Goal: Information Seeking & Learning: Learn about a topic

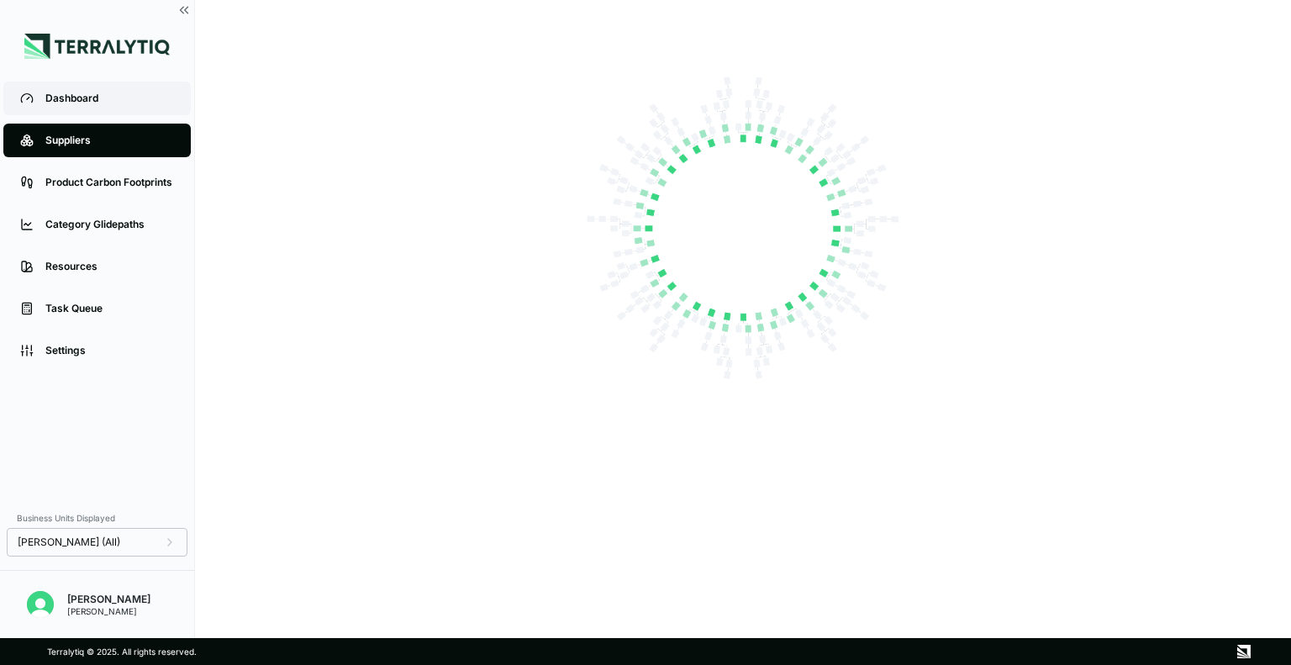
click at [108, 103] on div "Dashboard" at bounding box center [109, 98] width 129 height 13
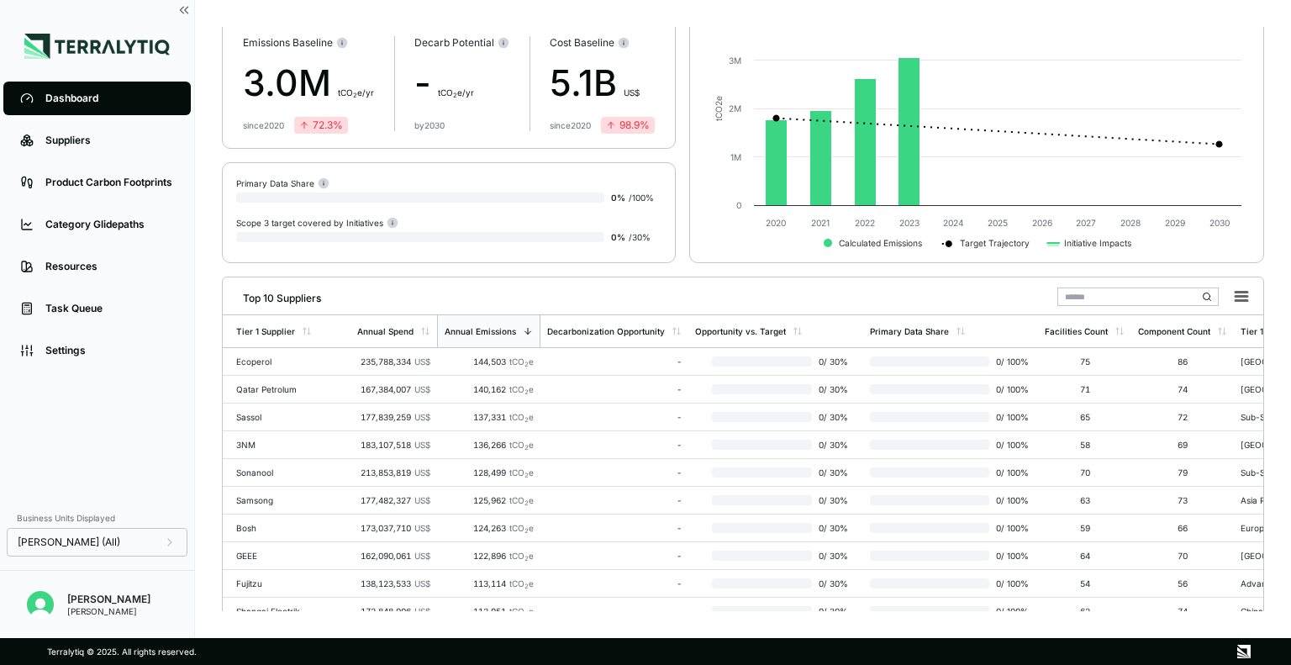
scroll to position [91, 0]
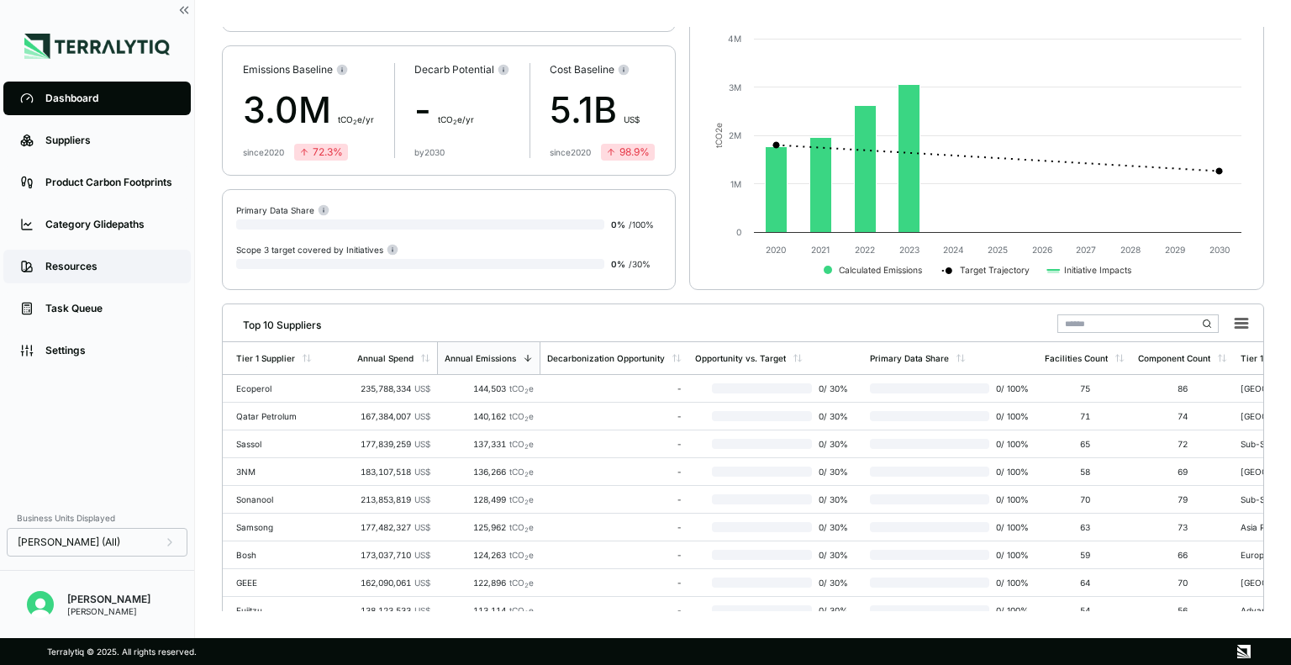
click at [111, 272] on div "Resources" at bounding box center [109, 266] width 129 height 13
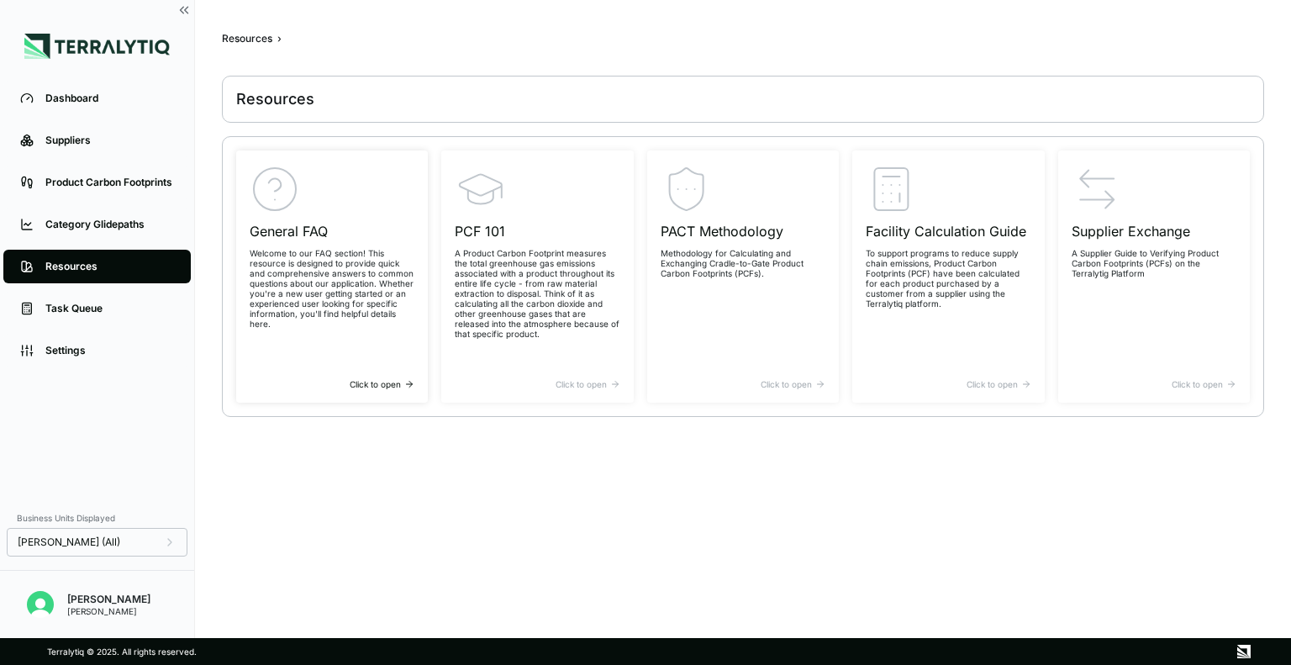
click at [326, 276] on p "Welcome to our FAQ section! This resource is designed to provide quick and comp…" at bounding box center [332, 288] width 165 height 81
click at [545, 342] on div "PCF 101 A Product Carbon Footprint measures the total greenhouse gas emissions …" at bounding box center [537, 271] width 165 height 215
click at [743, 248] on p "Methodology for Calculating and Exchanging Cradle-to-Gate Product Carbon Footpr…" at bounding box center [743, 263] width 165 height 30
click at [924, 282] on p "To support programs to reduce supply chain emissions, Product Carbon Footprints…" at bounding box center [948, 278] width 165 height 61
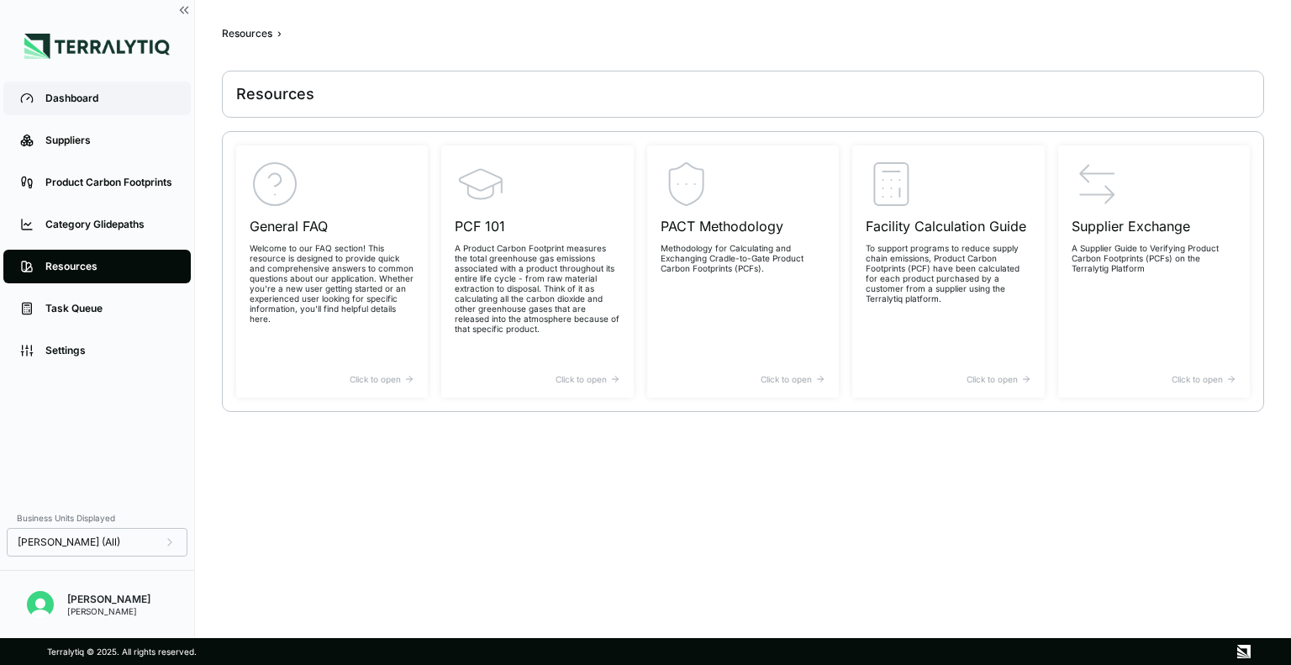
click at [156, 110] on link "Dashboard" at bounding box center [96, 99] width 187 height 34
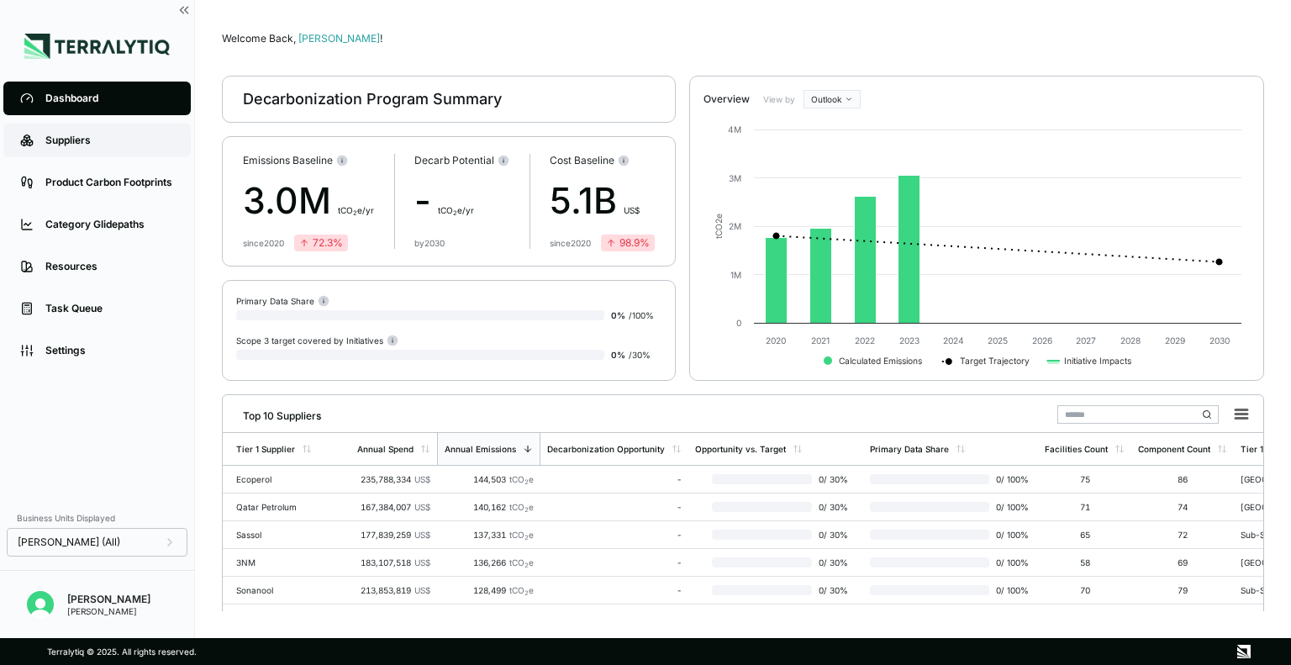
click at [120, 150] on link "Suppliers" at bounding box center [96, 141] width 187 height 34
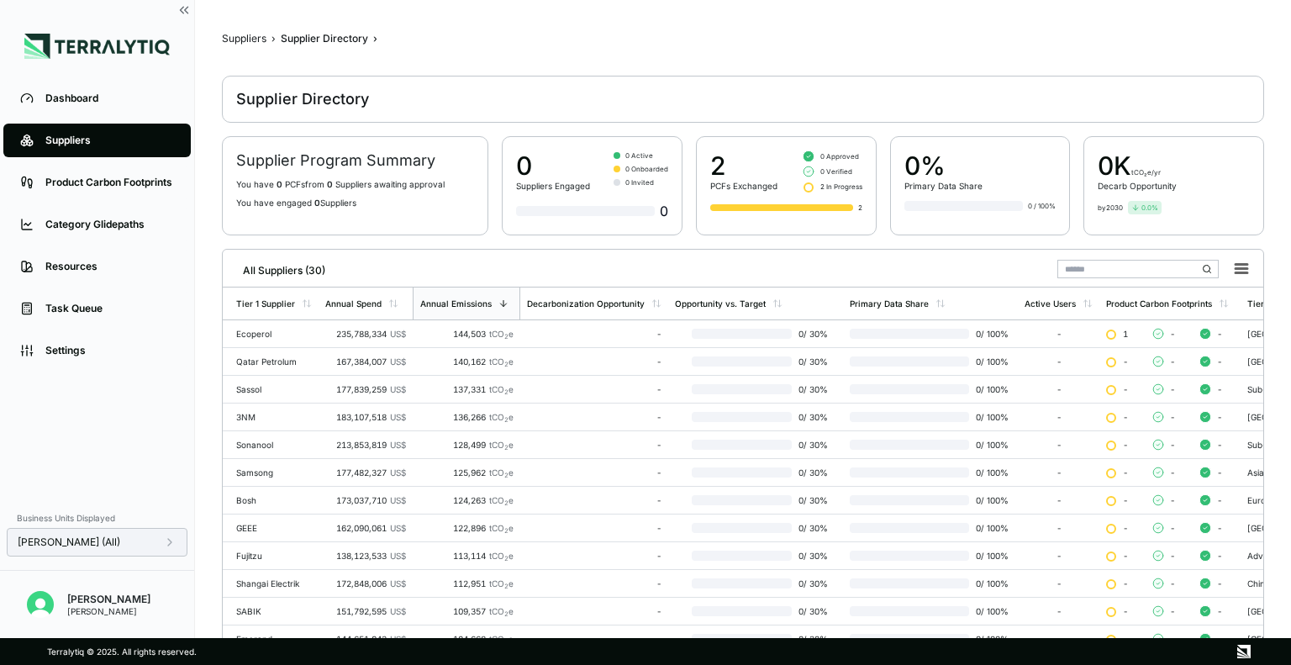
click at [155, 536] on div "[PERSON_NAME] (All)" at bounding box center [97, 542] width 159 height 13
click at [121, 442] on div "Dashboard Suppliers Product Carbon Footprints Category Glidepaths Resources Tas…" at bounding box center [97, 289] width 194 height 424
click at [94, 357] on div "Settings" at bounding box center [109, 350] width 129 height 13
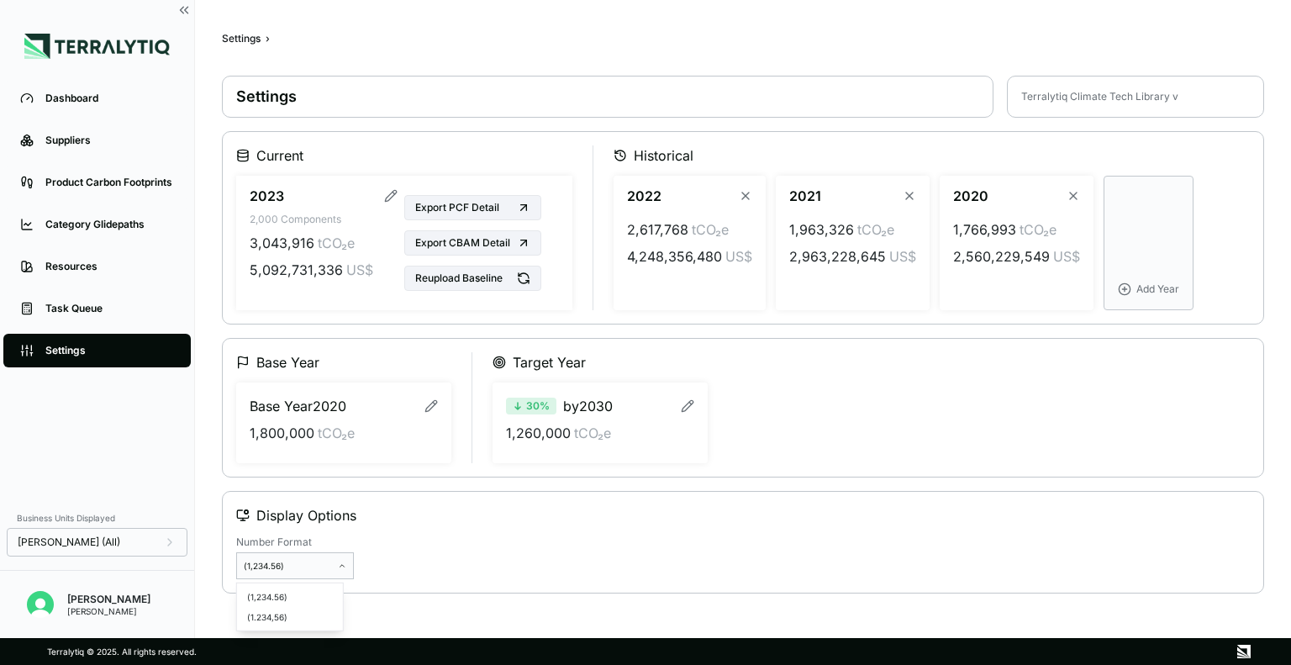
click at [347, 570] on html "Dashboard Suppliers Product Carbon Footprints Category Glidepaths Resources Tas…" at bounding box center [645, 332] width 1291 height 665
click at [419, 547] on html "Dashboard Suppliers Product Carbon Footprints Category Glidepaths Resources Tas…" at bounding box center [645, 332] width 1291 height 665
click at [149, 150] on link "Suppliers" at bounding box center [96, 141] width 187 height 34
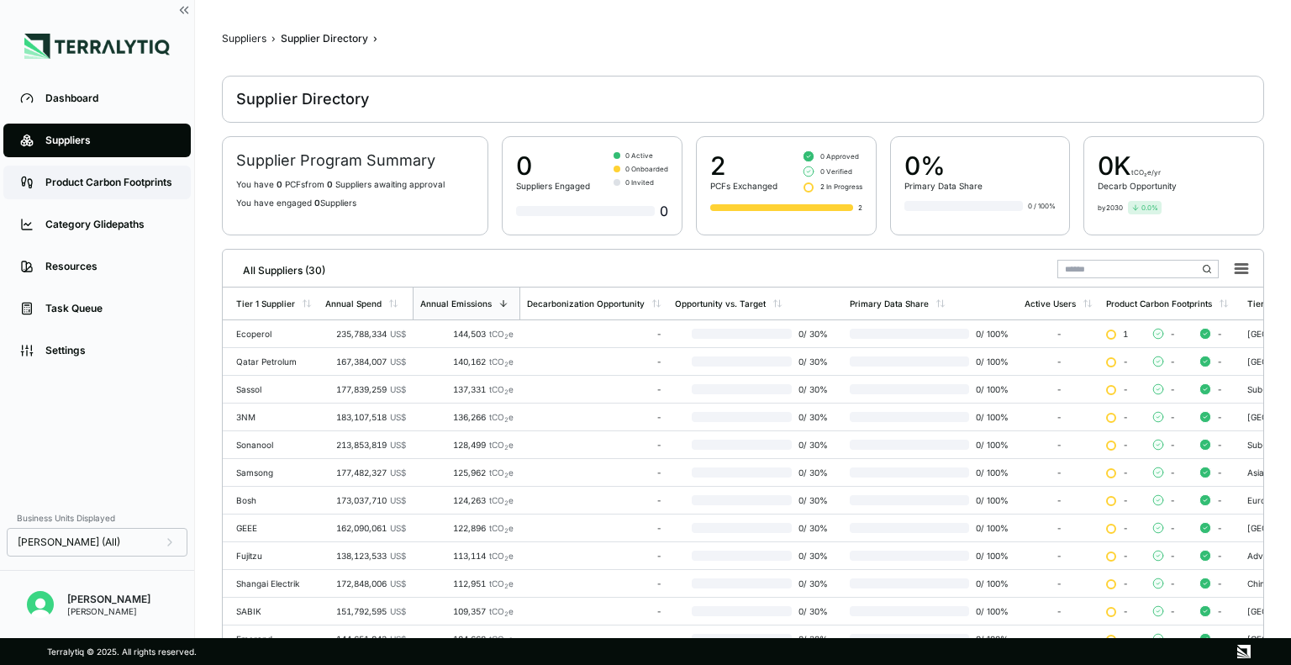
click at [90, 179] on div "Product Carbon Footprints" at bounding box center [109, 182] width 129 height 13
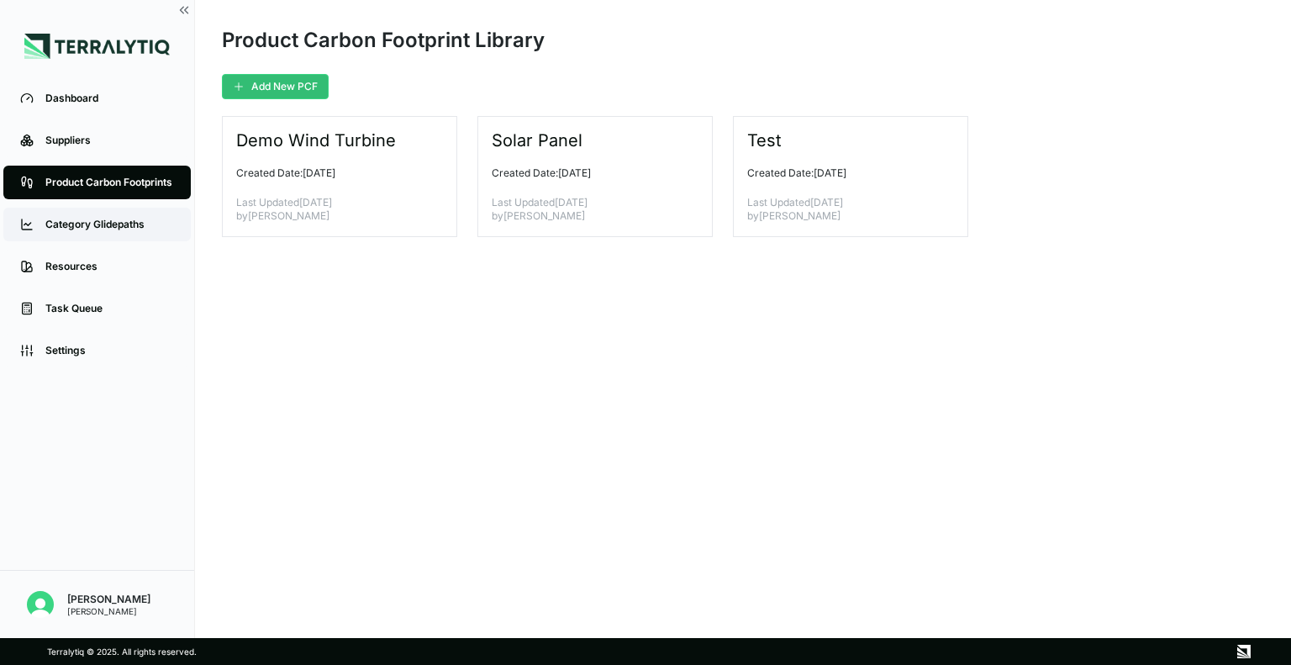
click at [84, 226] on div "Category Glidepaths" at bounding box center [109, 224] width 129 height 13
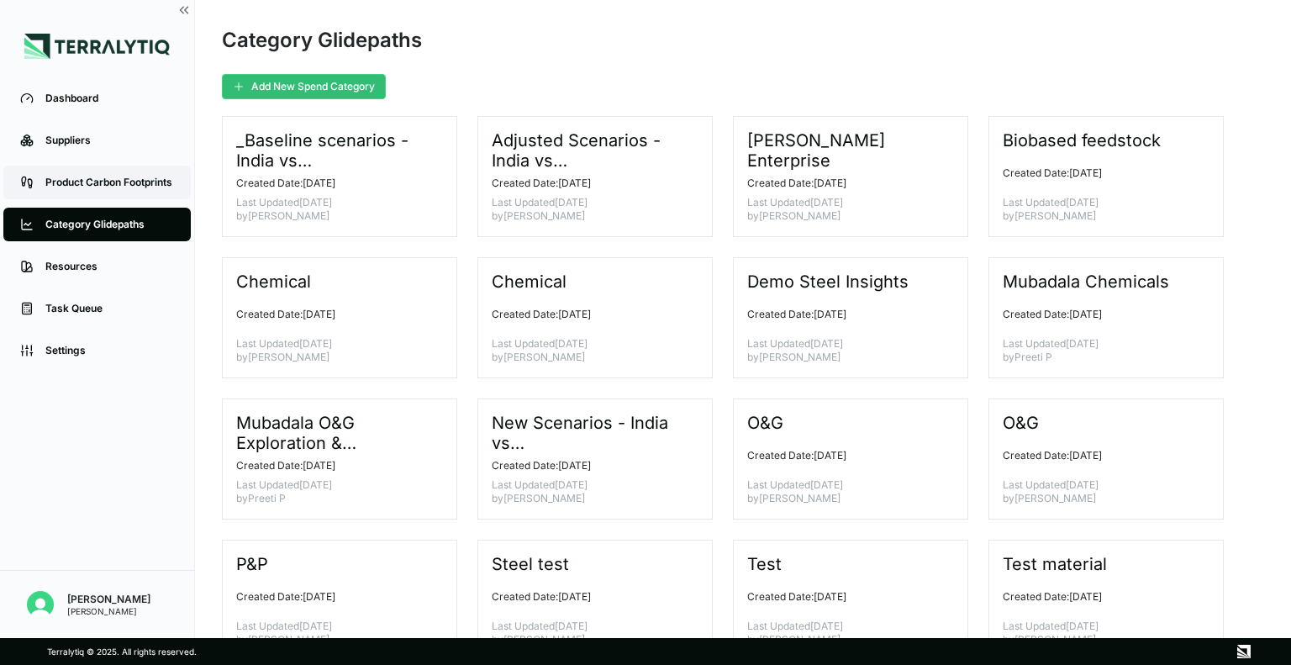
click at [102, 186] on div "Product Carbon Footprints" at bounding box center [109, 182] width 129 height 13
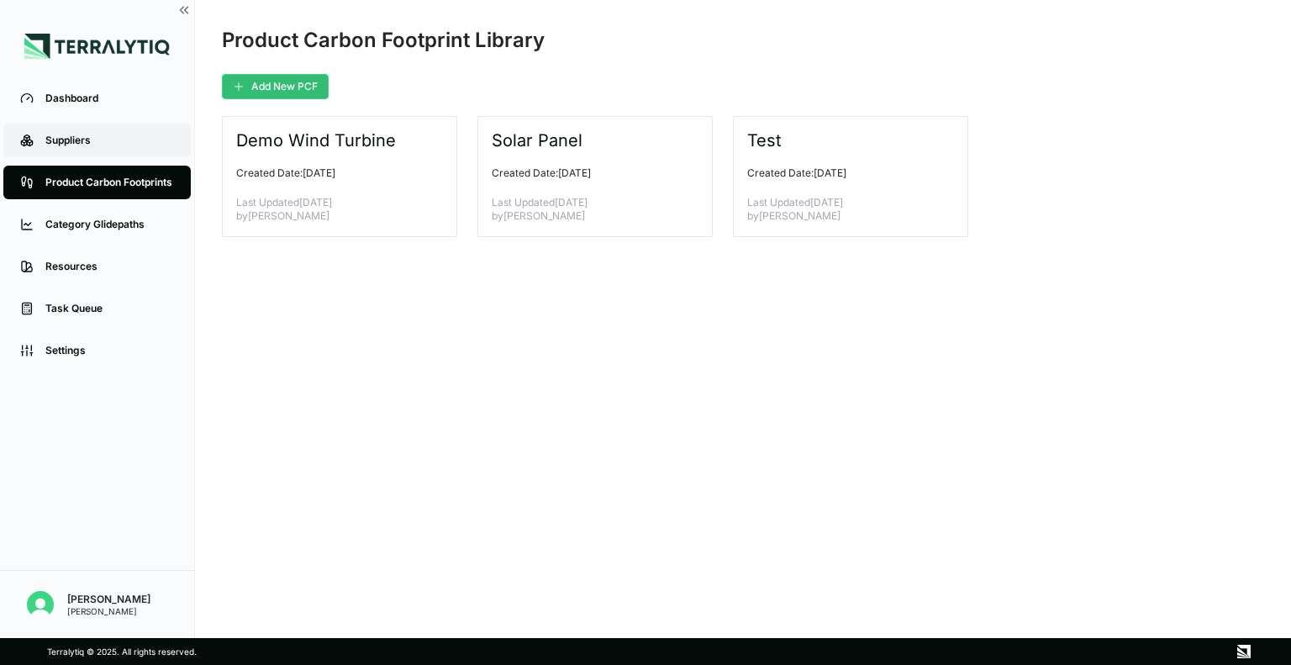
click at [55, 138] on div "Suppliers" at bounding box center [109, 140] width 129 height 13
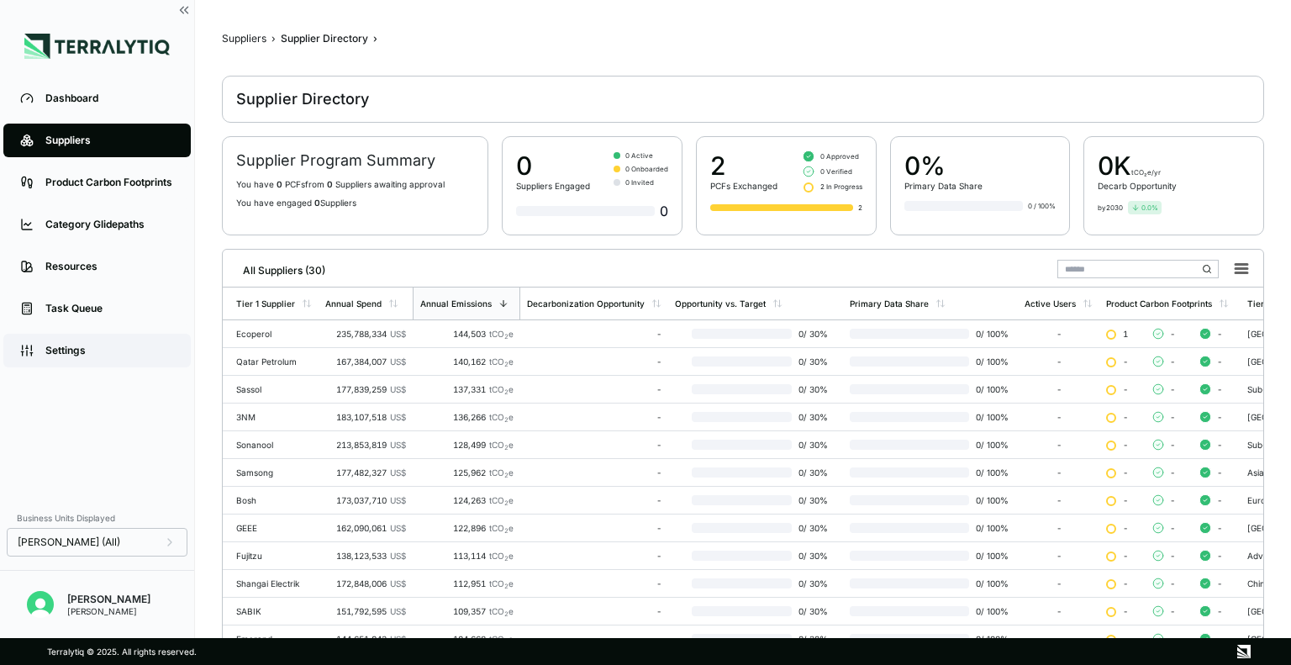
click at [147, 342] on link "Settings" at bounding box center [96, 351] width 187 height 34
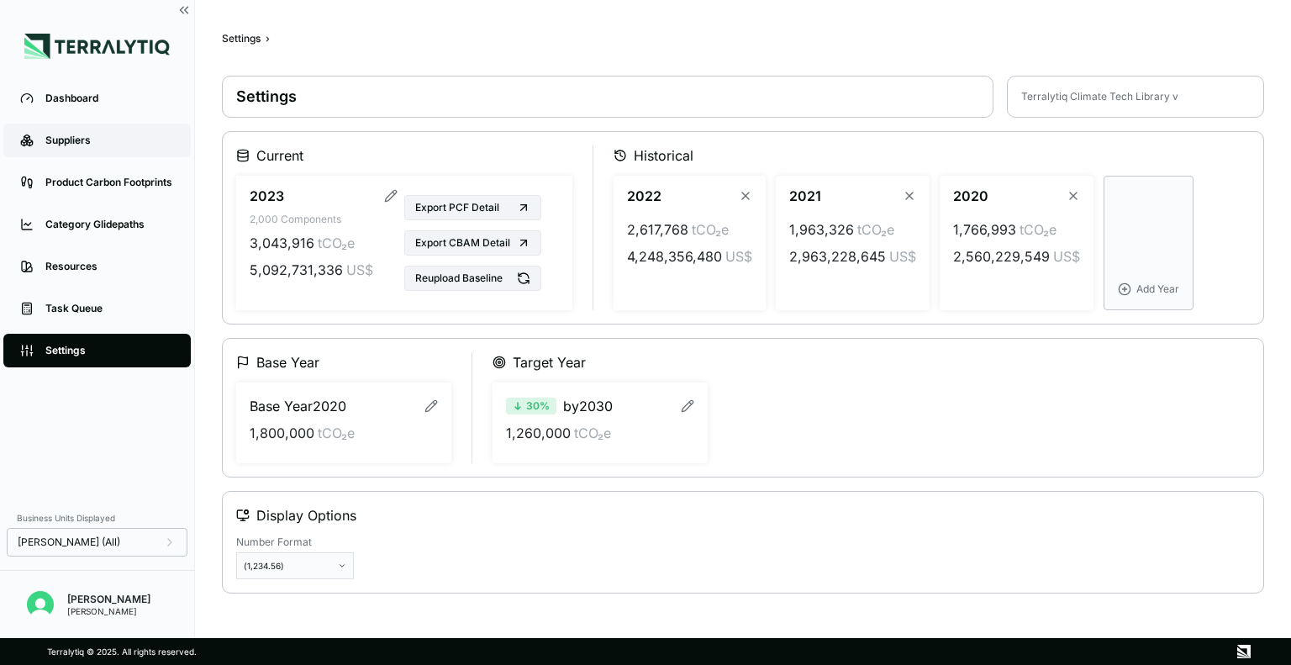
click at [85, 134] on div "Suppliers" at bounding box center [109, 140] width 129 height 13
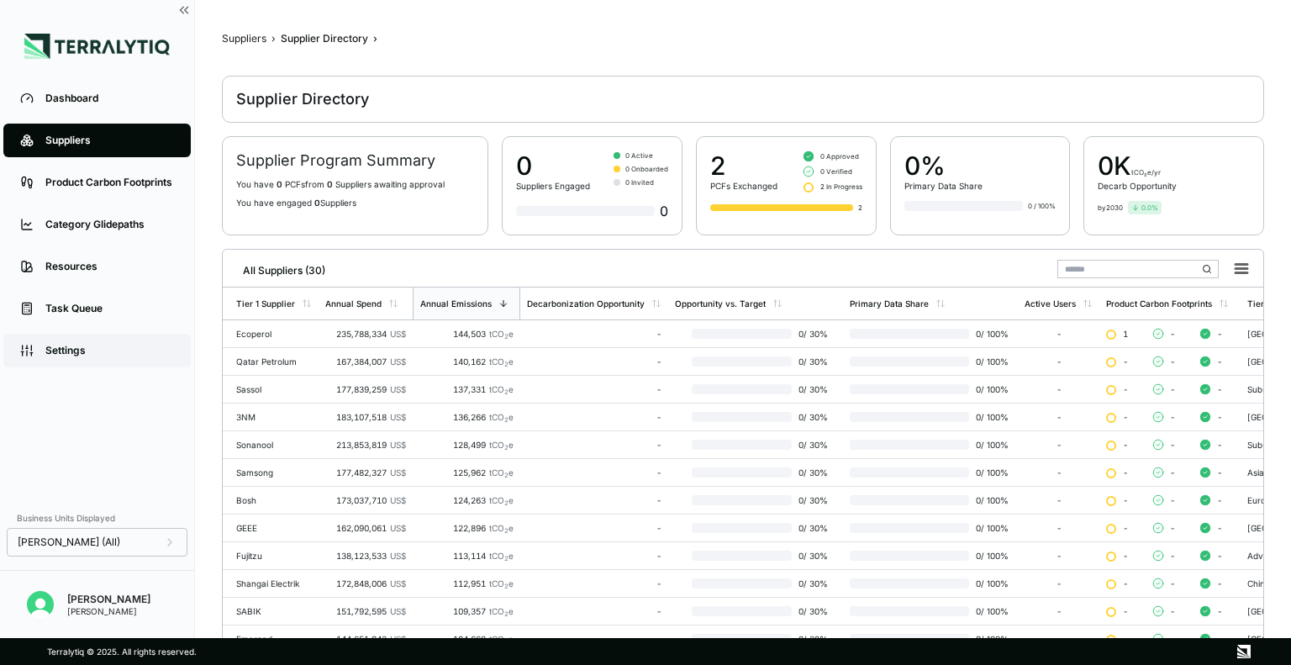
click at [112, 356] on div "Settings" at bounding box center [109, 350] width 129 height 13
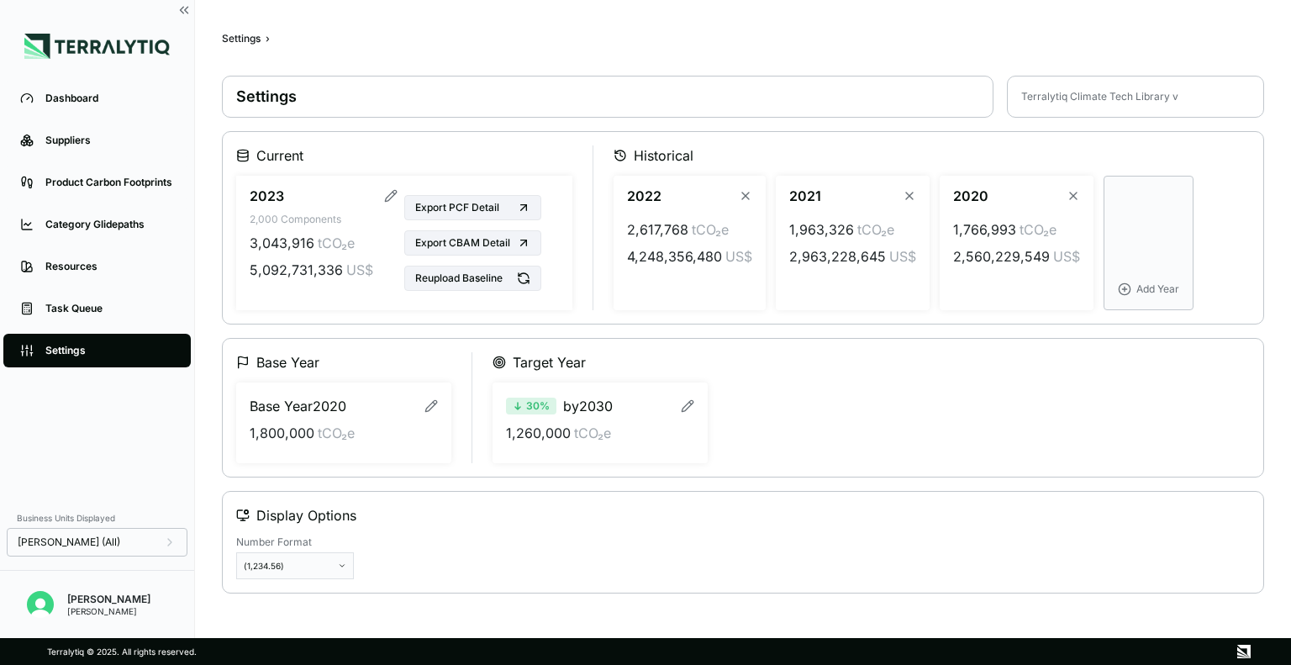
click at [877, 95] on h1 "Settings" at bounding box center [607, 97] width 743 height 20
click at [124, 299] on link "Task Queue" at bounding box center [96, 309] width 187 height 34
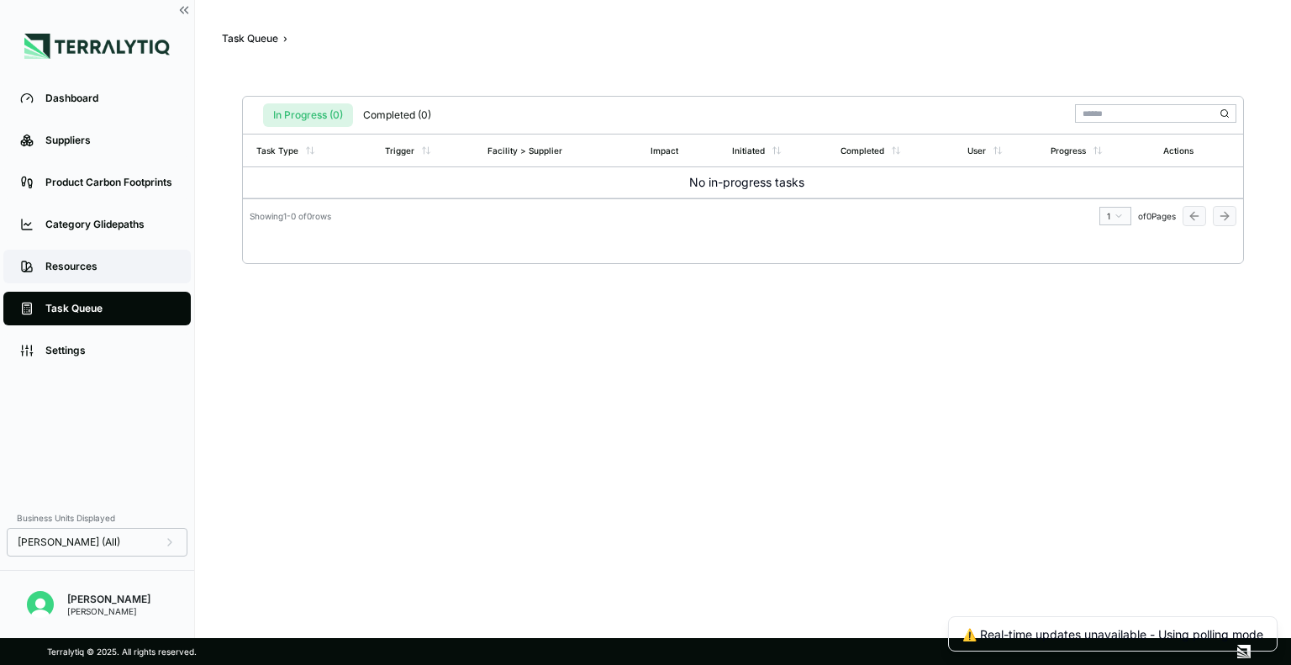
click at [87, 282] on link "Resources" at bounding box center [96, 267] width 187 height 34
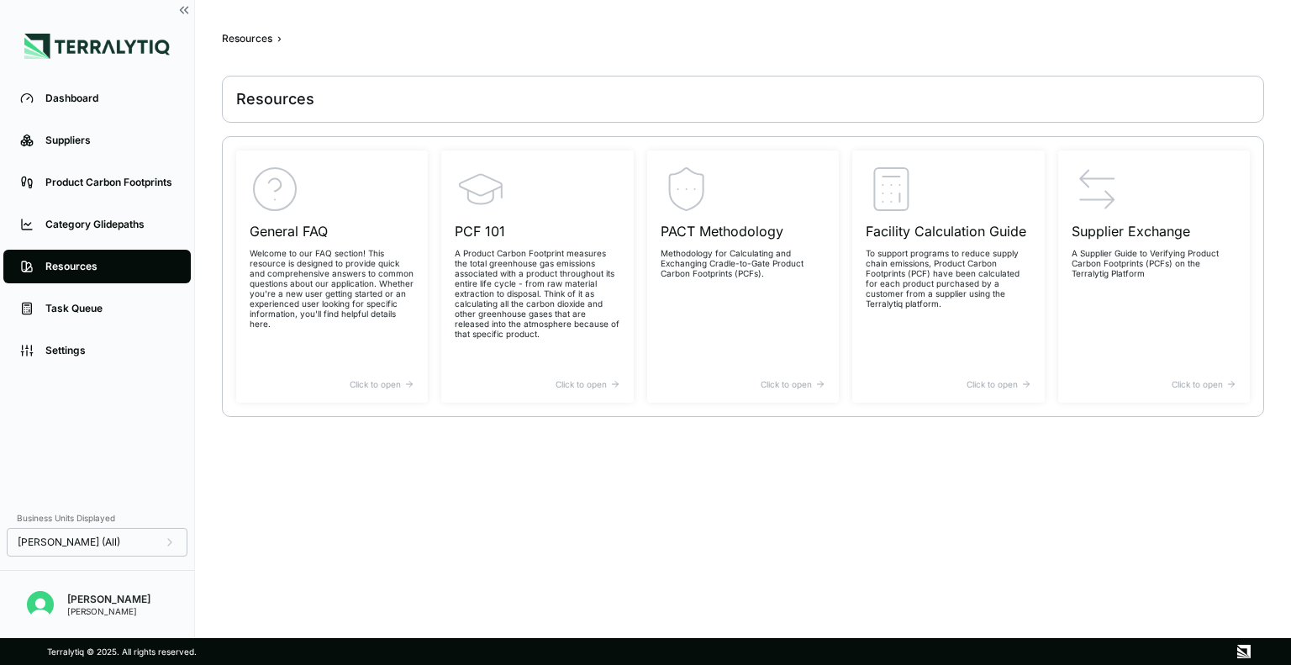
click at [87, 245] on li "Category Glidepaths" at bounding box center [97, 224] width 194 height 42
click at [84, 235] on link "Category Glidepaths" at bounding box center [96, 225] width 187 height 34
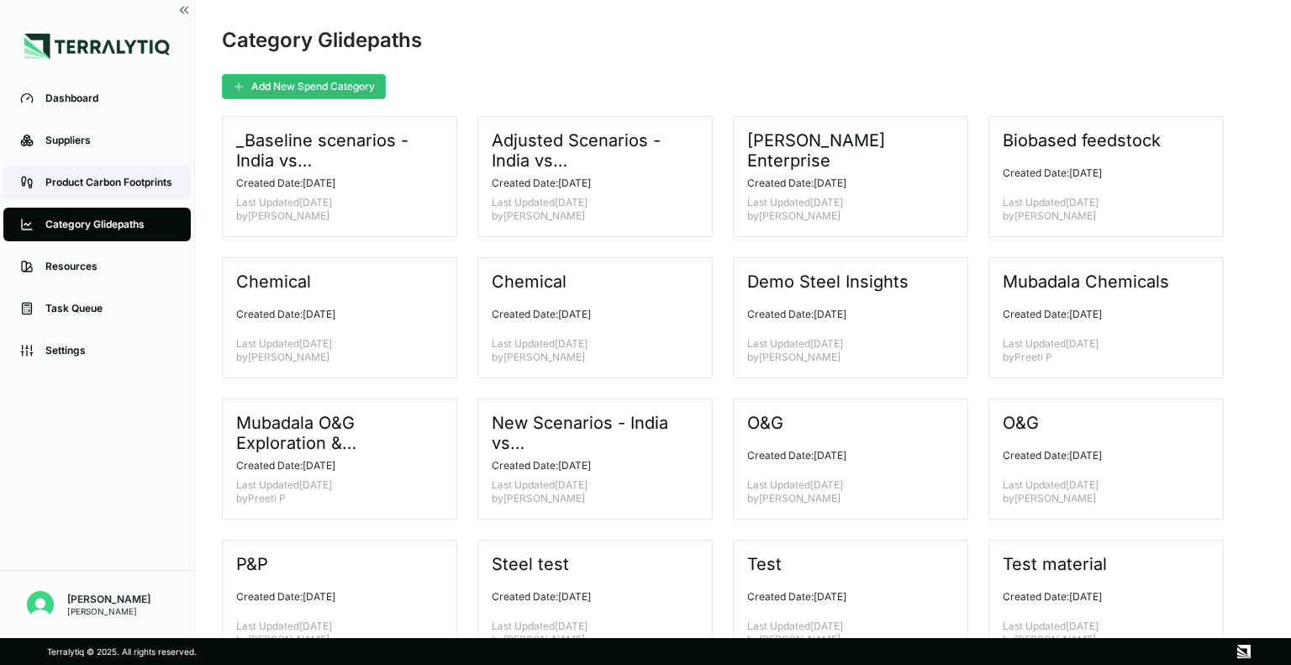
click at [90, 193] on link "Product Carbon Footprints" at bounding box center [96, 183] width 187 height 34
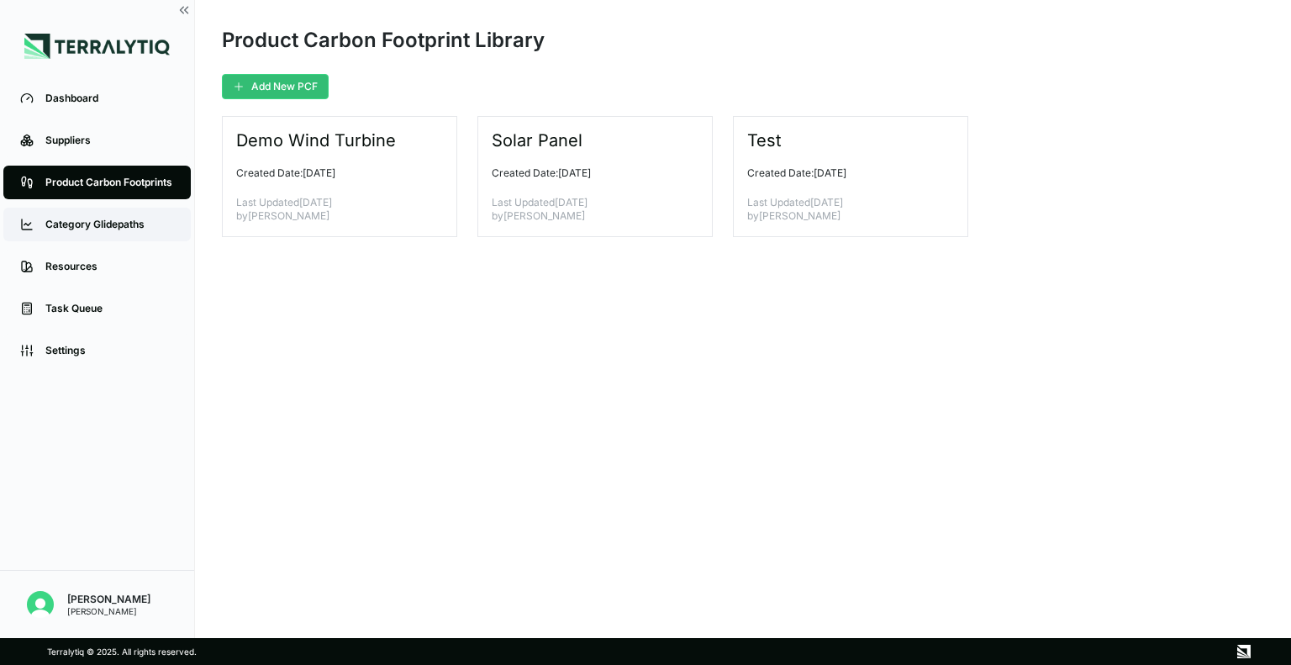
click at [73, 230] on div "Category Glidepaths" at bounding box center [109, 224] width 129 height 13
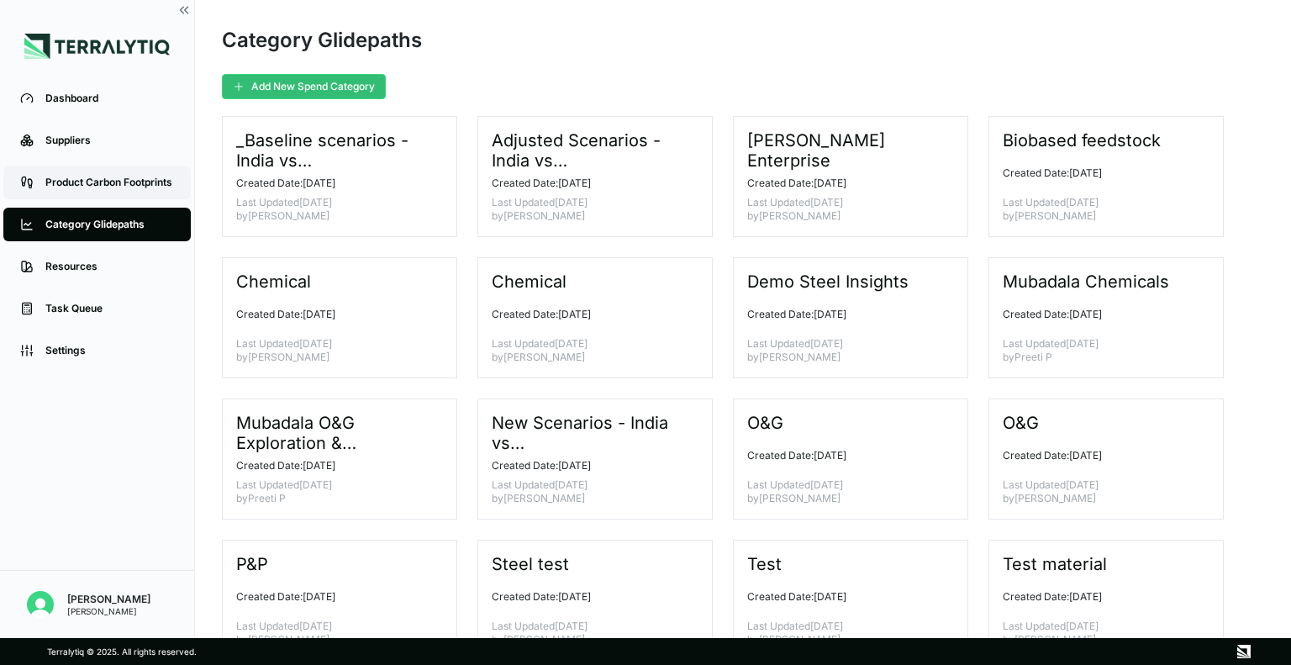
click at [76, 186] on div "Product Carbon Footprints" at bounding box center [109, 182] width 129 height 13
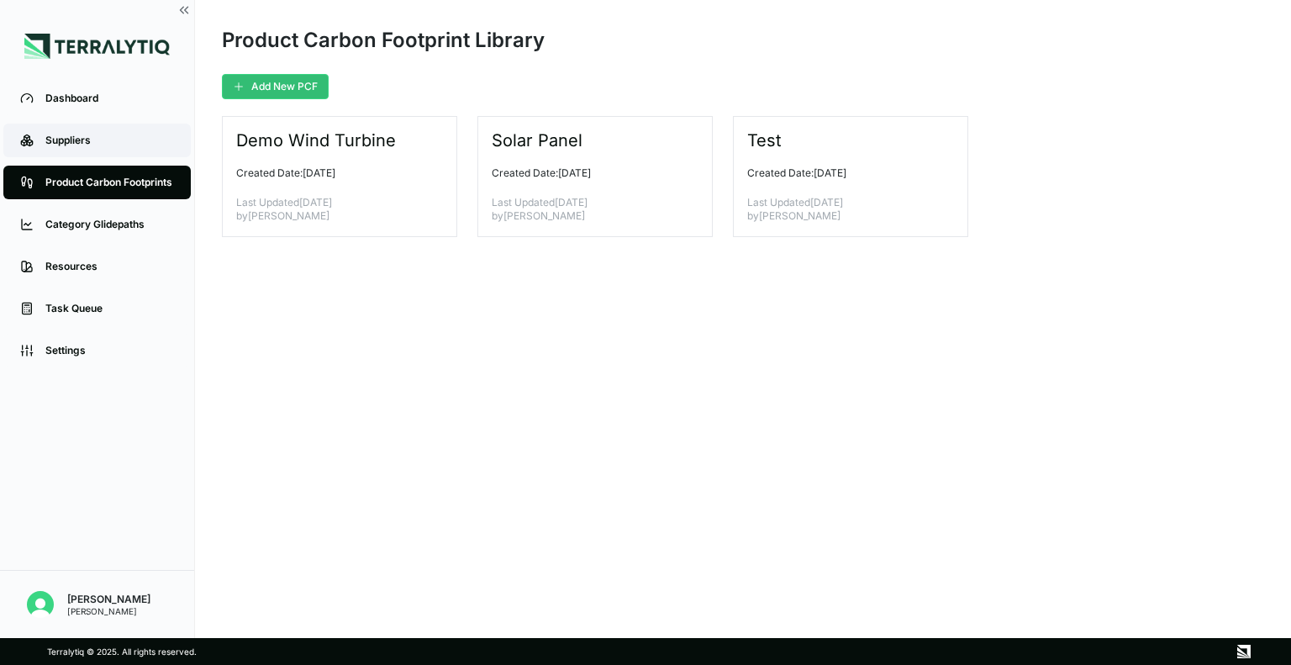
click at [124, 156] on link "Suppliers" at bounding box center [96, 141] width 187 height 34
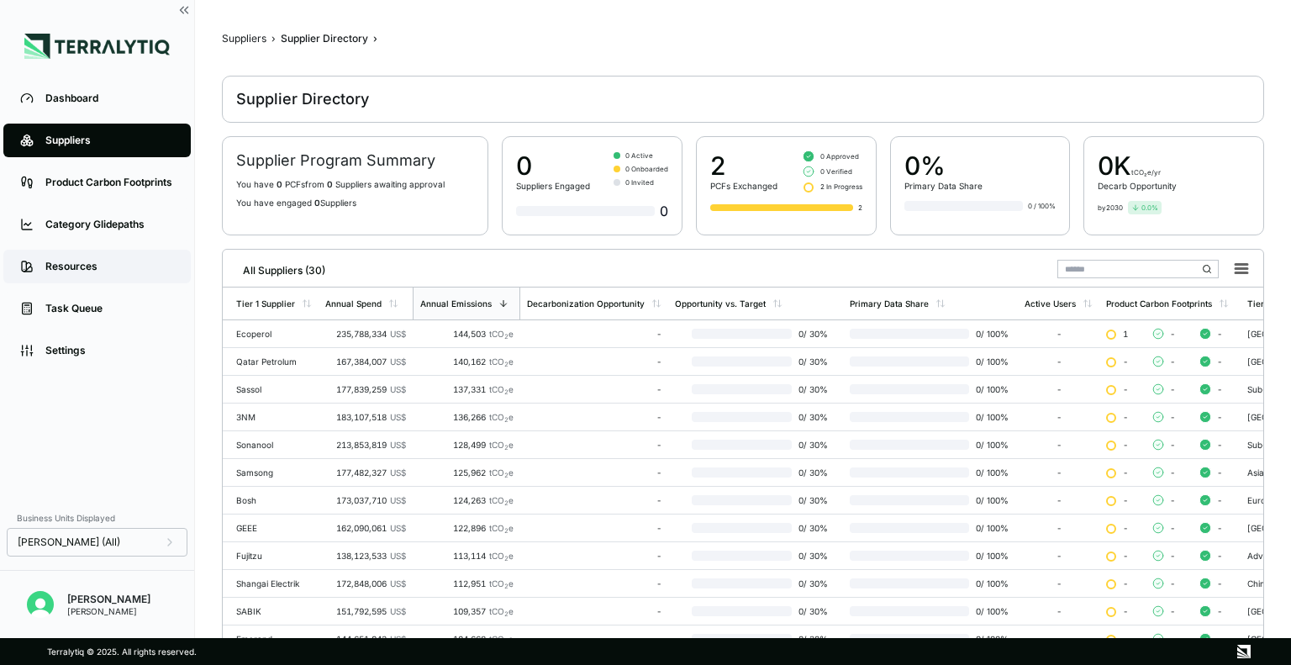
click at [83, 266] on div "Resources" at bounding box center [109, 266] width 129 height 13
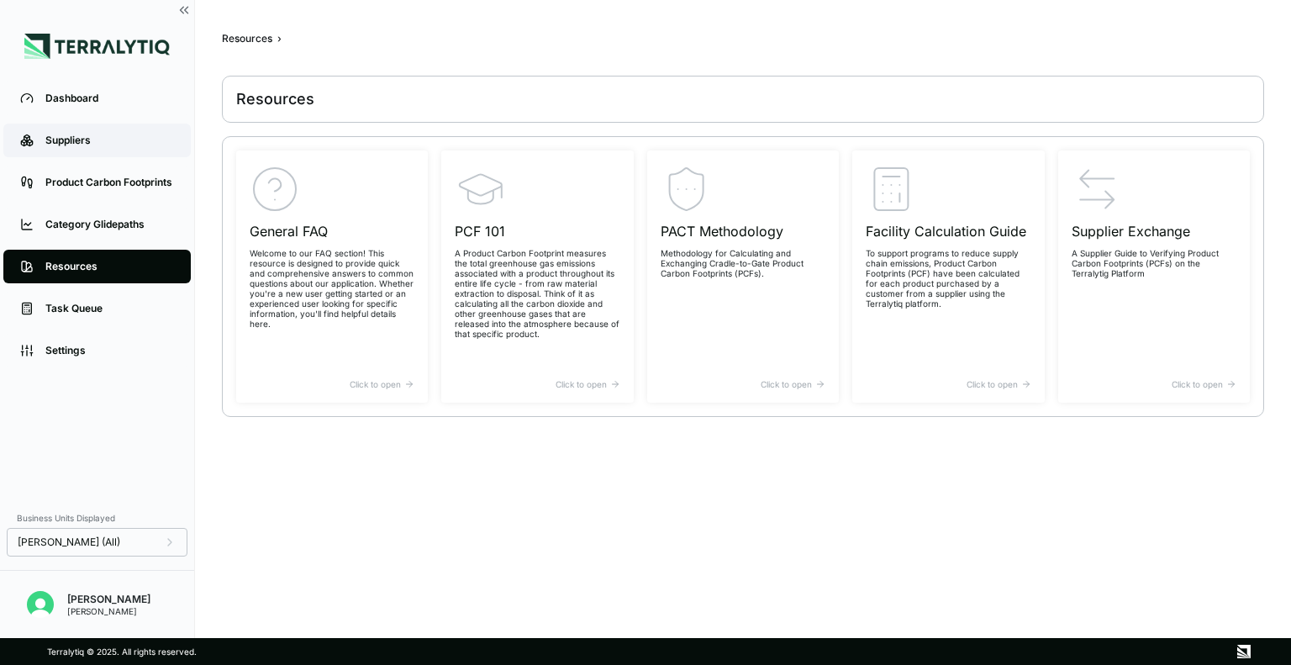
click at [169, 148] on link "Suppliers" at bounding box center [96, 141] width 187 height 34
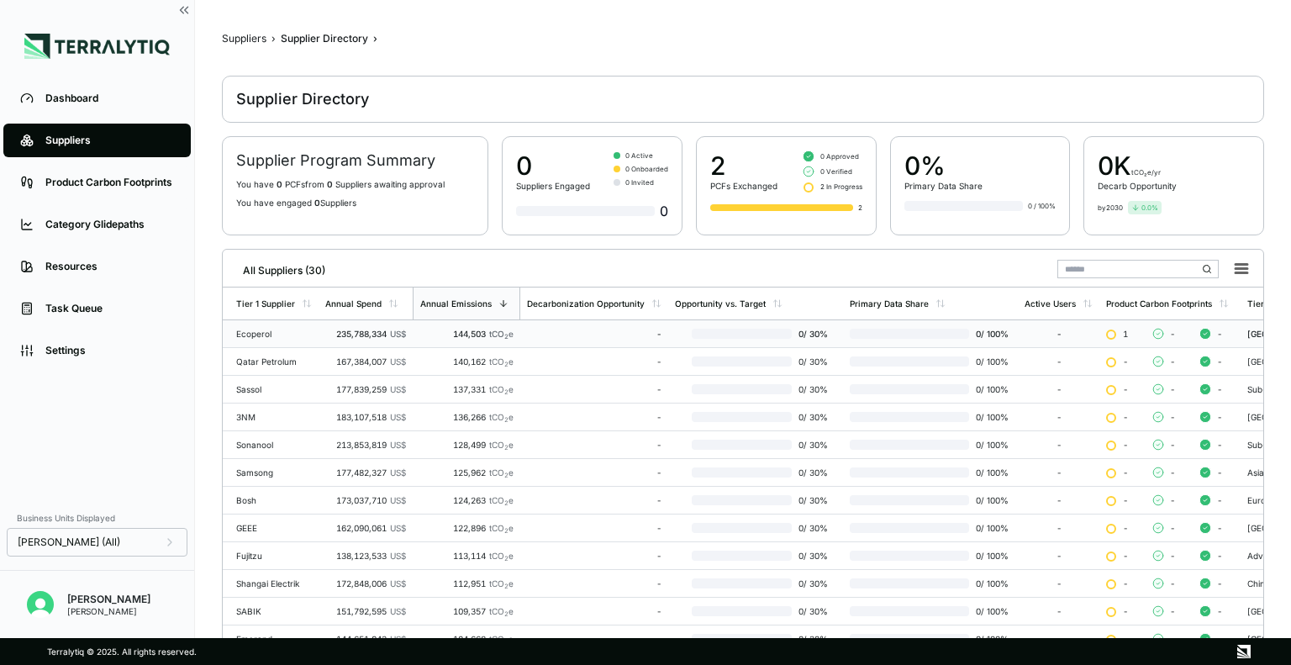
click at [343, 329] on div "235,788,334 US$" at bounding box center [365, 334] width 81 height 10
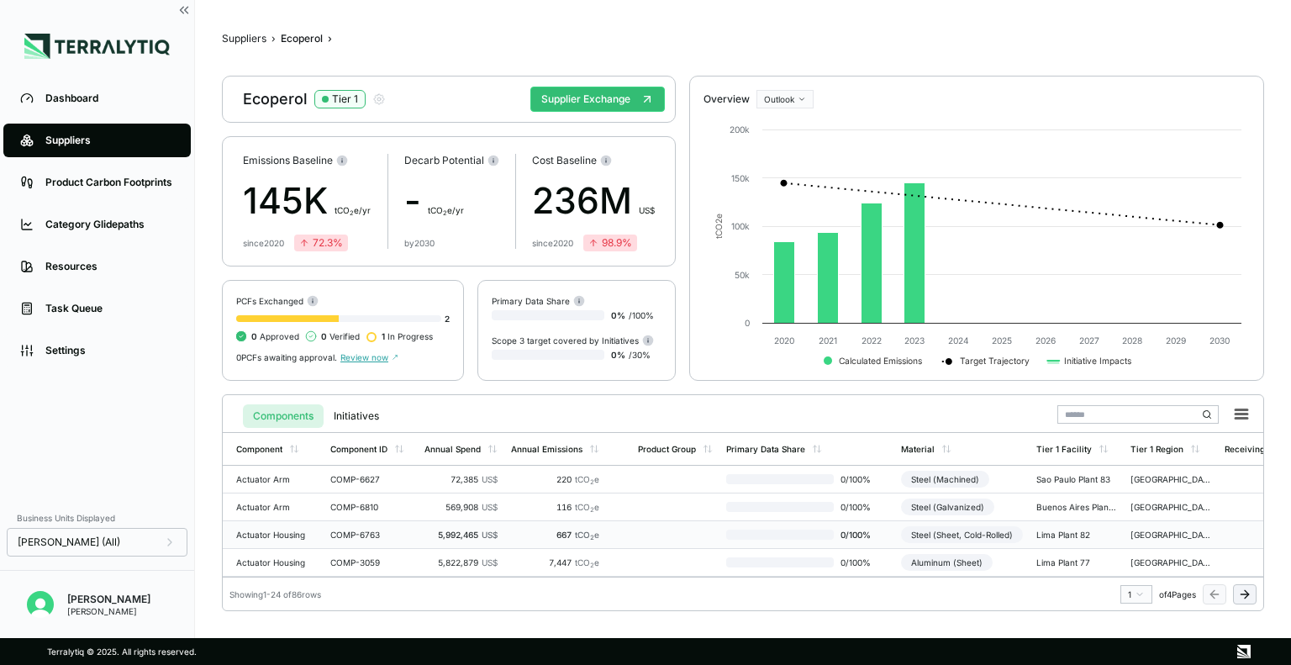
scroll to position [0, 63]
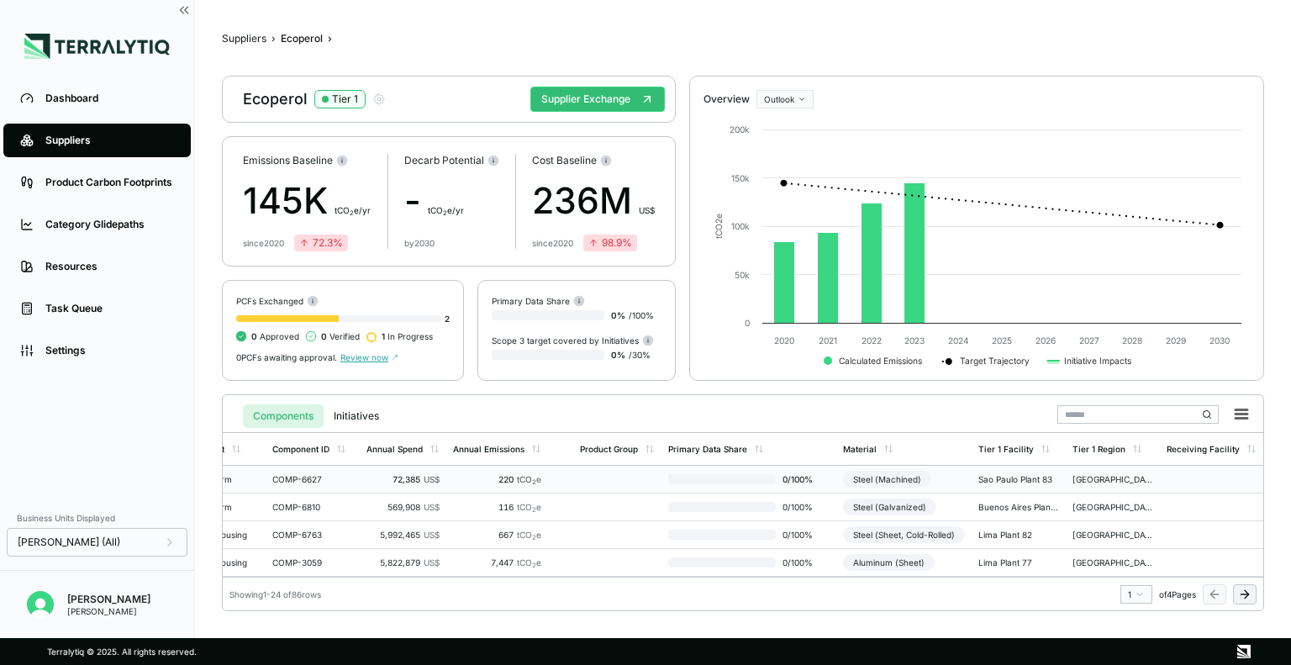
click at [891, 478] on div "Steel (Machined)" at bounding box center [887, 479] width 88 height 17
click at [1034, 483] on div "Sao Paulo Plant 83" at bounding box center [1019, 479] width 81 height 10
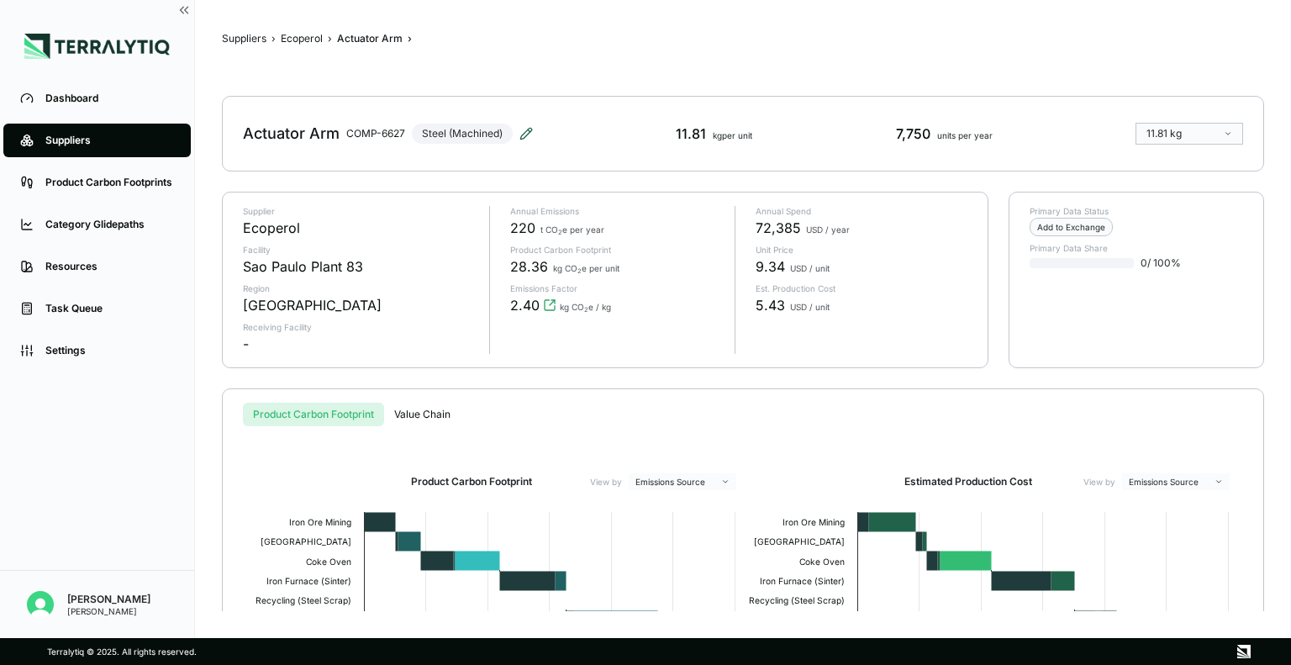
click at [530, 137] on icon at bounding box center [526, 133] width 13 height 13
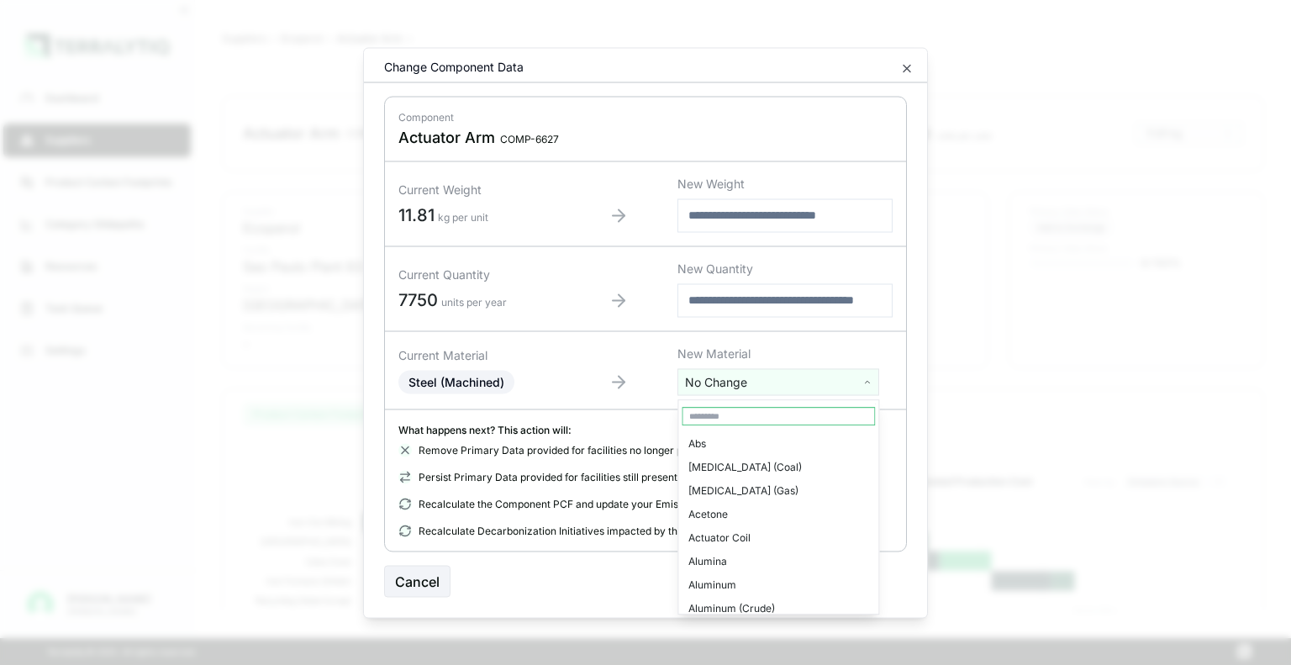
click at [788, 383] on html "Dashboard Suppliers Product Carbon Footprints Category Glidepaths Resources Tas…" at bounding box center [645, 332] width 1291 height 665
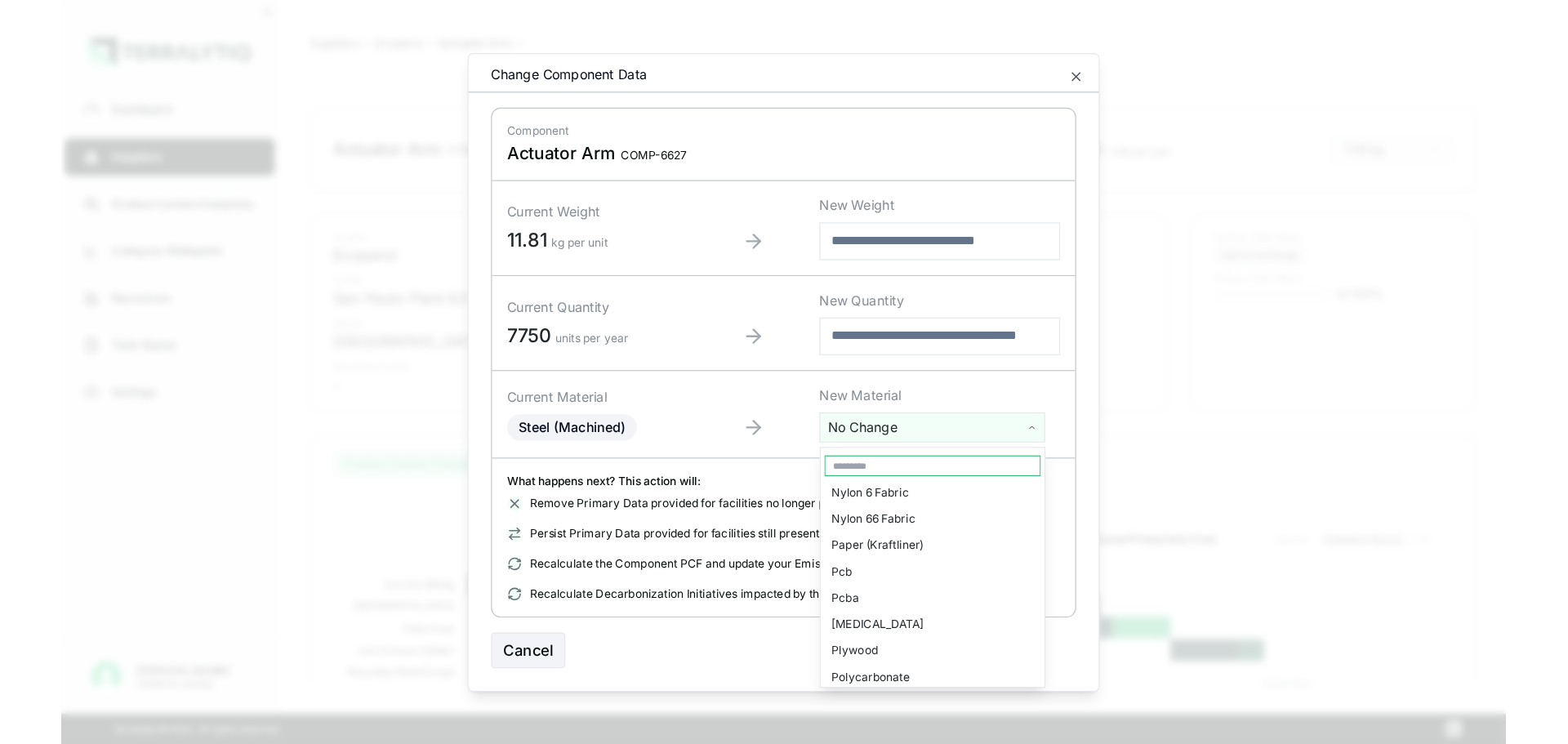
scroll to position [2786, 0]
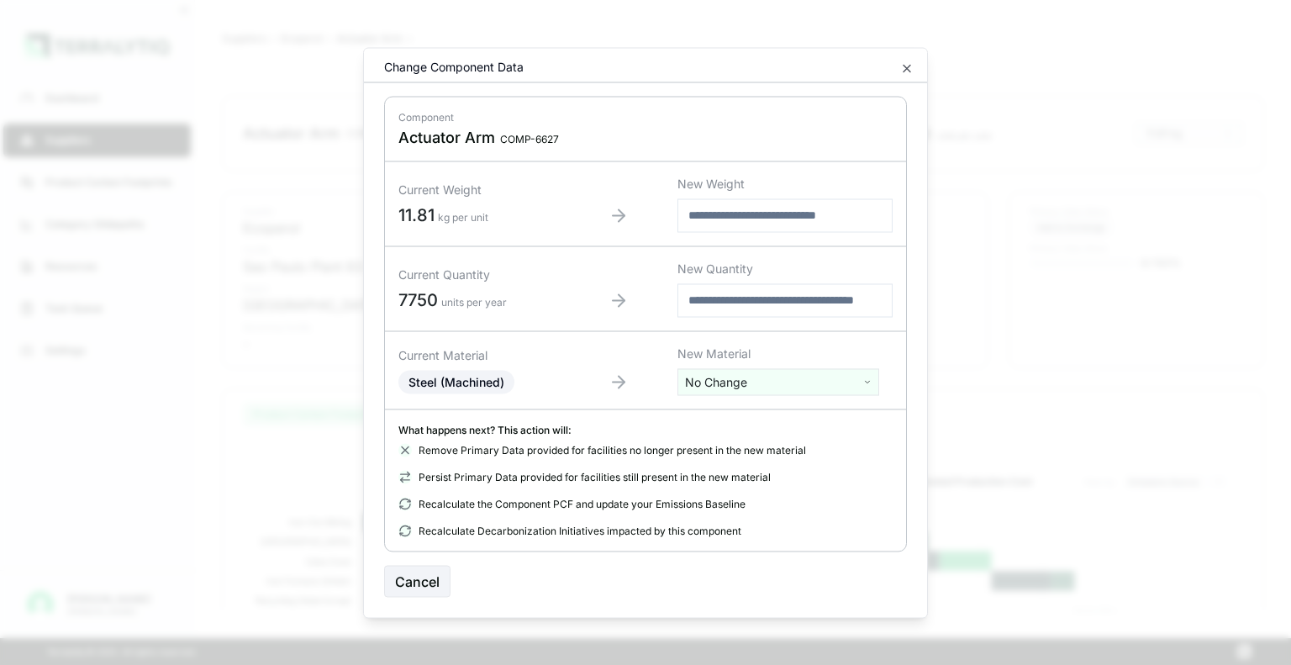
click at [884, 16] on html "Dashboard Suppliers Product Carbon Footprints Category Glidepaths Resources Tas…" at bounding box center [645, 332] width 1291 height 665
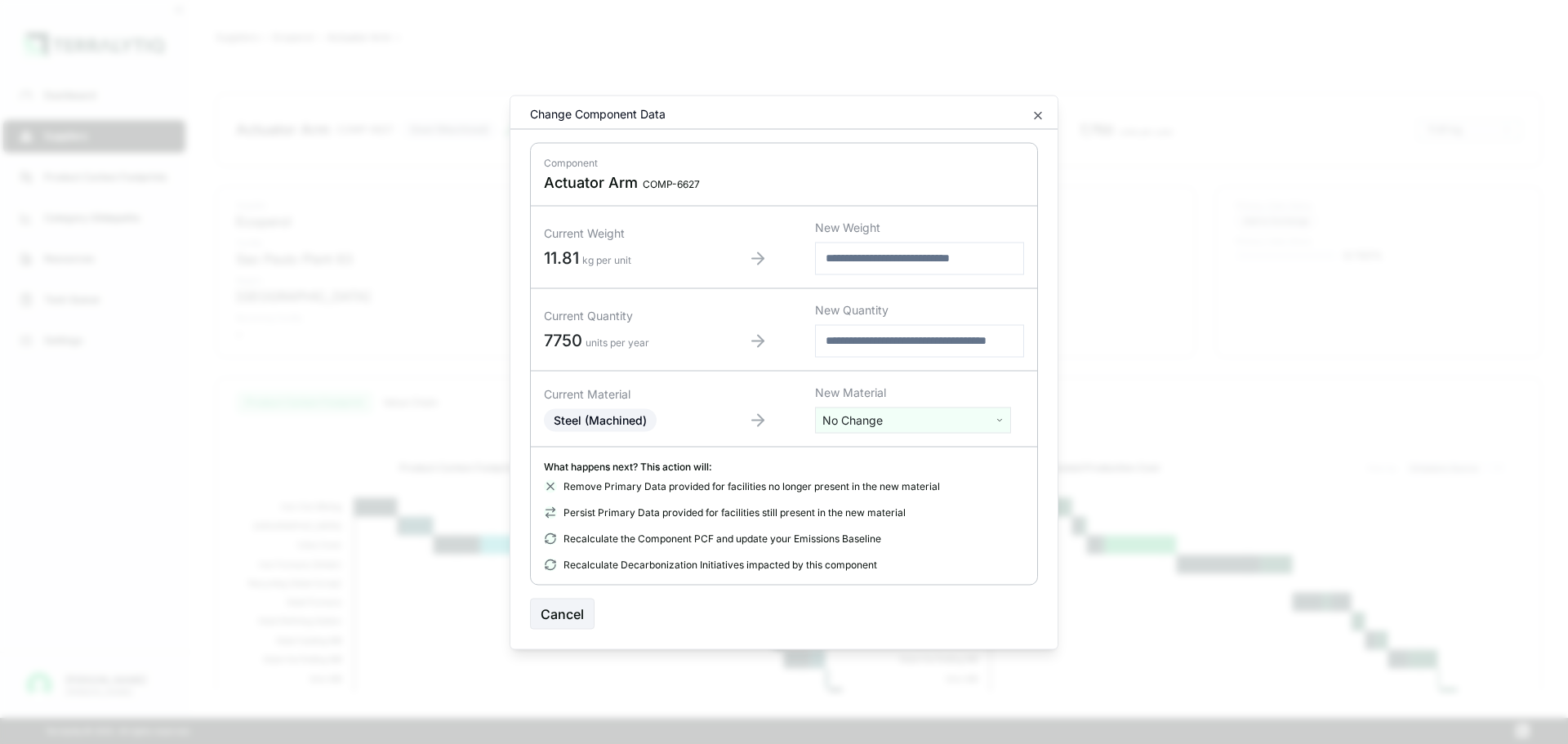
click at [562, 245] on div "Current Weight 11.81 kg per unit" at bounding box center [622, 247] width 156 height 44
click at [565, 252] on span "11.81" at bounding box center [562, 258] width 35 height 19
click at [699, 254] on div "Current Weight 11.81 kg per unit" at bounding box center [622, 247] width 156 height 44
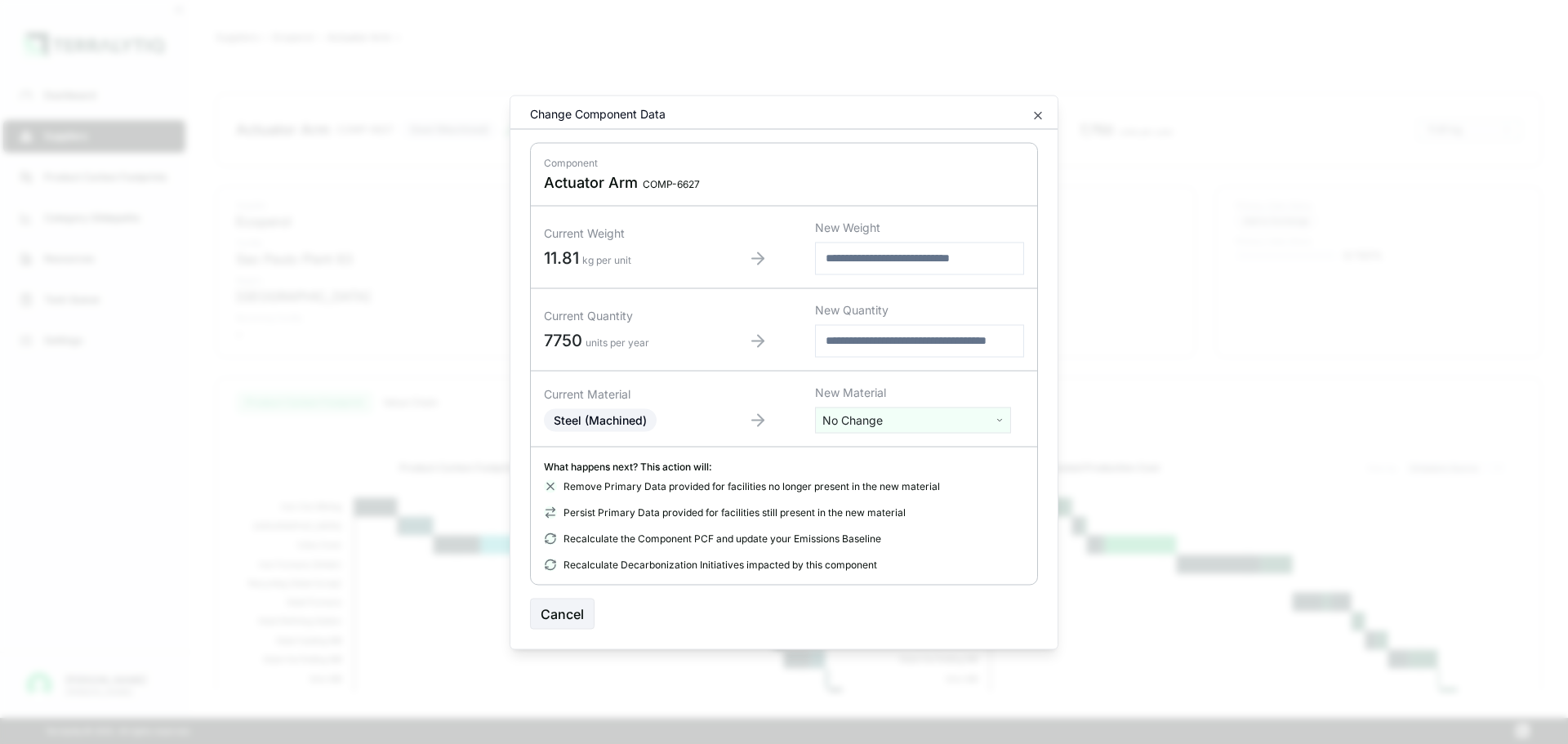
click at [845, 270] on input "number" at bounding box center [919, 258] width 209 height 33
click at [765, 329] on div "Current Quantity 7750 units per year New Quantity" at bounding box center [783, 329] width 506 height 83
click at [671, 325] on div "Current Quantity 7750 units per year" at bounding box center [622, 329] width 156 height 44
click at [1043, 120] on icon "button" at bounding box center [1038, 115] width 13 height 13
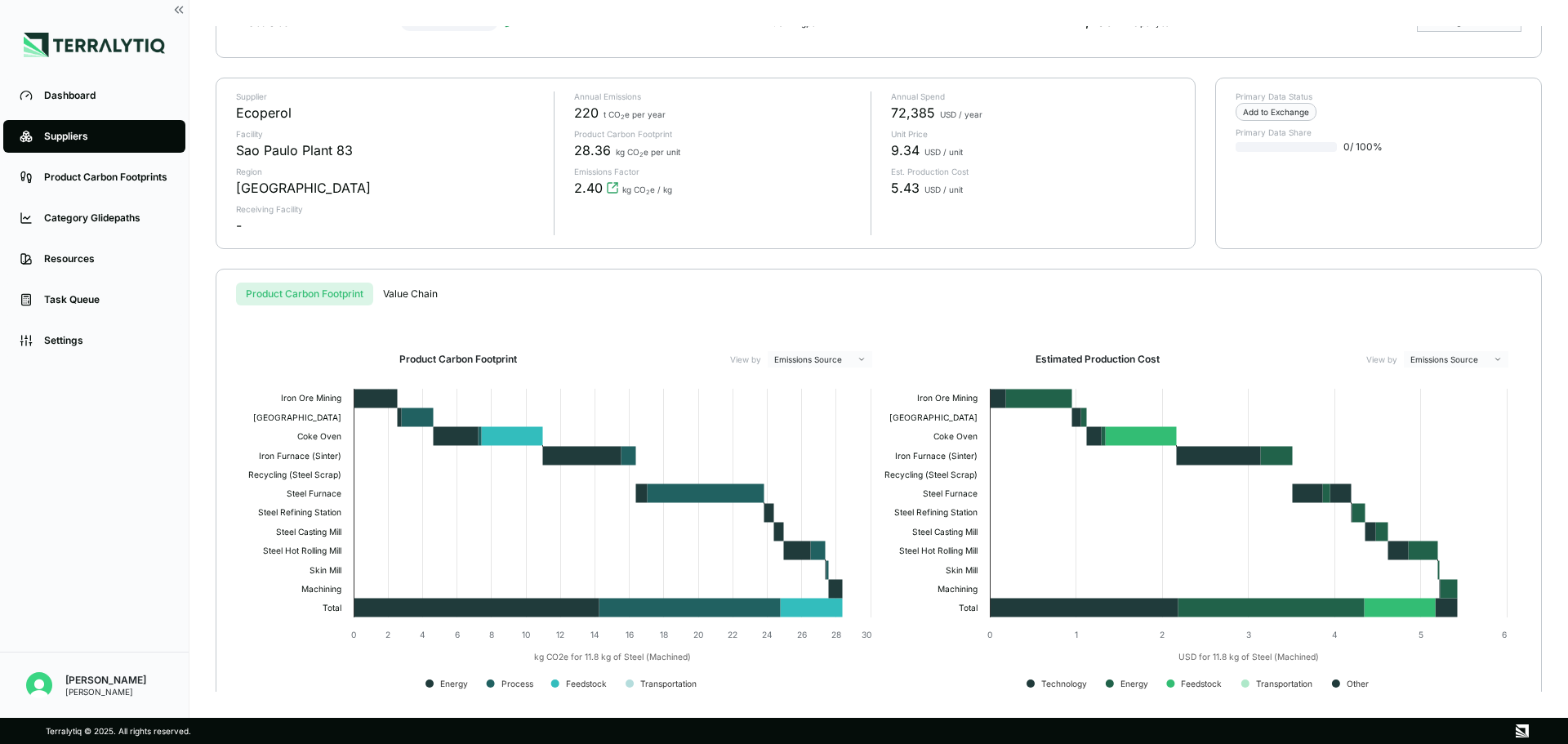
scroll to position [138, 0]
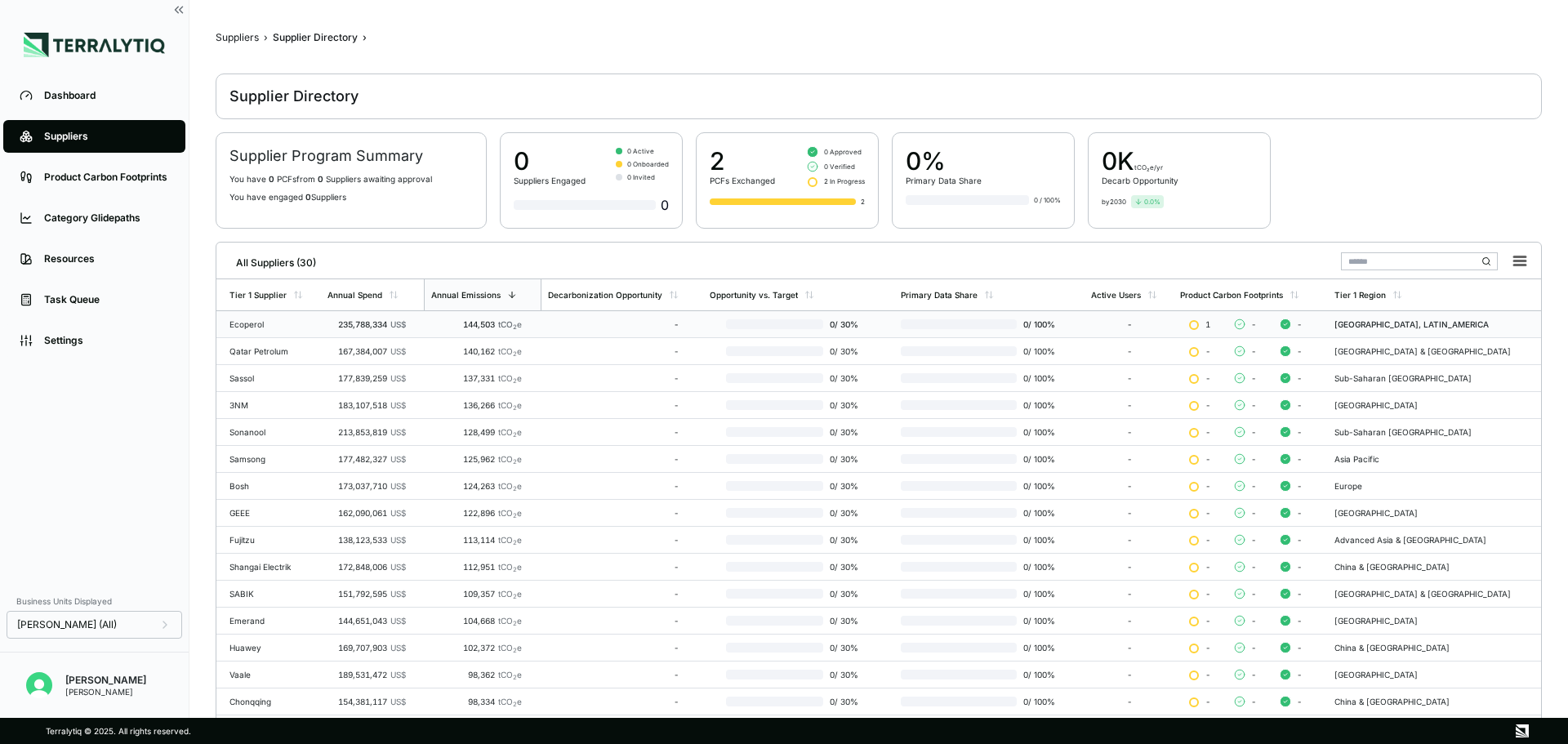
click at [345, 322] on div "235,788,334 US$" at bounding box center [366, 324] width 79 height 10
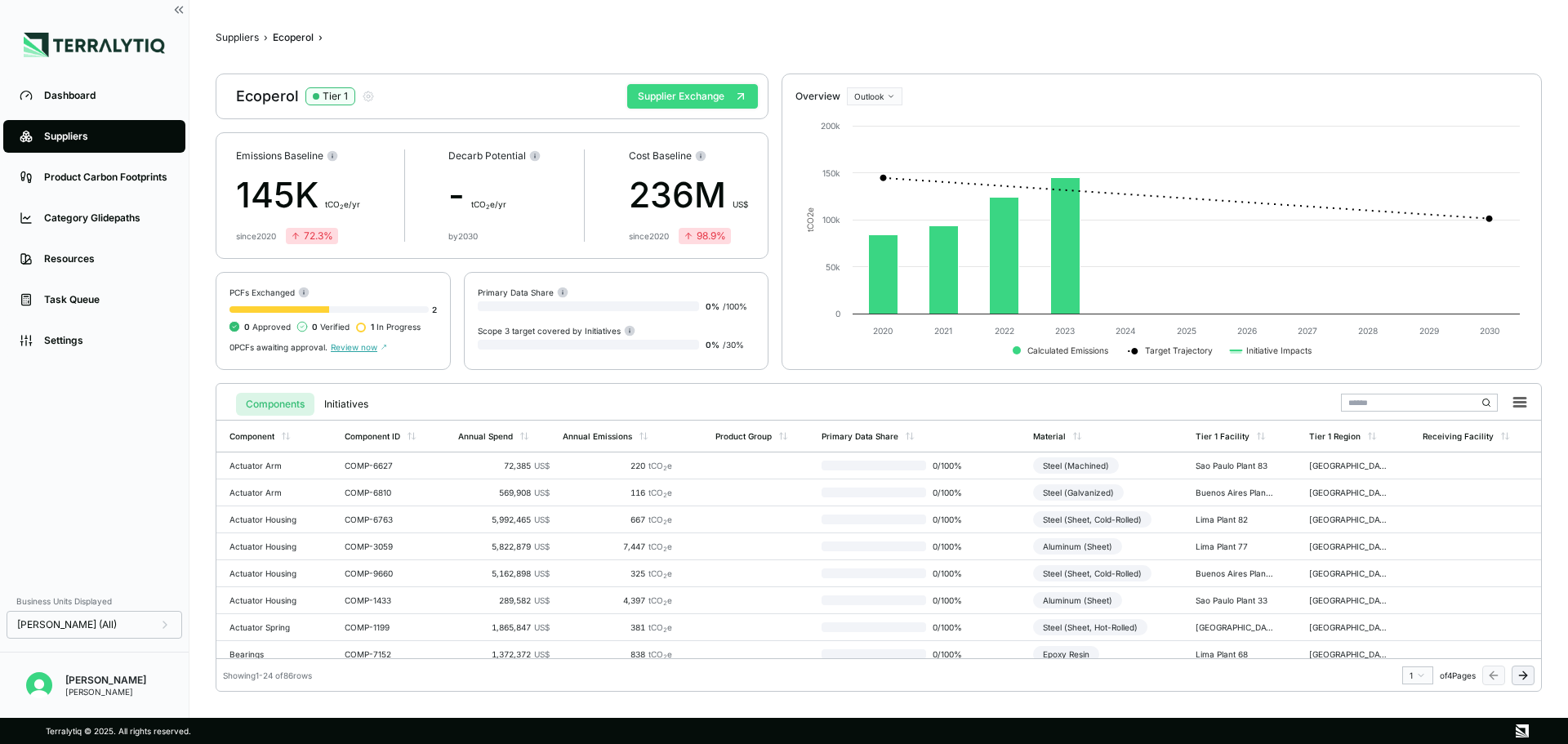
click at [642, 99] on button "Supplier Exchange" at bounding box center [693, 96] width 131 height 24
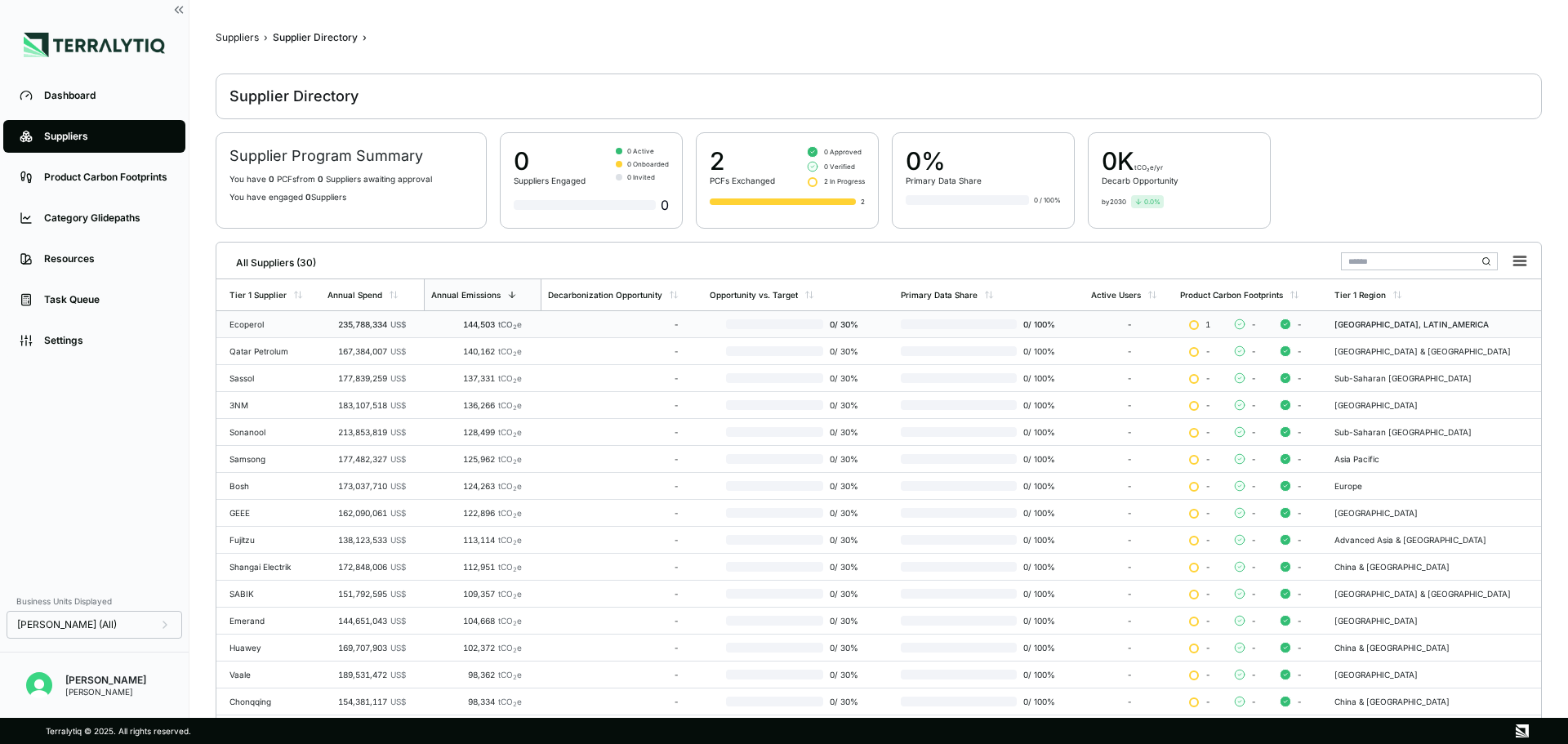
click at [249, 325] on div "Ecoperol" at bounding box center [271, 324] width 85 height 10
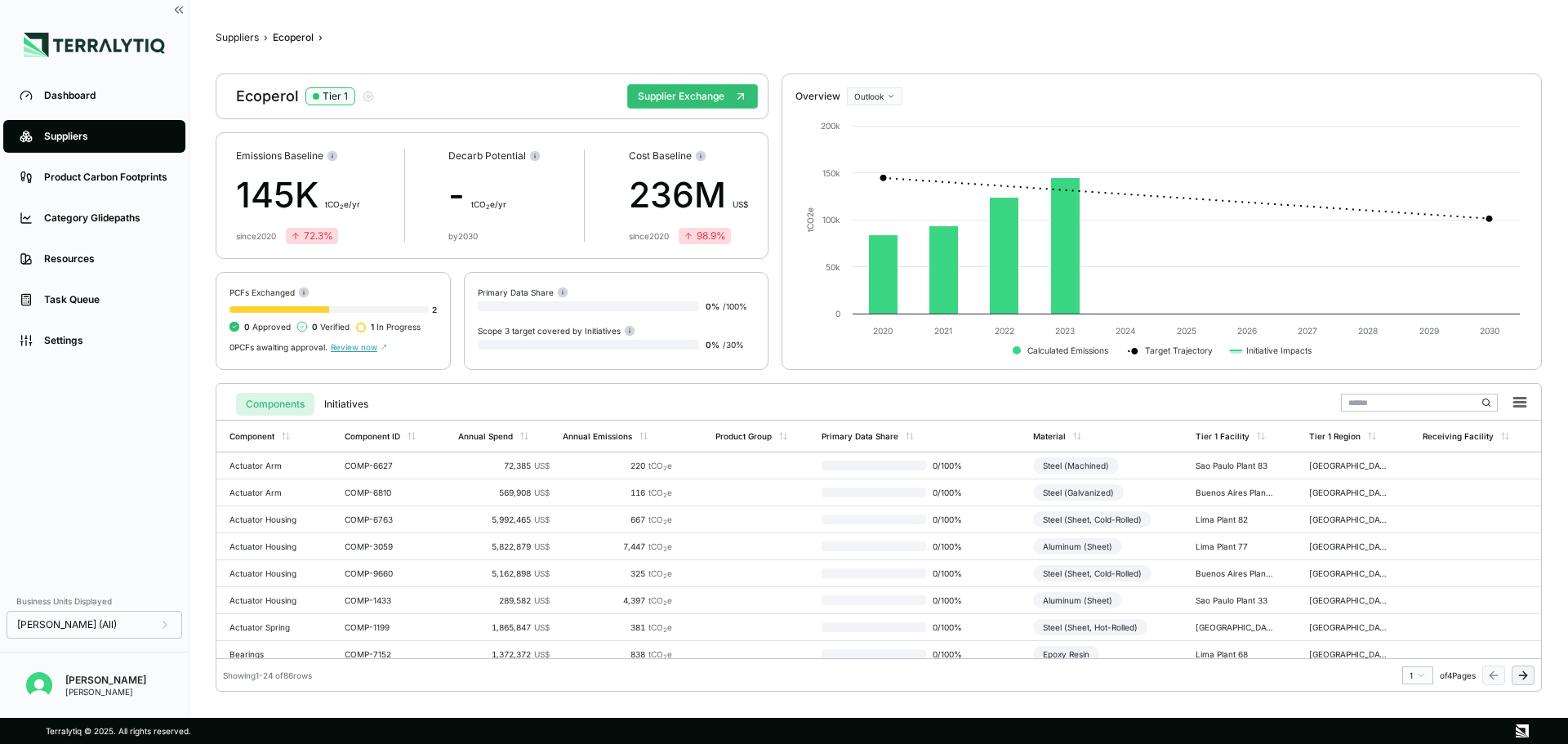
click at [251, 104] on div "Ecoperol Tier 1" at bounding box center [305, 96] width 139 height 19
copy div "Ecoperol"
click at [274, 461] on div "Actuator Arm" at bounding box center [268, 465] width 79 height 10
click at [296, 399] on button "Components" at bounding box center [275, 404] width 79 height 23
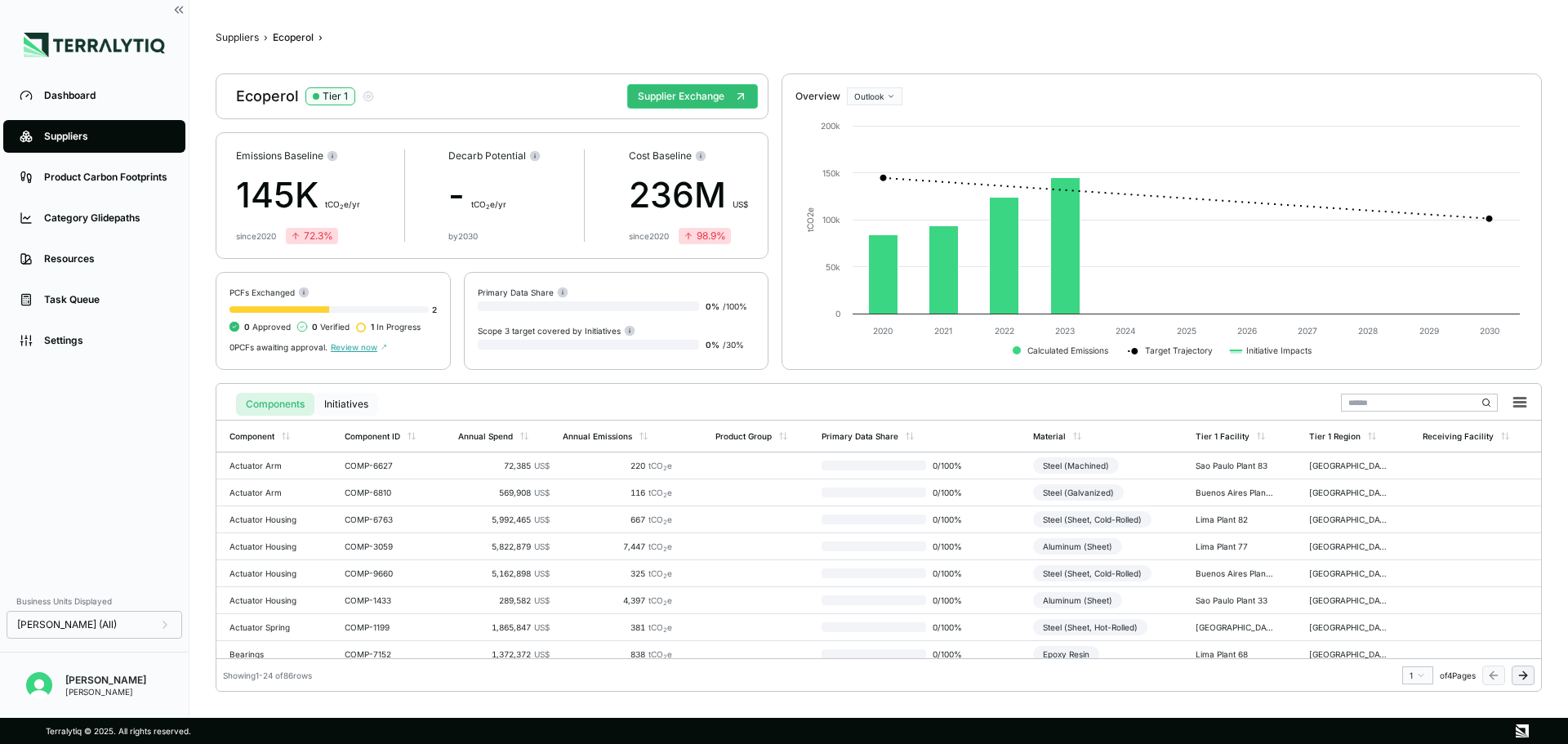
click at [338, 397] on button "Initiatives" at bounding box center [347, 404] width 64 height 23
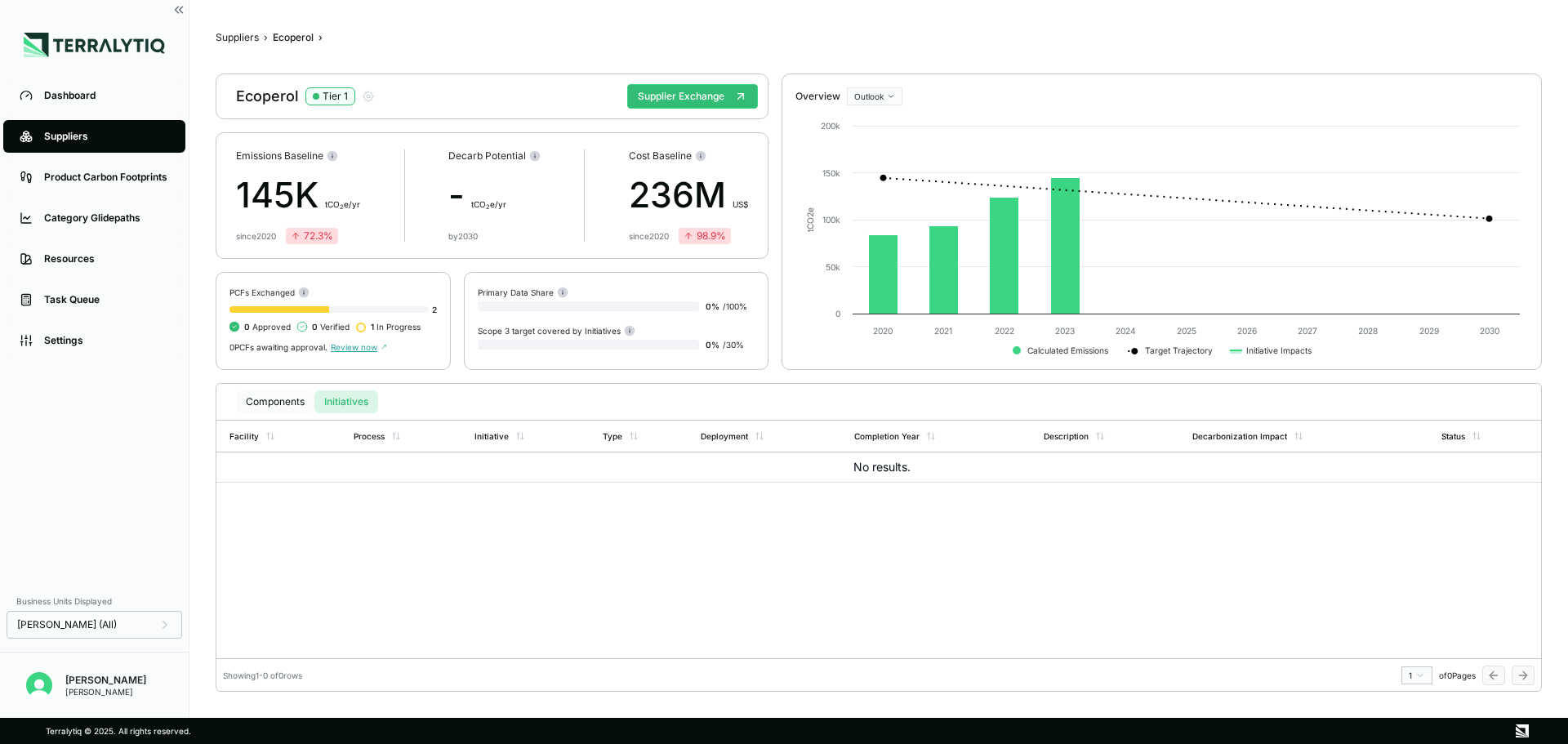
click at [288, 396] on button "Components" at bounding box center [275, 402] width 79 height 23
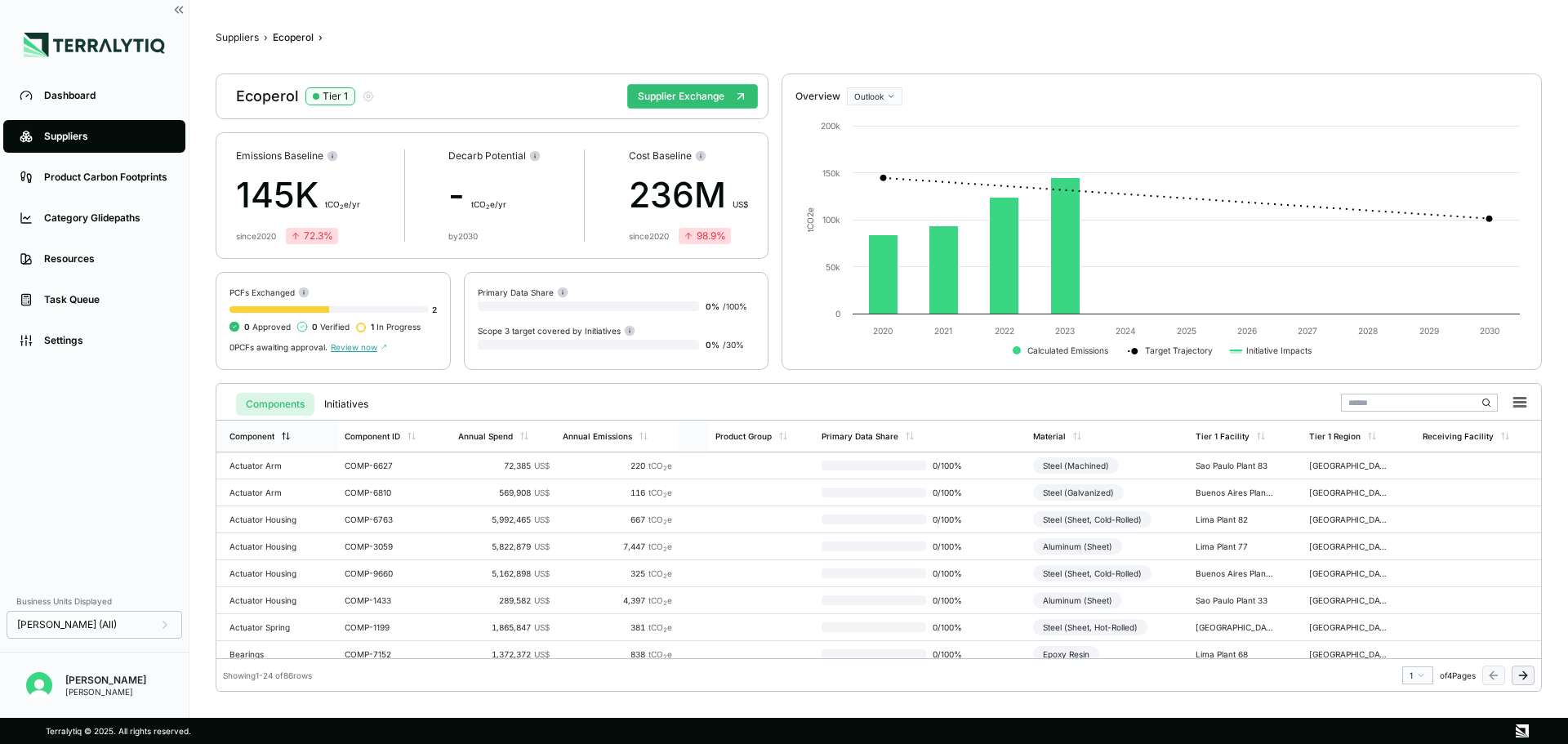
click at [285, 442] on div "Component" at bounding box center [277, 436] width 121 height 31
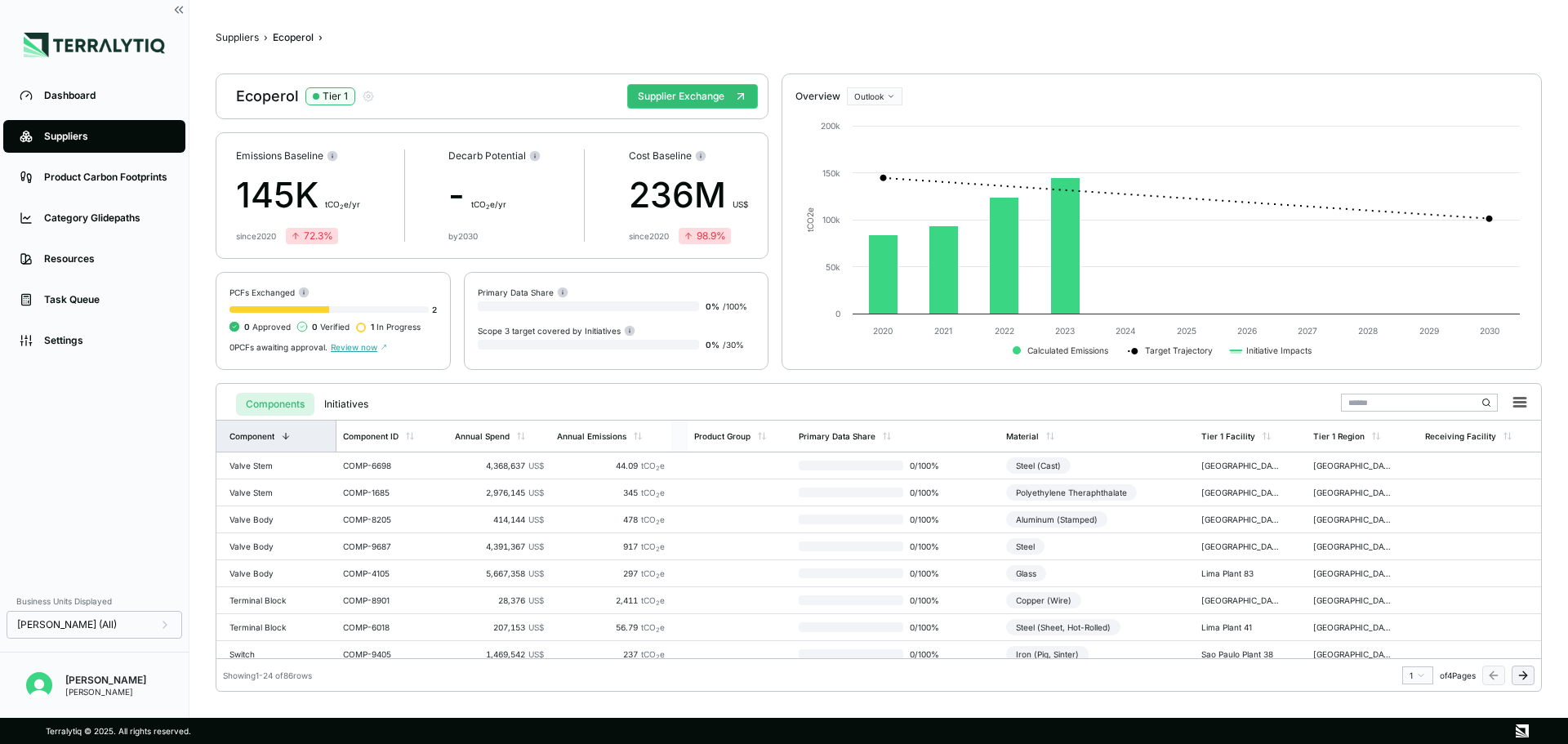
click at [285, 442] on div "Component" at bounding box center [277, 436] width 120 height 31
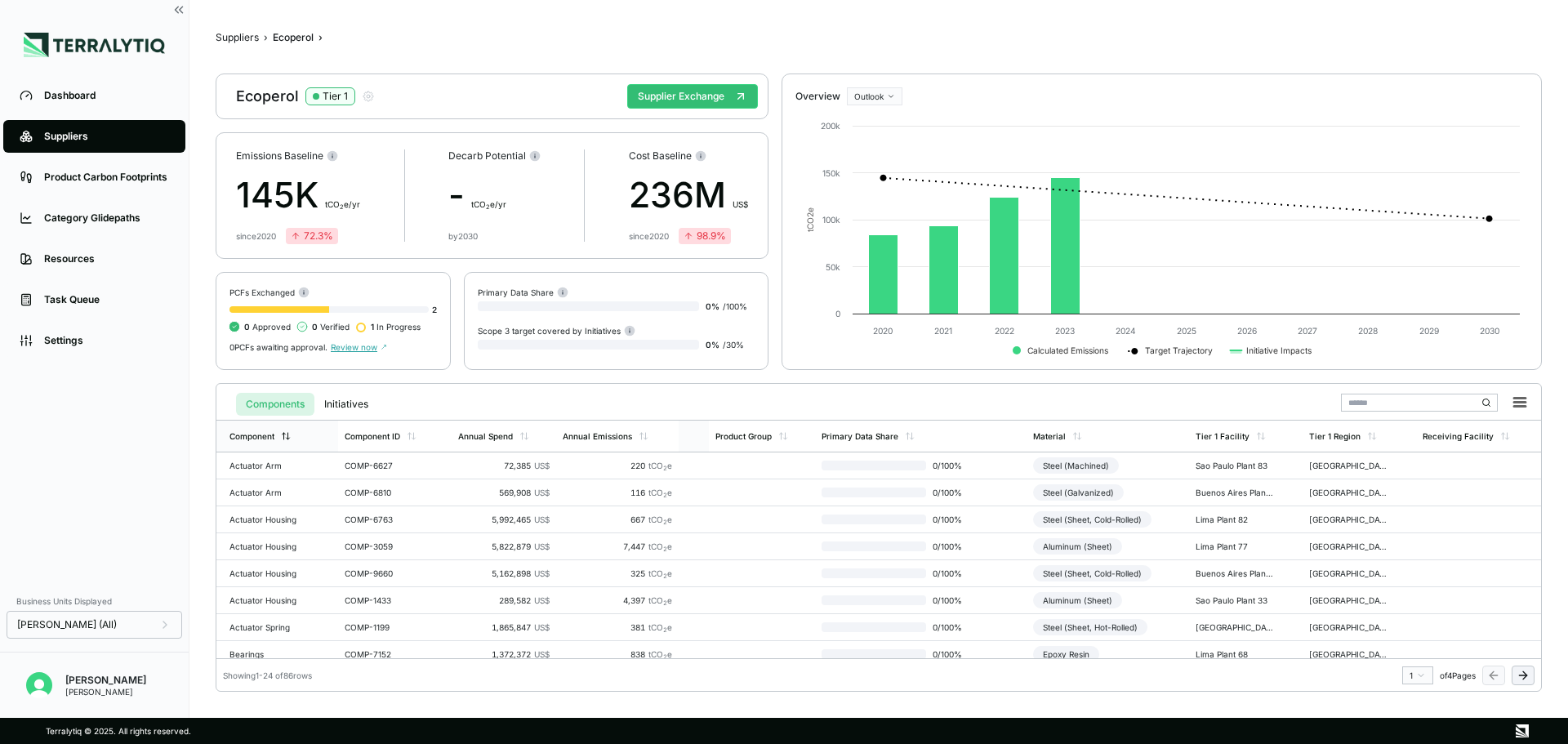
click at [285, 442] on div "Component" at bounding box center [277, 436] width 121 height 31
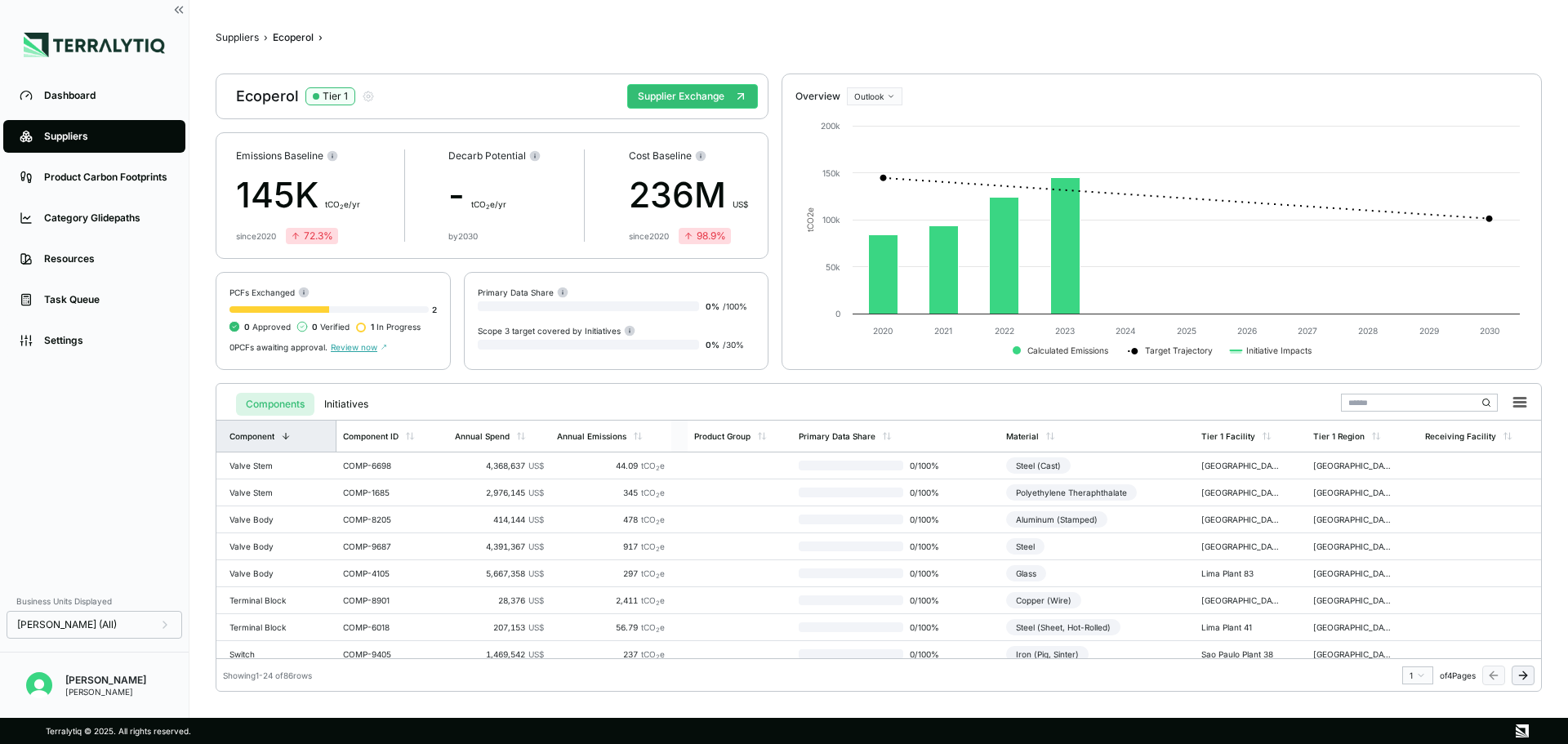
click at [285, 442] on div "Component" at bounding box center [277, 436] width 120 height 31
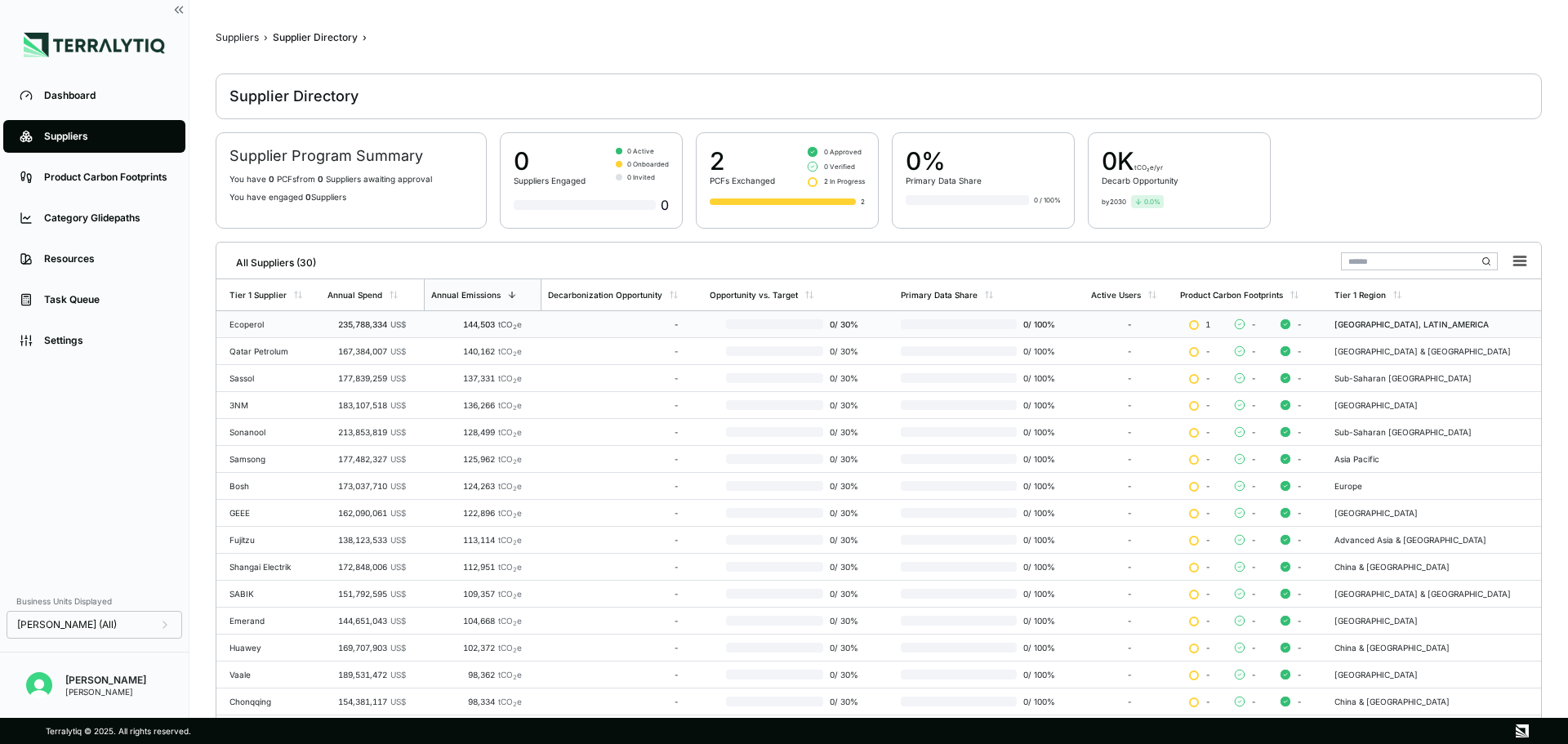
click at [274, 336] on td "Ecoperol" at bounding box center [269, 324] width 105 height 27
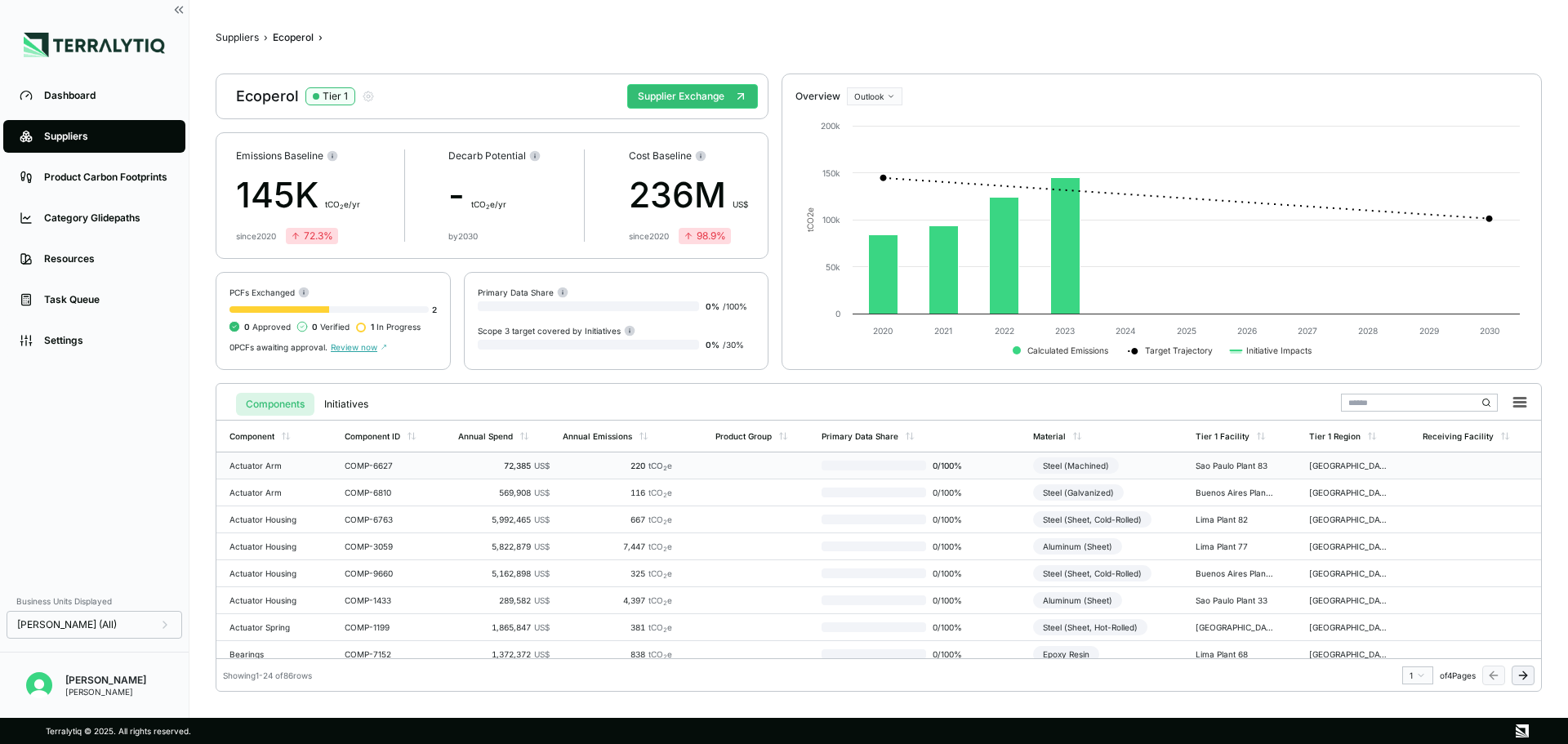
click at [316, 470] on td "Actuator Arm" at bounding box center [277, 466] width 121 height 27
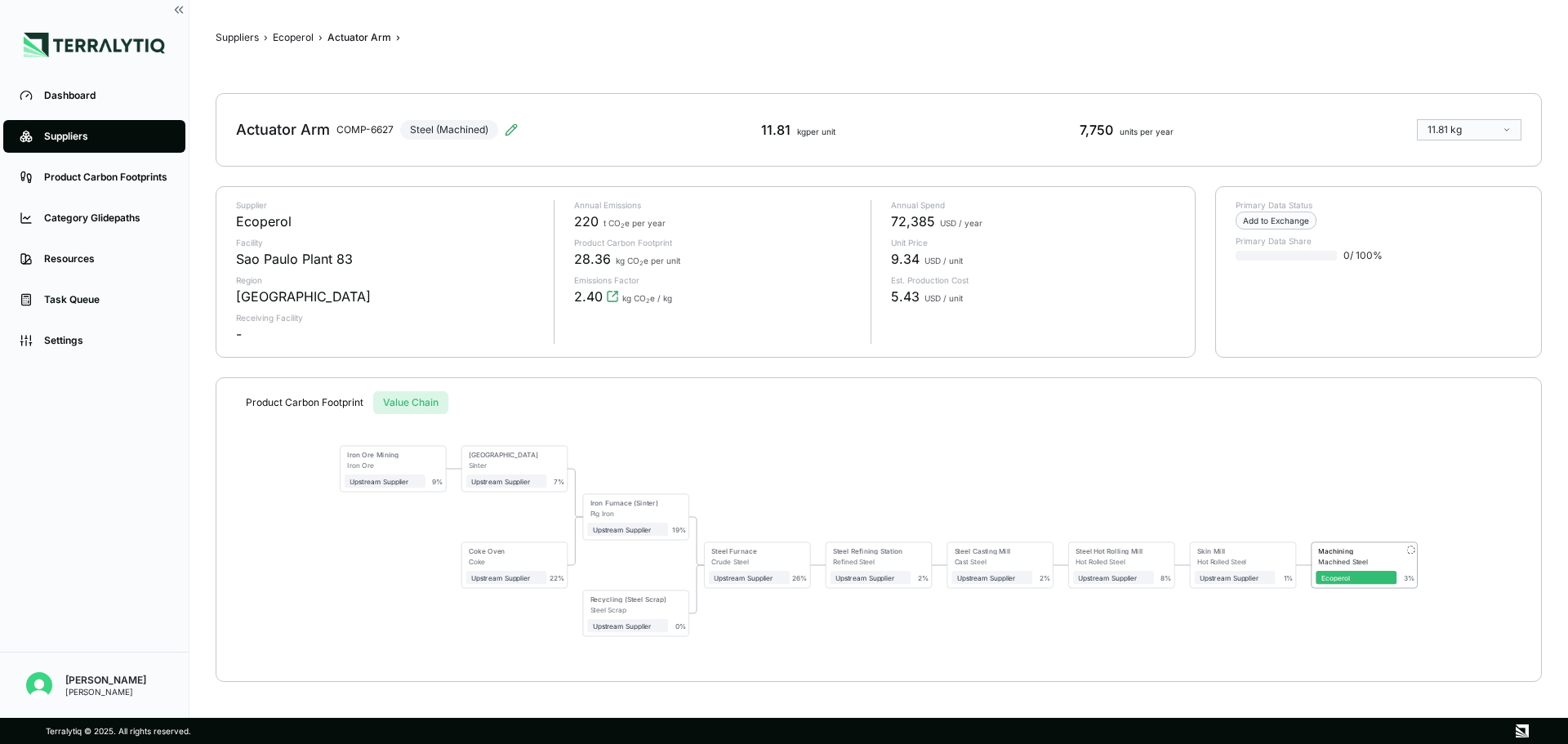
click at [408, 404] on button "Value Chain" at bounding box center [410, 403] width 75 height 23
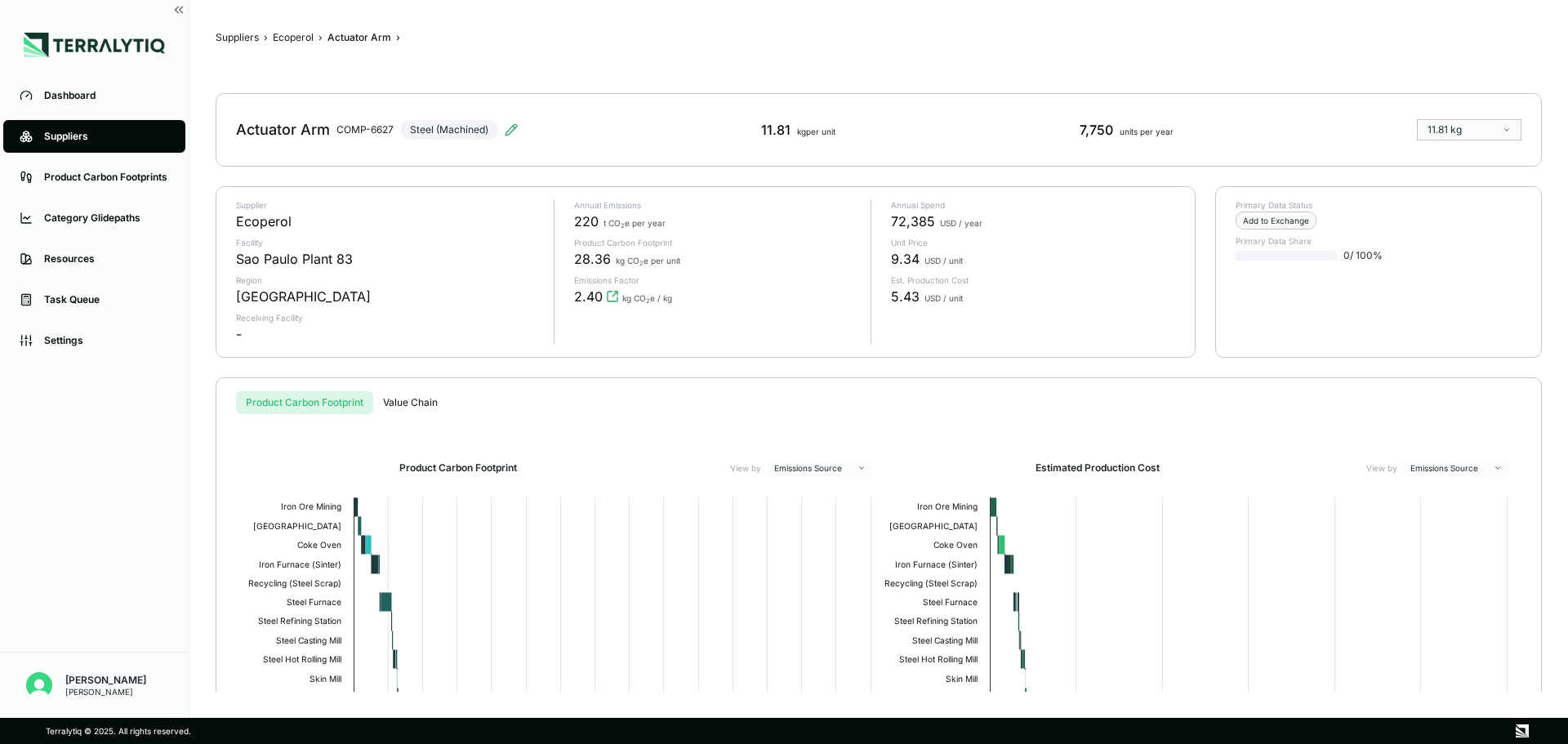
click at [330, 407] on button "Product Carbon Footprint" at bounding box center [304, 403] width 137 height 23
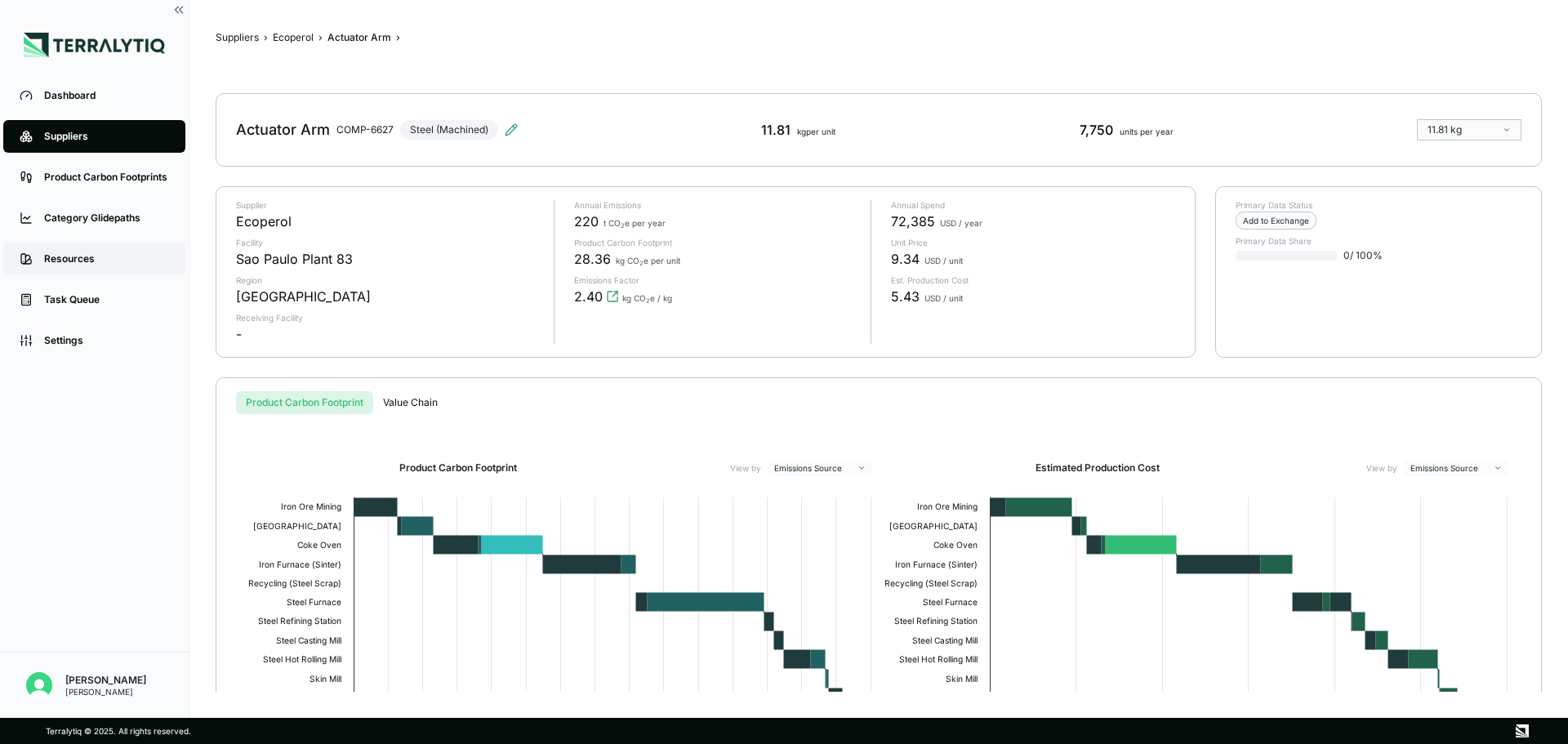
click at [72, 271] on link "Resources" at bounding box center [93, 259] width 182 height 33
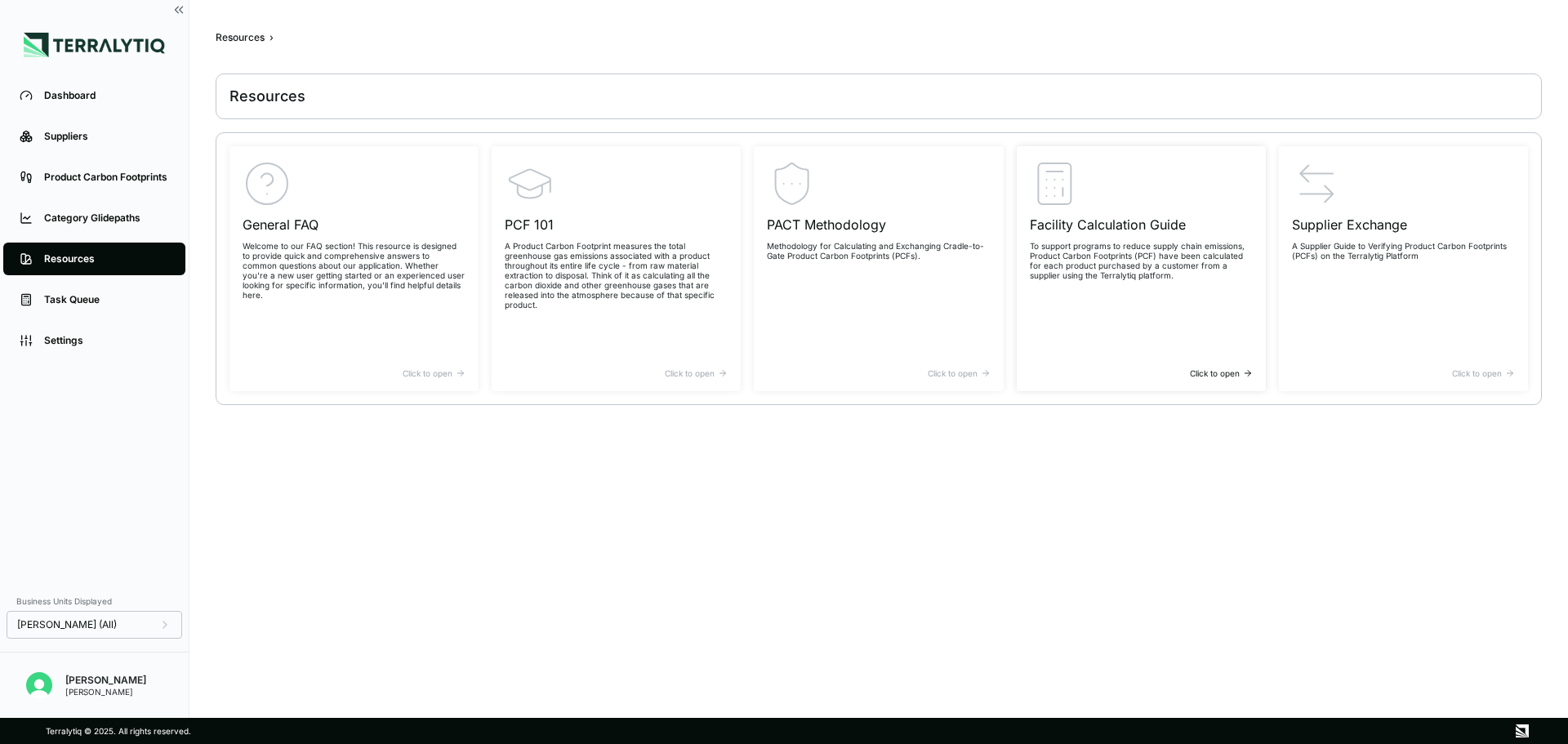
click at [1163, 335] on div "Facility Calculation Guide To support programs to reduce supply chain emissions…" at bounding box center [1142, 263] width 223 height 209
click at [30, 175] on icon at bounding box center [29, 178] width 4 height 9
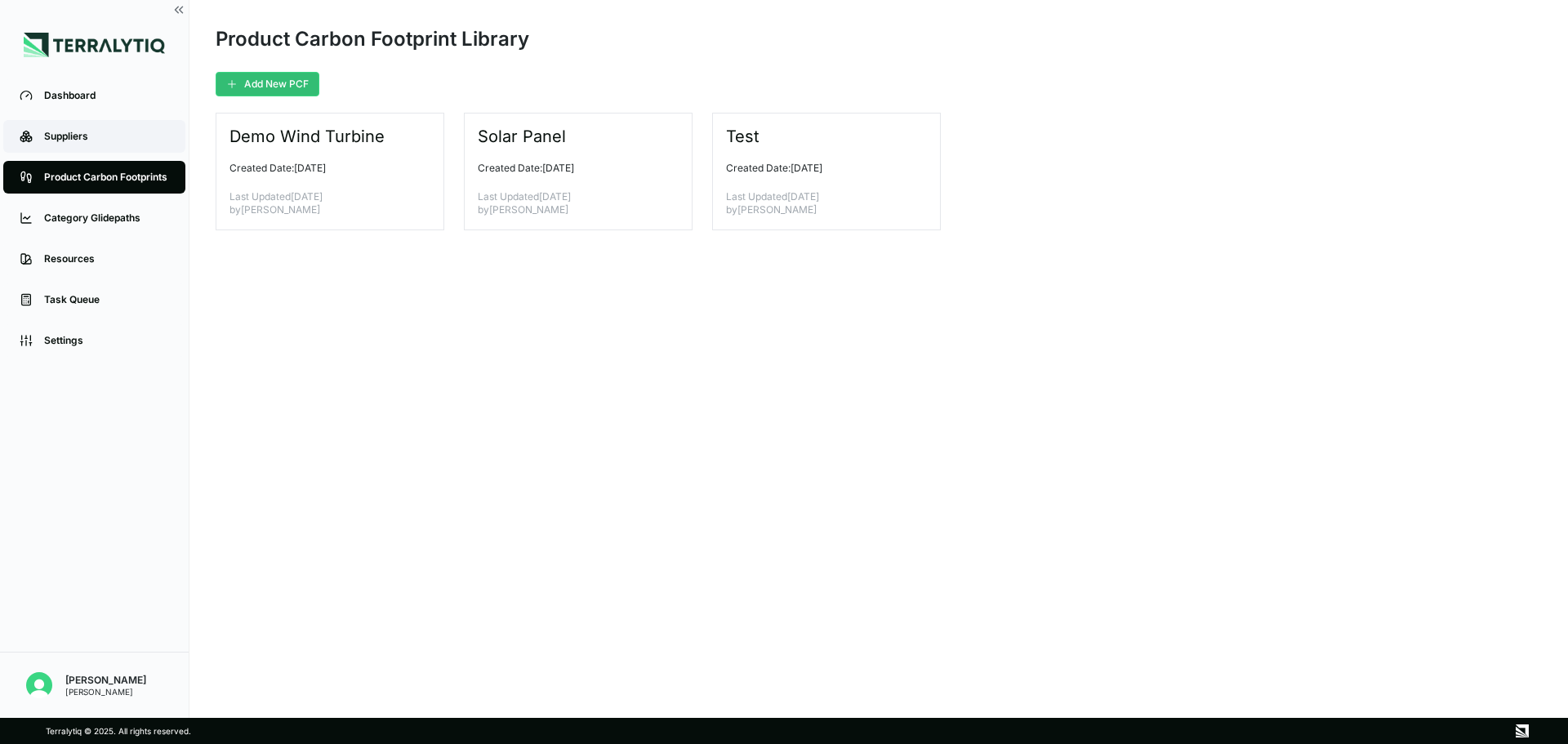
click at [36, 133] on link "Suppliers" at bounding box center [93, 137] width 182 height 33
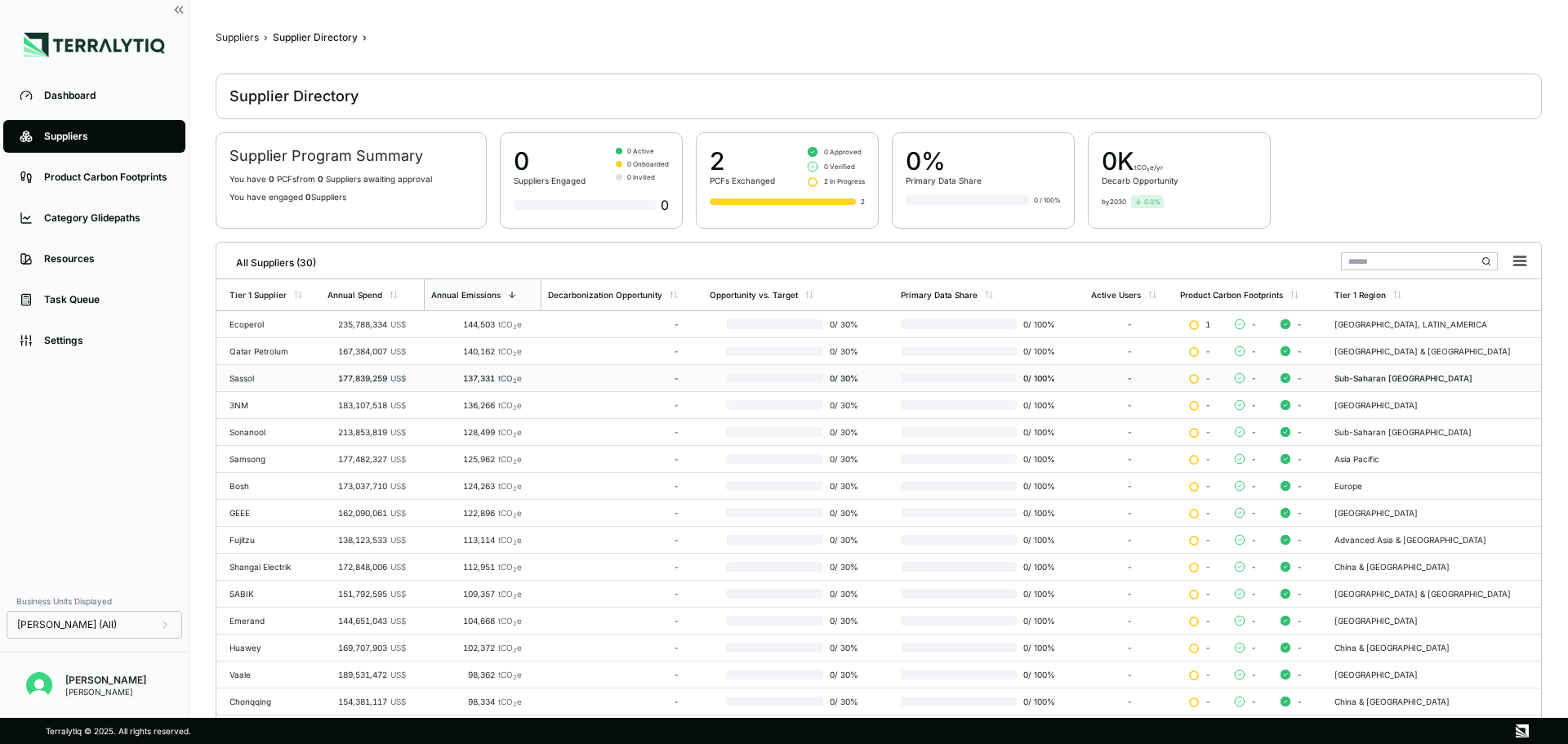
scroll to position [197, 0]
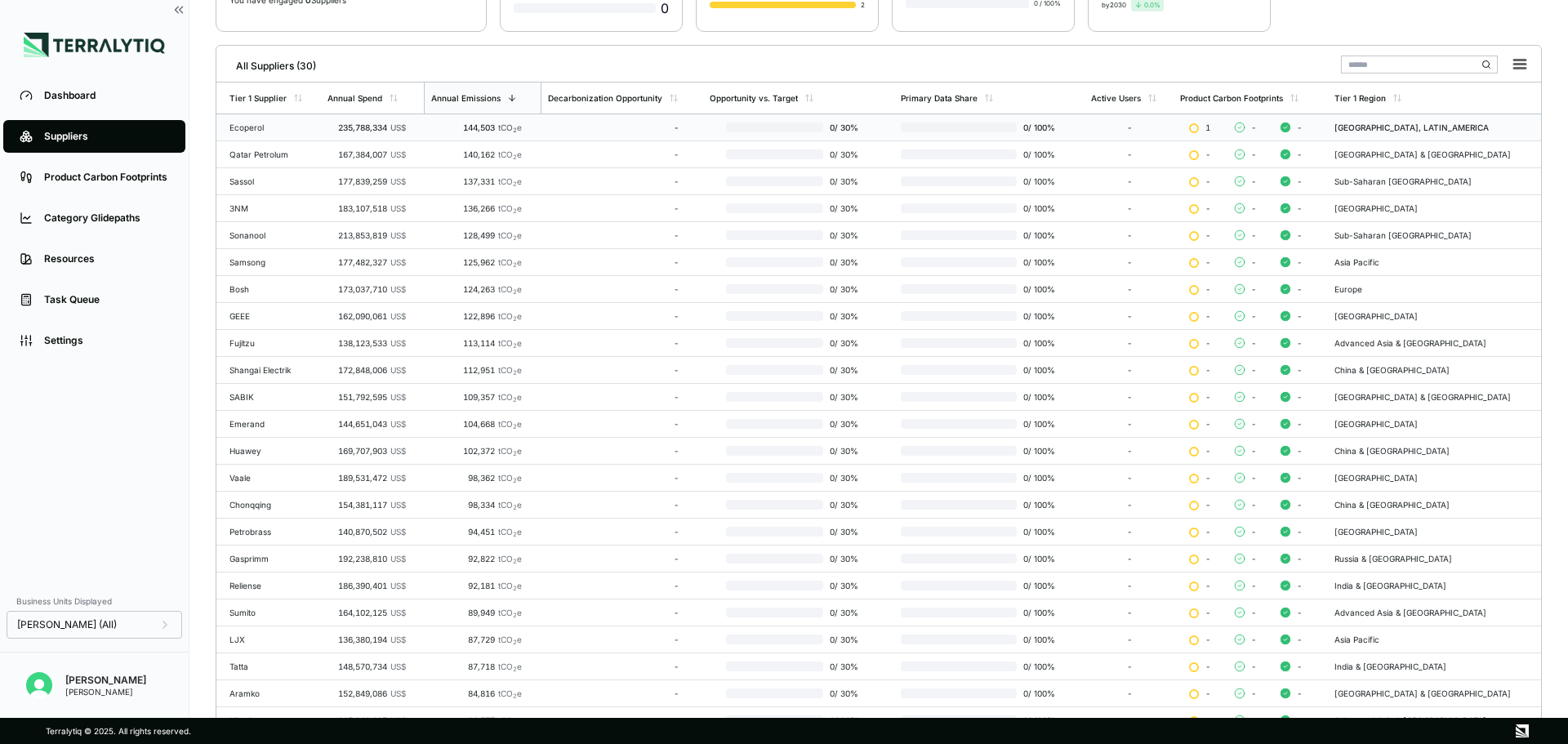
click at [387, 126] on div "235,788,334 US$" at bounding box center [366, 127] width 79 height 10
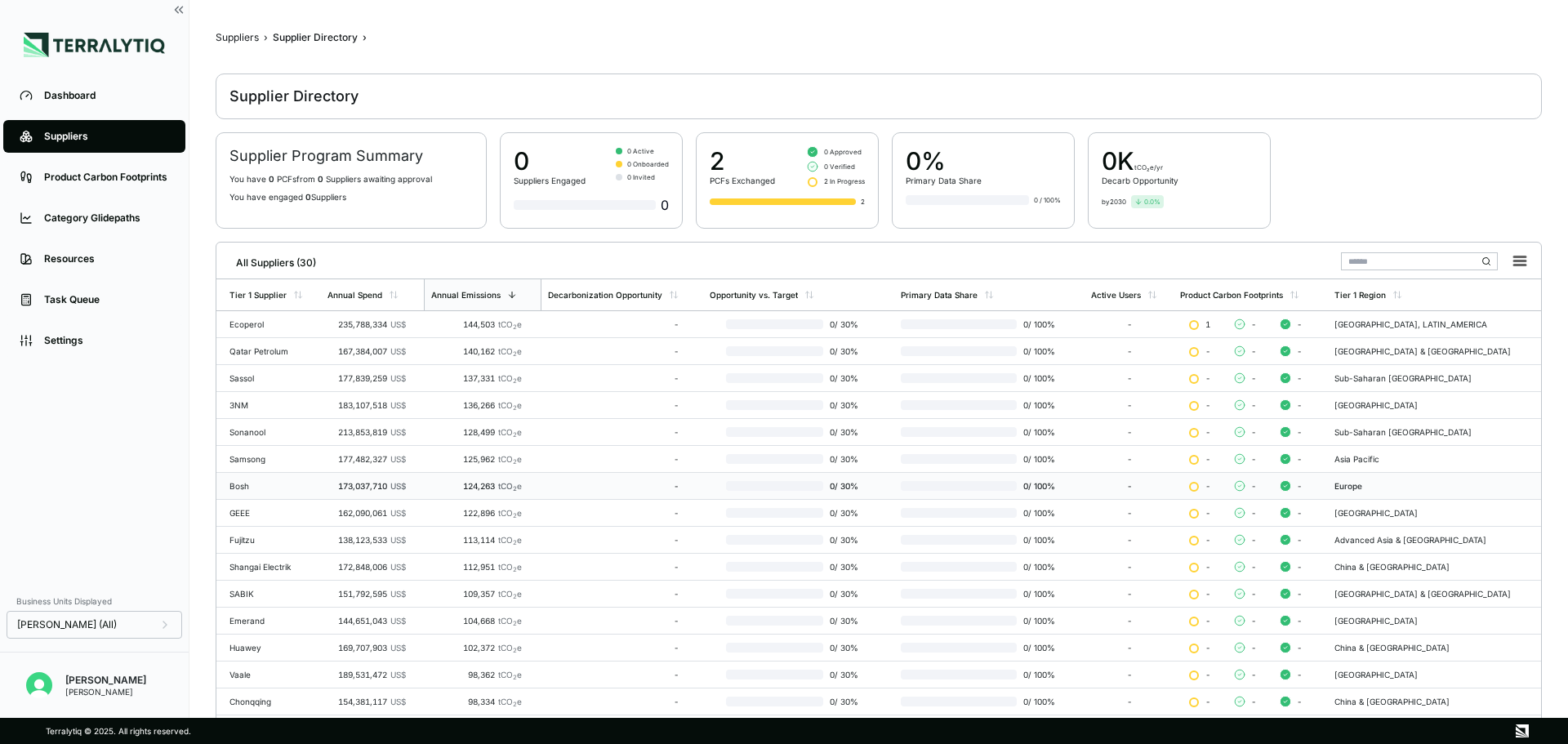
scroll to position [274, 0]
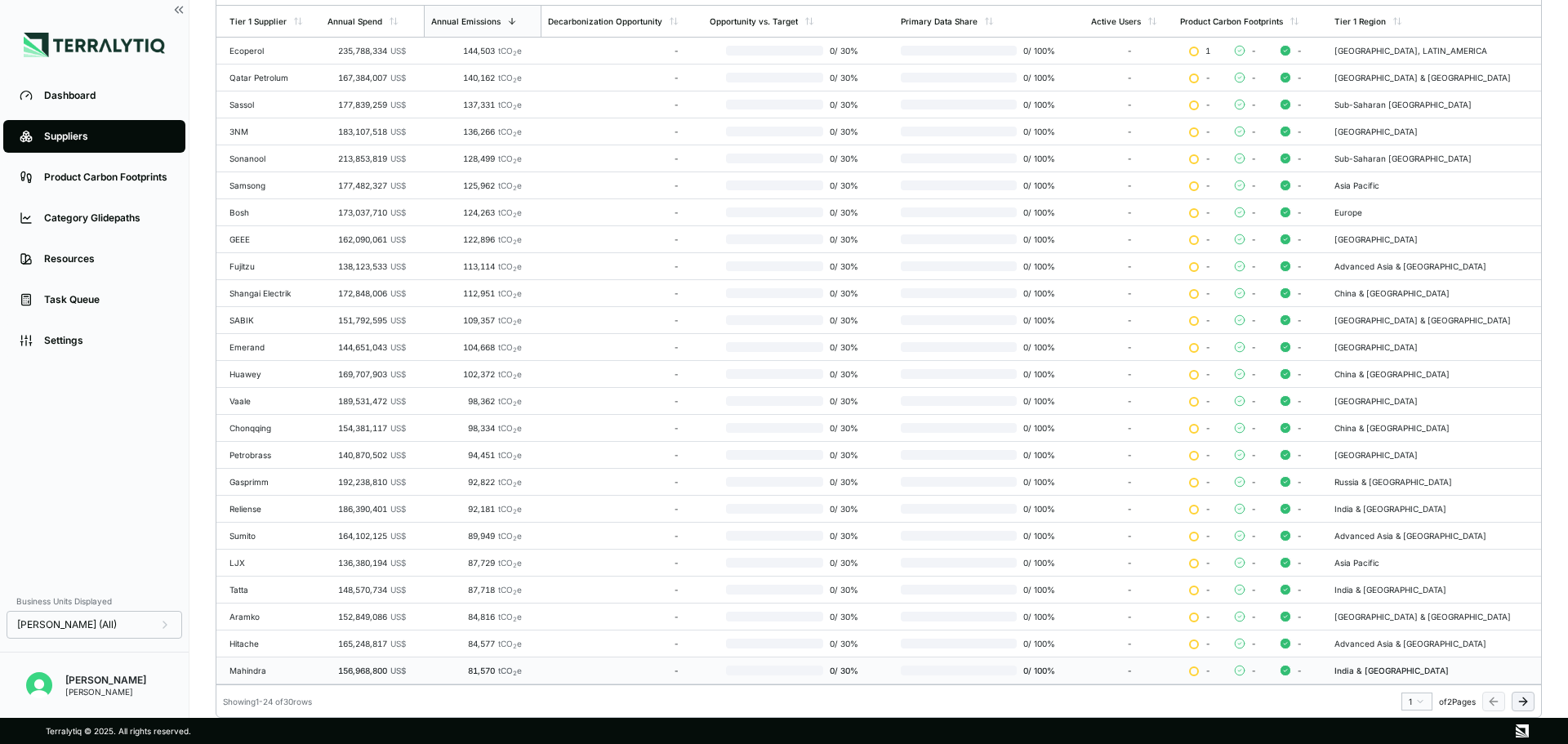
click at [264, 645] on td "Mahindra" at bounding box center [269, 671] width 105 height 27
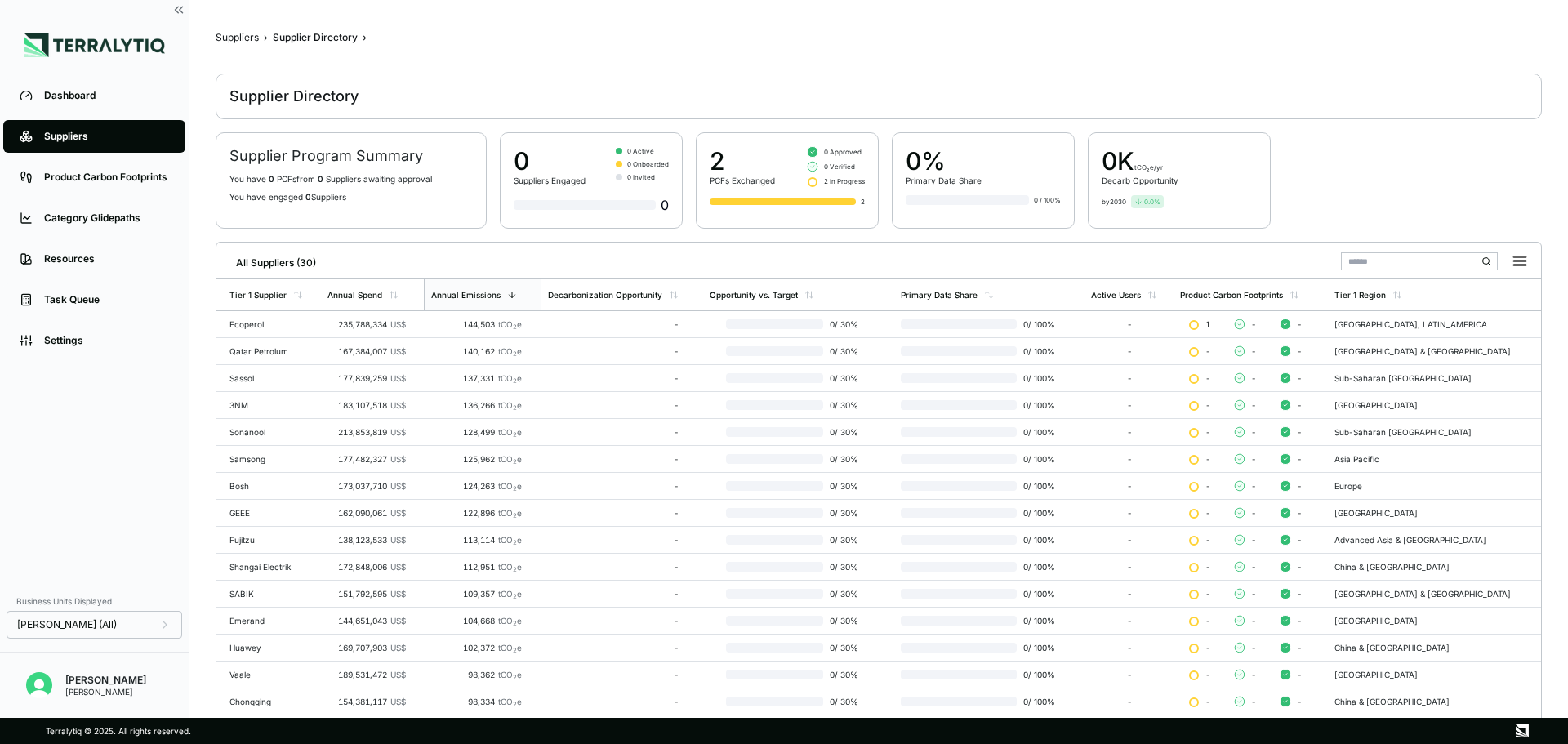
click at [48, 138] on div "Suppliers" at bounding box center [106, 136] width 125 height 13
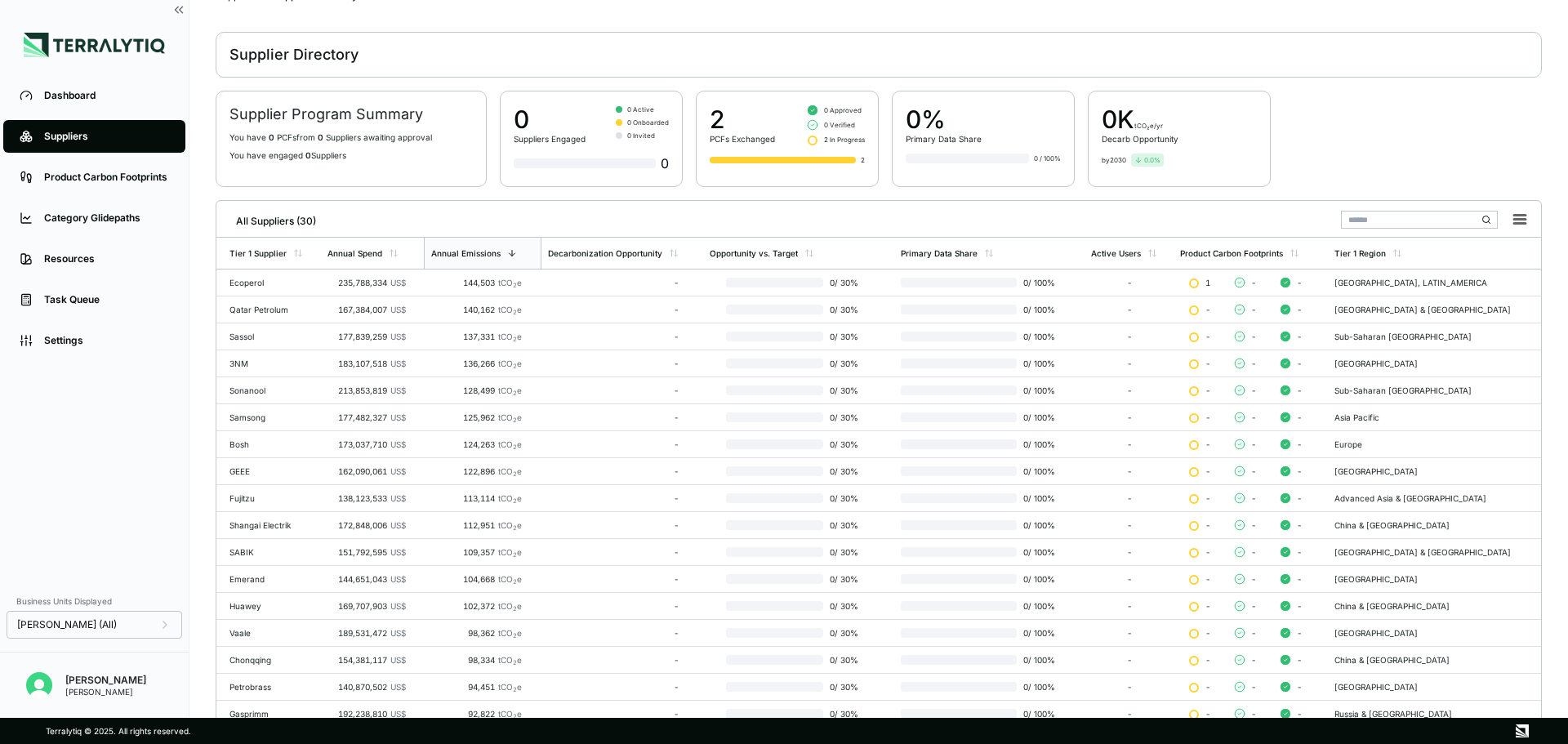
scroll to position [274, 0]
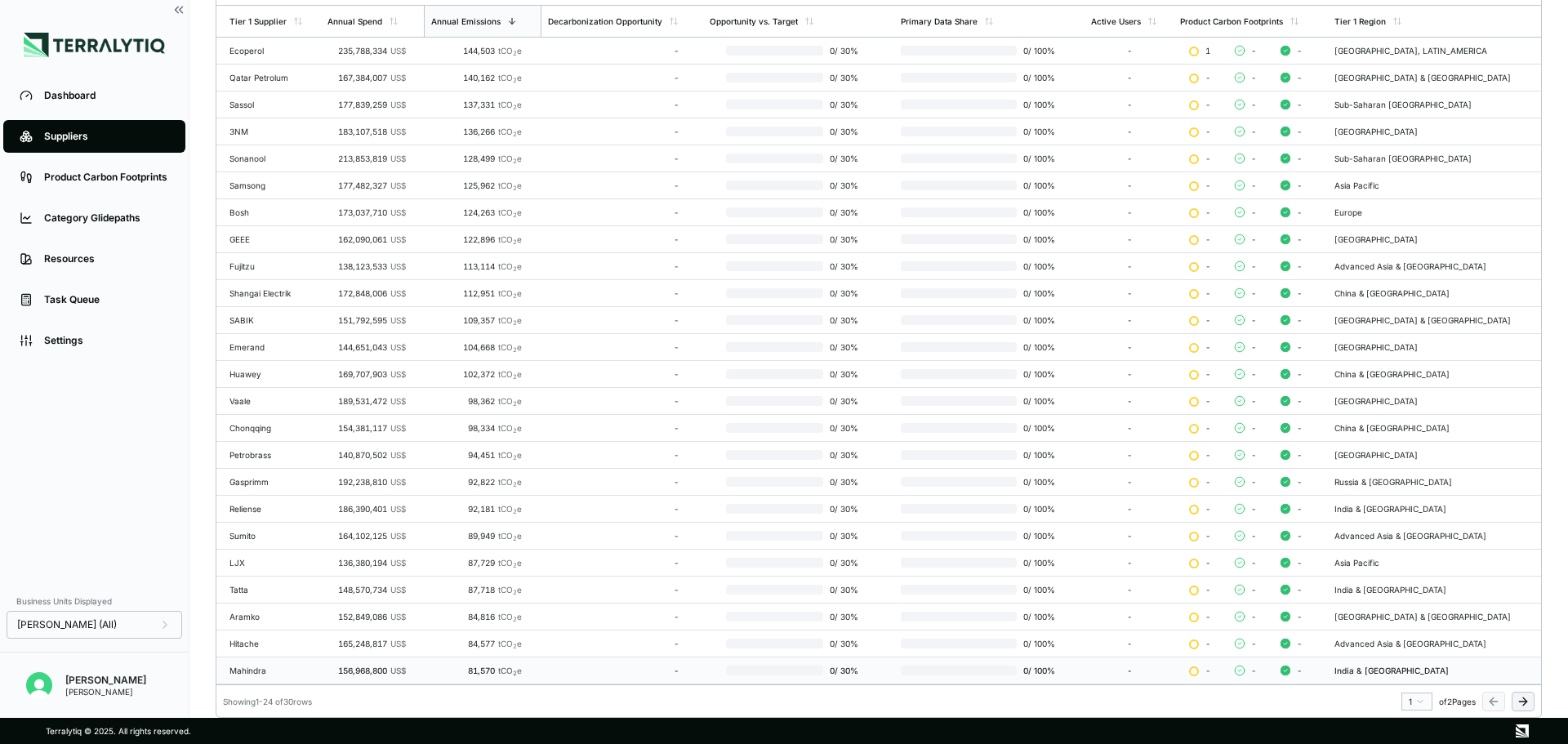
click at [265, 645] on td "Mahindra" at bounding box center [269, 671] width 105 height 27
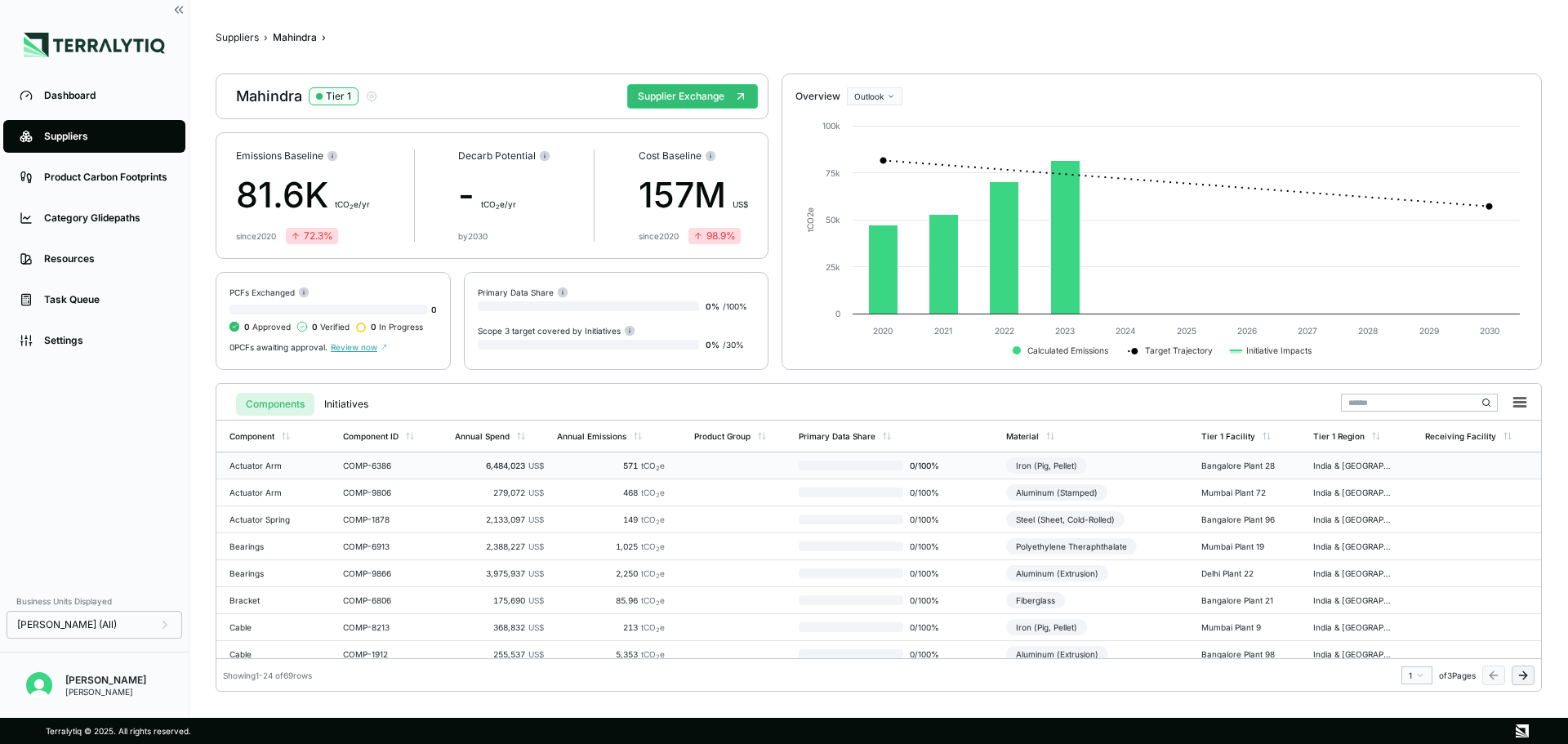
click at [635, 460] on div "571 tCO 2 e" at bounding box center [610, 465] width 108 height 10
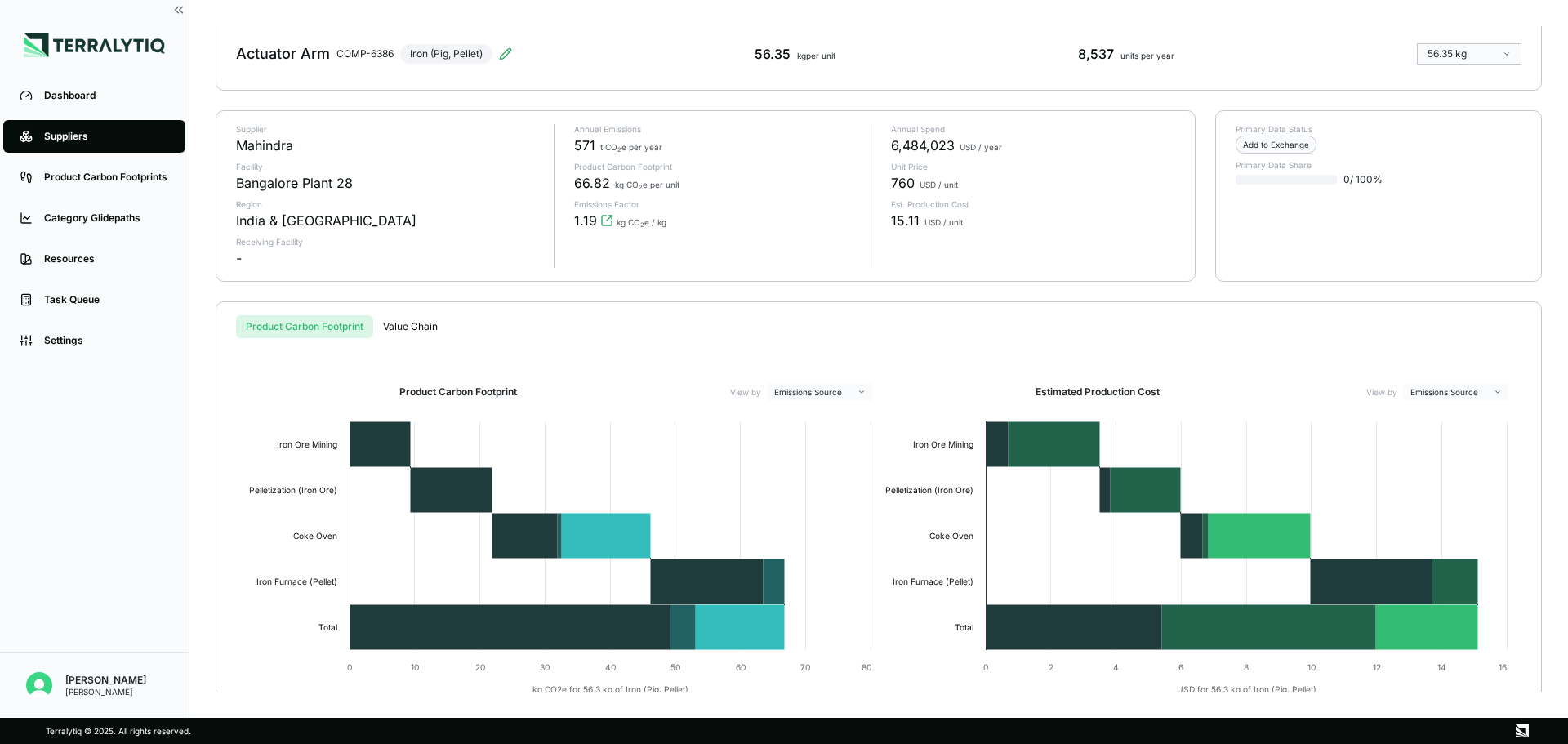
scroll to position [77, 0]
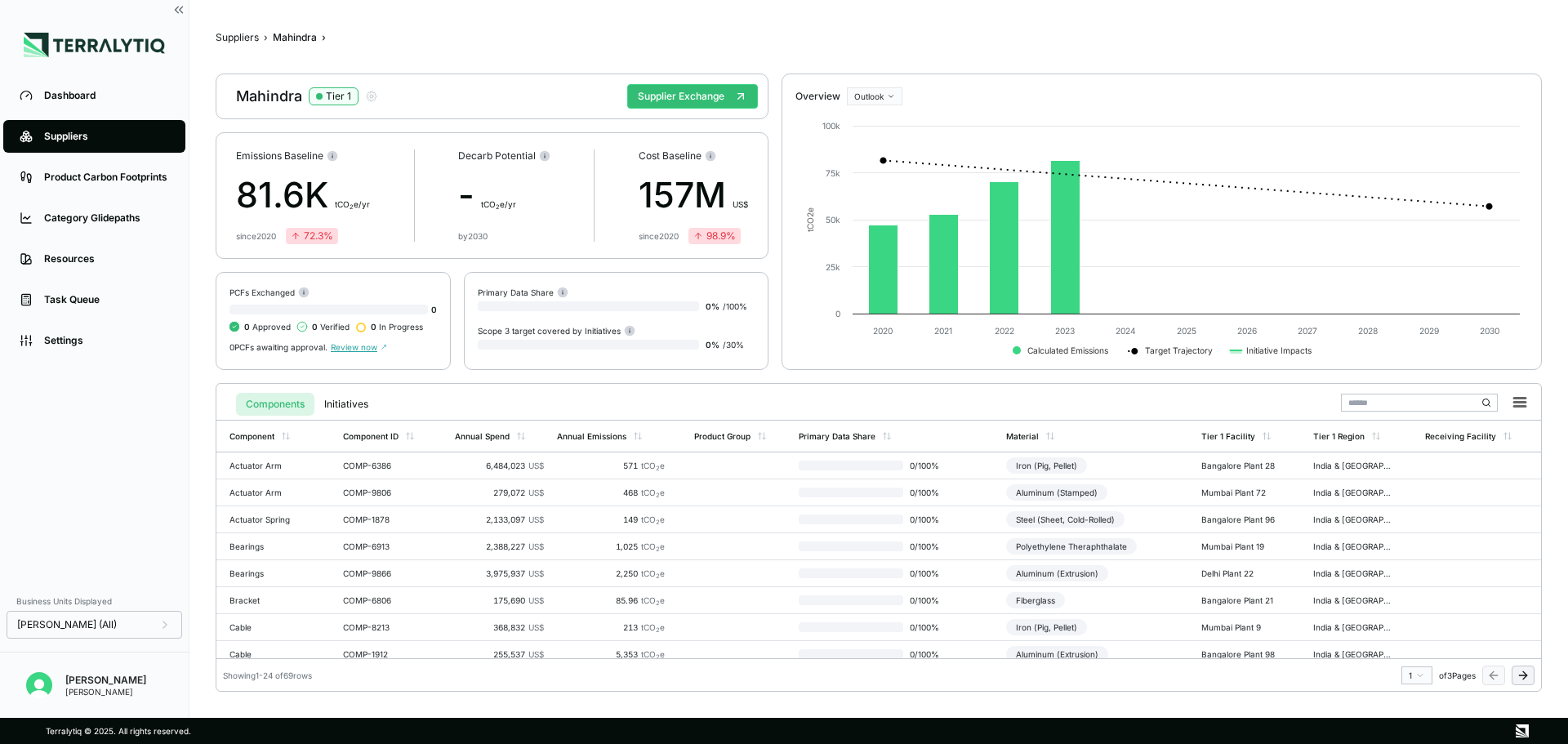
click at [360, 349] on span "Review now" at bounding box center [358, 347] width 56 height 10
click at [730, 461] on td at bounding box center [740, 466] width 105 height 27
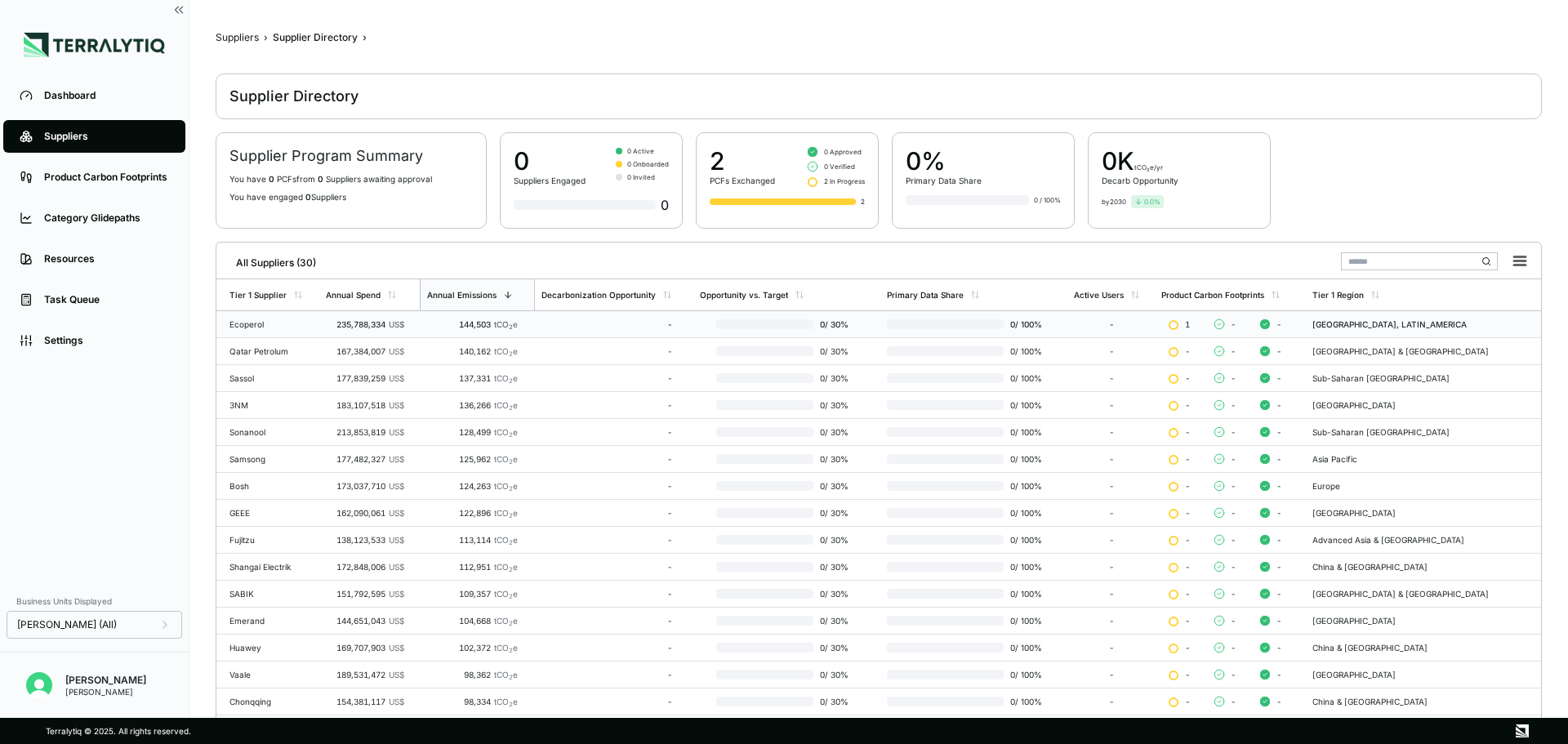
click at [369, 331] on td "235,788,334 US$" at bounding box center [369, 324] width 100 height 27
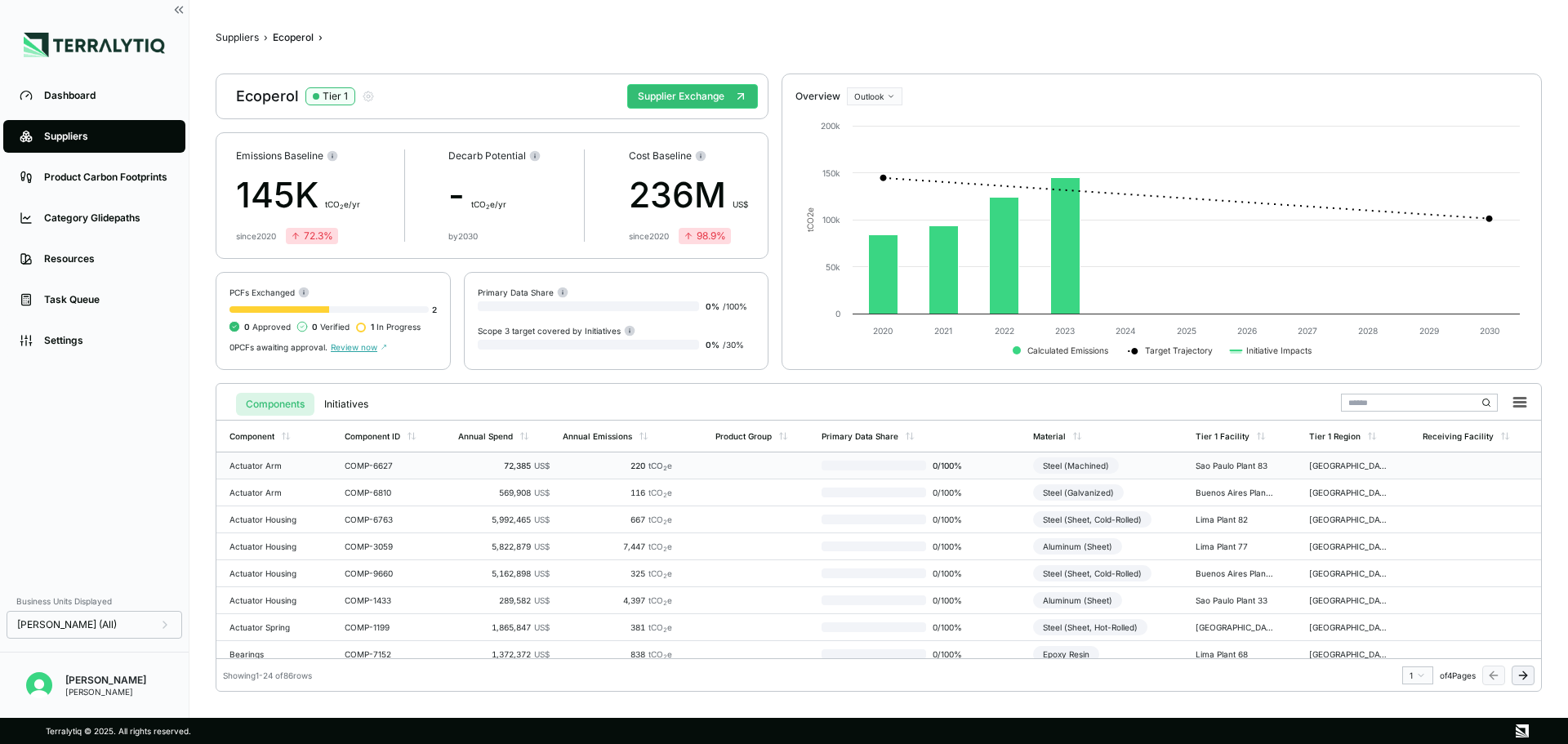
click at [301, 459] on td "Actuator Arm" at bounding box center [277, 466] width 121 height 27
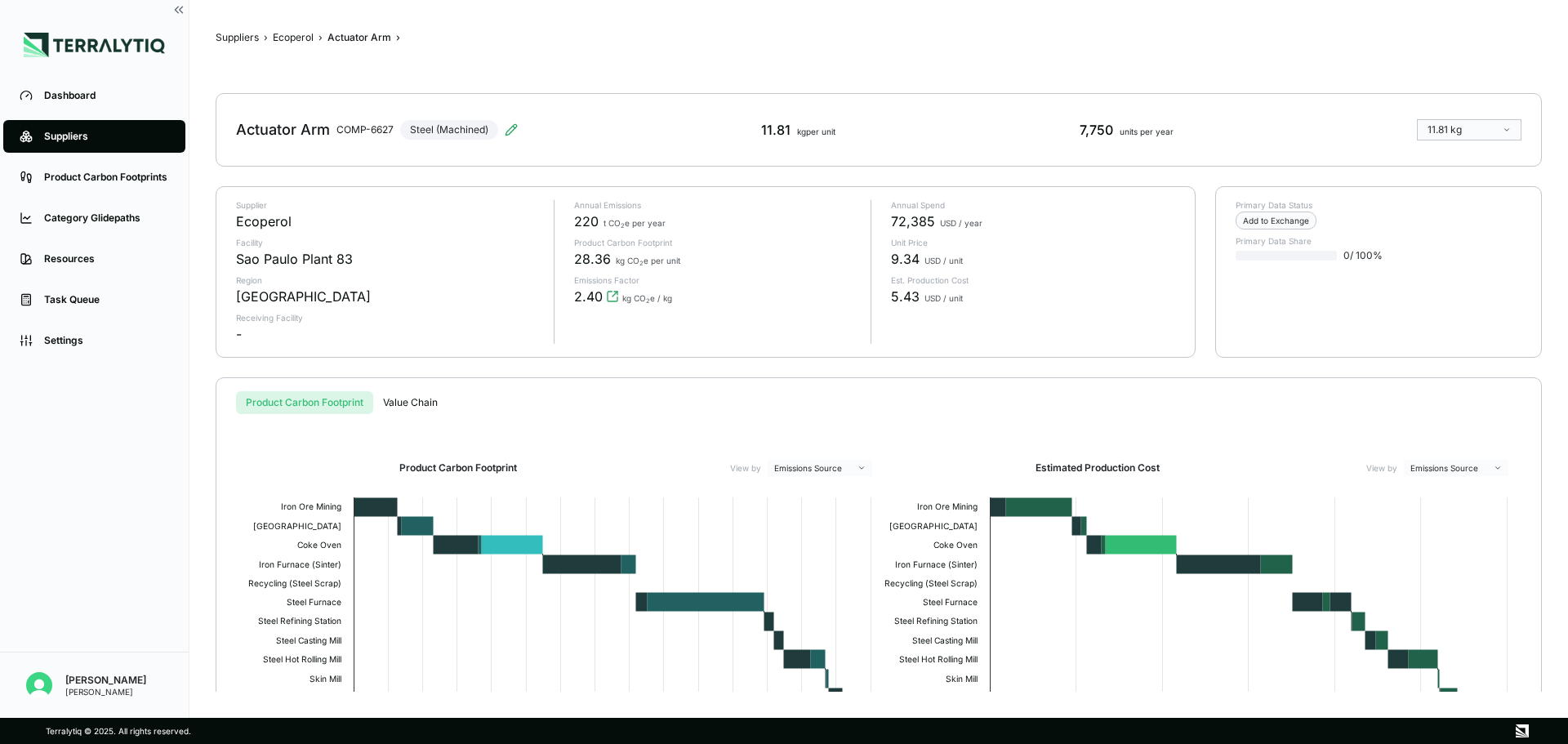
click at [1253, 120] on html "Dashboard Suppliers Product Carbon Footprints Category Glidepaths Resources Tas…" at bounding box center [784, 372] width 1568 height 744
click at [1252, 163] on html "Dashboard Suppliers Product Carbon Footprints Category Glidepaths Resources Tas…" at bounding box center [784, 372] width 1568 height 744
click at [856, 397] on div "Product Carbon Footprint Value Chain" at bounding box center [878, 403] width 1285 height 23
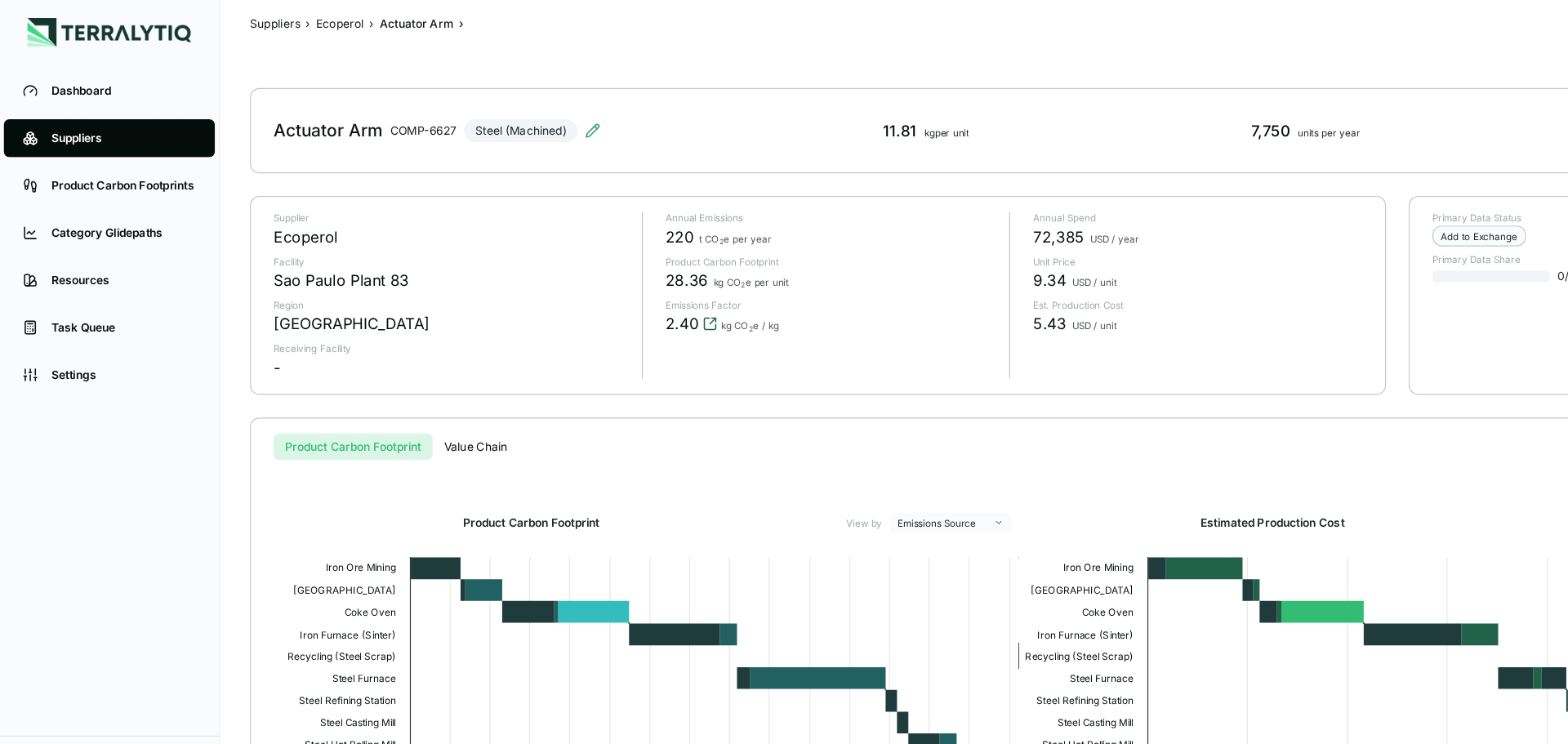
click at [610, 297] on icon "View audit trail" at bounding box center [612, 295] width 13 height 13
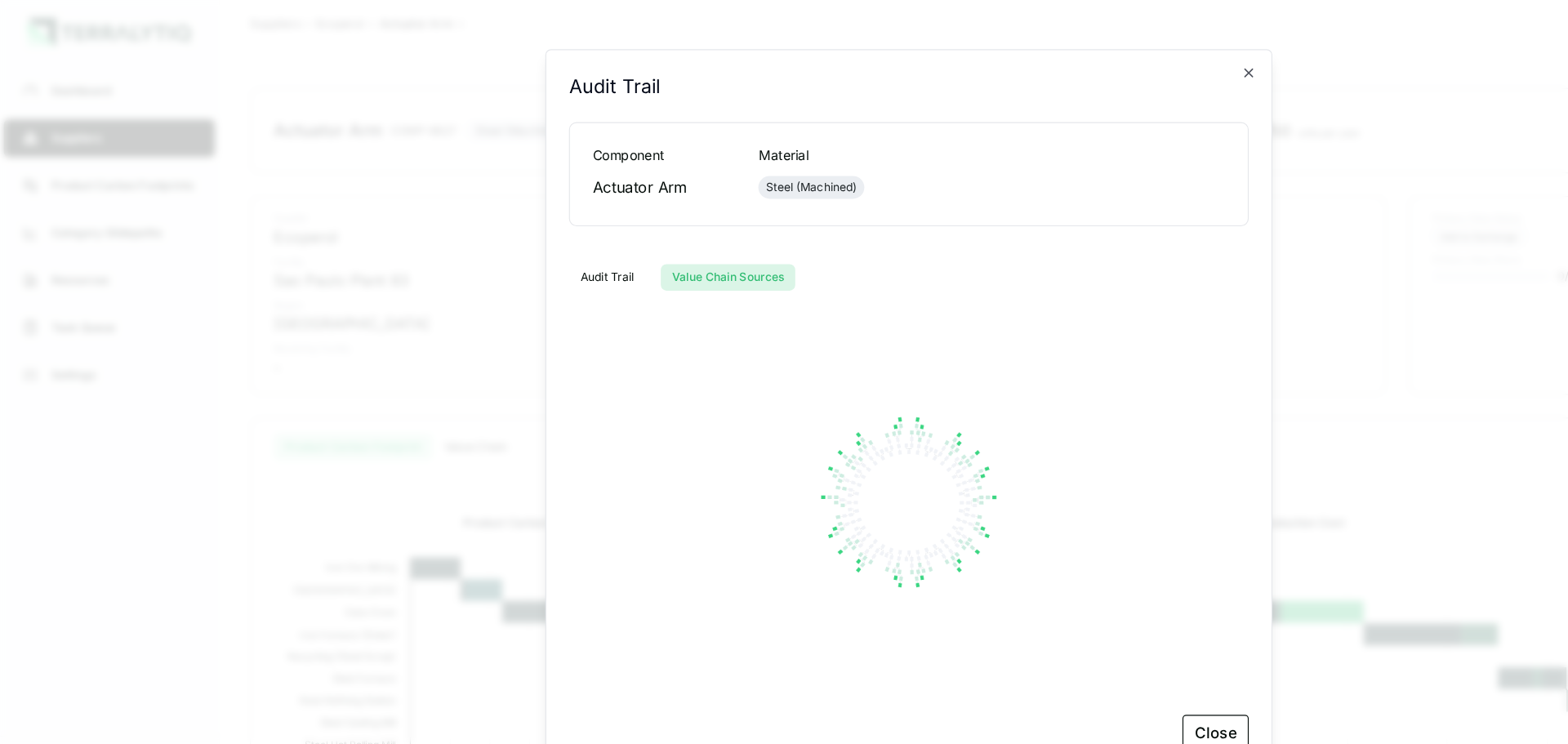
click at [607, 263] on button "Value Chain Sources" at bounding box center [628, 256] width 116 height 23
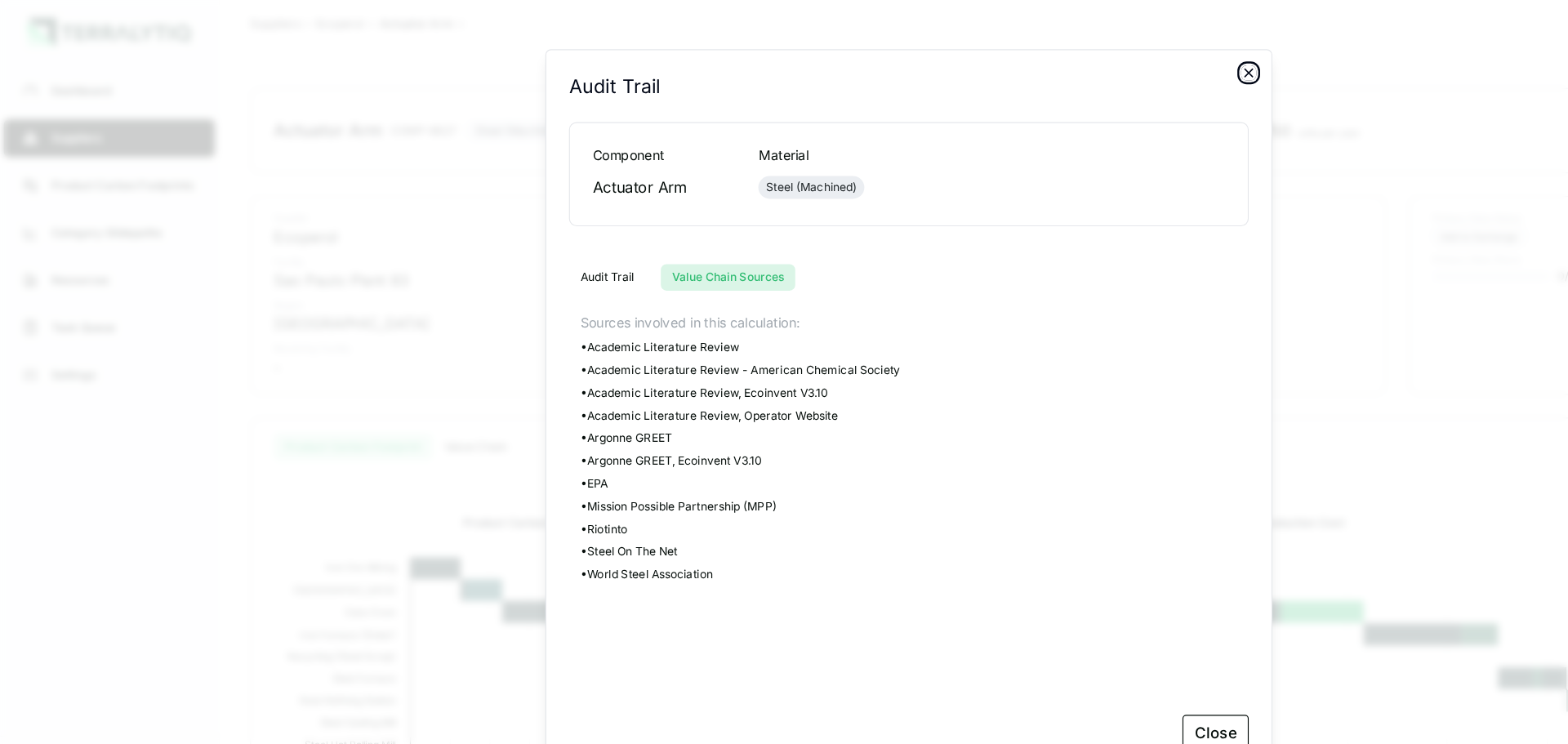
click at [1082, 85] on icon "button" at bounding box center [1076, 80] width 13 height 13
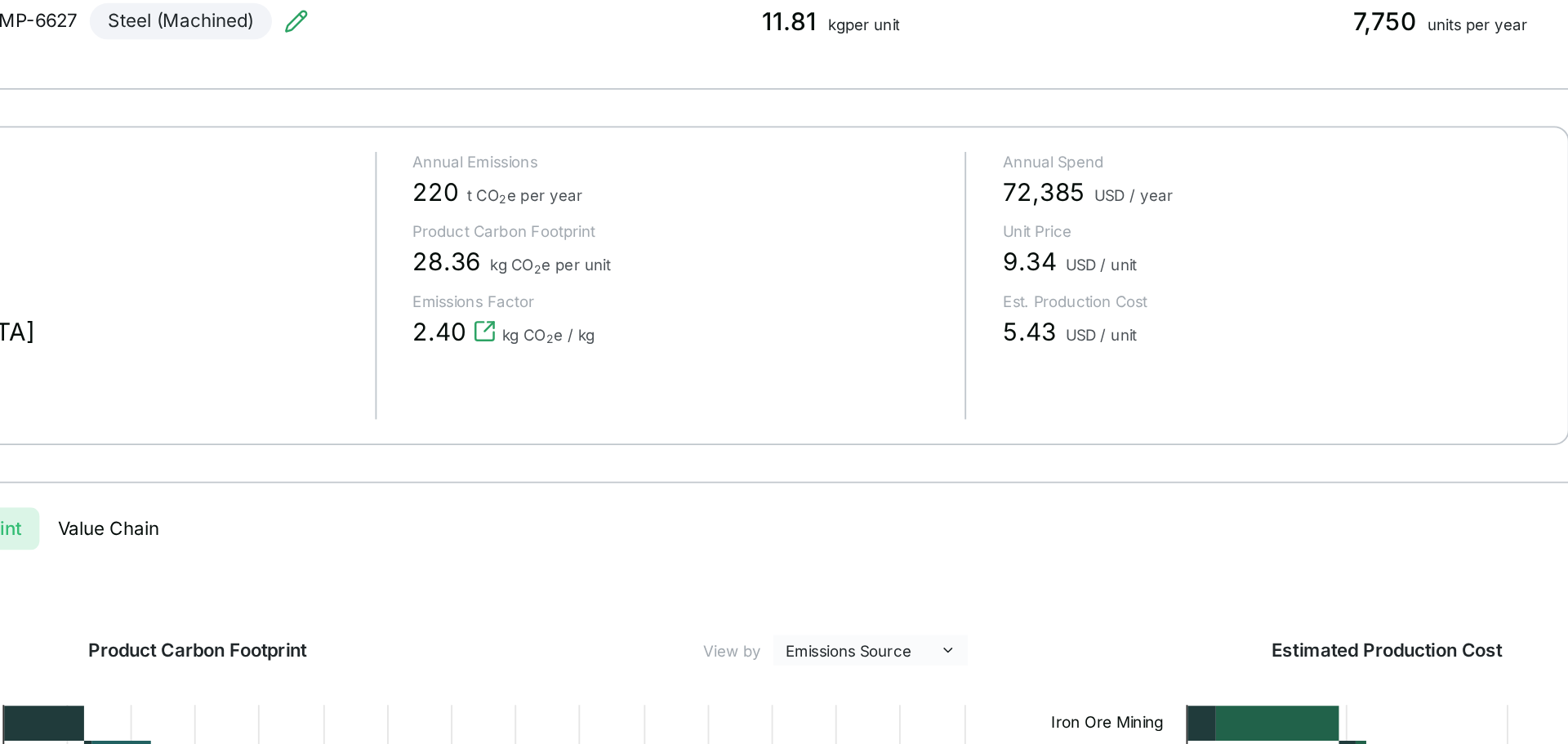
scroll to position [19, 0]
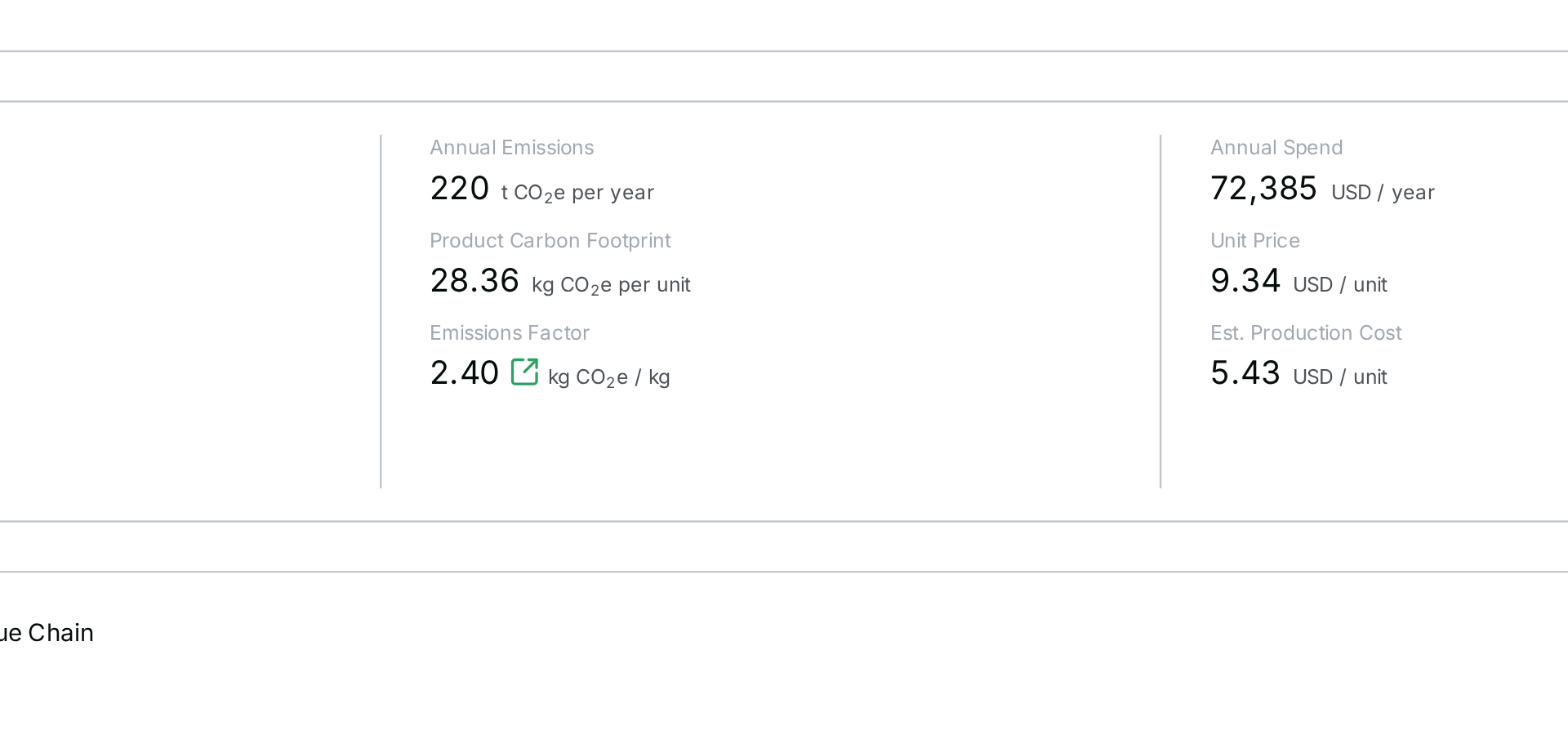
click at [659, 242] on span "kg CO 2 e per unit" at bounding box center [648, 241] width 64 height 10
click at [664, 243] on span "kg CO 2 e per unit" at bounding box center [648, 241] width 64 height 10
click at [662, 243] on span "kg CO 2 e per unit" at bounding box center [648, 241] width 64 height 10
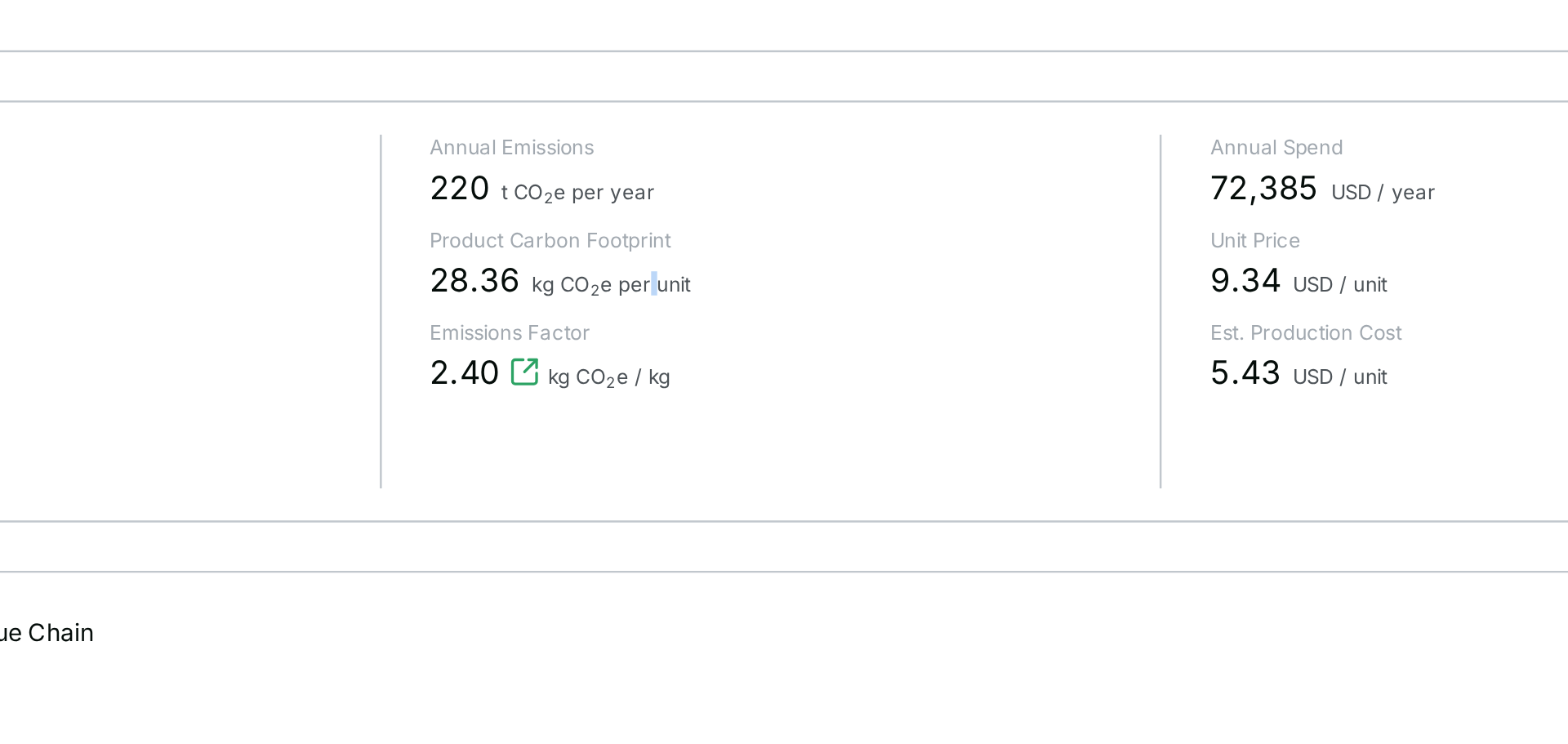
click at [662, 243] on span "kg CO 2 e per unit" at bounding box center [648, 241] width 64 height 10
click at [664, 244] on span "kg CO 2 e per unit" at bounding box center [648, 241] width 64 height 10
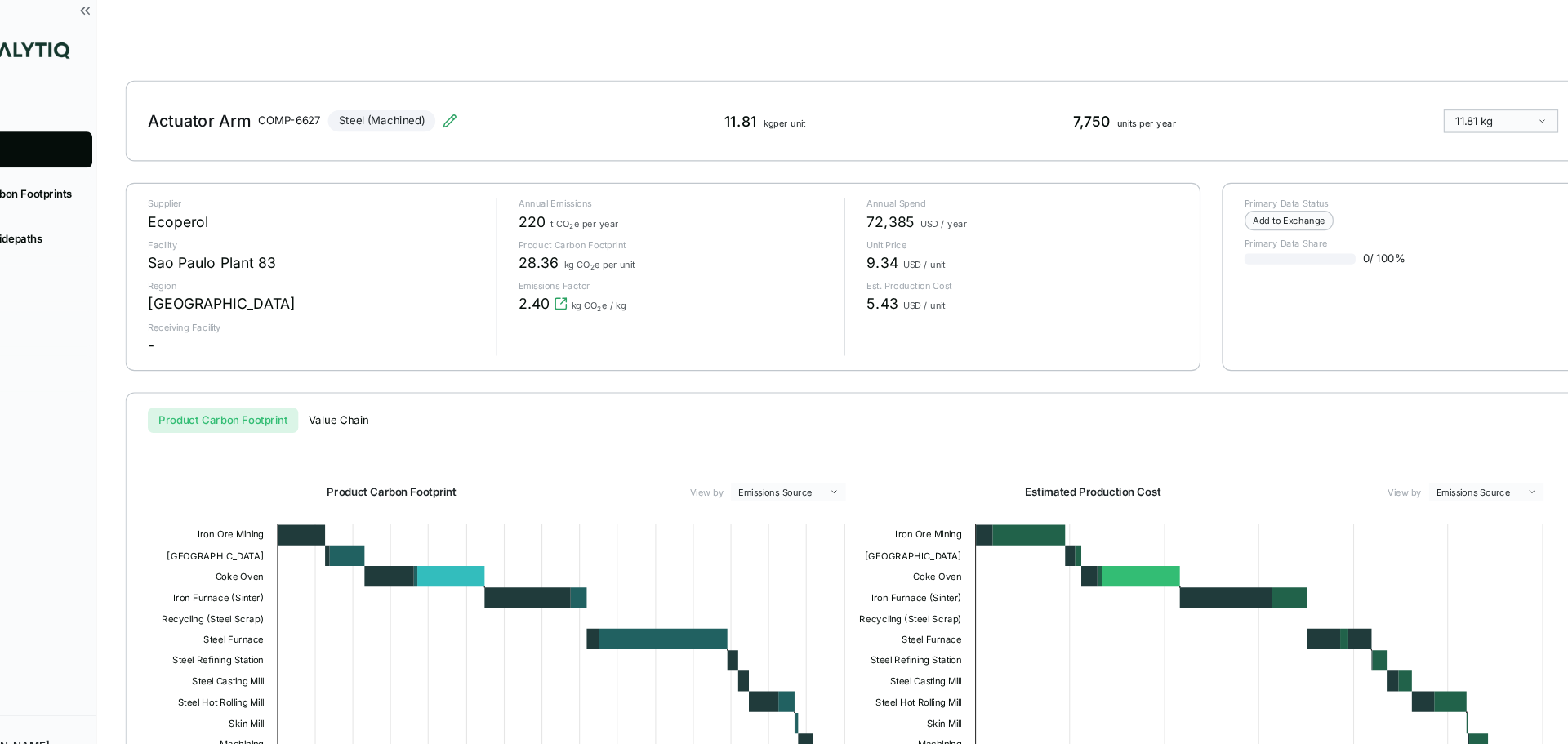
click at [656, 241] on span "kg CO 2 e per unit" at bounding box center [648, 241] width 64 height 10
click at [679, 247] on div "28.36 kg CO 2 e per unit" at bounding box center [716, 239] width 285 height 19
click at [661, 241] on span "kg CO 2 e per unit" at bounding box center [648, 241] width 64 height 10
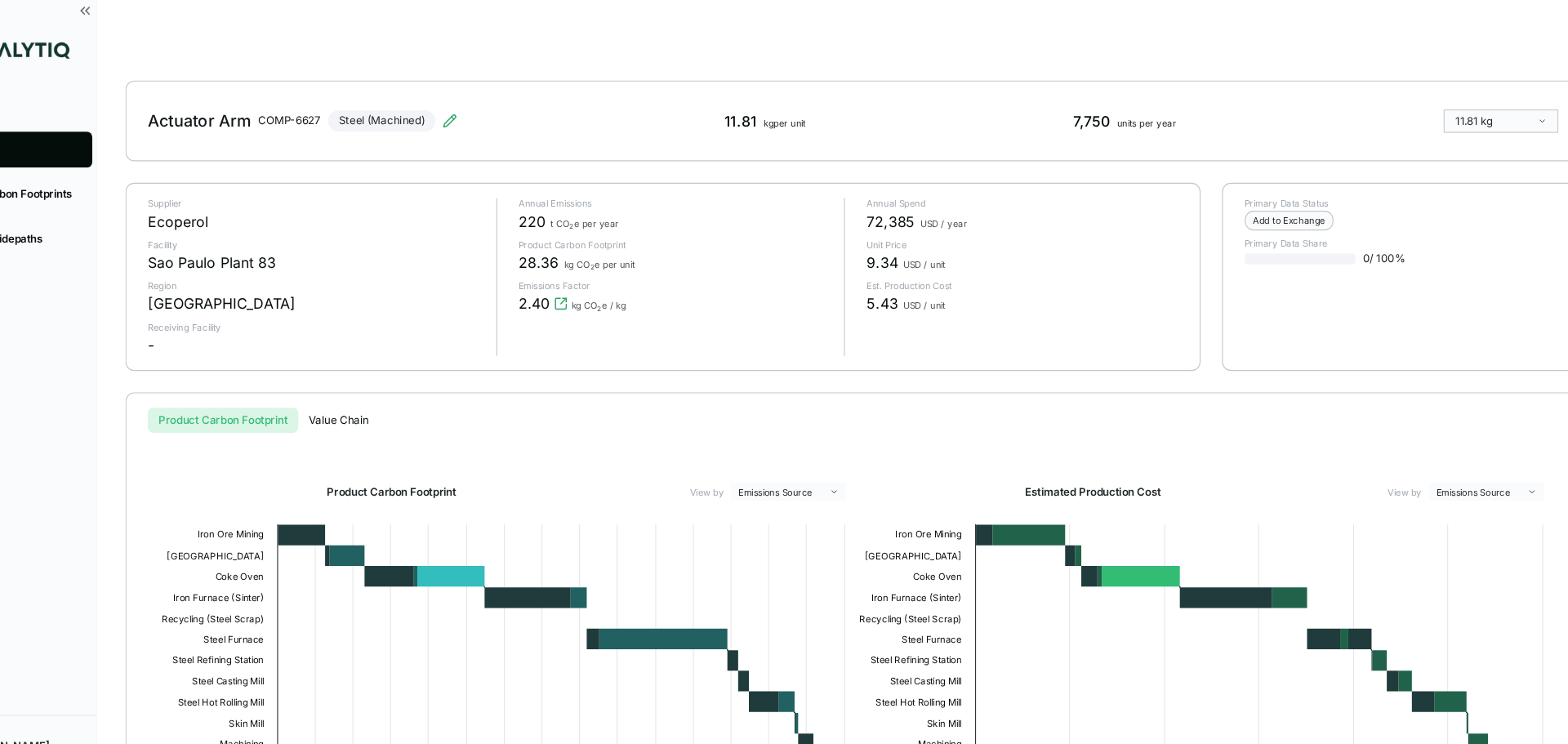
click at [648, 249] on div "Annual Emissions 220 t CO 2 e per year Product Carbon Footprint 28.36 kg CO 2 e…" at bounding box center [706, 253] width 305 height 144
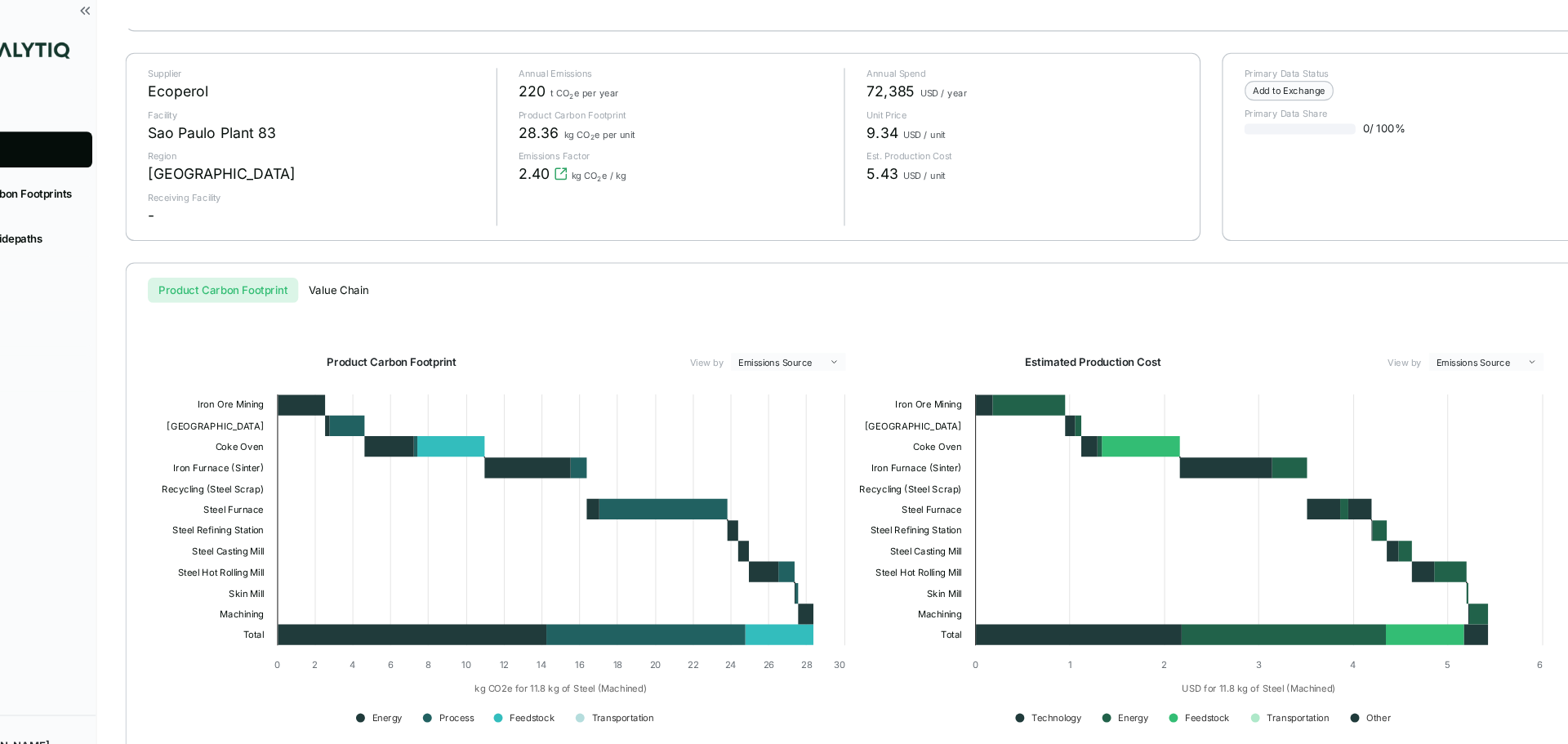
scroll to position [77, 0]
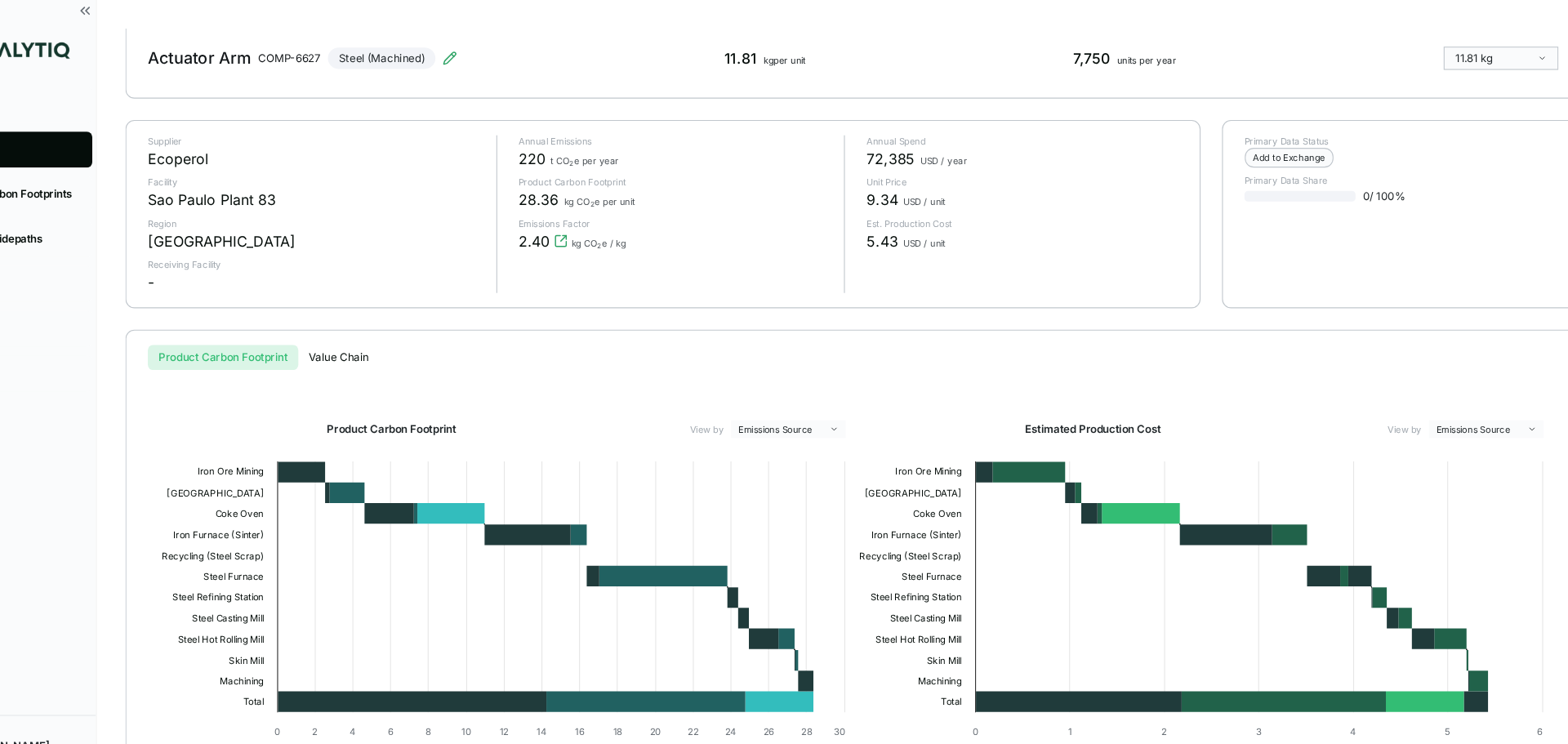
click at [574, 182] on span "28.36" at bounding box center [593, 182] width 37 height 19
drag, startPoint x: 578, startPoint y: 182, endPoint x: 605, endPoint y: 185, distance: 27.2
click at [605, 185] on span "28.36" at bounding box center [593, 182] width 37 height 19
click at [992, 158] on div "Annual Spend 72,385 USD / year Unit Price 9.34 USD / unit Est. Production Cost …" at bounding box center [1023, 195] width 305 height 144
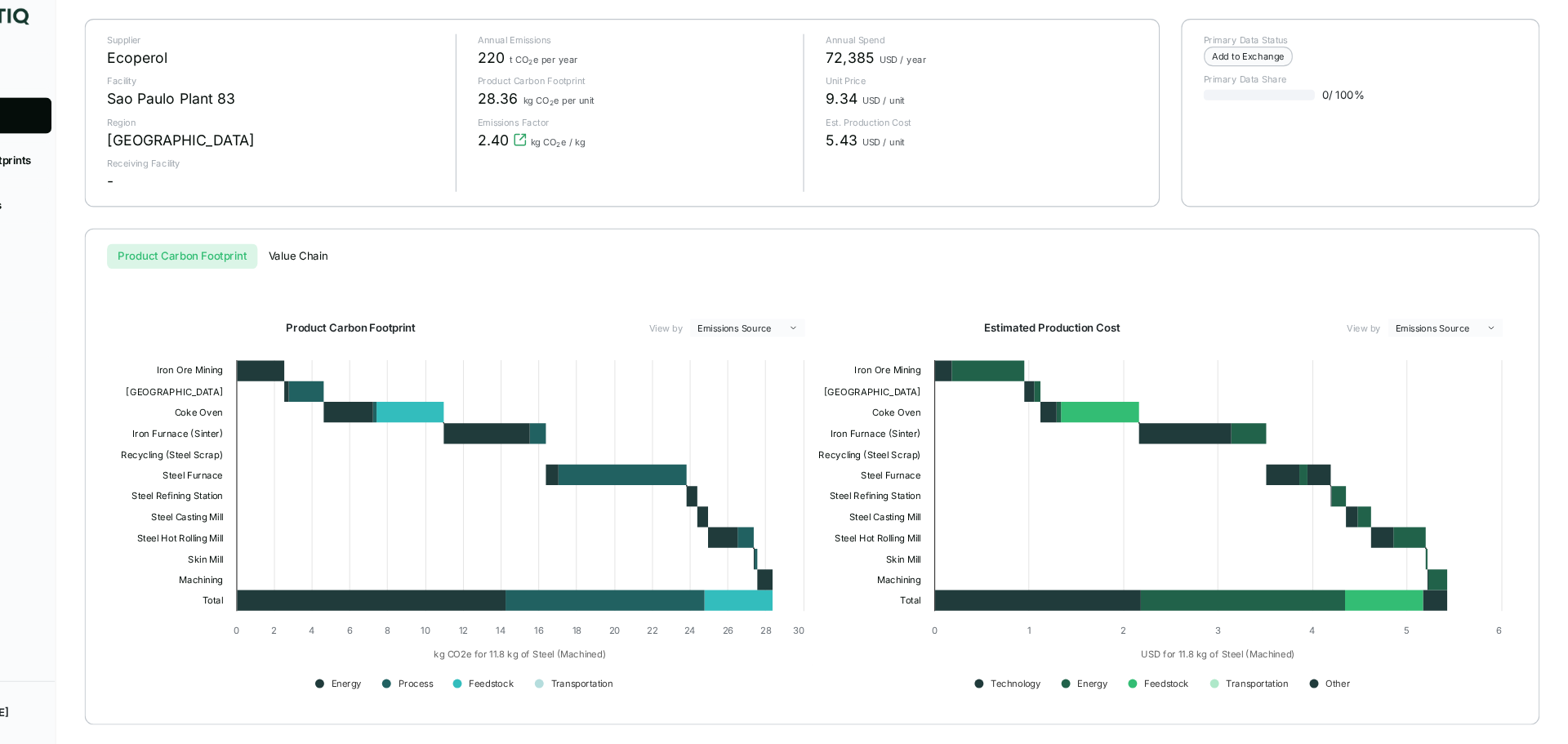
scroll to position [0, 0]
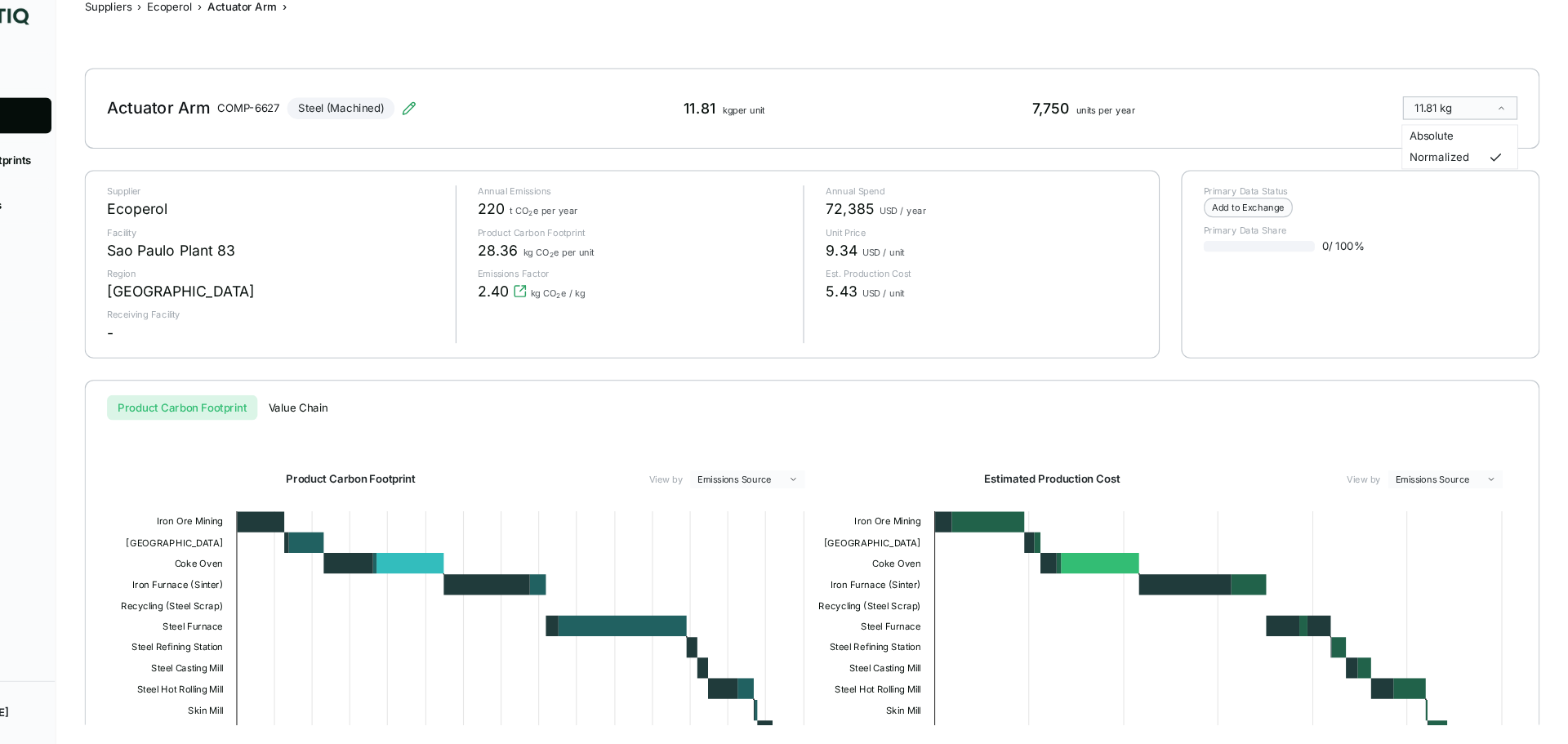
click at [1253, 154] on div "Absolute" at bounding box center [1469, 154] width 91 height 13
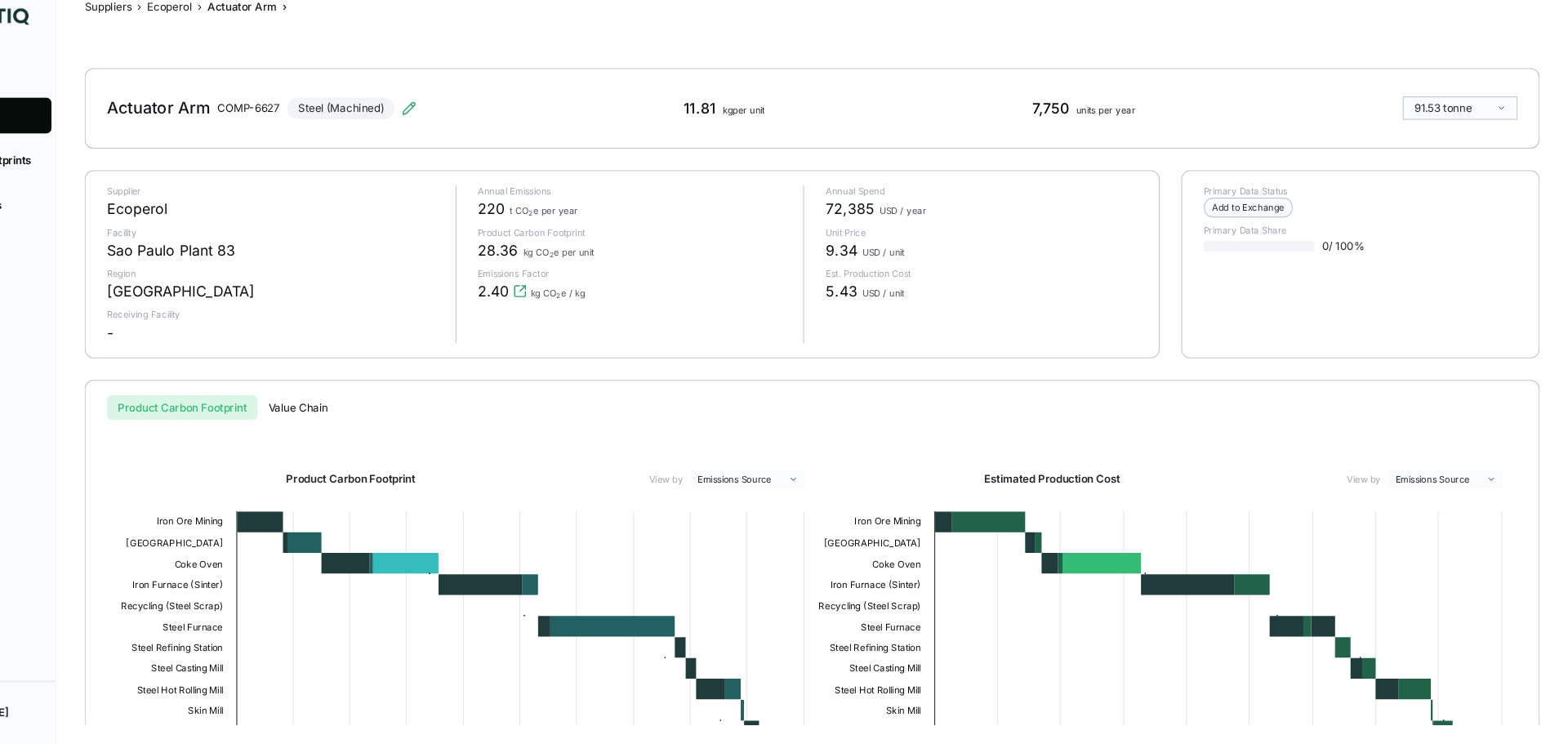
click at [1253, 154] on div "Actuator Arm COMP-6627 Steel (Machined) 11.81 kg per unit 7,750 units per year …" at bounding box center [878, 130] width 1326 height 74
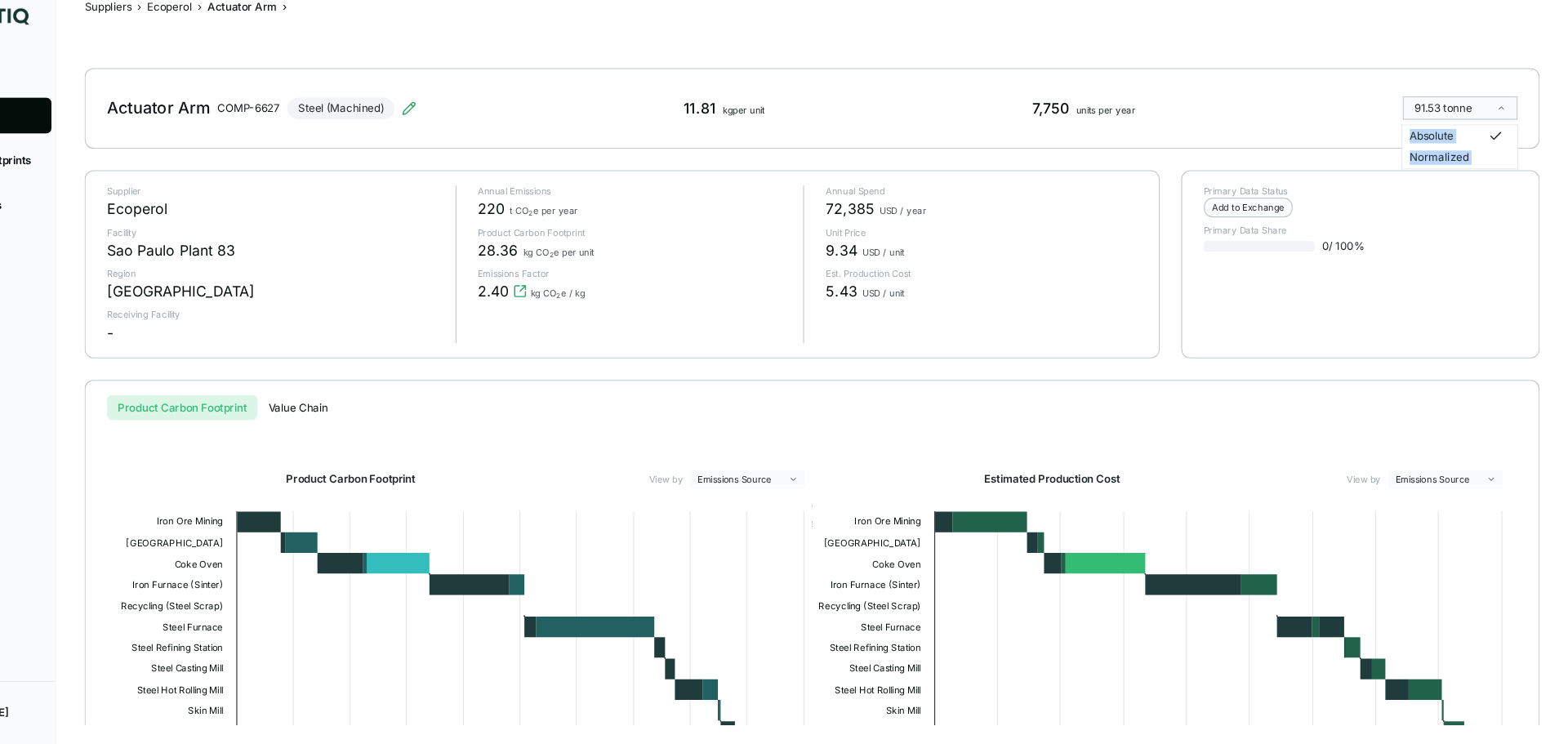
click at [1253, 122] on html "Dashboard Suppliers Product Carbon Footprints Category Glidepaths Resources Tas…" at bounding box center [784, 372] width 1568 height 744
click at [1253, 172] on div "Normalized" at bounding box center [1469, 174] width 91 height 13
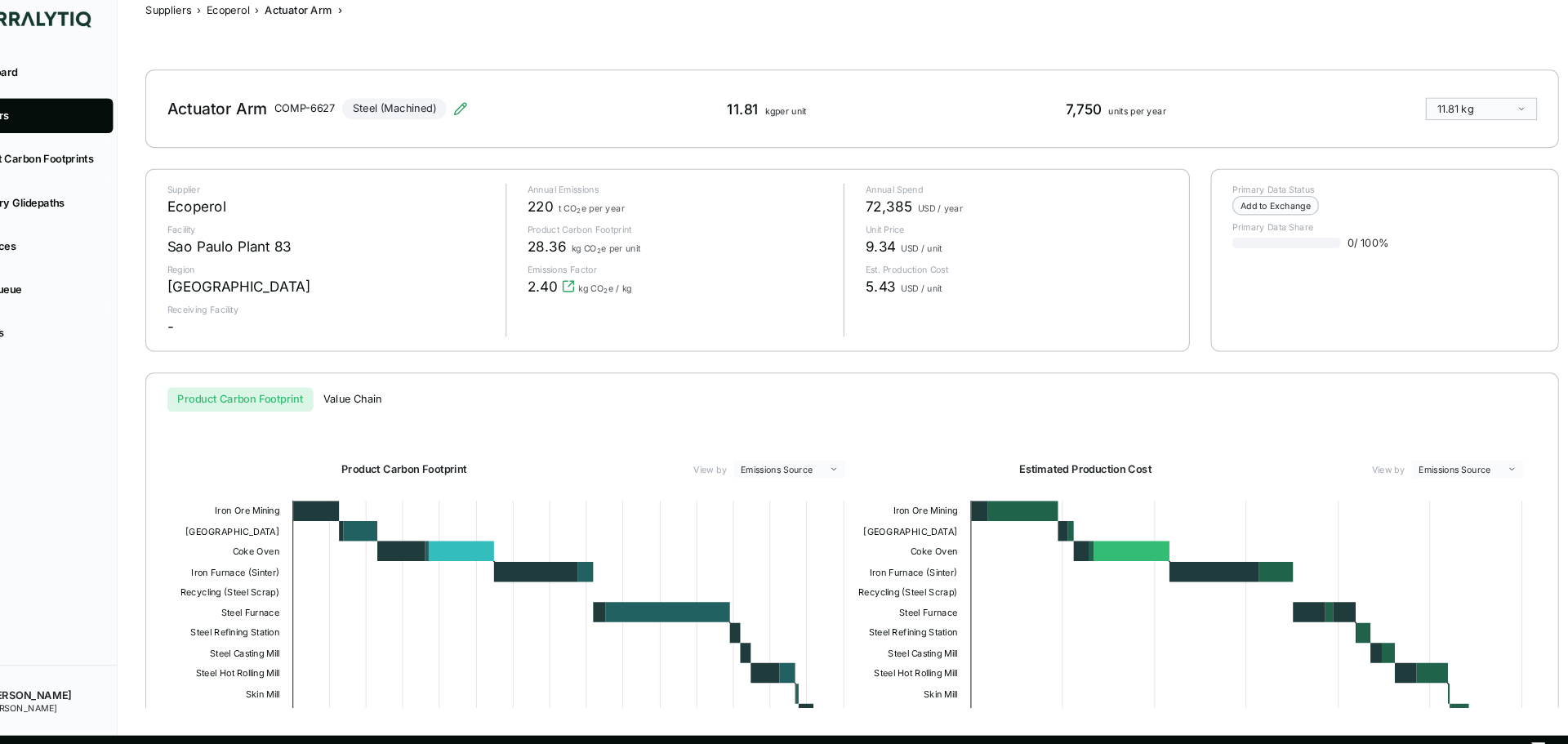
click at [959, 253] on div "9.34 USD / unit" at bounding box center [1033, 258] width 285 height 19
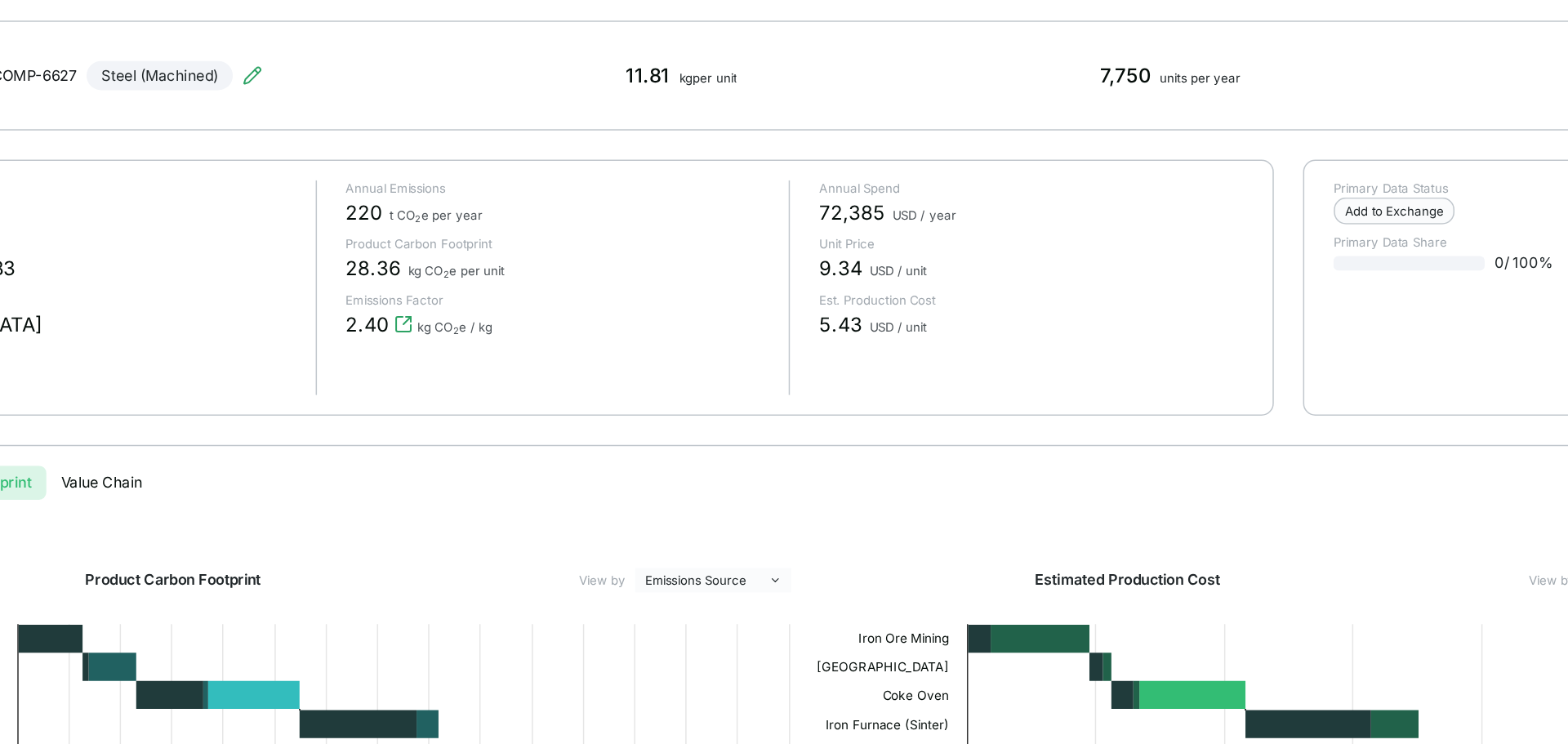
click at [904, 217] on span "72,385" at bounding box center [912, 221] width 44 height 19
click at [904, 266] on span "9.34" at bounding box center [904, 258] width 28 height 19
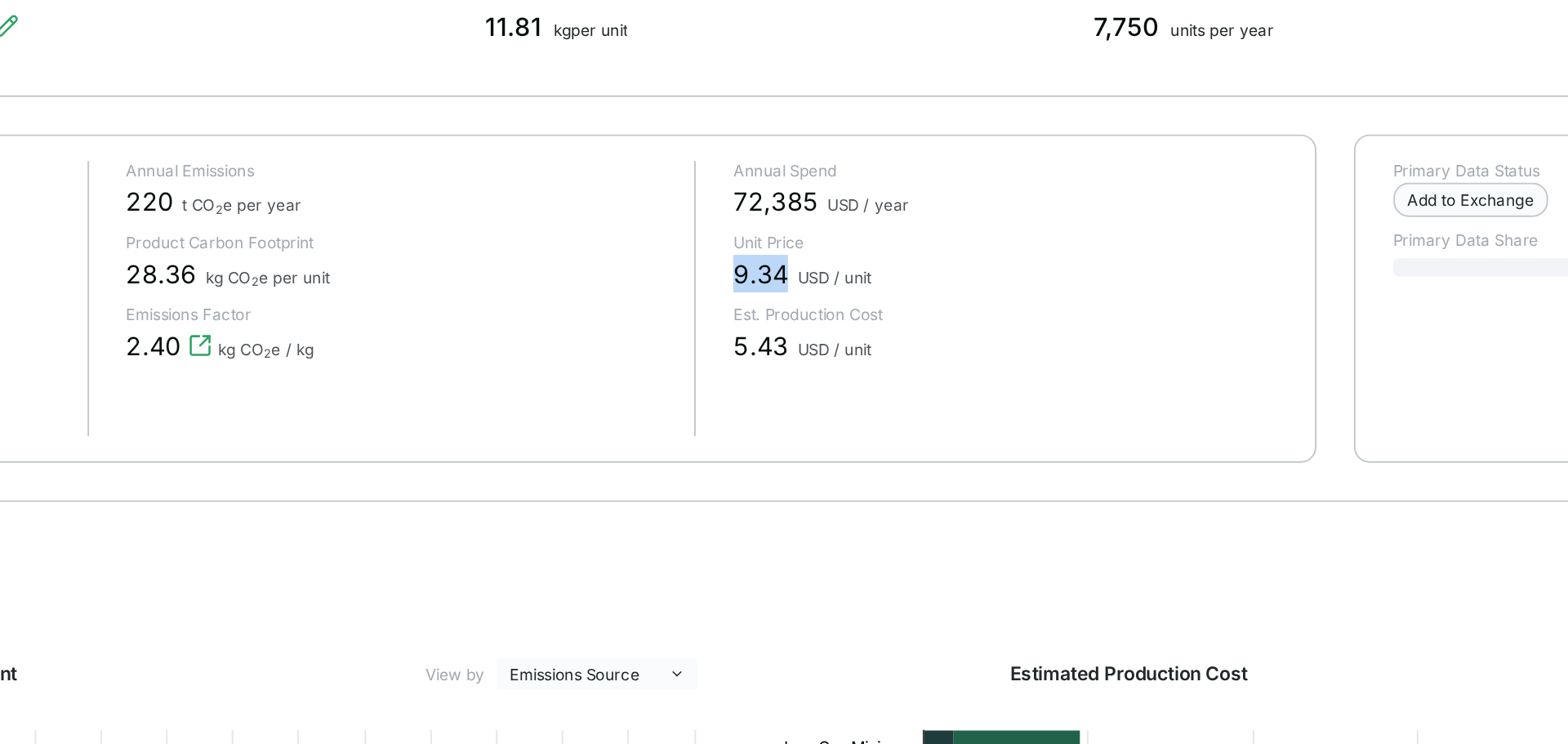
click at [897, 258] on span "9.34" at bounding box center [904, 258] width 28 height 19
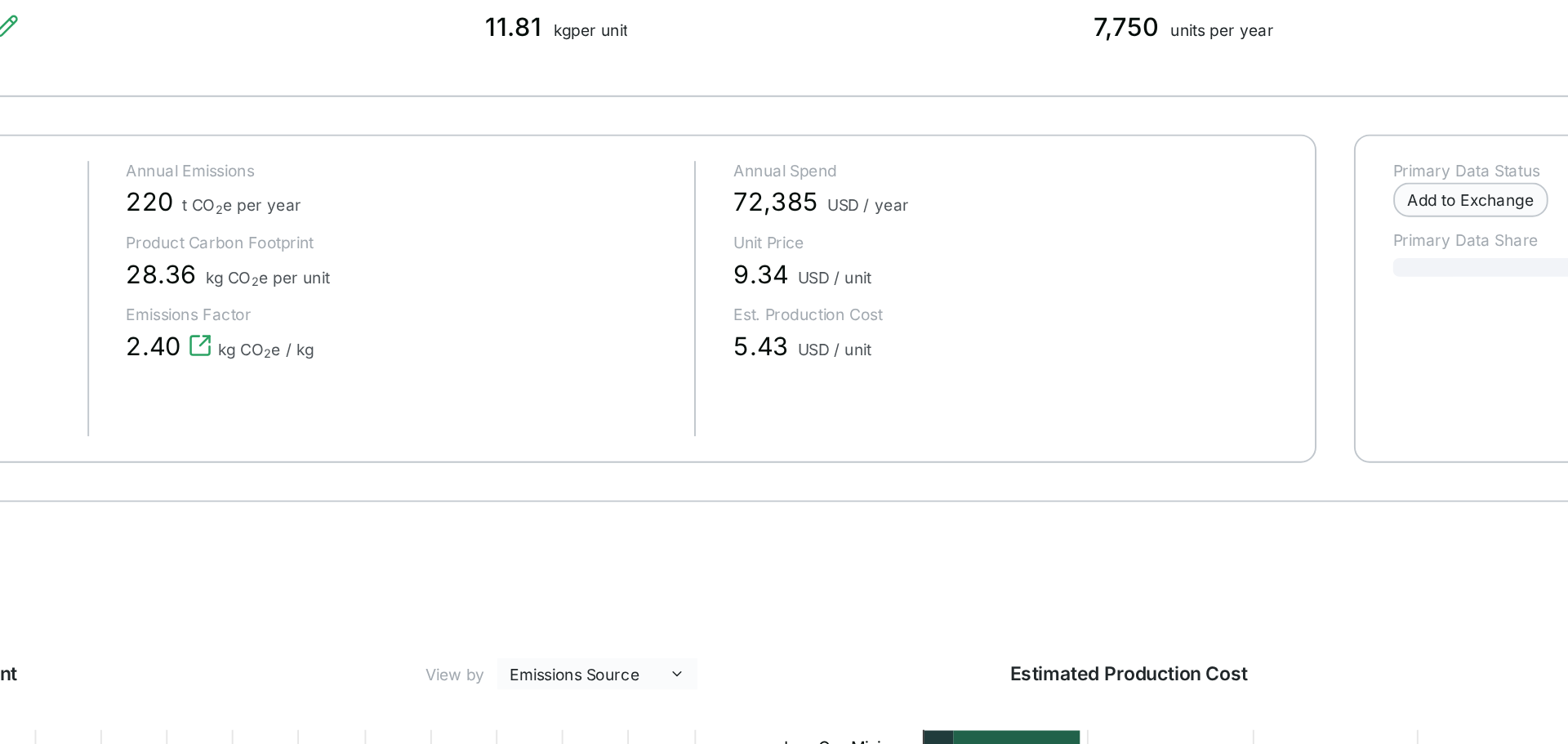
click at [896, 302] on span "5.43" at bounding box center [904, 296] width 28 height 19
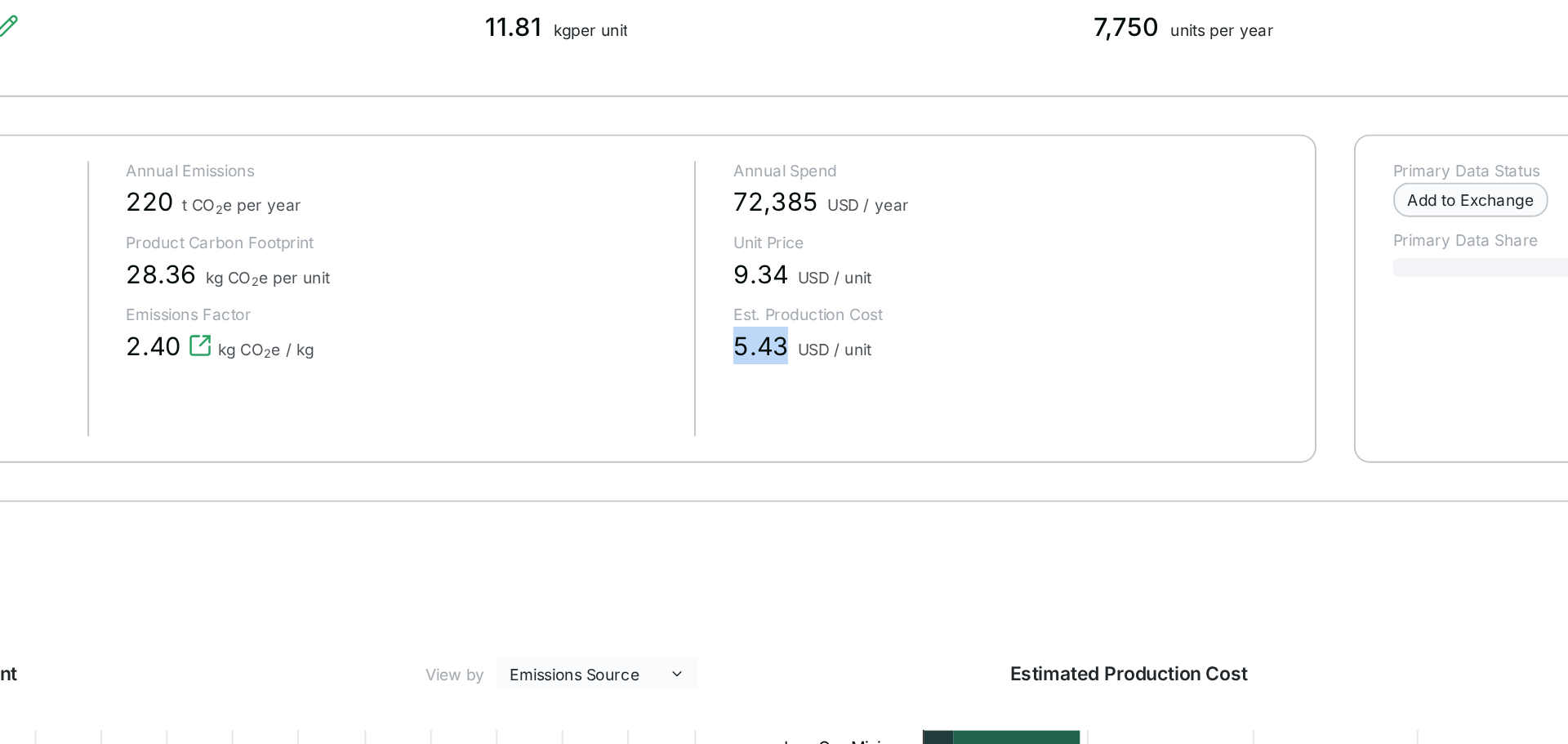
click at [896, 302] on span "5.43" at bounding box center [904, 296] width 28 height 19
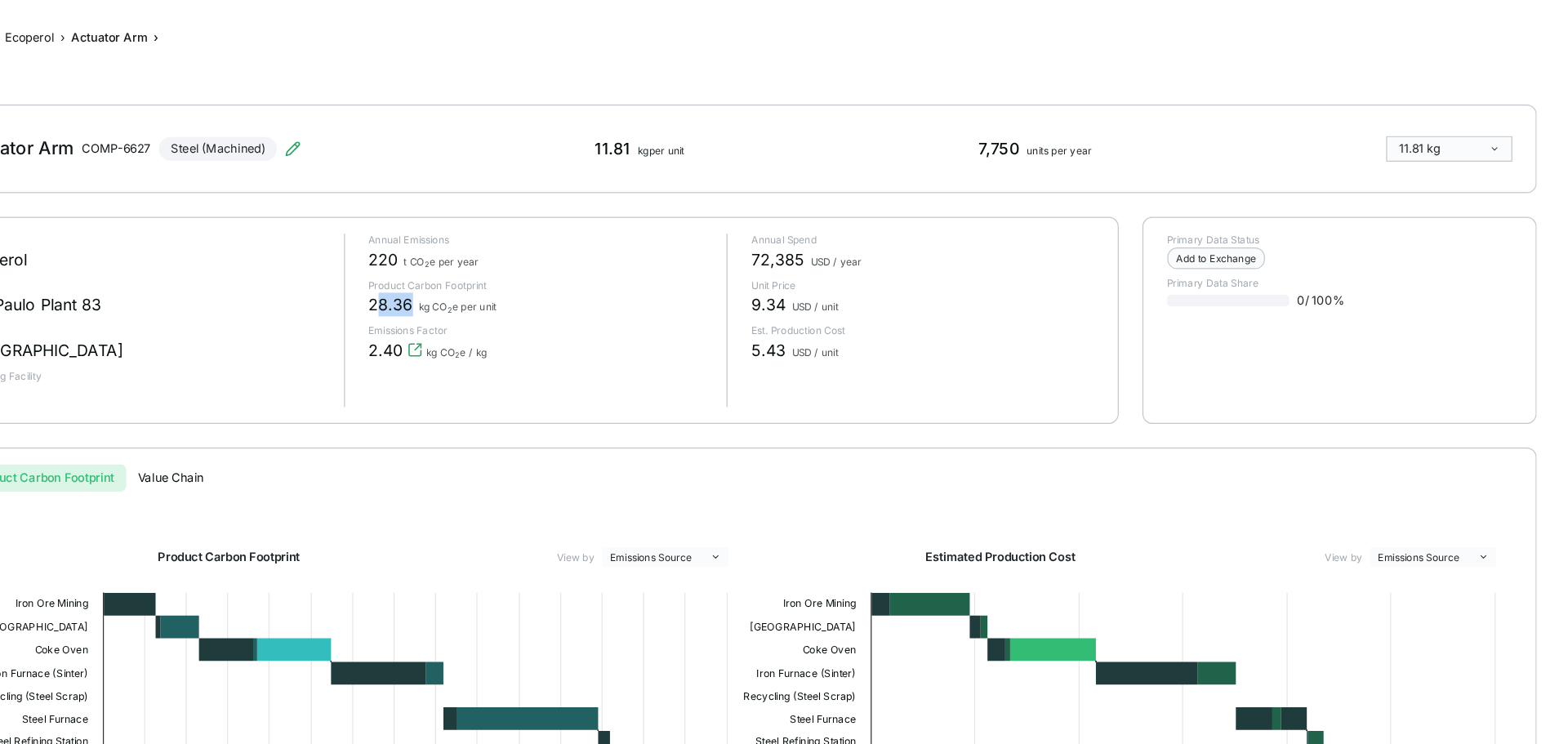
drag, startPoint x: 613, startPoint y: 251, endPoint x: 581, endPoint y: 260, distance: 33.2
click at [581, 260] on div "28.36 kg CO 2 e per unit" at bounding box center [716, 258] width 285 height 19
click at [580, 260] on span "28.36" at bounding box center [593, 258] width 37 height 19
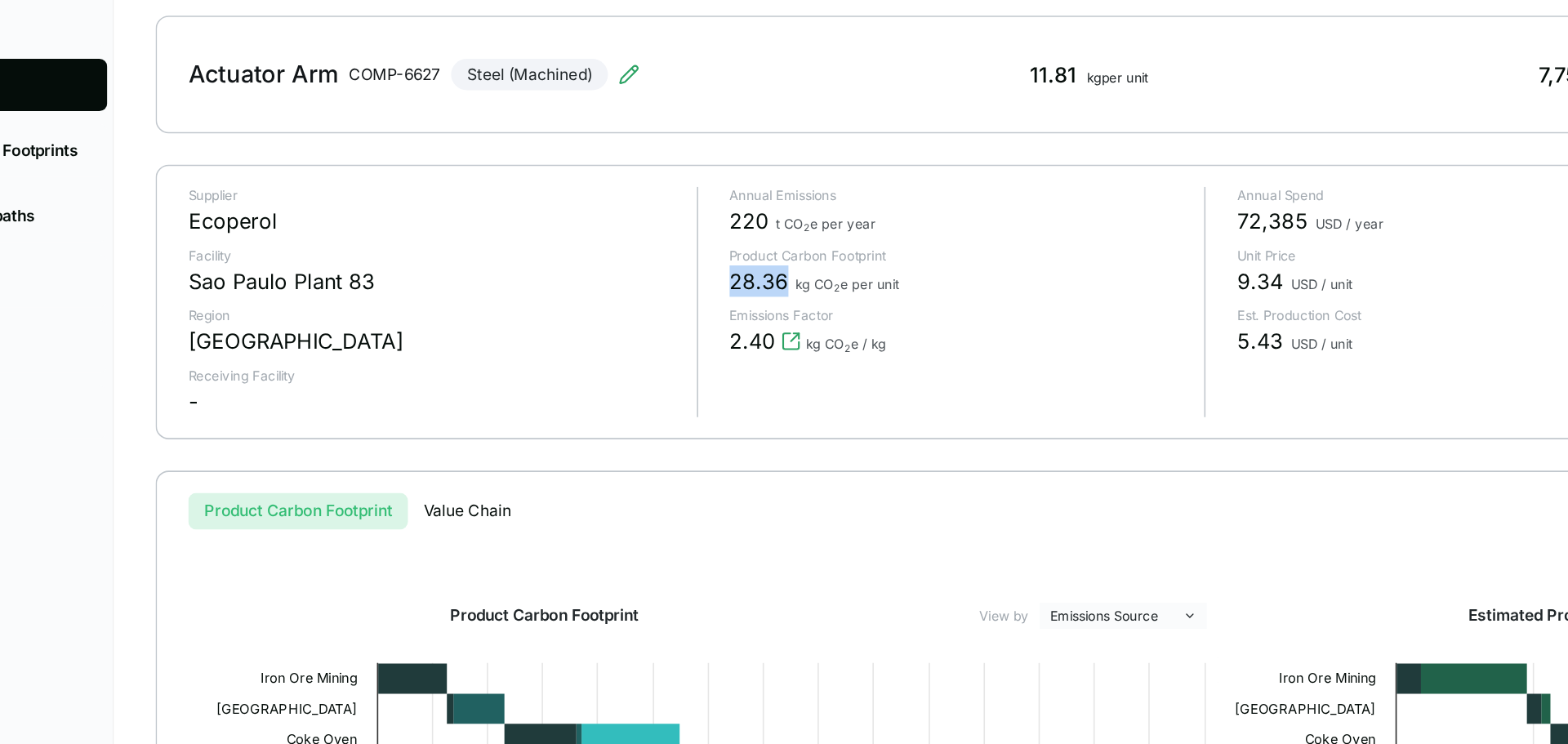
click at [604, 266] on span "28.36" at bounding box center [593, 258] width 37 height 19
click at [669, 264] on span "kg CO 2 e per unit" at bounding box center [648, 260] width 64 height 10
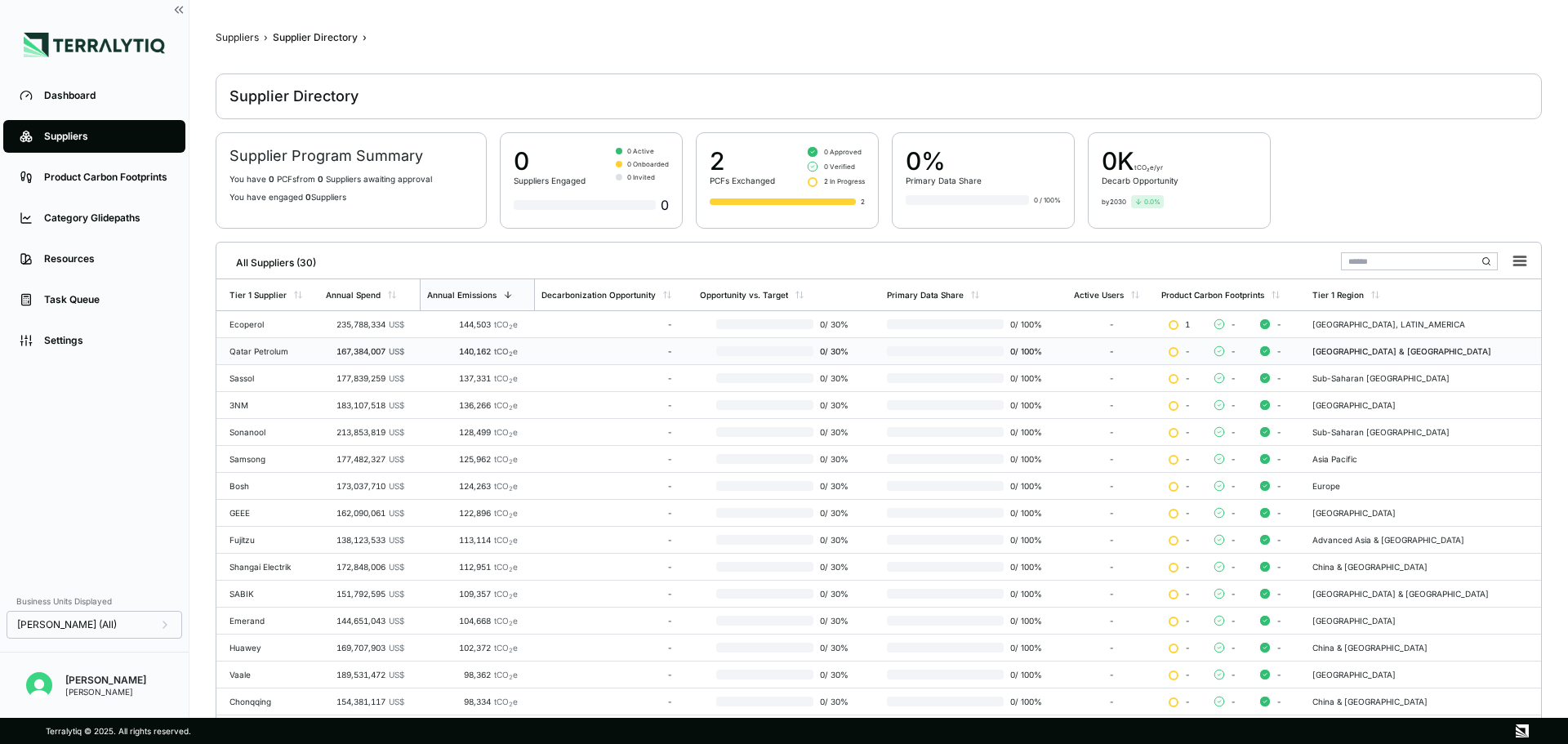
scroll to position [274, 0]
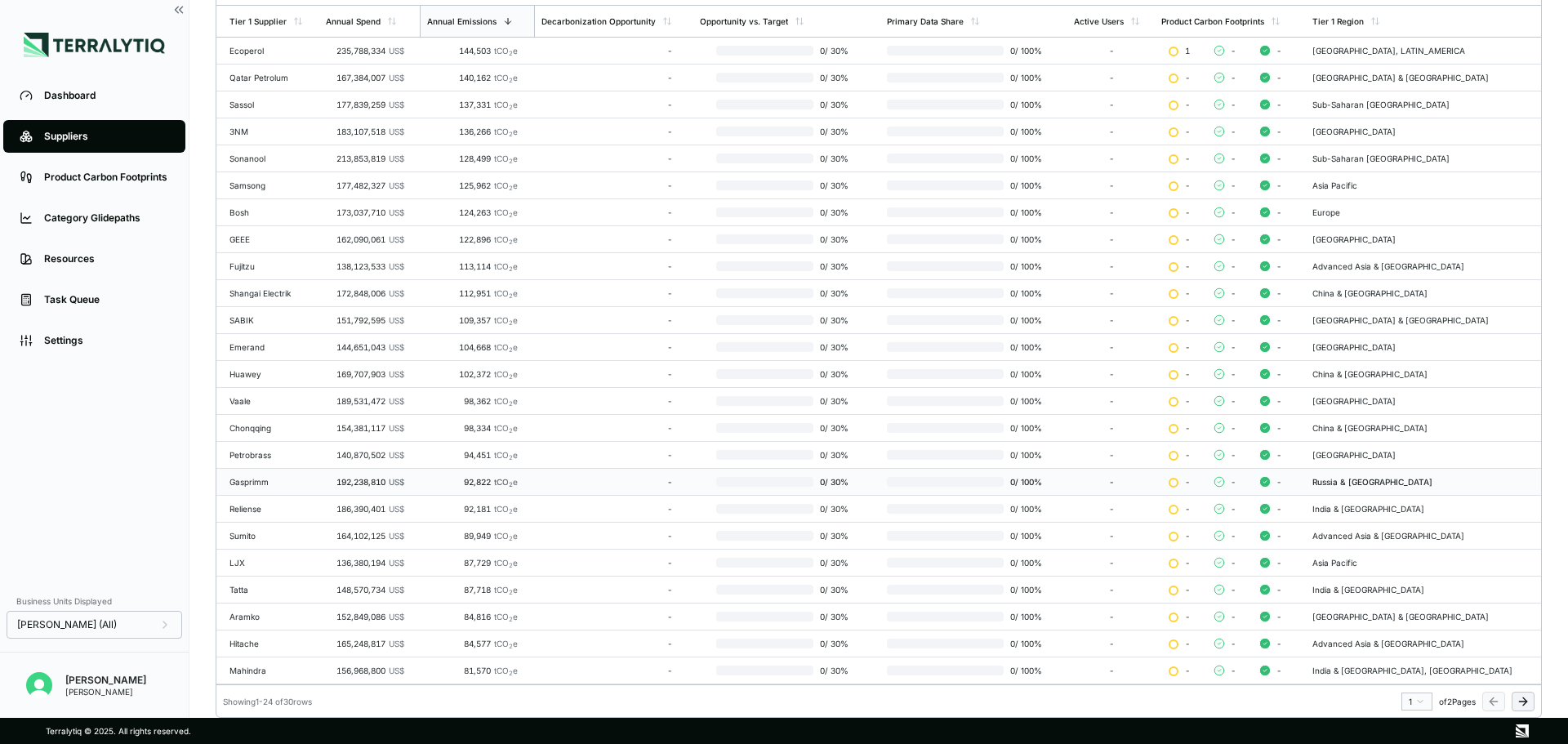
click at [247, 488] on td "Gasprimm" at bounding box center [268, 483] width 103 height 27
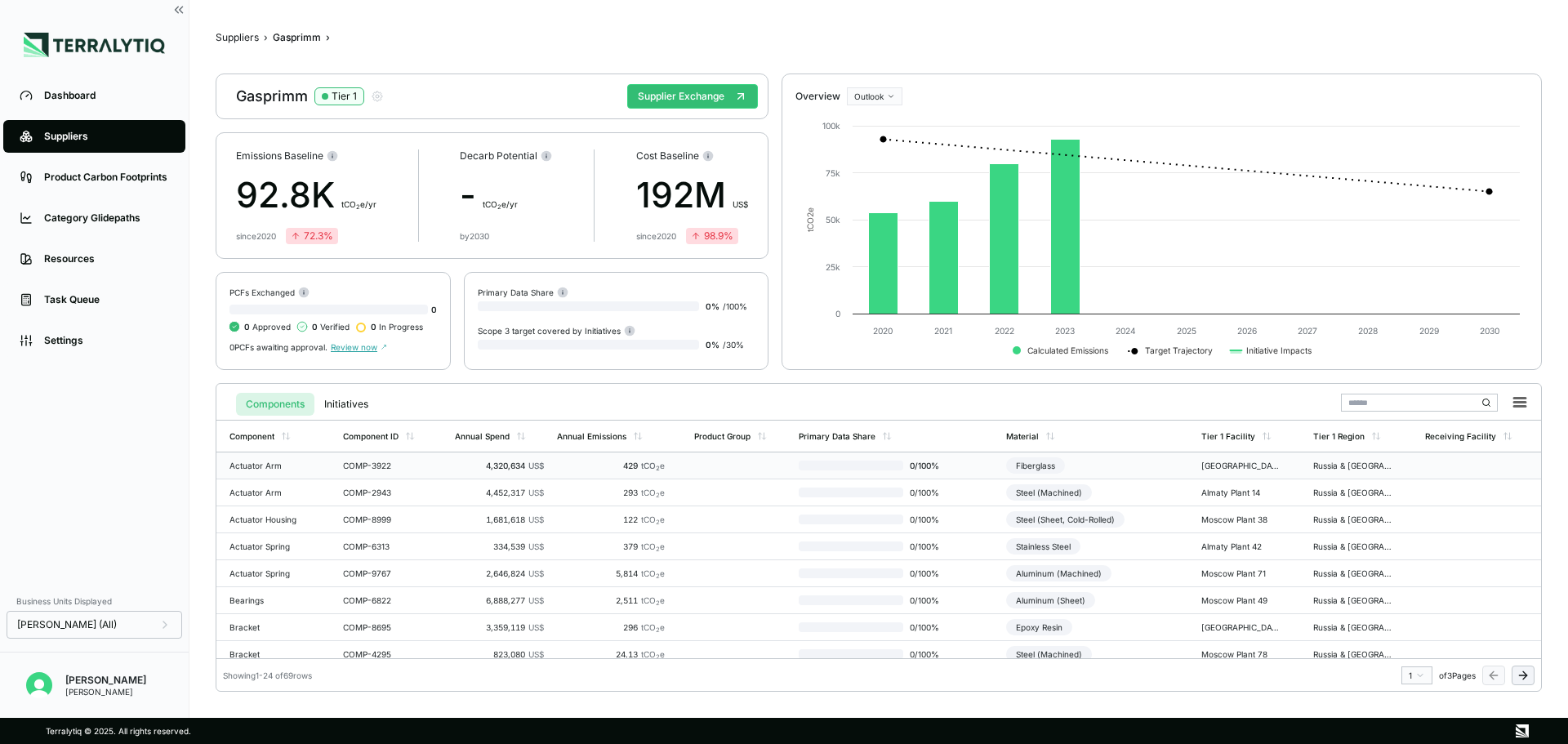
click at [316, 469] on td "Actuator Arm" at bounding box center [277, 466] width 120 height 27
click at [260, 600] on div "Cable" at bounding box center [268, 598] width 79 height 10
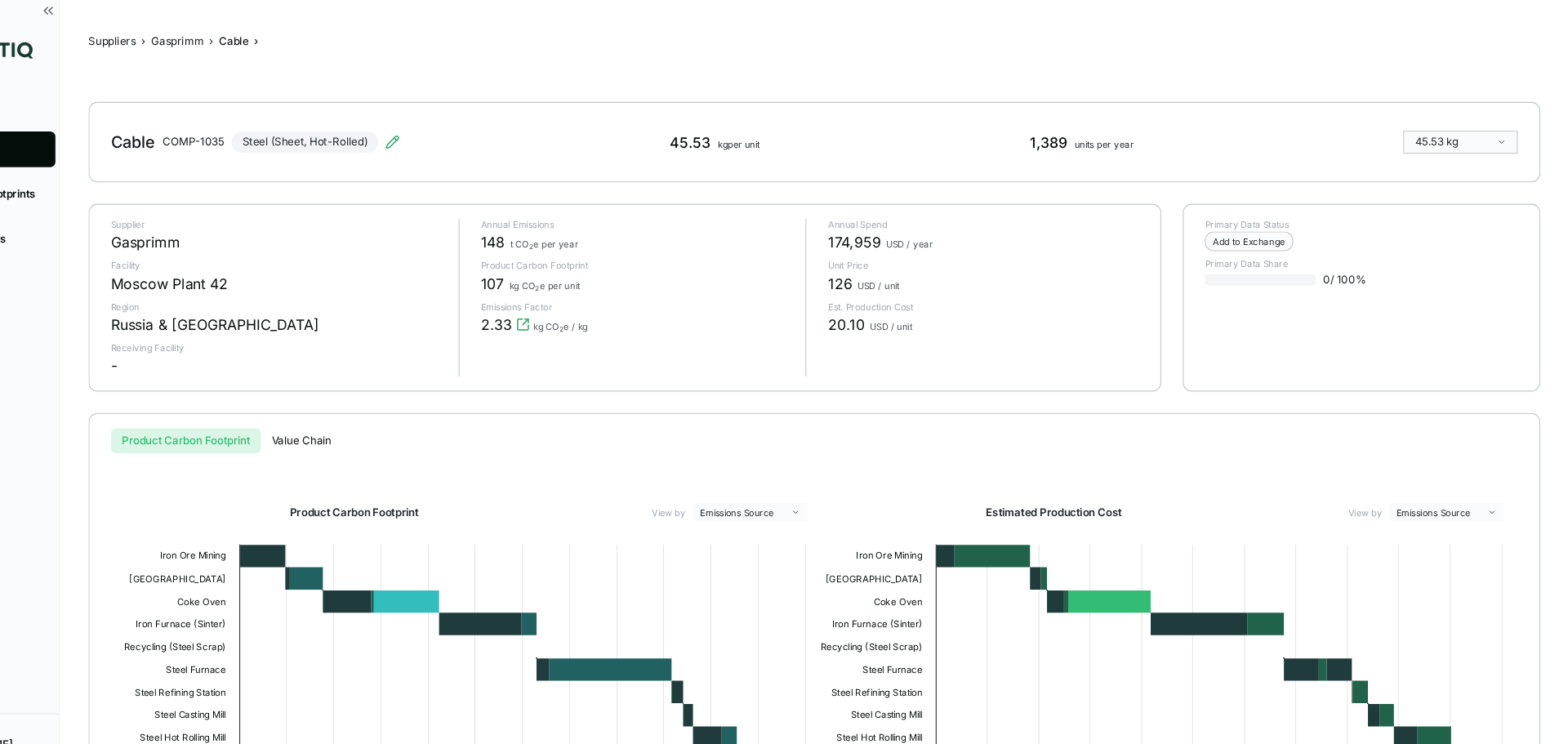
click at [281, 223] on div "Gasprimm" at bounding box center [267, 221] width 63 height 19
click at [465, 267] on div "Moscow Plant 42" at bounding box center [389, 258] width 305 height 19
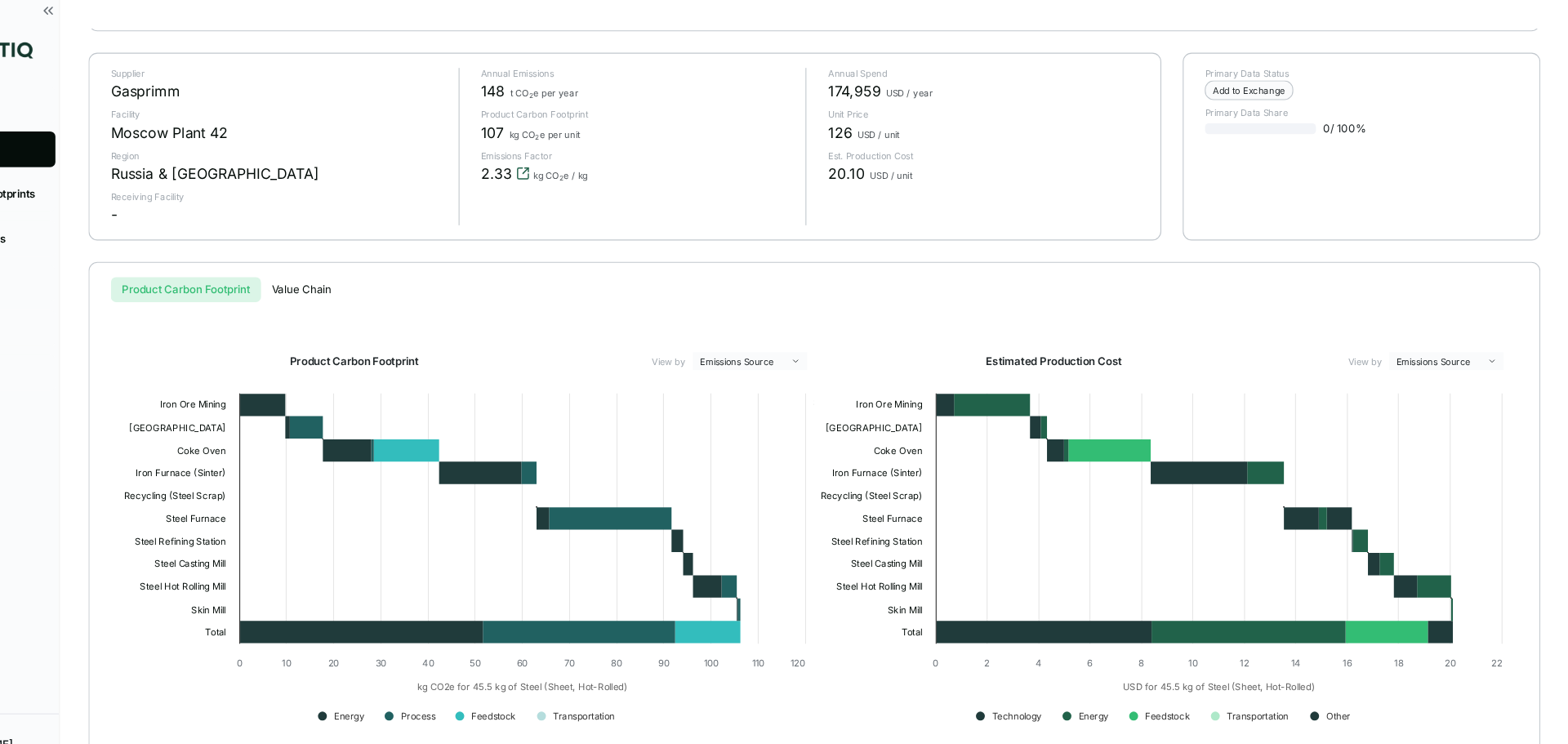
click at [612, 159] on icon "View audit trail" at bounding box center [612, 157] width 13 height 13
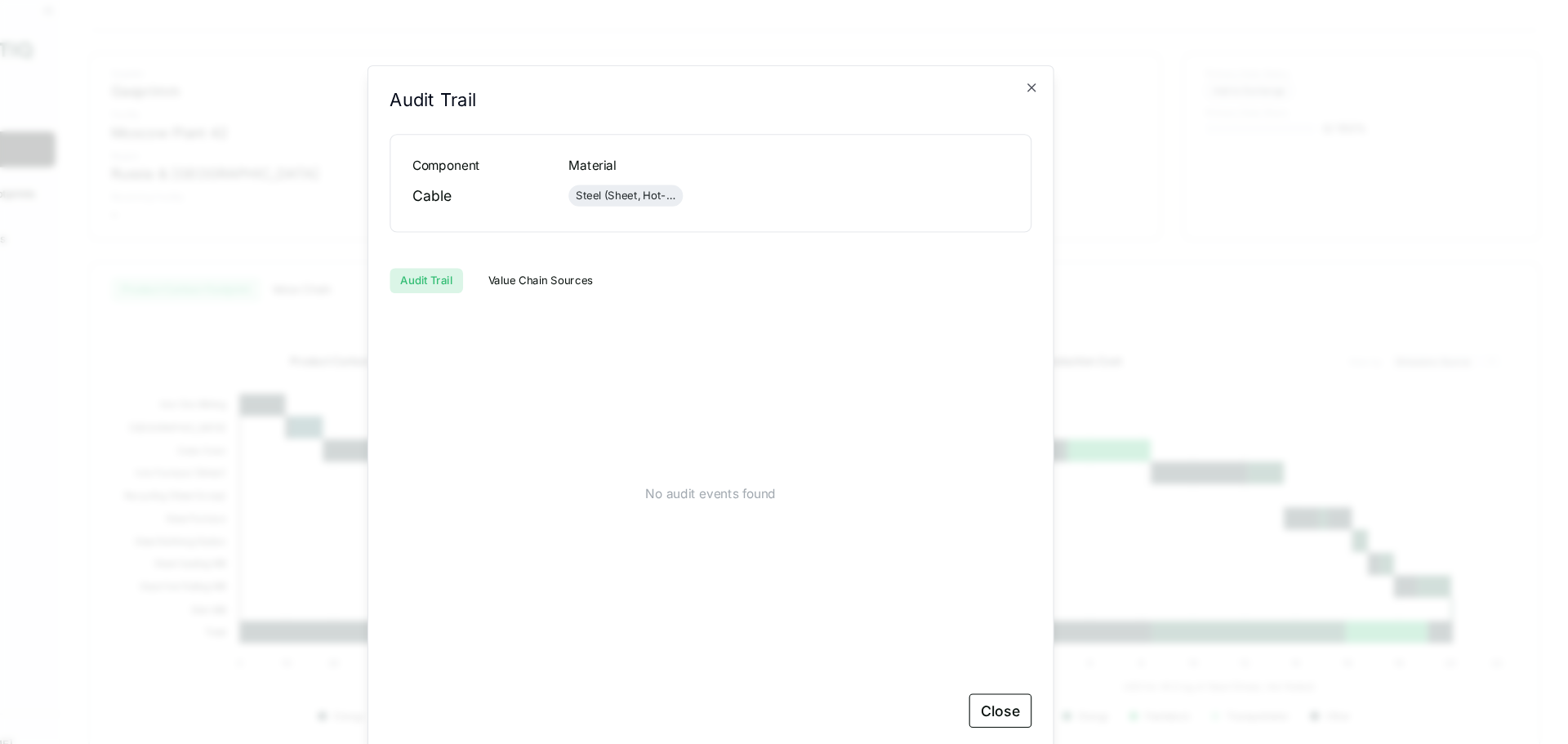
click at [593, 244] on div "Audit Trail Value Chain Sources" at bounding box center [784, 250] width 587 height 36
click at [595, 258] on button "Value Chain Sources" at bounding box center [629, 256] width 116 height 23
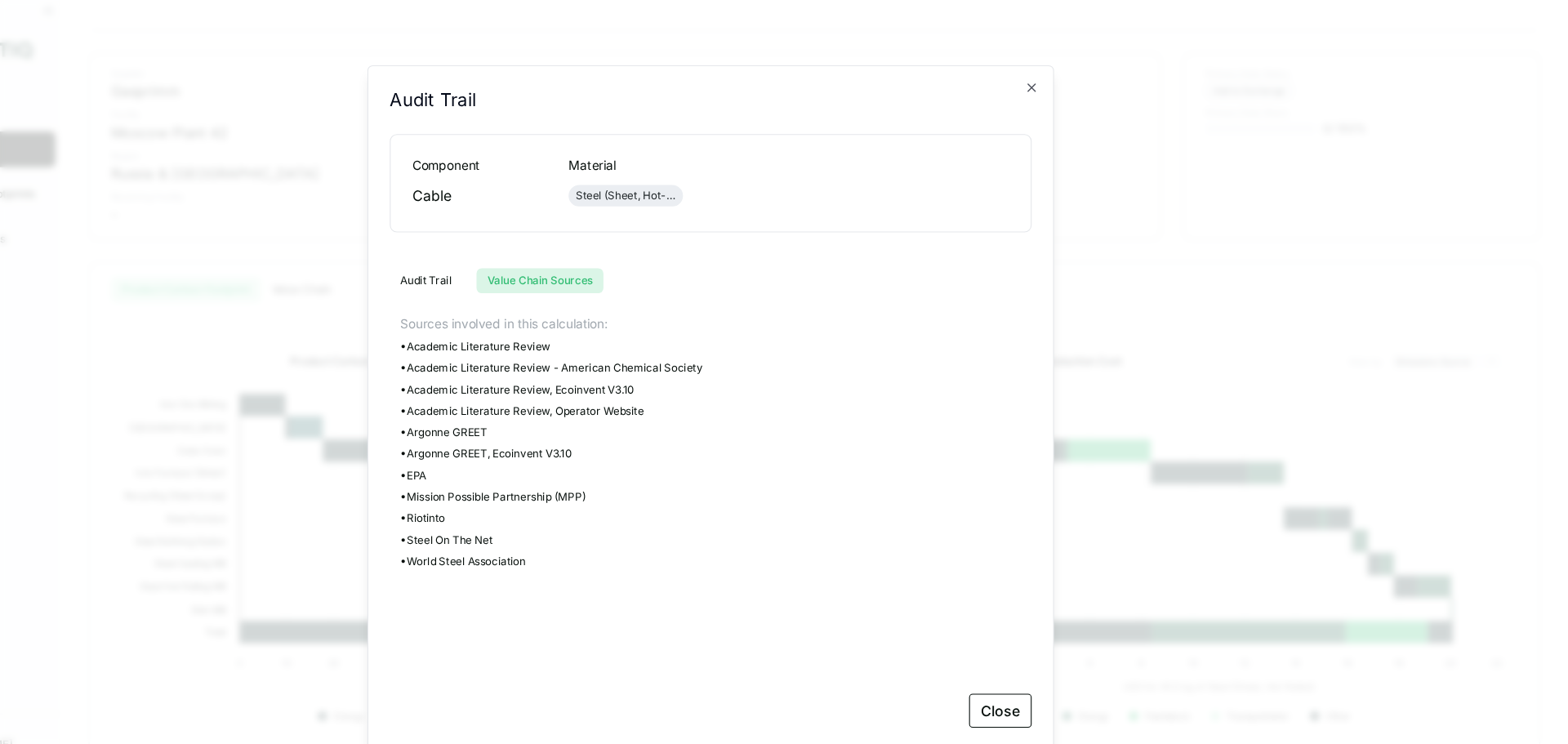
click at [523, 256] on button "Audit Trail" at bounding box center [524, 256] width 66 height 23
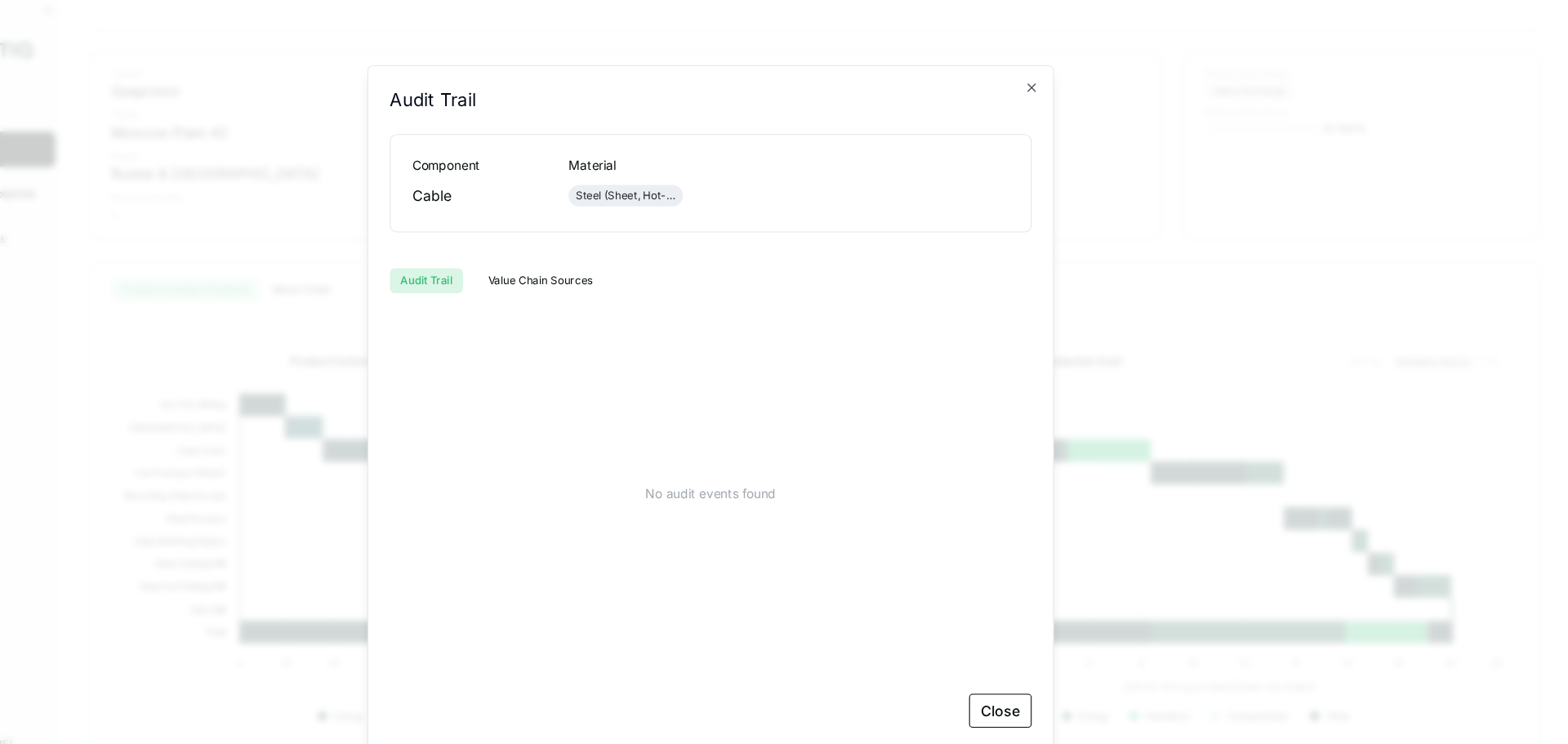
click at [710, 182] on div "Steel (Sheet, Hot-Rolled)" at bounding box center [706, 178] width 91 height 13
click at [1074, 85] on icon "button" at bounding box center [1076, 80] width 13 height 13
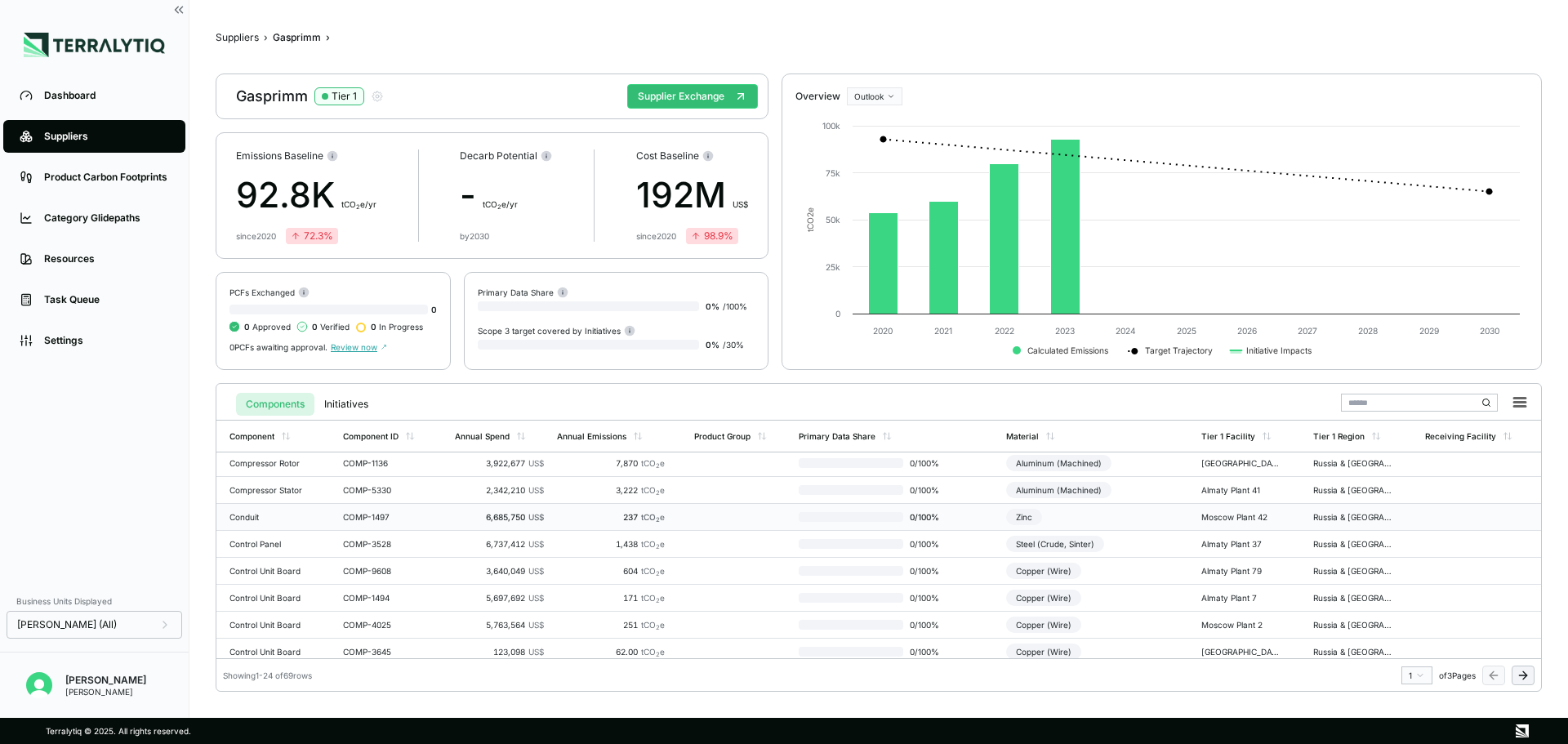
scroll to position [441, 0]
click at [971, 510] on td "0 / 100 %" at bounding box center [896, 510] width 208 height 27
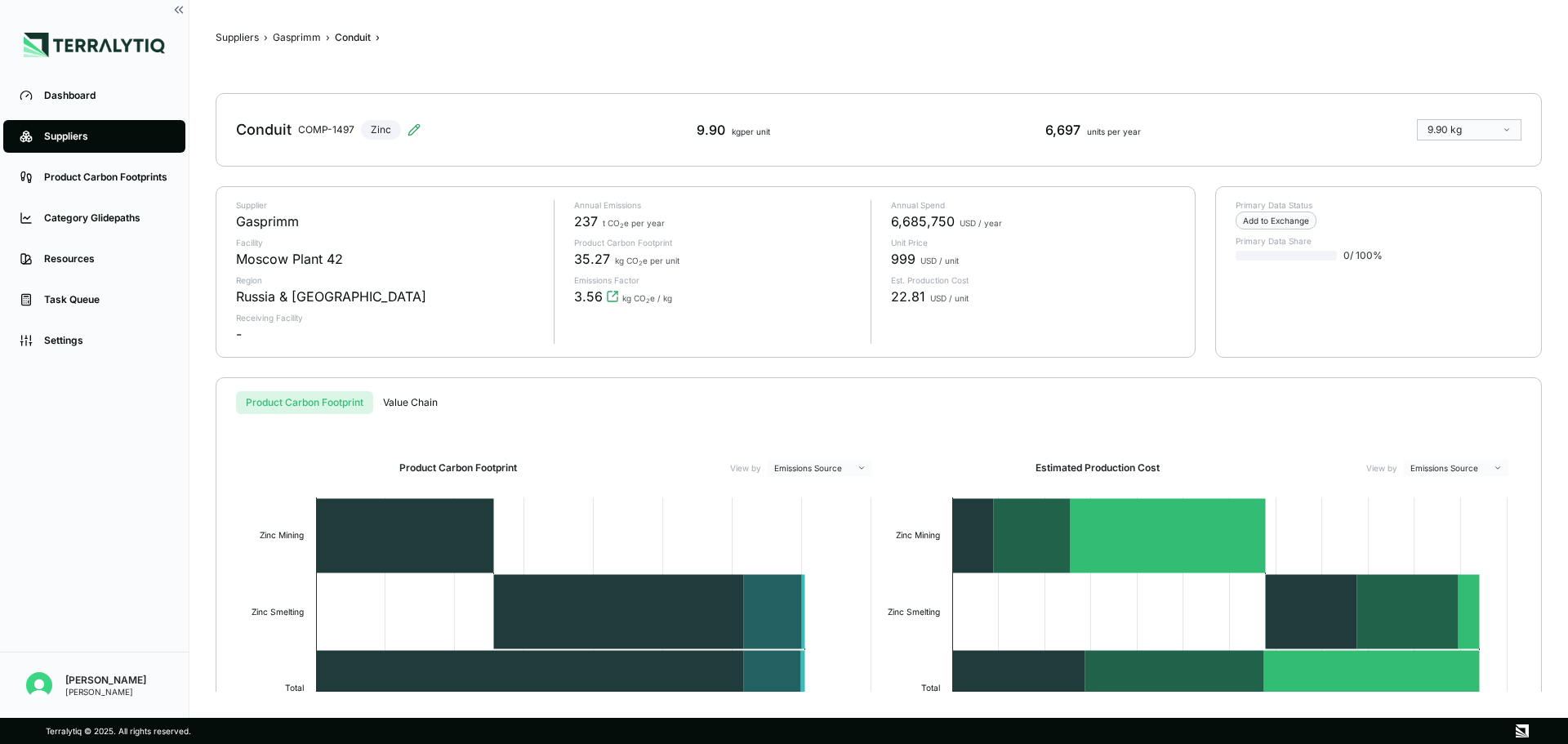
scroll to position [138, 0]
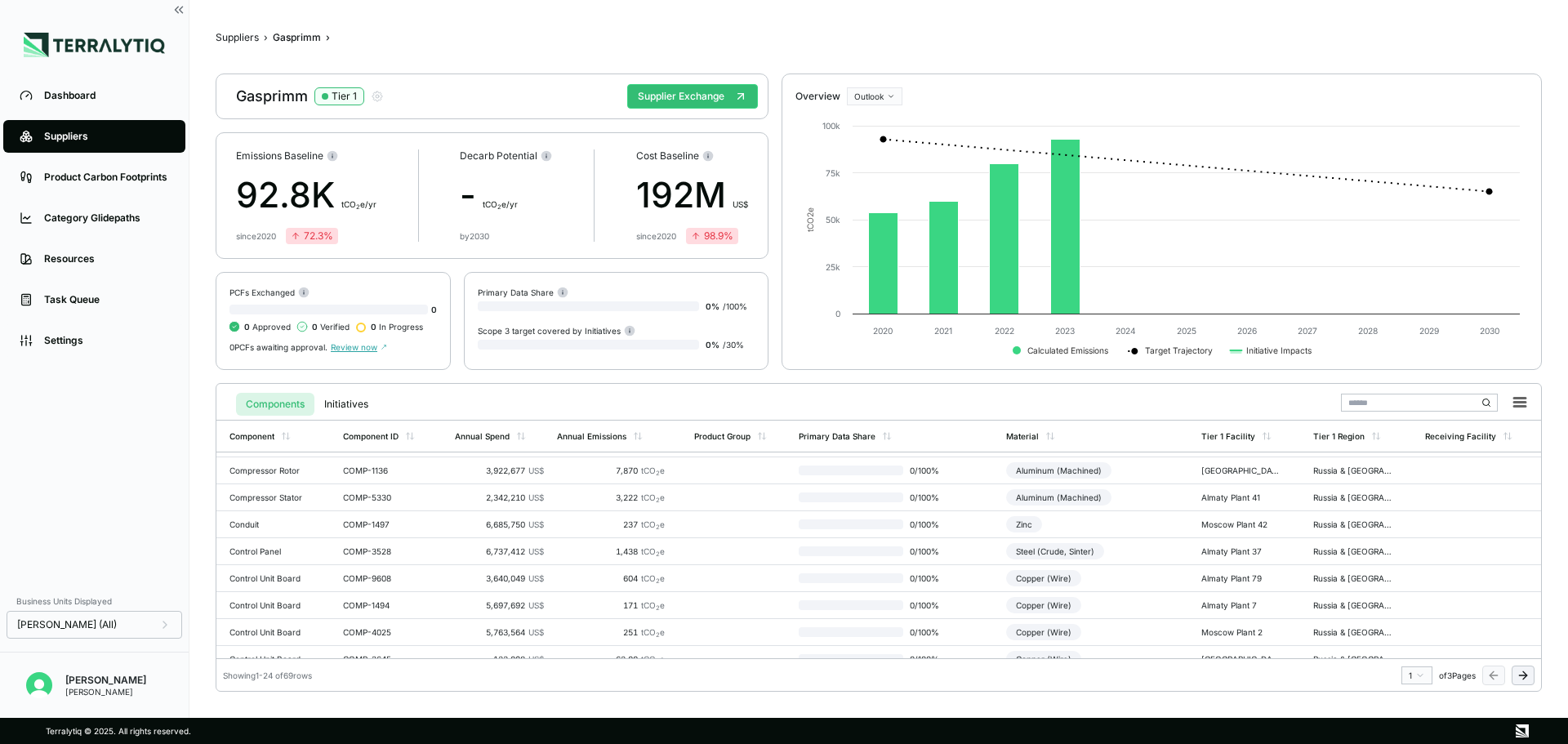
scroll to position [441, 0]
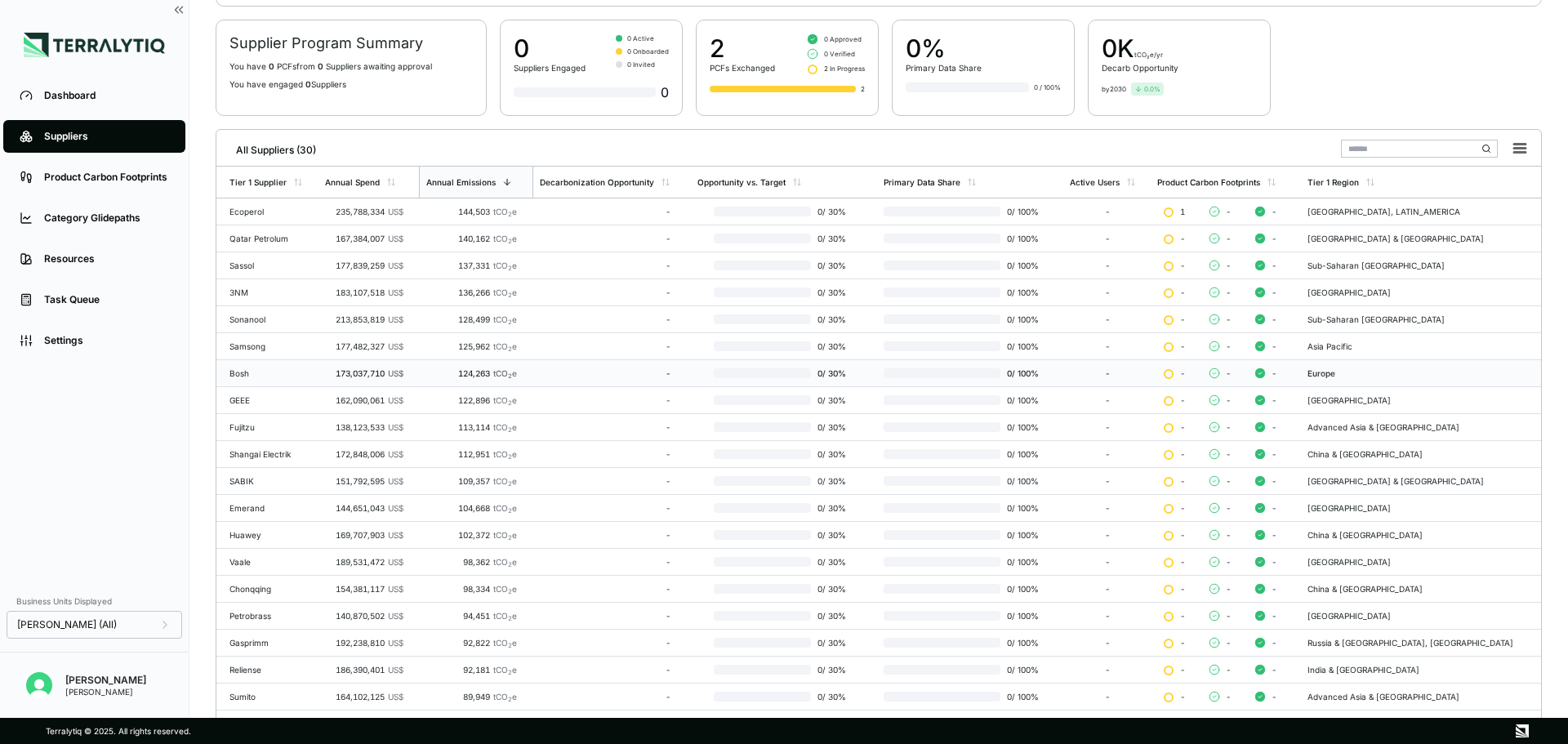
scroll to position [114, 0]
click at [309, 557] on td "Vaale" at bounding box center [267, 561] width 102 height 27
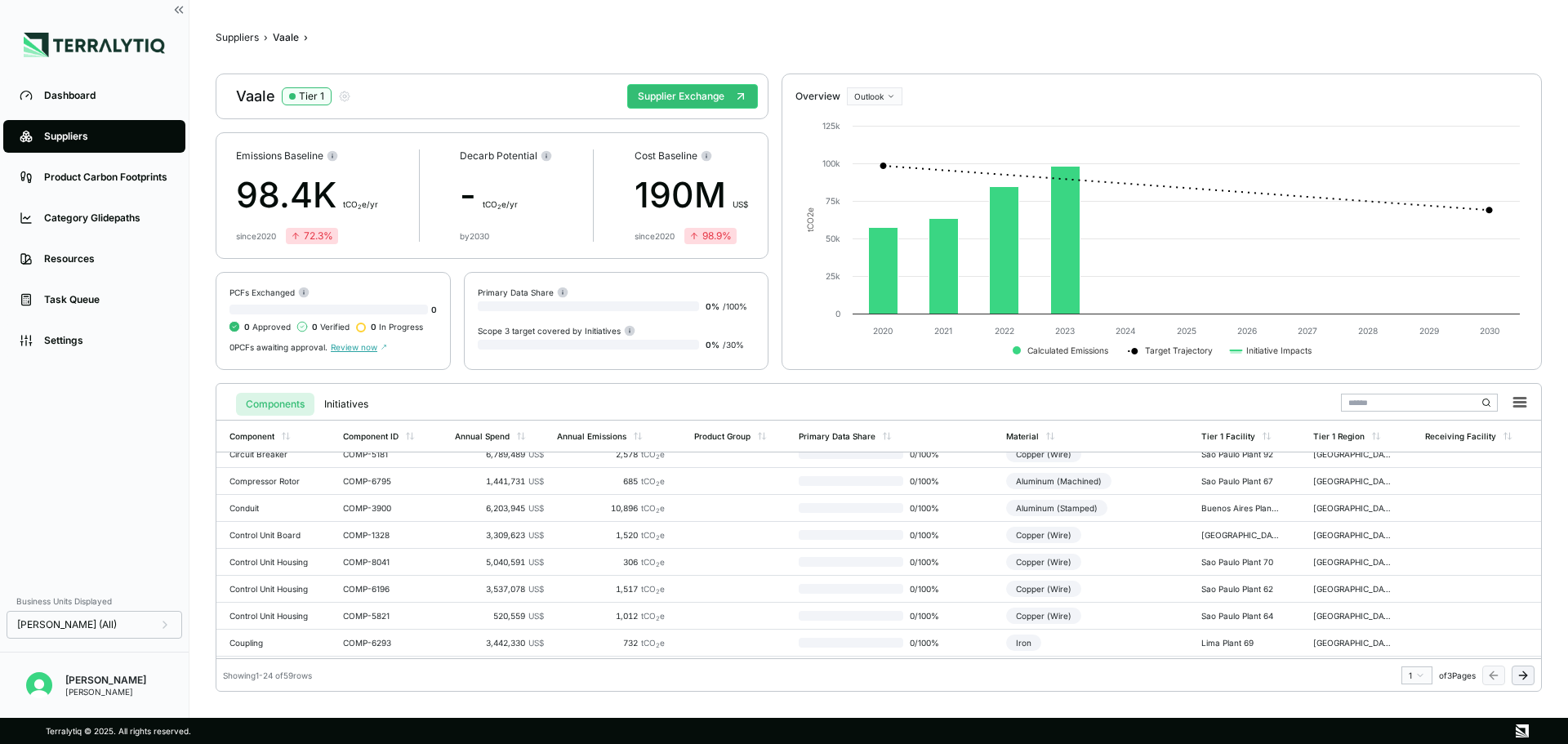
scroll to position [441, 0]
click at [269, 507] on div "Coupling" at bounding box center [268, 510] width 79 height 10
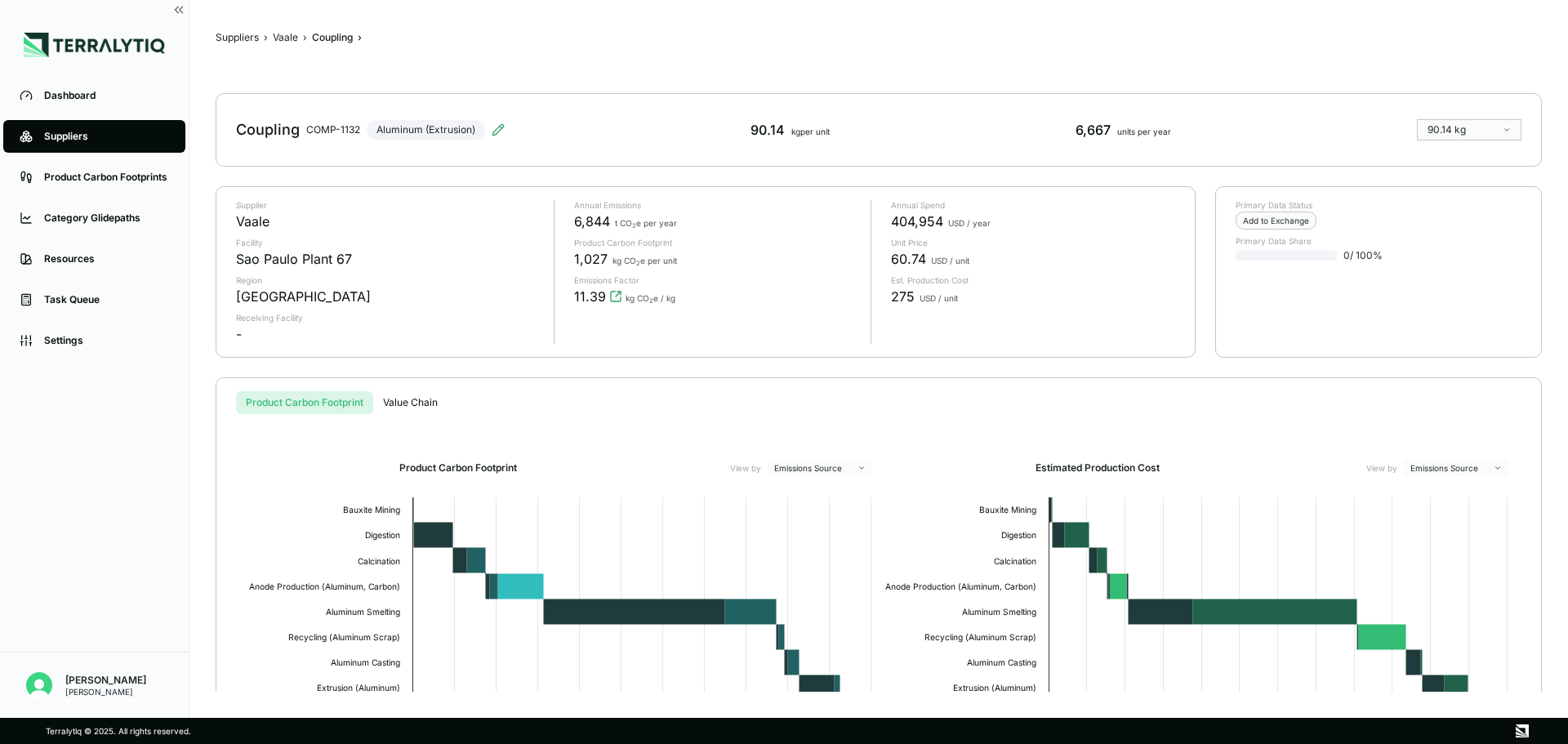
click at [1077, 126] on div "6,667 units per year" at bounding box center [1123, 130] width 95 height 19
click at [1077, 125] on div "6,667 units per year" at bounding box center [1123, 130] width 95 height 19
click at [1078, 124] on div "6,667 units per year" at bounding box center [1123, 130] width 95 height 19
click at [766, 126] on div "90.14 kg per unit" at bounding box center [791, 130] width 80 height 19
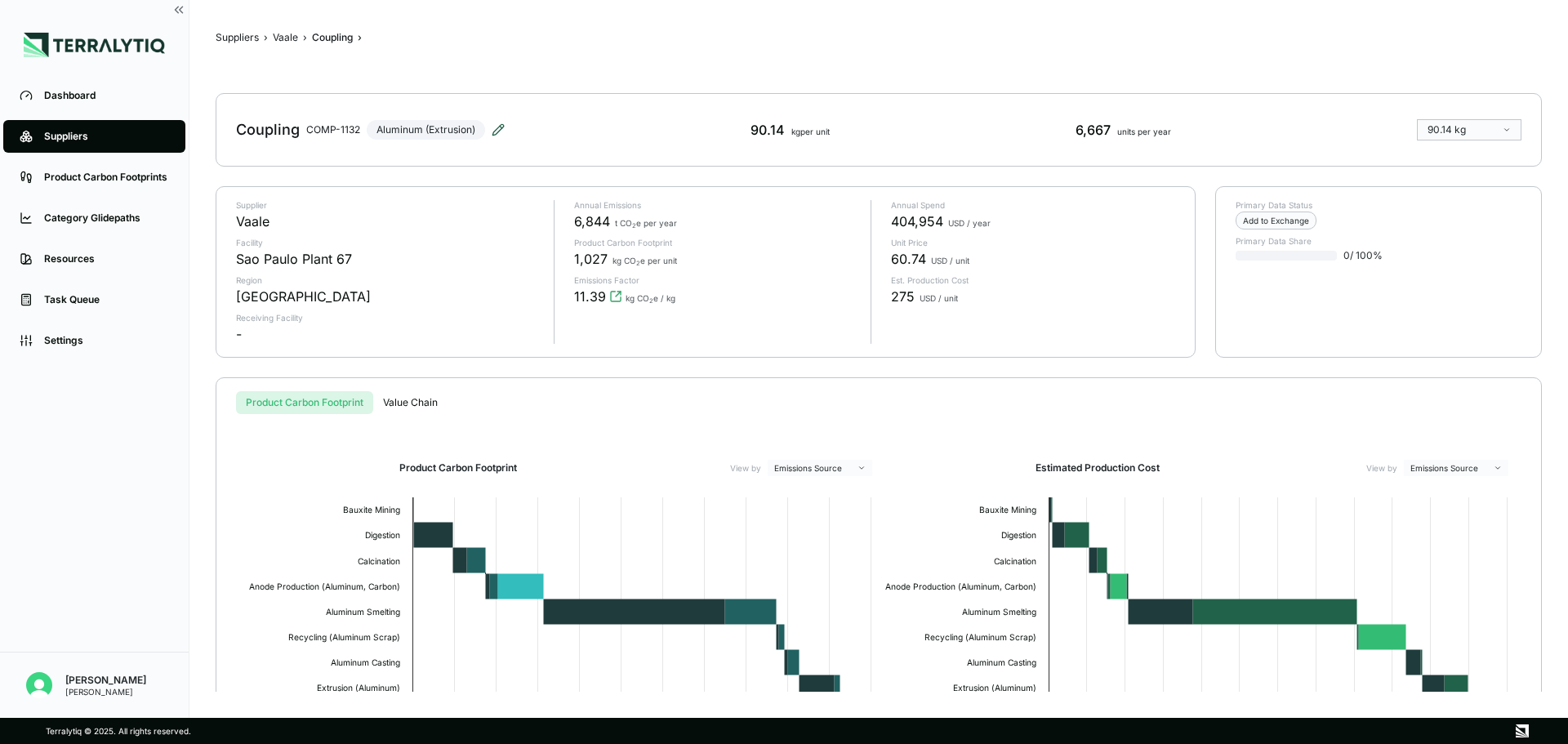
click at [500, 131] on icon at bounding box center [497, 129] width 13 height 13
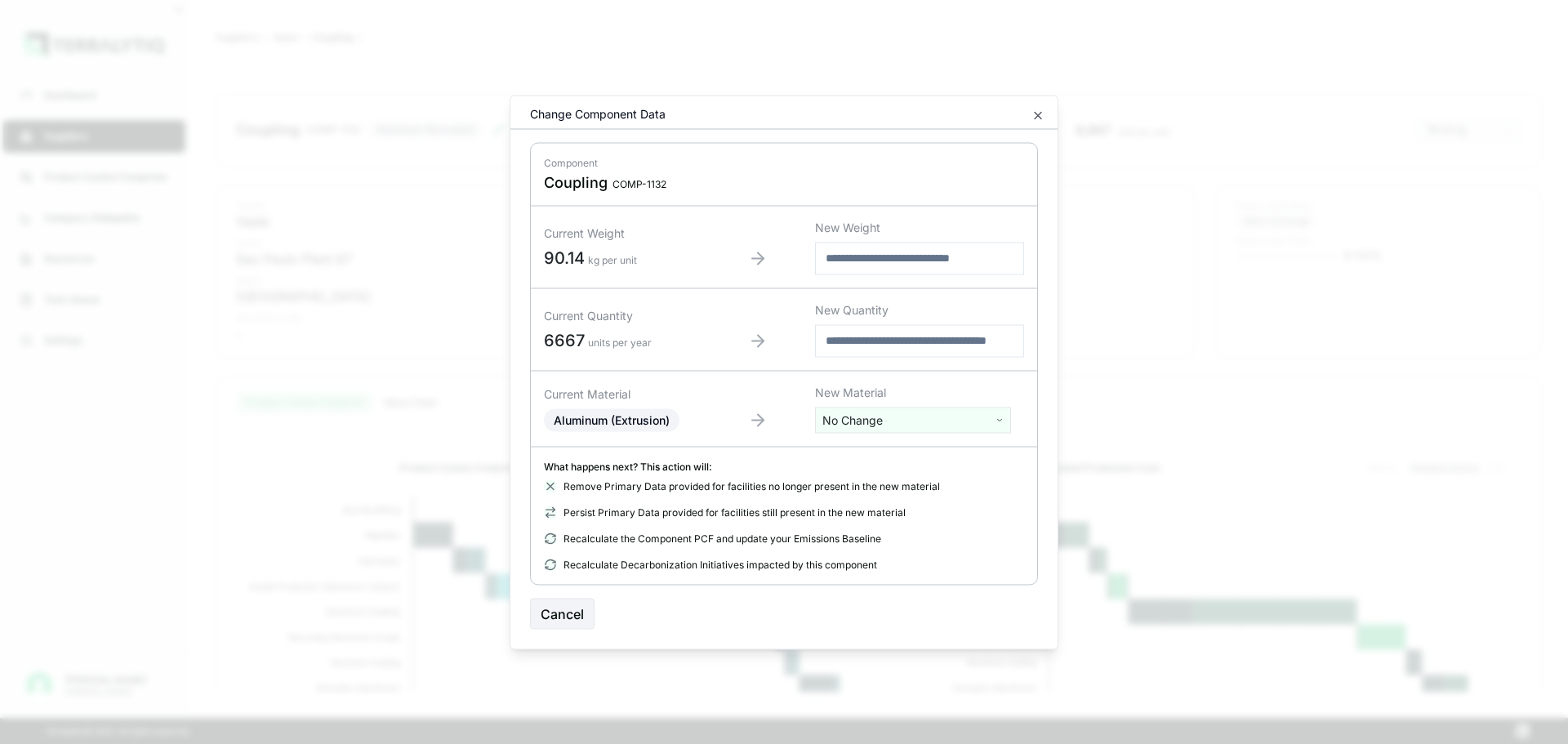
click at [1047, 120] on div "Change Component Data" at bounding box center [783, 117] width 547 height 23
click at [1041, 118] on icon "button" at bounding box center [1038, 115] width 13 height 13
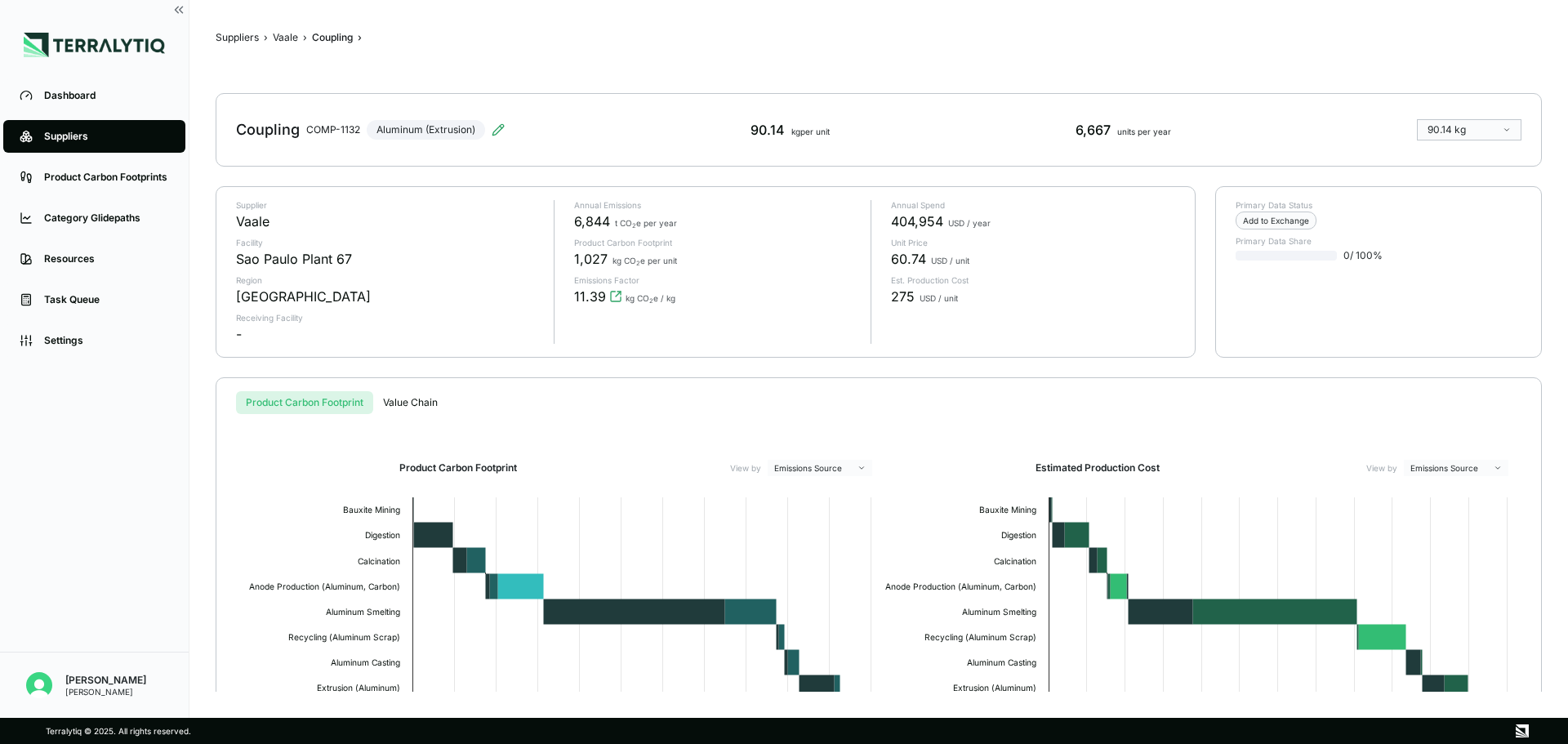
click at [906, 218] on span "404,954" at bounding box center [917, 221] width 52 height 19
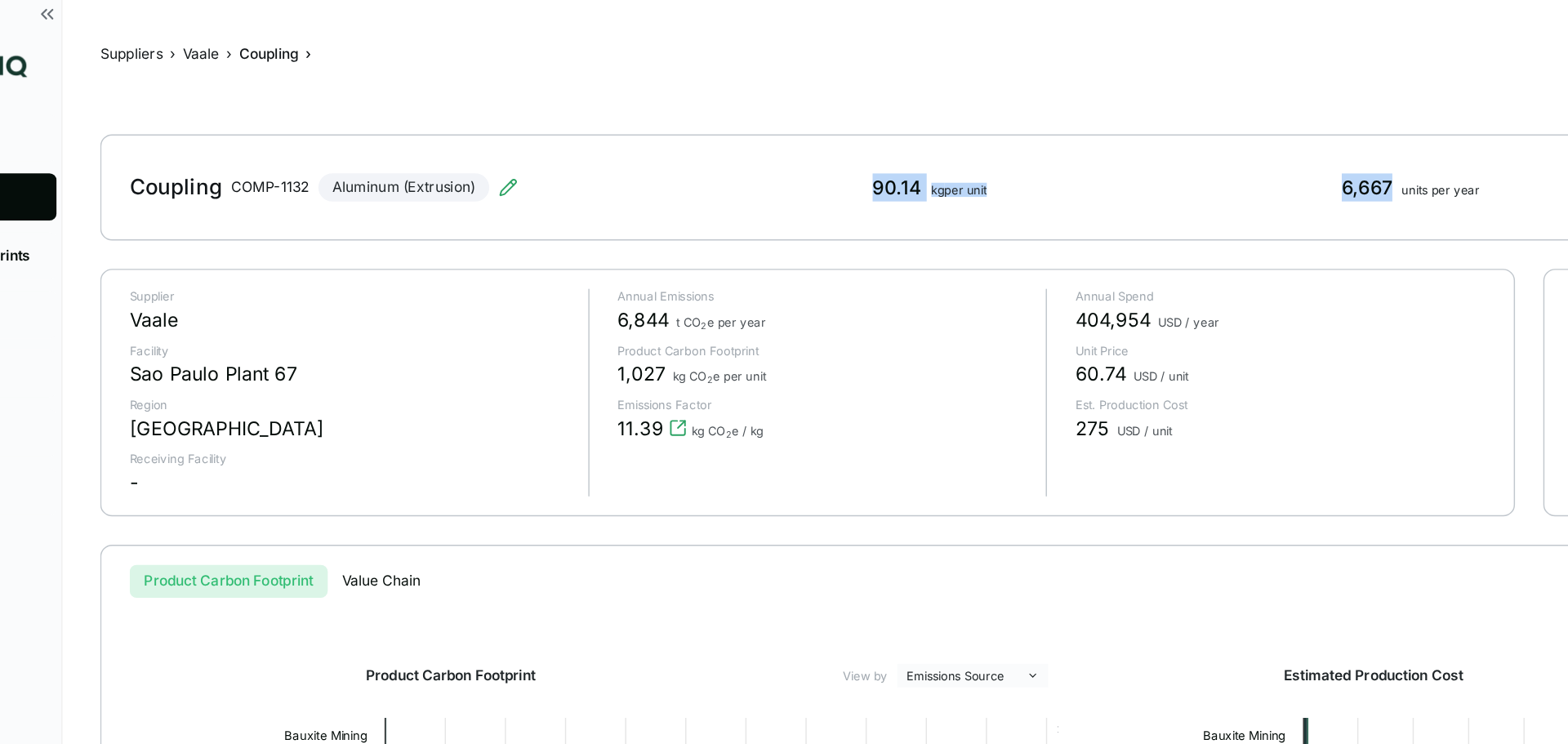
drag, startPoint x: 1109, startPoint y: 138, endPoint x: 733, endPoint y: 130, distance: 376.1
click at [733, 130] on div "Coupling COMP-1132 Aluminum (Extrusion) 90.14 kg per unit 6,667 units per year …" at bounding box center [878, 130] width 1326 height 74
click at [890, 140] on div "Coupling COMP-1132 Aluminum (Extrusion) 90.14 kg per unit 6,667 units per year …" at bounding box center [878, 130] width 1326 height 74
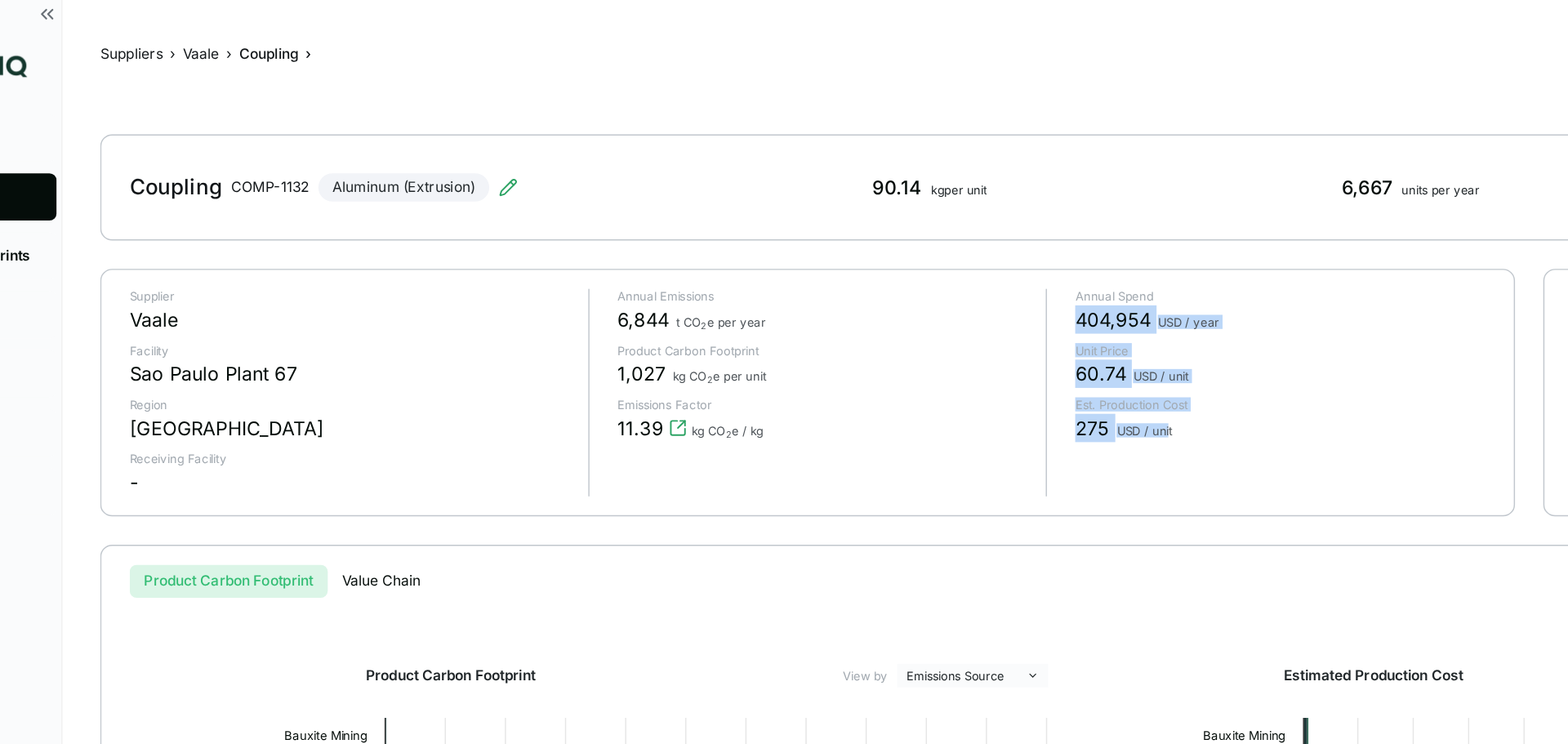
drag, startPoint x: 890, startPoint y: 210, endPoint x: 956, endPoint y: 306, distance: 116.5
click at [956, 306] on div "Annual Spend 404,954 USD / year Unit Price 60.74 USD / unit Est. Production Cos…" at bounding box center [1023, 272] width 305 height 144
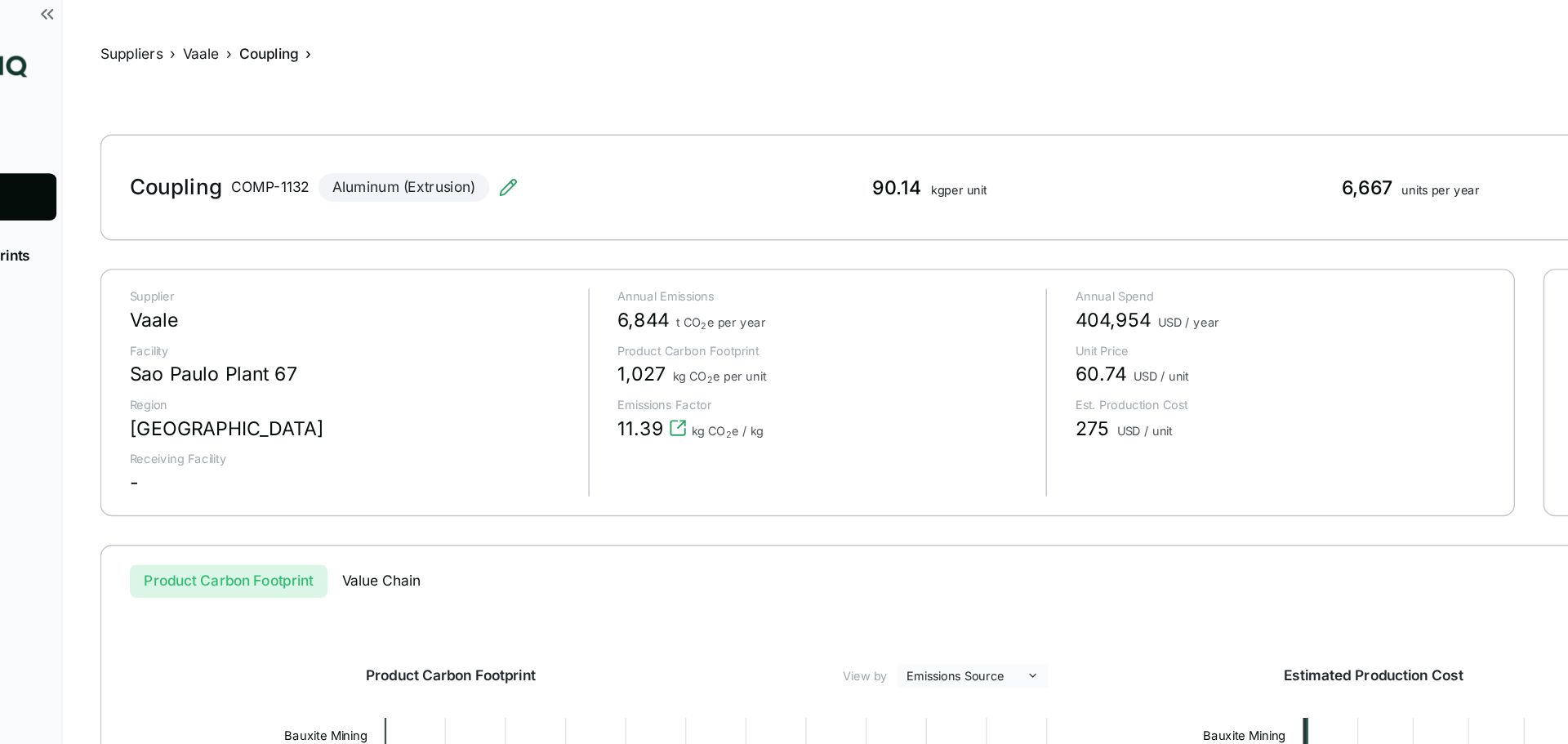
click at [956, 306] on div "Annual Spend 404,954 USD / year Unit Price 60.74 USD / unit Est. Production Cos…" at bounding box center [1023, 272] width 305 height 144
click at [903, 214] on span "404,954" at bounding box center [917, 221] width 52 height 19
click at [903, 217] on span "404,954" at bounding box center [917, 221] width 52 height 19
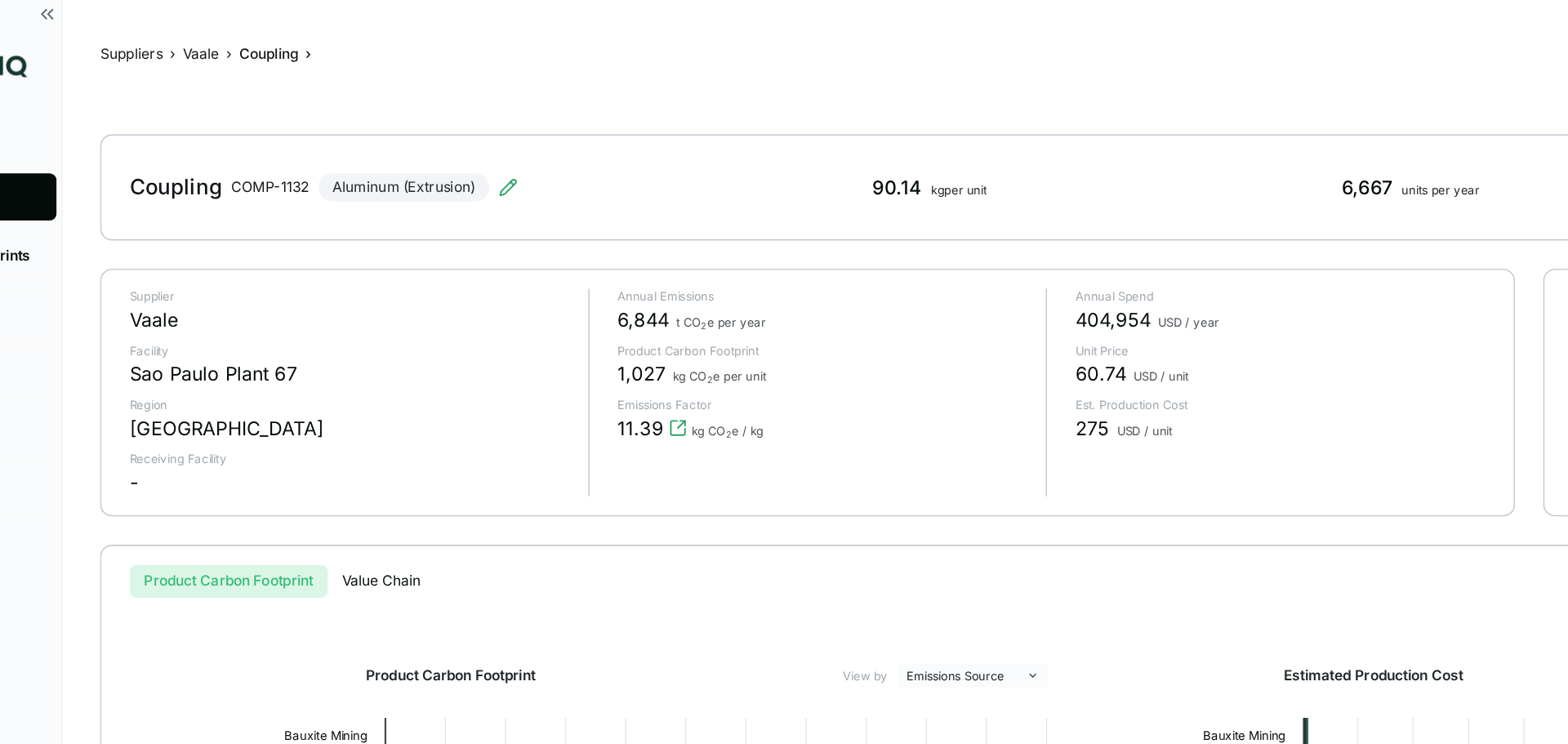
click at [899, 258] on span "60.74" at bounding box center [908, 258] width 35 height 19
click at [959, 273] on div "Annual Spend 404,954 USD / year Unit Price 60.74 USD / unit Est. Production Cos…" at bounding box center [1023, 272] width 305 height 144
click at [919, 261] on span "60.74" at bounding box center [908, 258] width 35 height 19
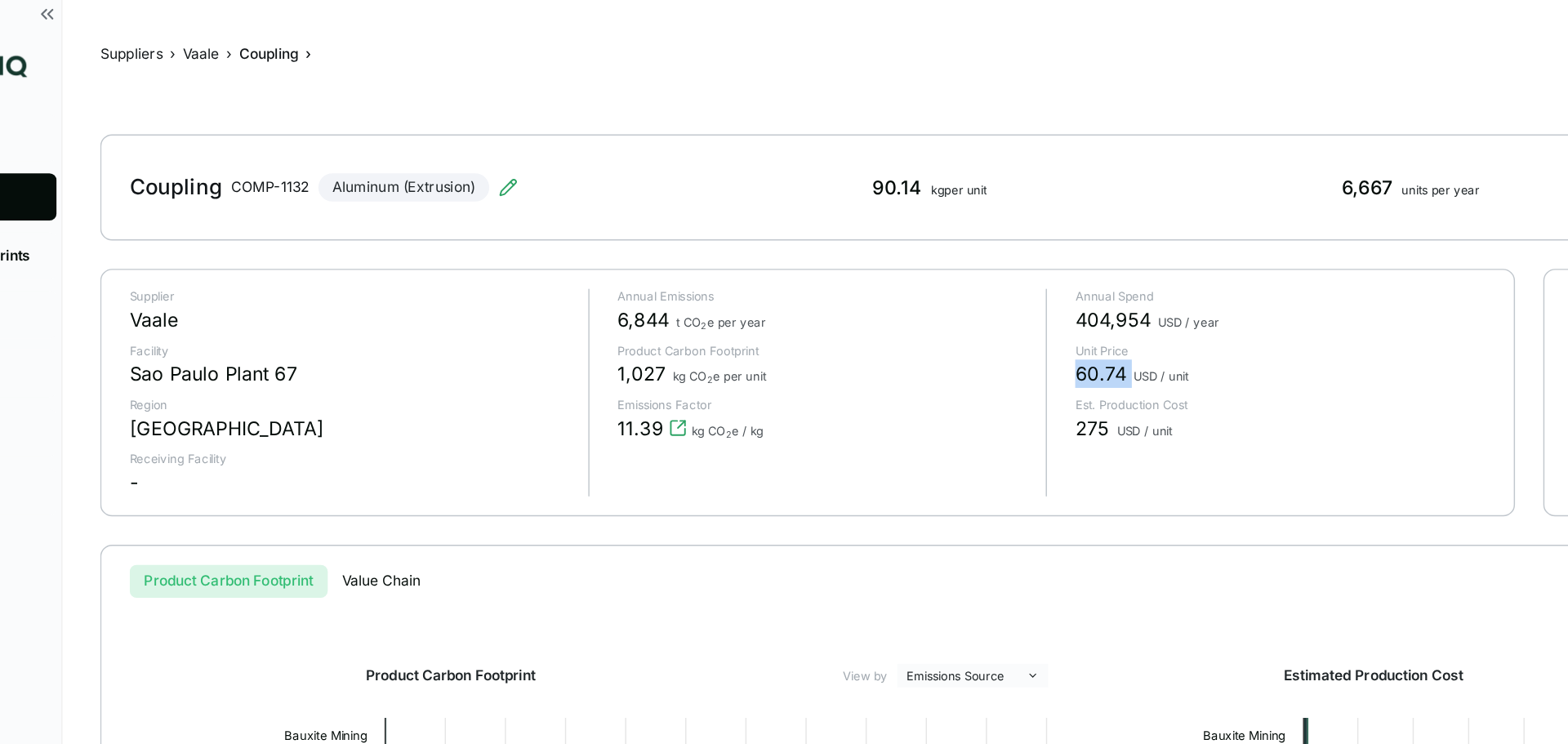
click at [919, 261] on span "60.74" at bounding box center [908, 258] width 35 height 19
click at [890, 303] on div "Annual Spend 404,954 USD / year Unit Price 60.74 USD / unit Est. Production Cos…" at bounding box center [1023, 272] width 305 height 144
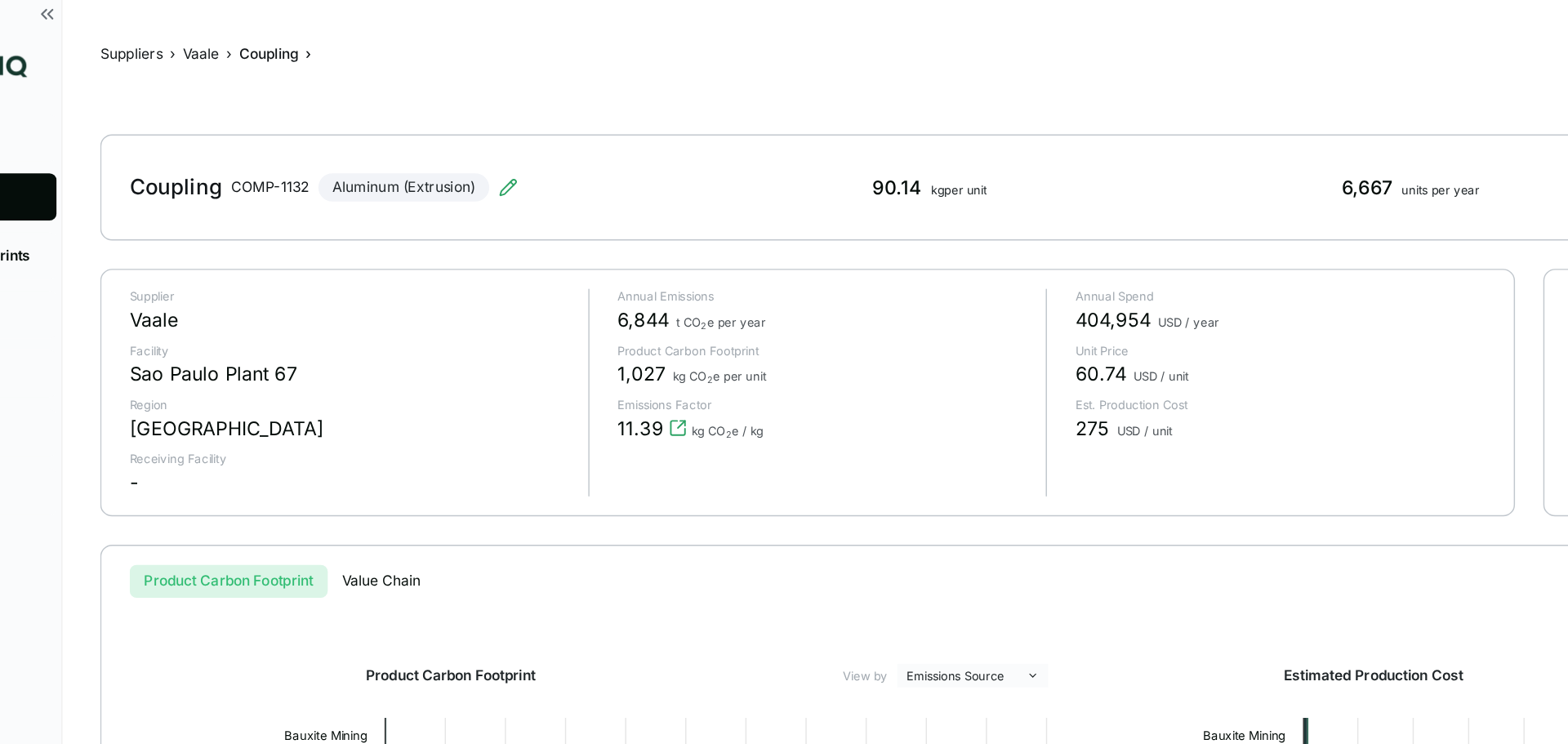
click at [956, 312] on div "Annual Spend 404,954 USD / year Unit Price 60.74 USD / unit Est. Production Cos…" at bounding box center [1023, 272] width 305 height 144
click at [915, 300] on div "275 USD / unit" at bounding box center [1033, 296] width 285 height 19
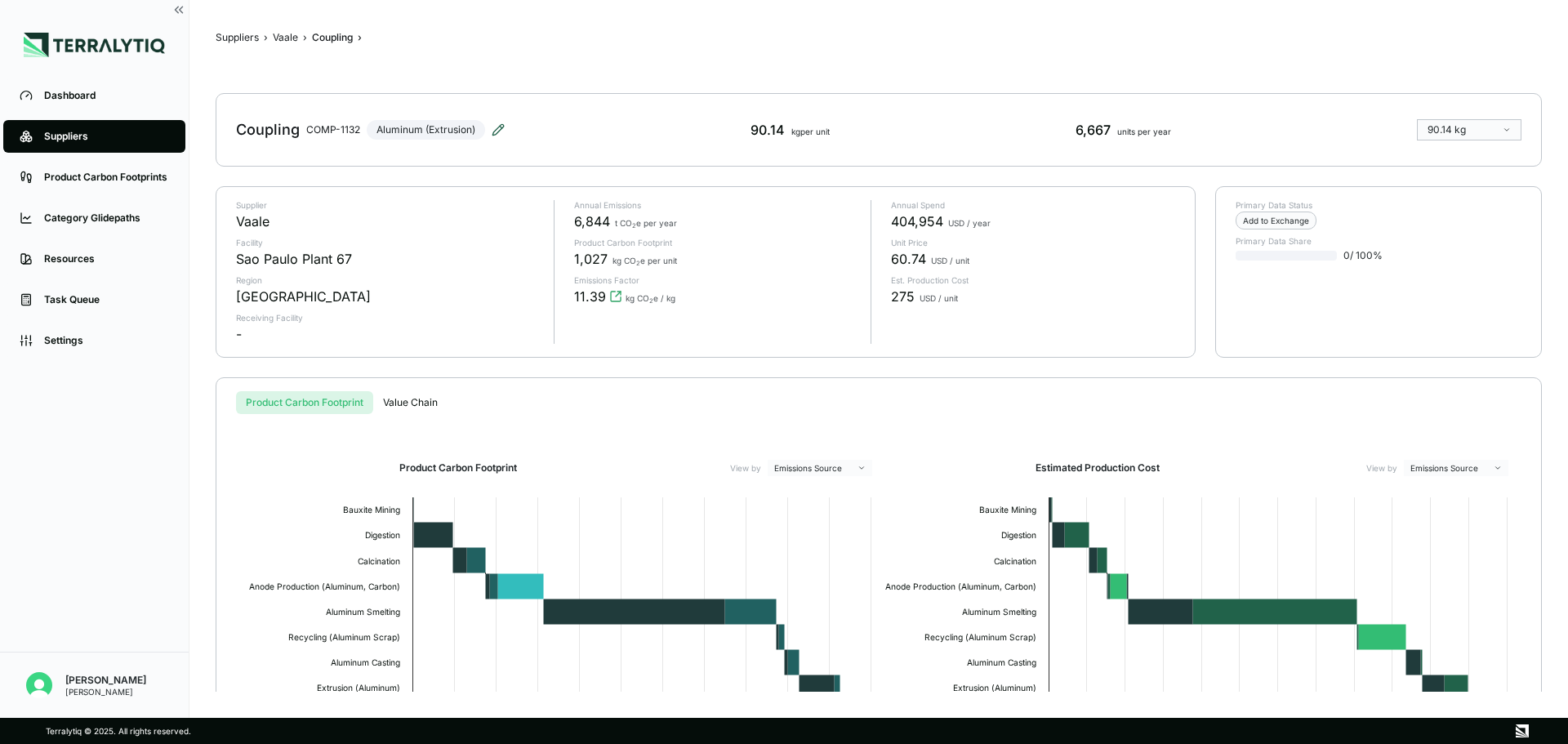
click at [492, 128] on icon at bounding box center [497, 129] width 13 height 13
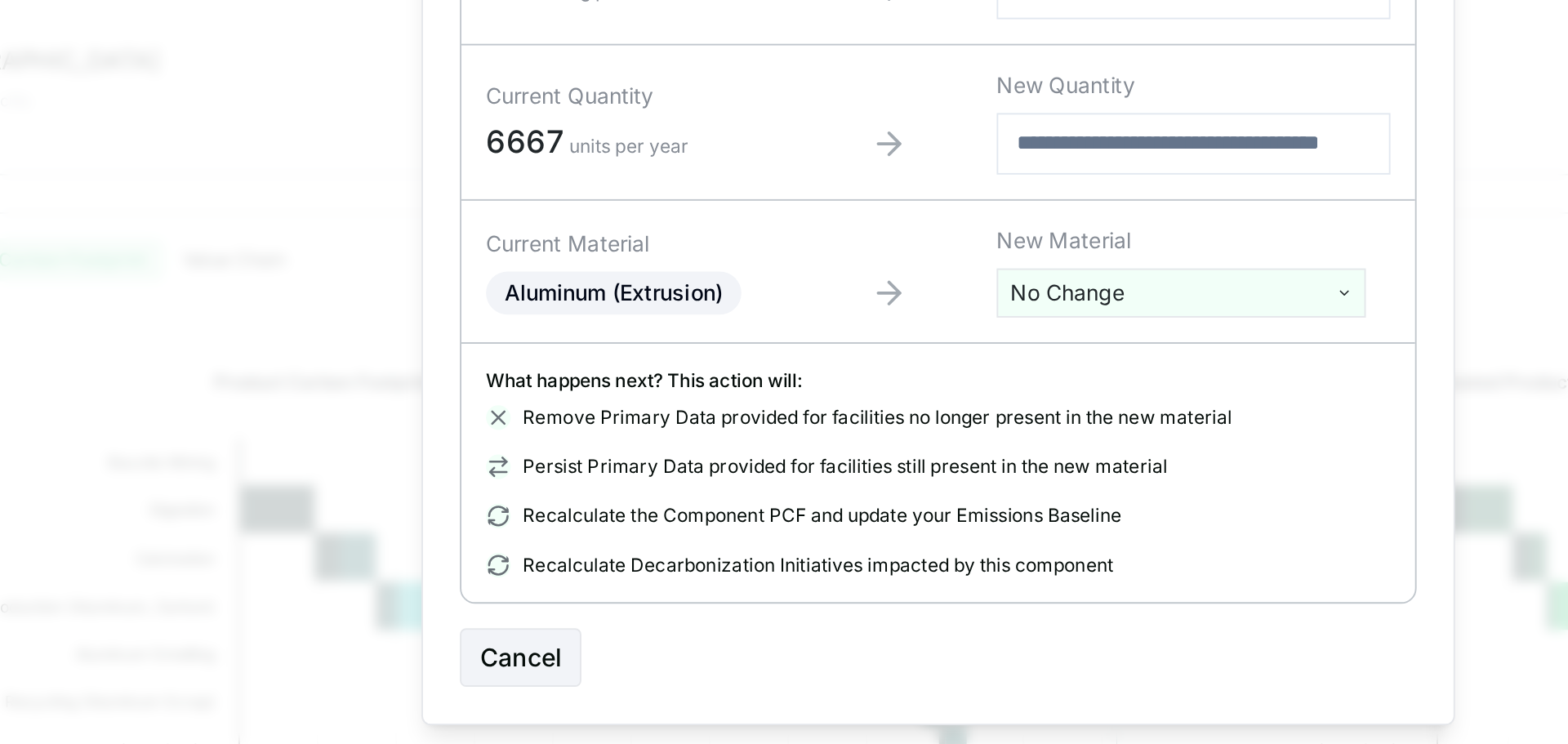
click at [573, 490] on div "Remove Primary Data provided for facilities no longer present in the new materi…" at bounding box center [784, 485] width 480 height 13
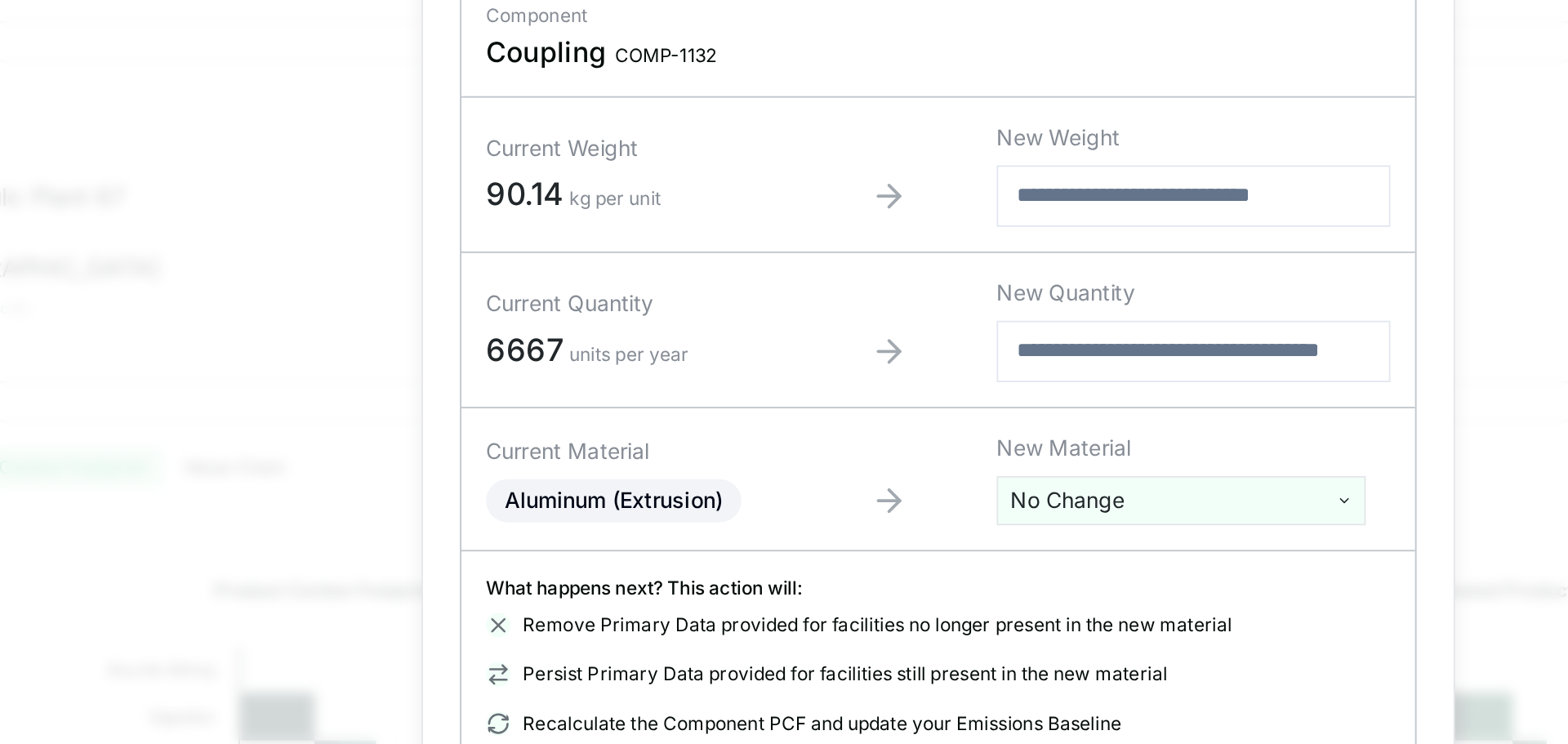
click at [859, 350] on input "number" at bounding box center [919, 341] width 209 height 33
type input "****"
click at [857, 254] on input "number" at bounding box center [919, 258] width 209 height 33
type input "***"
click at [869, 341] on input "****" at bounding box center [919, 341] width 209 height 33
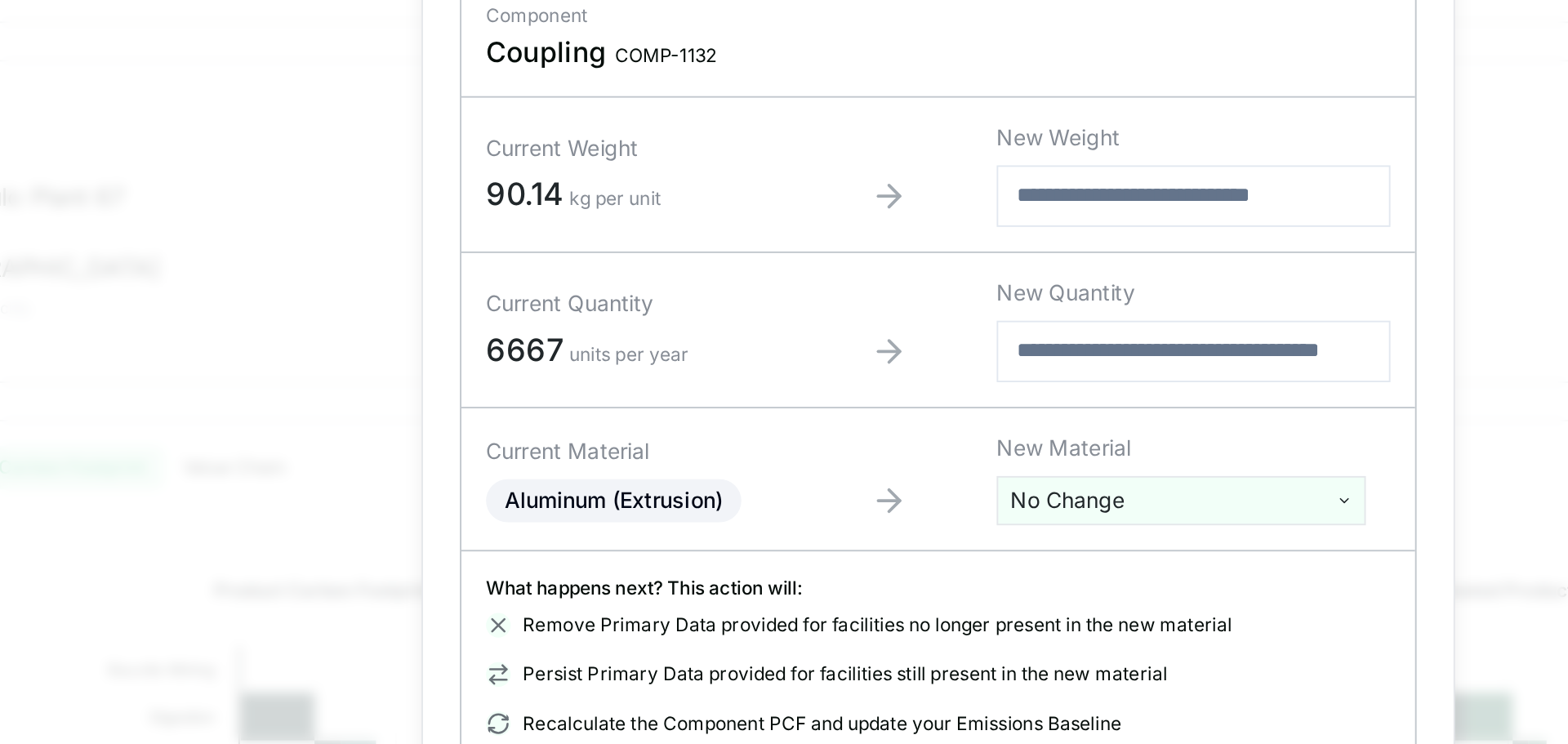
type input "*****"
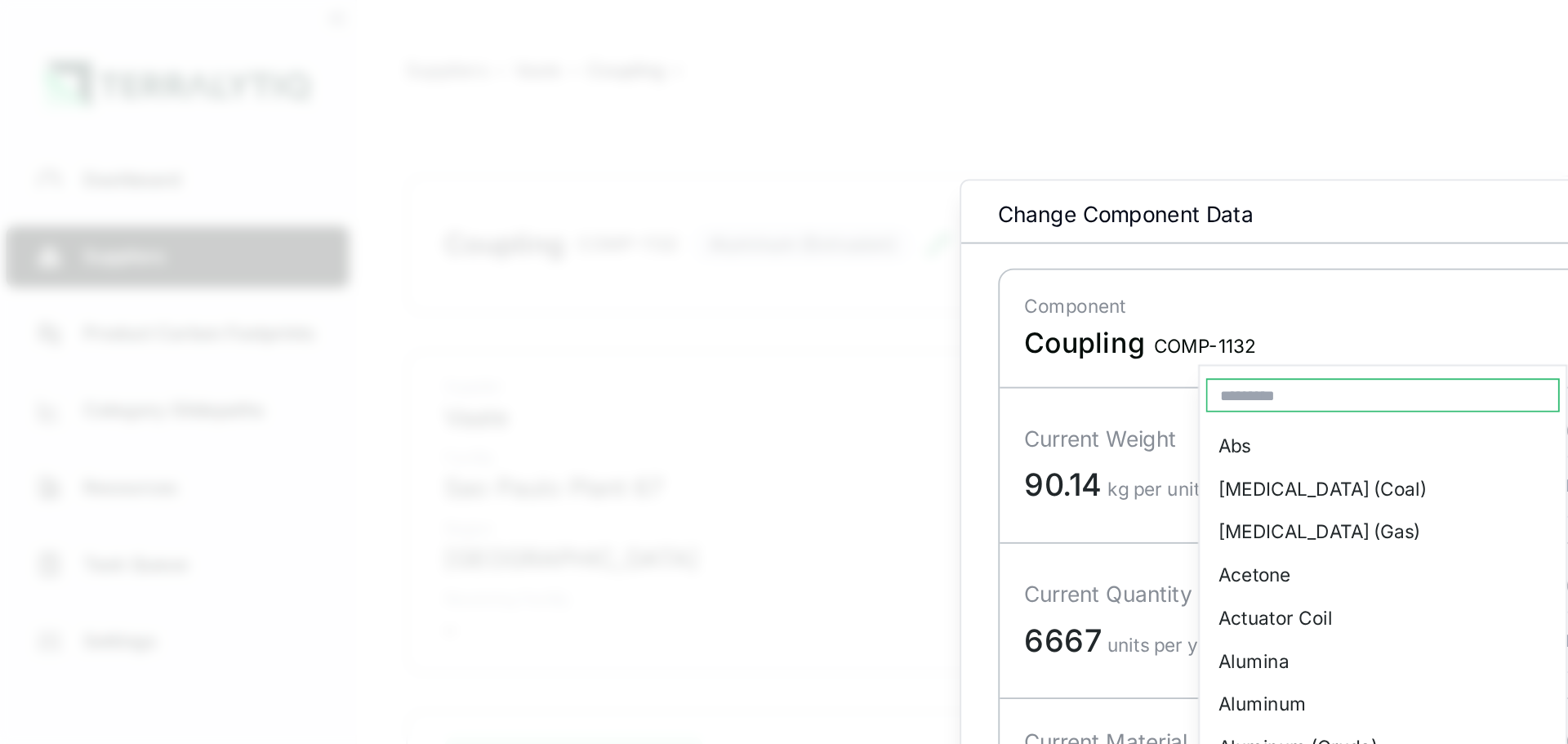
click at [569, 274] on html "Dashboard Suppliers Product Carbon Footprints Category Glidepaths Resources Tas…" at bounding box center [784, 372] width 1568 height 744
click at [590, 423] on html "Dashboard Suppliers Product Carbon Footprints Category Glidepaths Resources Tas…" at bounding box center [784, 372] width 1568 height 744
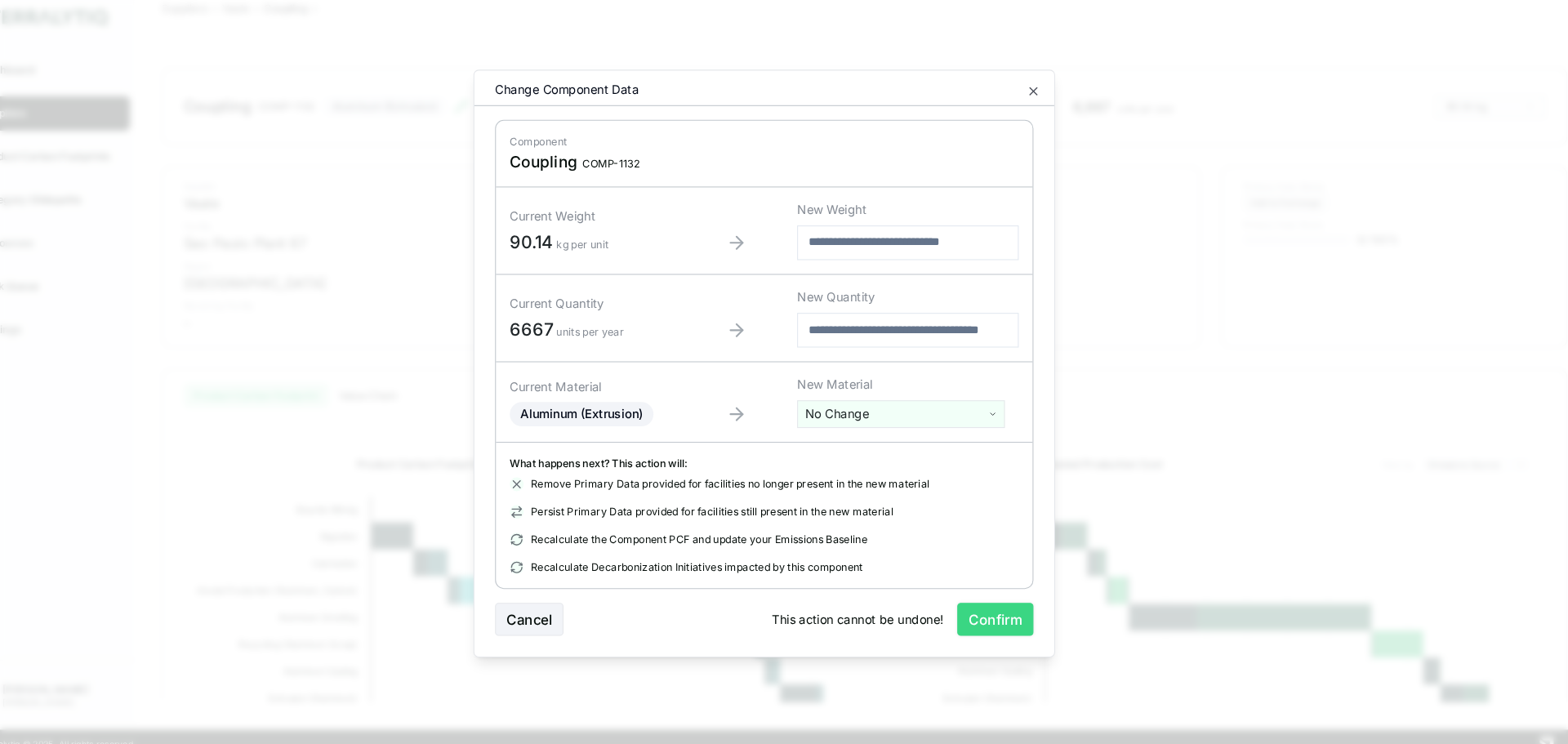
click at [998, 615] on button "Confirm" at bounding box center [1003, 613] width 72 height 31
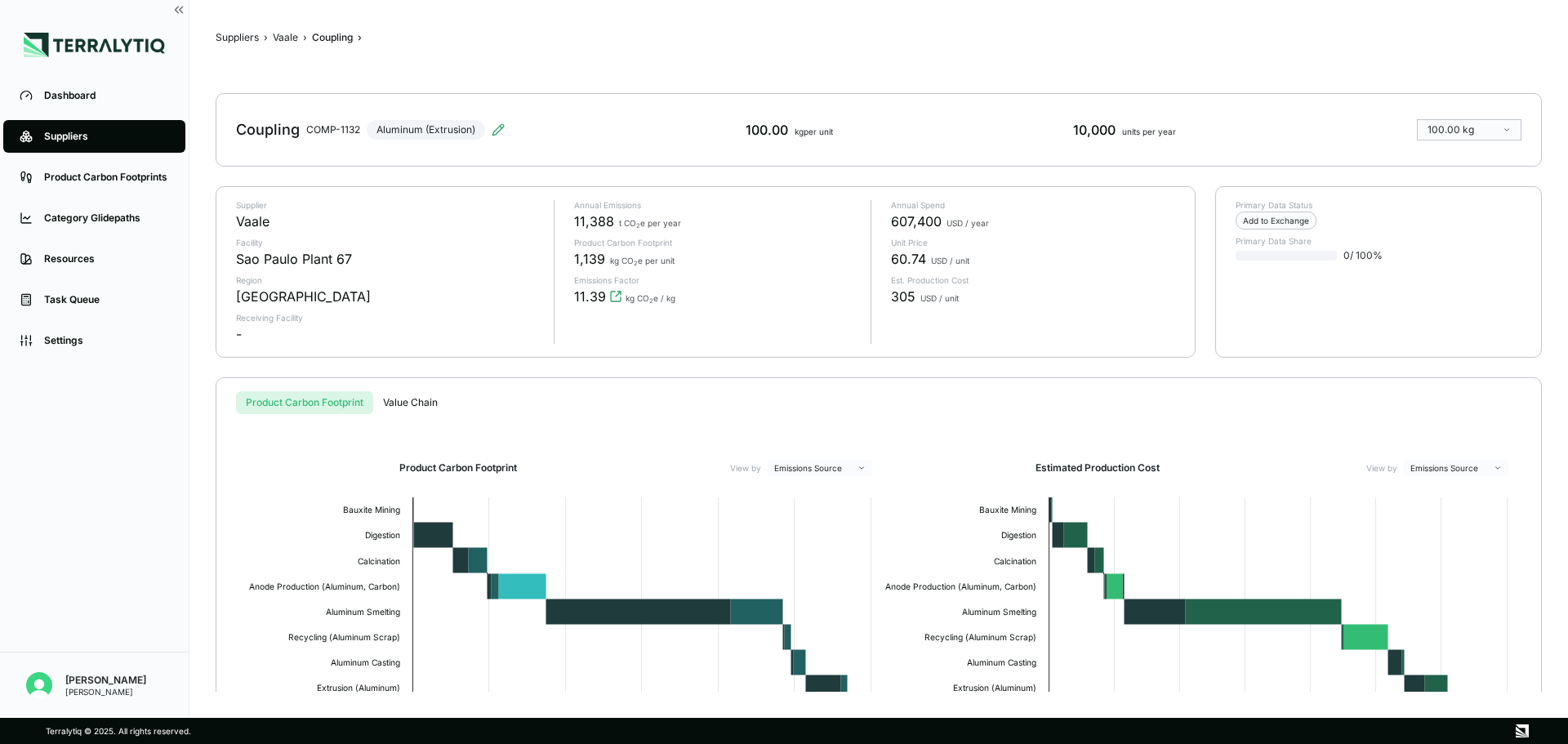
click at [500, 141] on div "Coupling COMP-1132 Aluminum (Extrusion)" at bounding box center [370, 129] width 269 height 46
click at [494, 132] on icon at bounding box center [497, 129] width 11 height 11
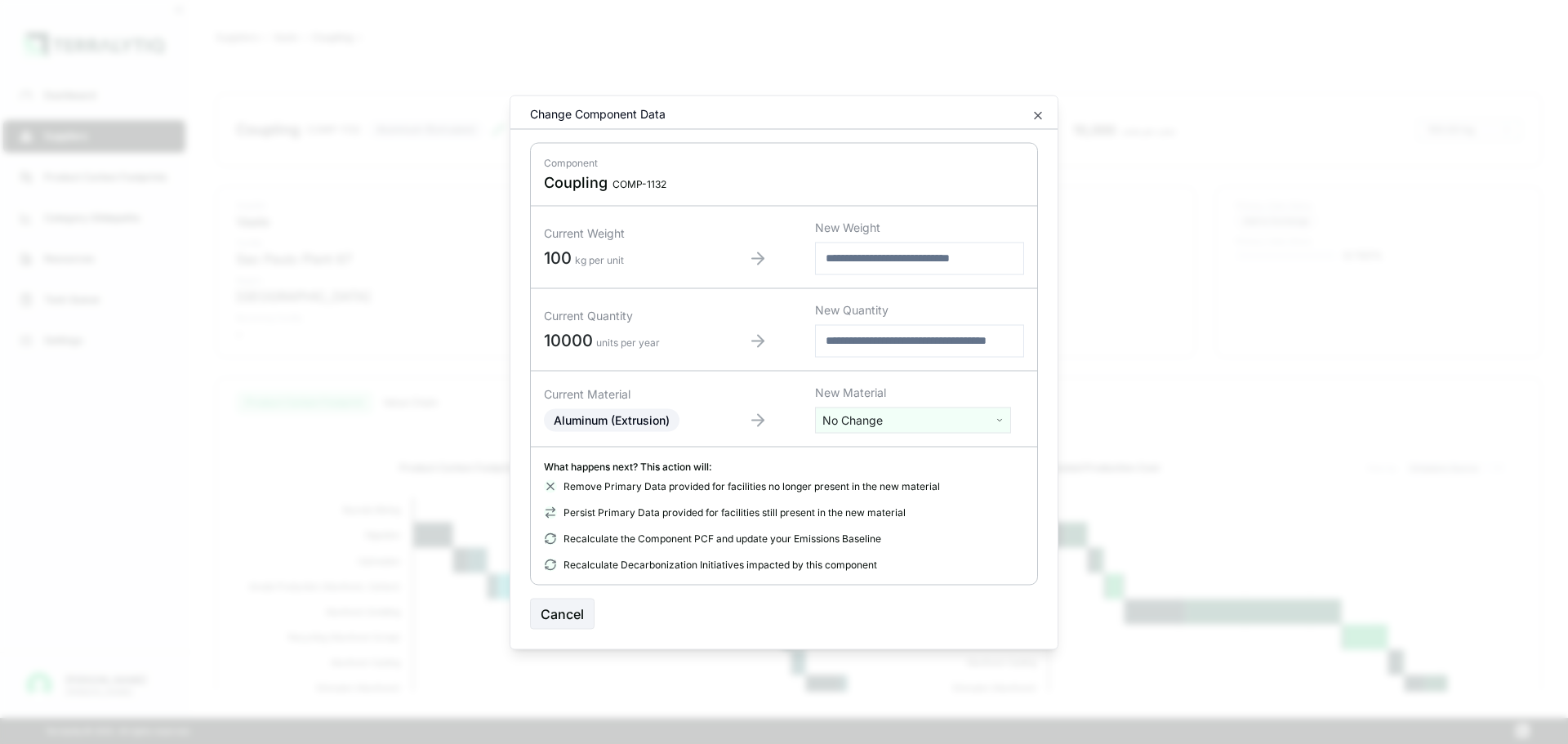
click at [903, 268] on input "number" at bounding box center [919, 258] width 209 height 33
type input "*****"
click at [896, 333] on input "number" at bounding box center [919, 341] width 209 height 33
type input "****"
click at [982, 603] on button "Confirm" at bounding box center [1003, 613] width 72 height 31
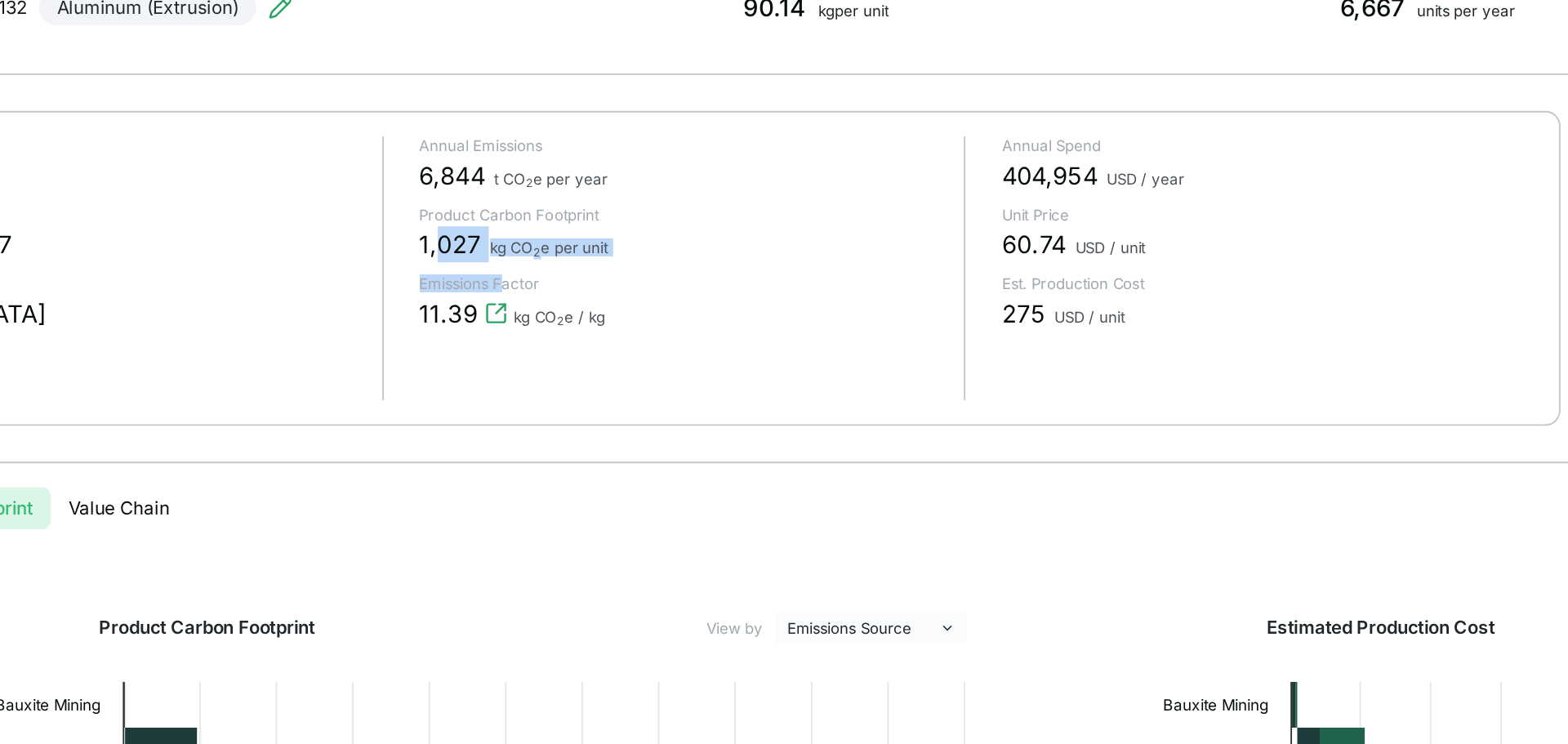
drag, startPoint x: 582, startPoint y: 262, endPoint x: 618, endPoint y: 271, distance: 37.1
click at [618, 271] on div "Annual Emissions 6,844 t CO 2 e per year Product Carbon Footprint 1,027 kg CO 2…" at bounding box center [706, 272] width 305 height 144
click at [658, 269] on div "Annual Emissions 6,844 t CO 2 e per year Product Carbon Footprint 1,027 kg CO 2…" at bounding box center [706, 272] width 305 height 144
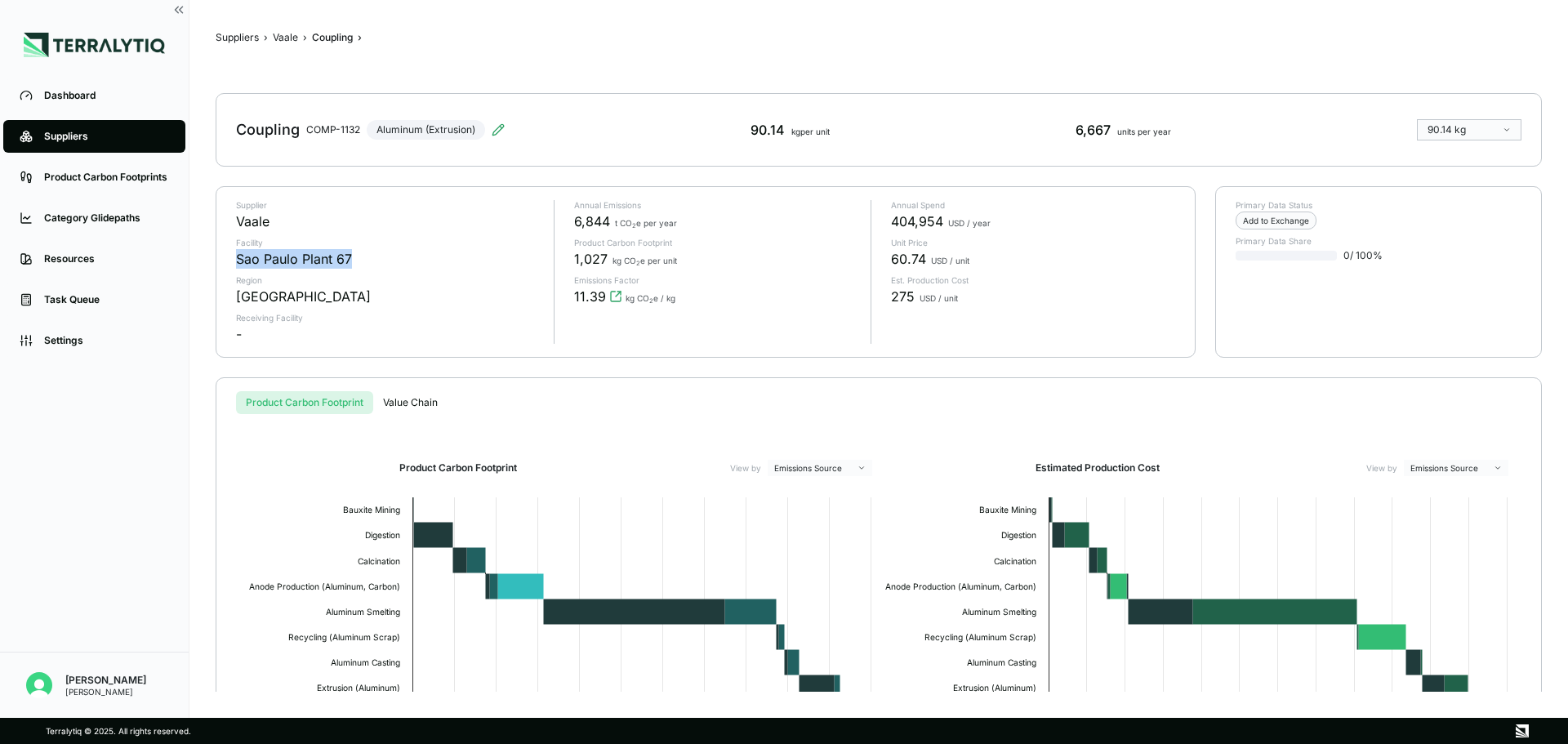
drag, startPoint x: 238, startPoint y: 266, endPoint x: 434, endPoint y: 269, distance: 196.0
click at [434, 269] on div "Supplier Vaale Facility [GEOGRAPHIC_DATA] 67 Region [GEOGRAPHIC_DATA] Receiving…" at bounding box center [389, 272] width 305 height 144
click at [1253, 89] on div "Suppliers › Vaale › Coupling › Coupling COMP-1132 Aluminum (Extrusion) 90.14 kg…" at bounding box center [878, 358] width 1326 height 665
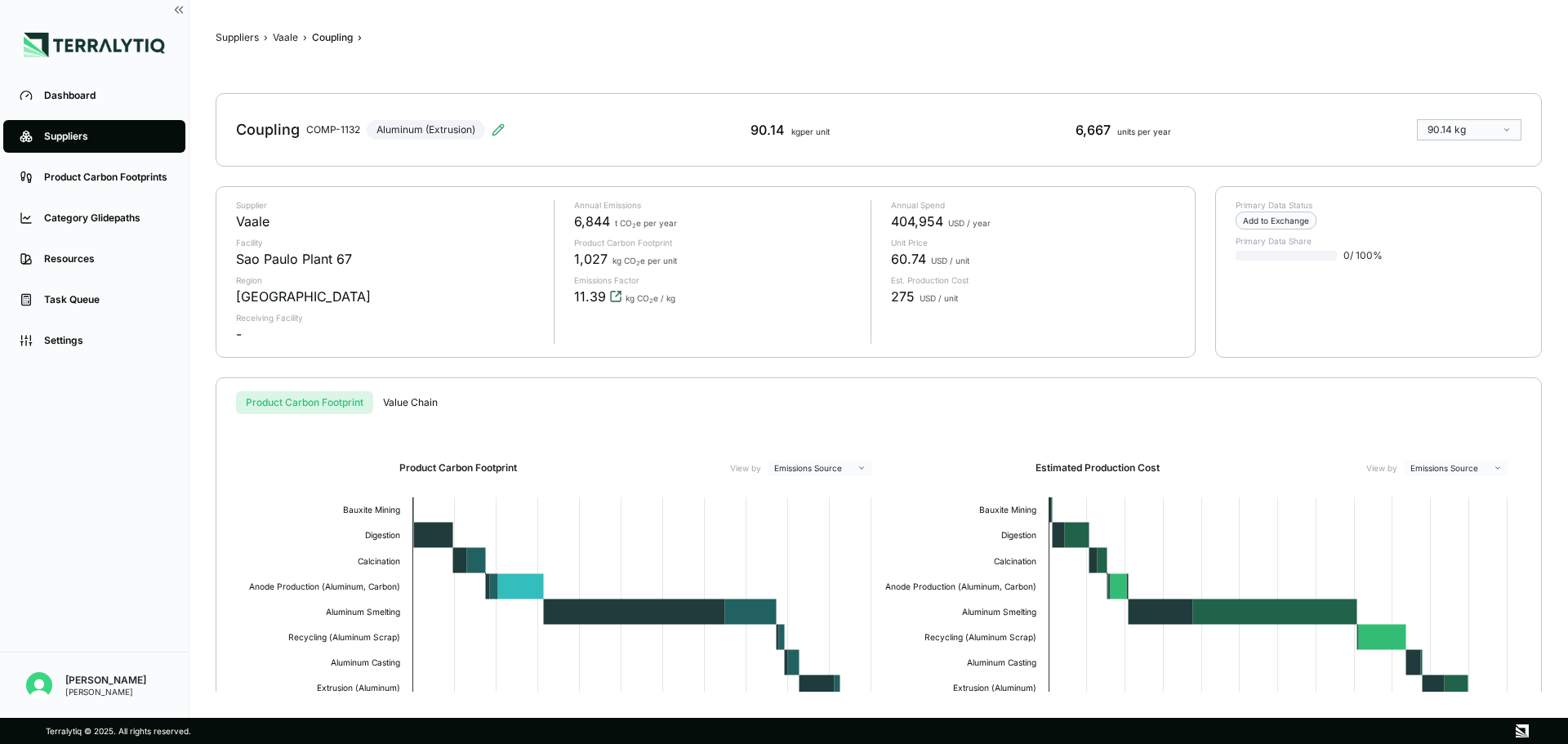
click at [613, 294] on icon "View audit trail" at bounding box center [615, 295] width 13 height 13
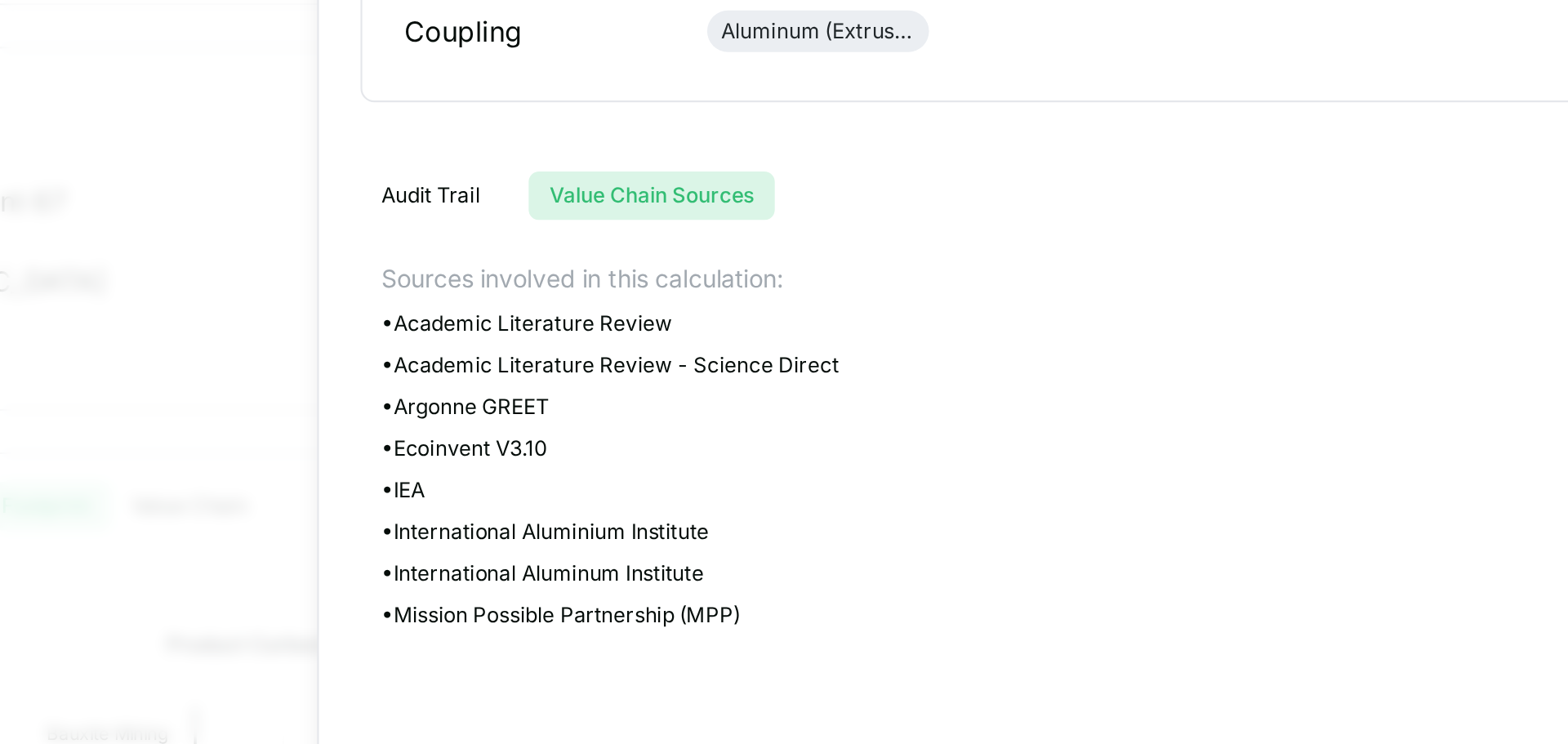
click at [635, 254] on button "Value Chain Sources" at bounding box center [628, 256] width 116 height 23
click at [556, 258] on button "Audit Trail" at bounding box center [524, 256] width 66 height 23
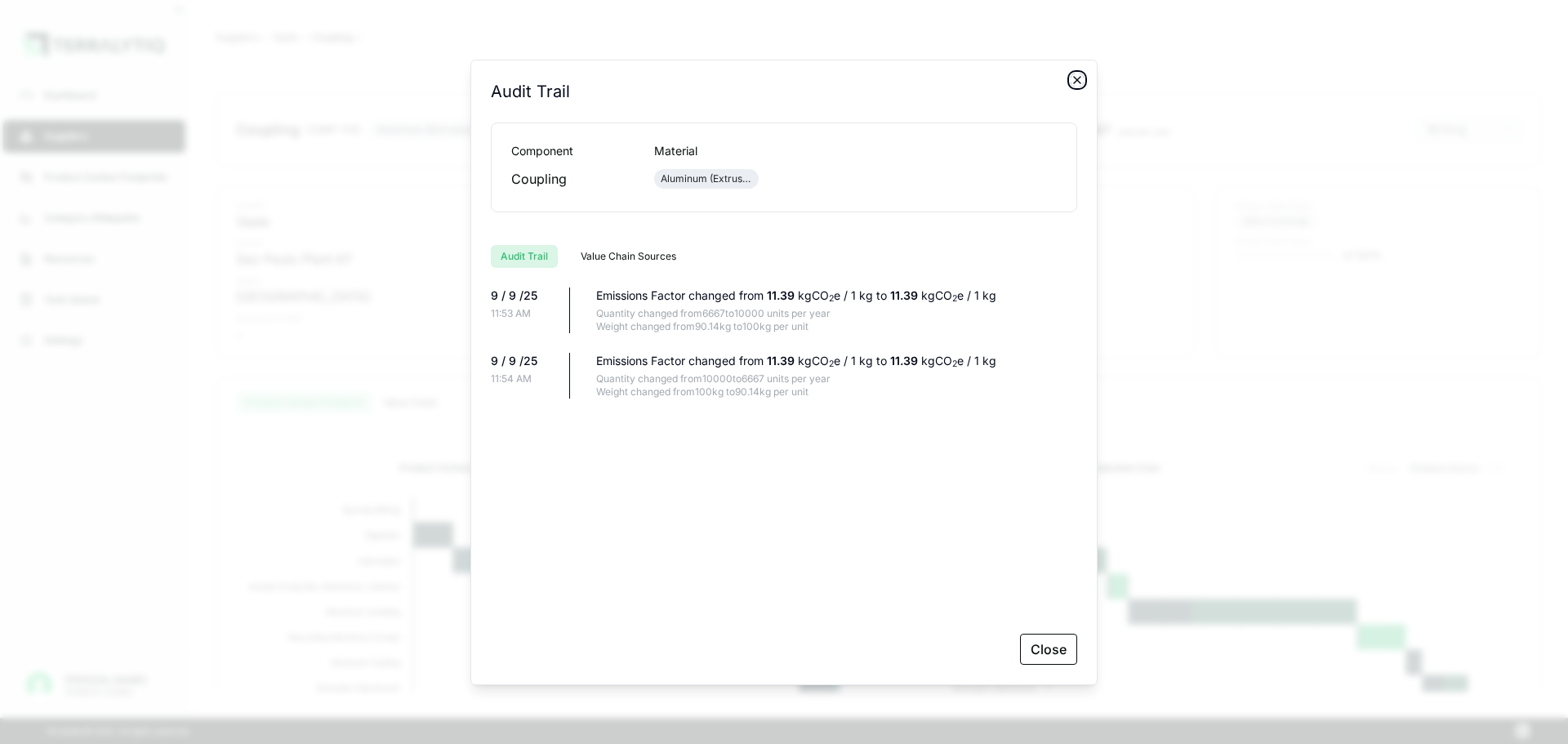
click at [1079, 85] on icon "button" at bounding box center [1076, 80] width 13 height 13
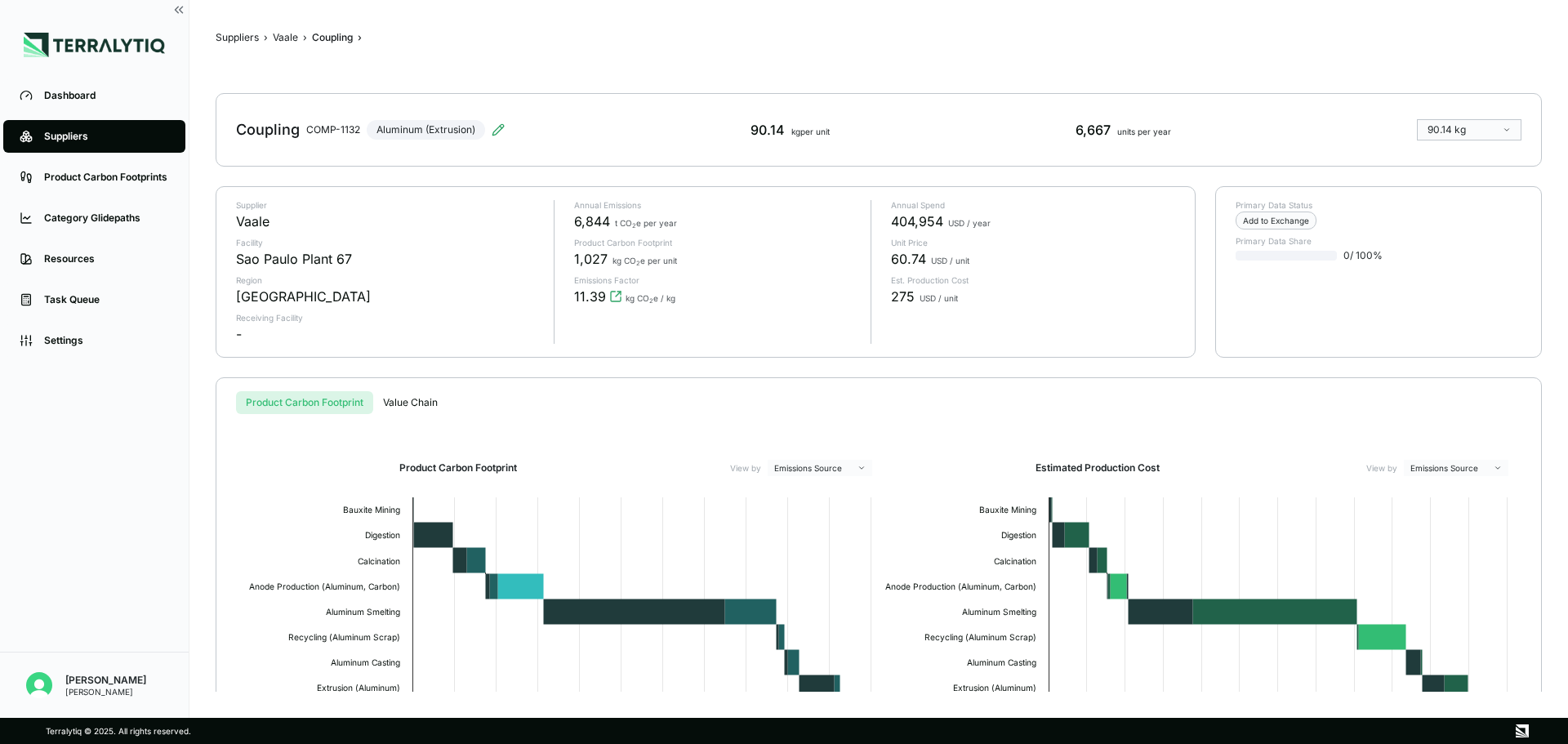
click at [631, 233] on div "Annual Emissions 6,844 t CO 2 e per year Product Carbon Footprint 1,027 kg CO 2…" at bounding box center [706, 272] width 305 height 144
click at [587, 256] on span "1,027" at bounding box center [591, 258] width 33 height 19
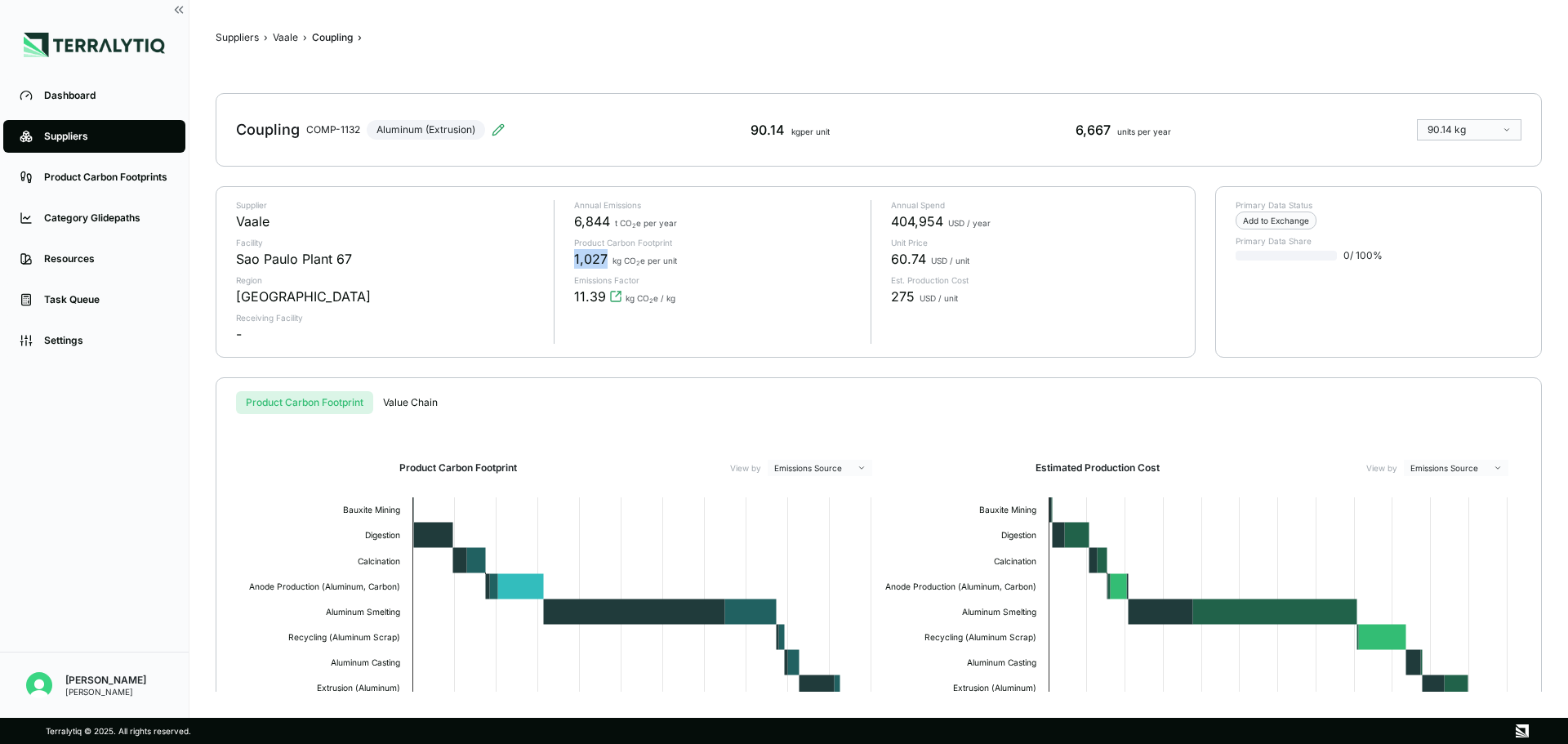
click at [587, 256] on span "1,027" at bounding box center [591, 258] width 33 height 19
click at [593, 298] on span "11.39" at bounding box center [590, 296] width 32 height 19
click at [629, 291] on div "kg CO 2 e / kg" at bounding box center [650, 296] width 50 height 19
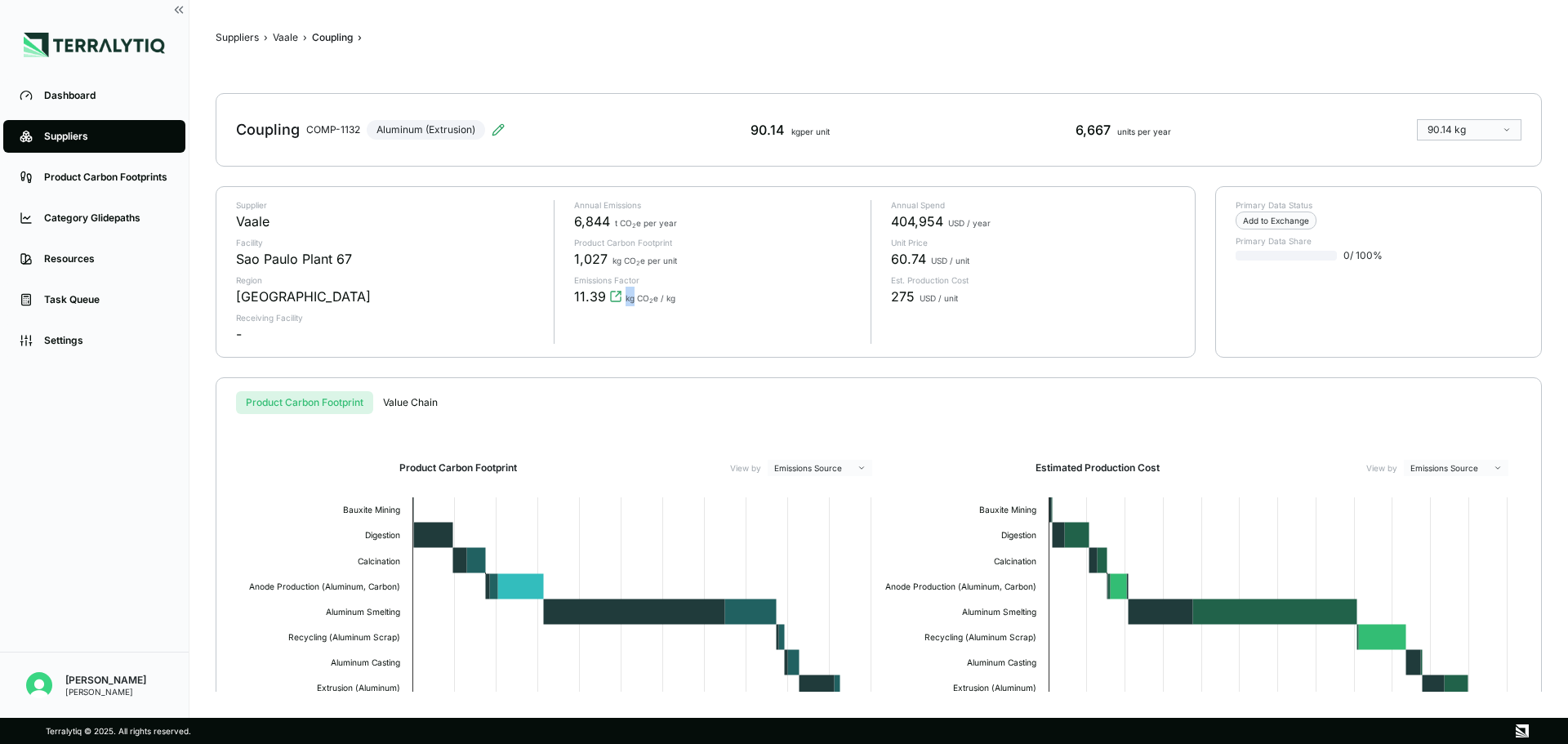
click at [629, 291] on div "kg CO 2 e / kg" at bounding box center [650, 296] width 50 height 19
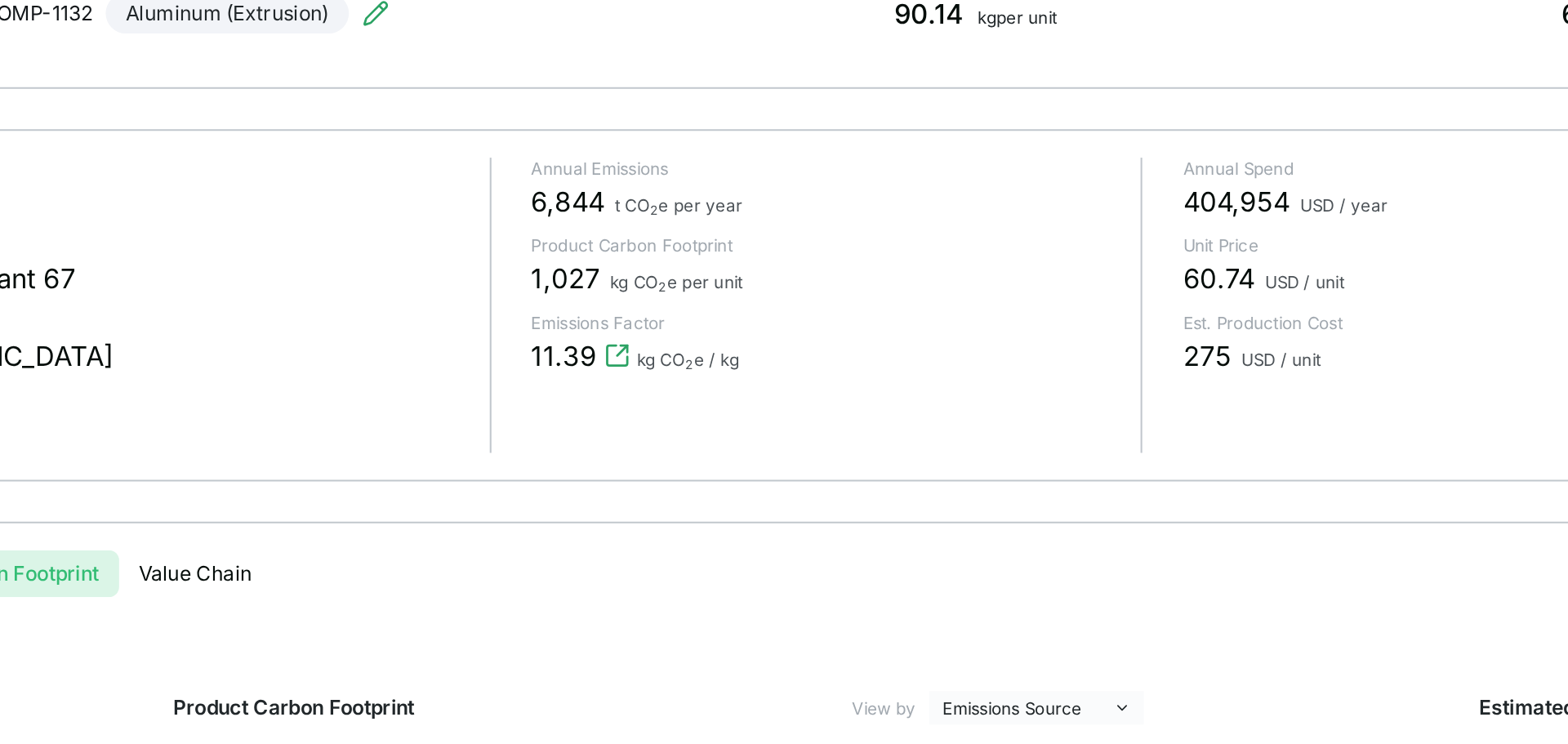
click at [591, 257] on span "1,027" at bounding box center [591, 258] width 33 height 19
drag, startPoint x: 608, startPoint y: 295, endPoint x: 674, endPoint y: 295, distance: 66.0
click at [674, 295] on div "11.39 kg CO 2 e / kg" at bounding box center [716, 296] width 285 height 19
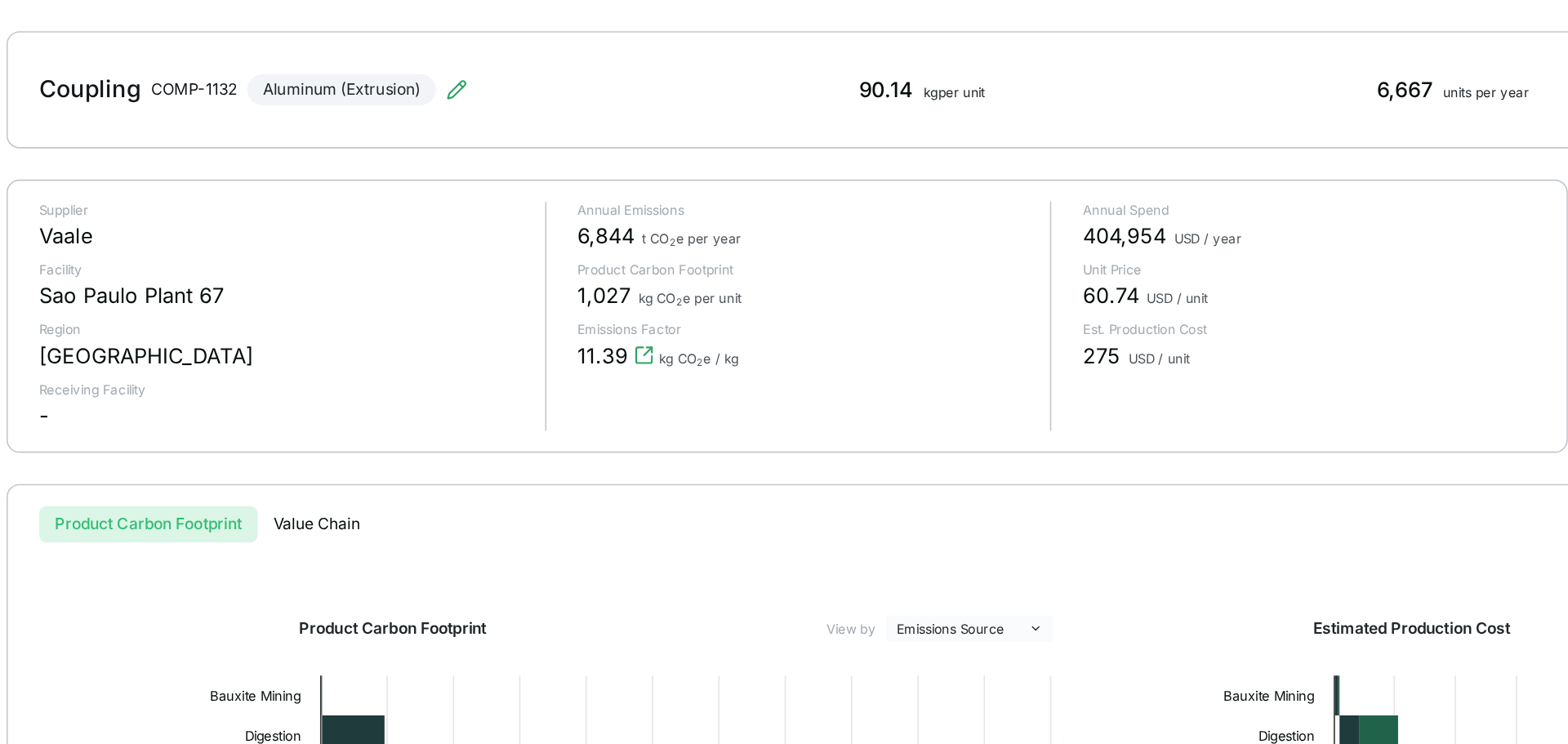
click at [760, 139] on div "90.14 kg per unit" at bounding box center [791, 130] width 80 height 19
drag, startPoint x: 568, startPoint y: 258, endPoint x: 584, endPoint y: 258, distance: 16.0
click at [584, 258] on div "Annual Emissions 6,844 t CO 2 e per year Product Carbon Footprint 1,027 kg CO 2…" at bounding box center [706, 272] width 305 height 144
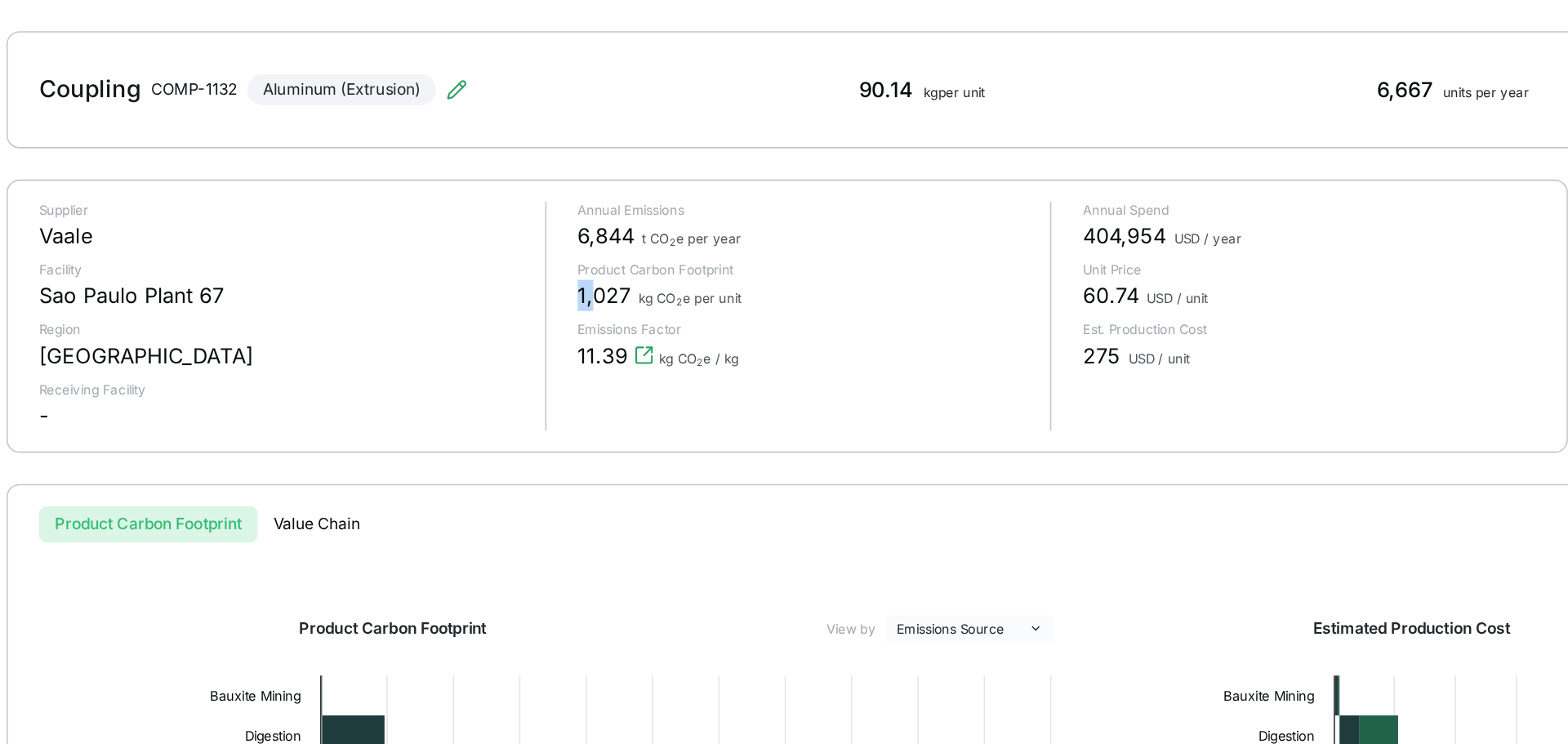
click at [584, 258] on span "1,027" at bounding box center [591, 258] width 33 height 19
click at [762, 134] on div "90.14 kg per unit" at bounding box center [791, 130] width 80 height 19
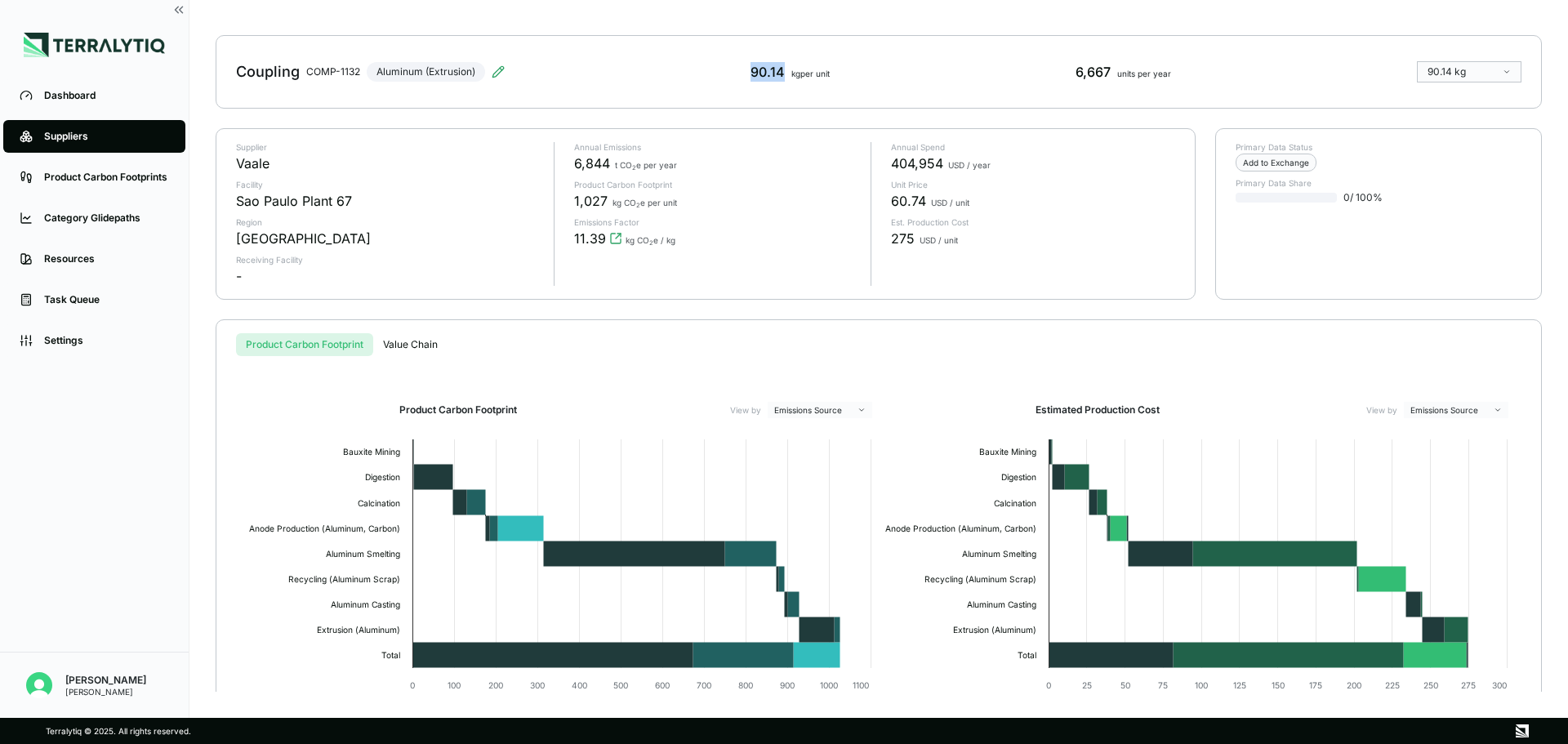
scroll to position [59, 0]
click at [610, 319] on div "Product Carbon Footprint Value Chain Product Carbon Footprint View by Emissions…" at bounding box center [878, 545] width 1326 height 453
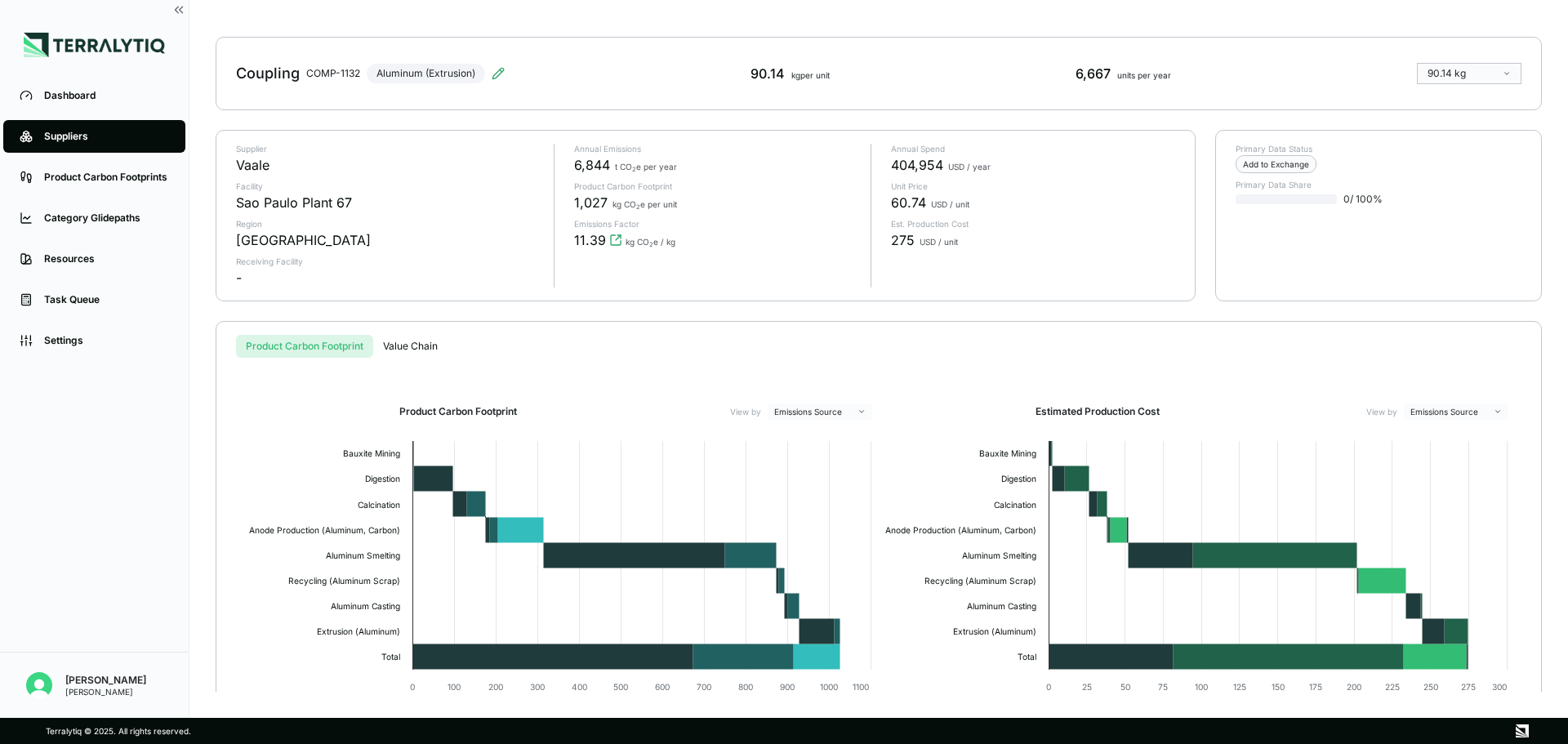
click at [1253, 77] on html "Dashboard Suppliers Product Carbon Footprints Category Glidepaths Resources Tas…" at bounding box center [784, 372] width 1568 height 744
click at [1253, 103] on div "Absolute" at bounding box center [1469, 98] width 91 height 13
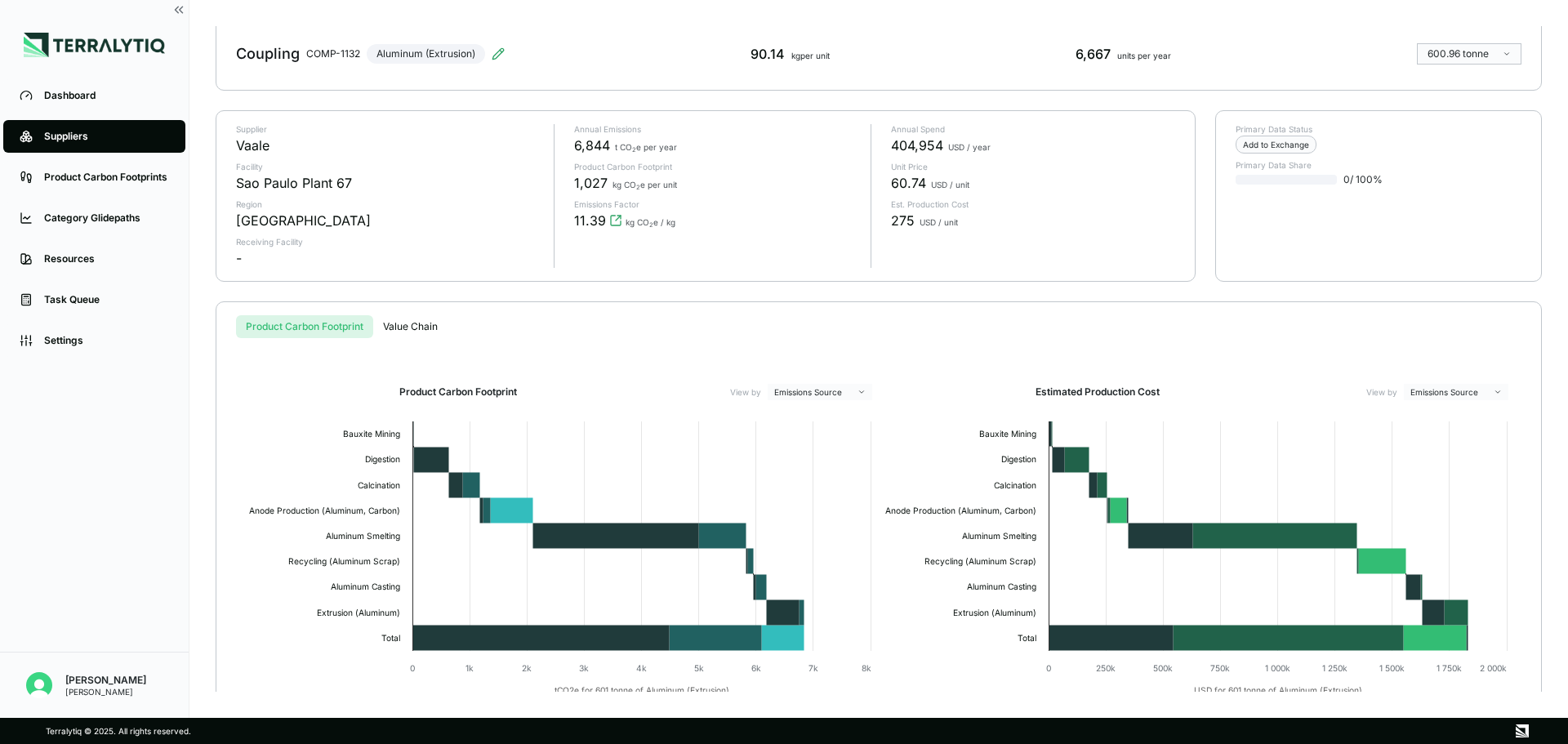
scroll to position [77, 0]
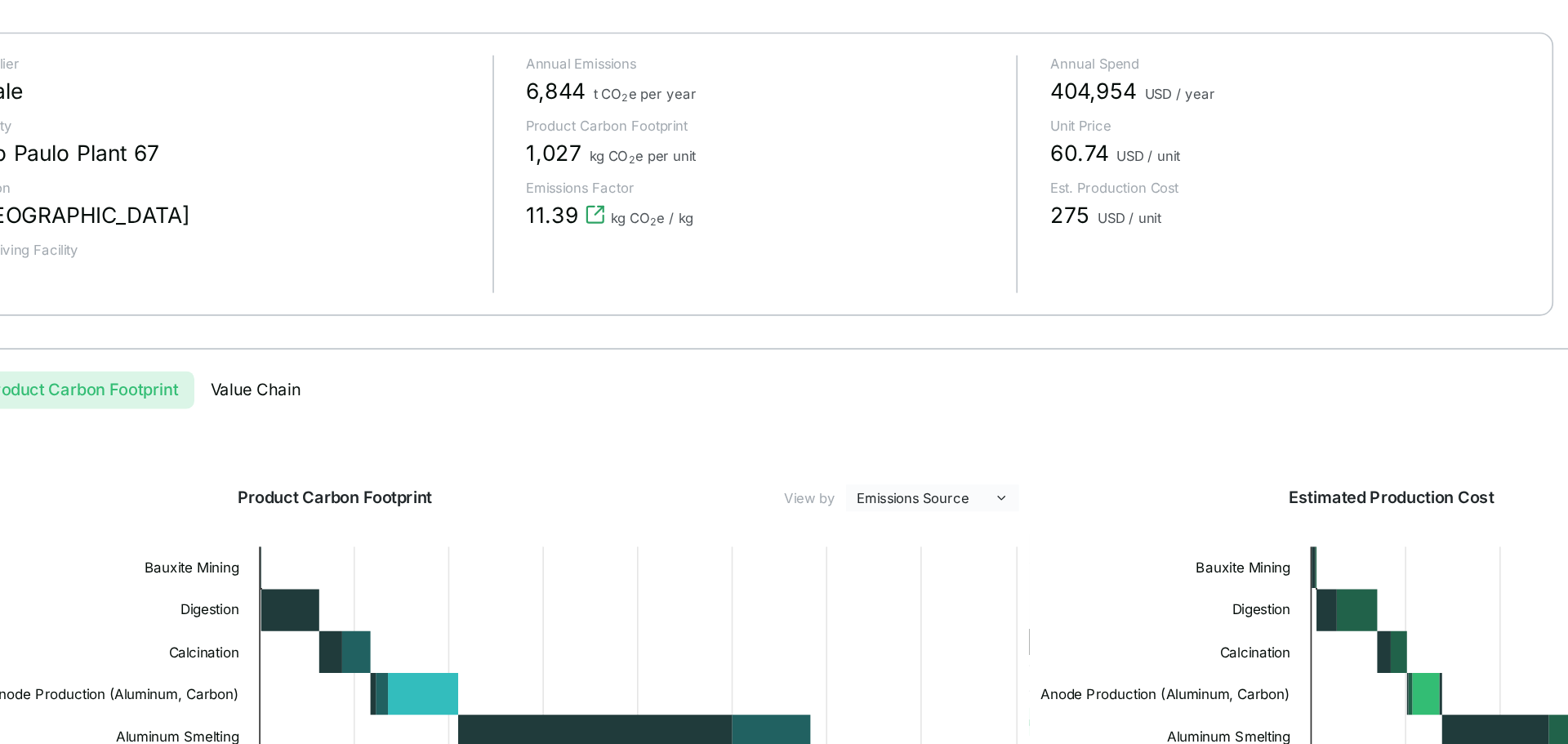
click at [649, 191] on div "1,027 kg CO 2 e per unit" at bounding box center [716, 182] width 285 height 19
click at [665, 254] on div "Annual Emissions 6,844 t CO 2 e per year Product Carbon Footprint 1,027 kg CO 2…" at bounding box center [706, 195] width 305 height 144
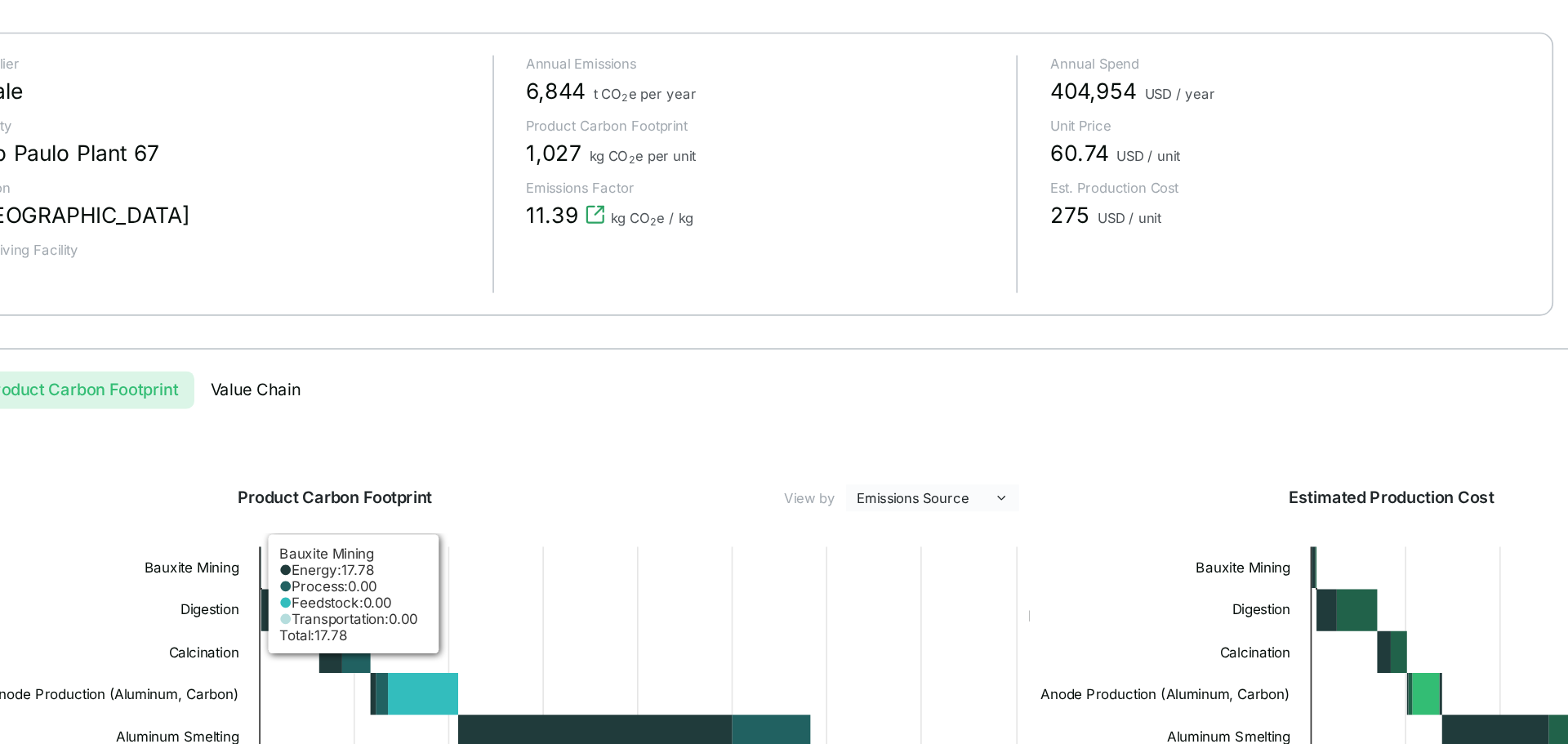
scroll to position [138, 0]
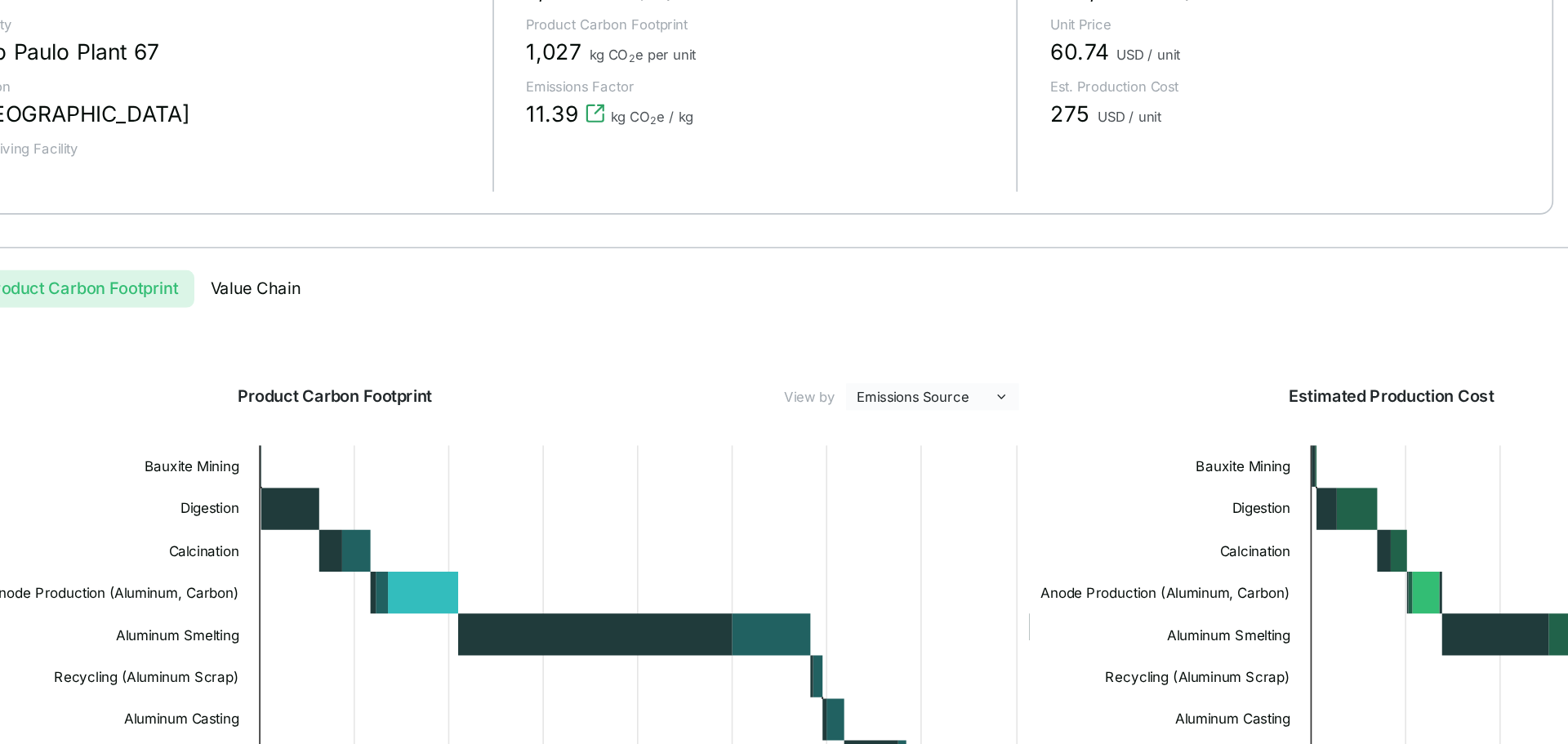
click at [590, 118] on span "1,027" at bounding box center [591, 120] width 33 height 19
click at [672, 155] on div "11.39 kg CO 2 e / kg" at bounding box center [716, 158] width 285 height 19
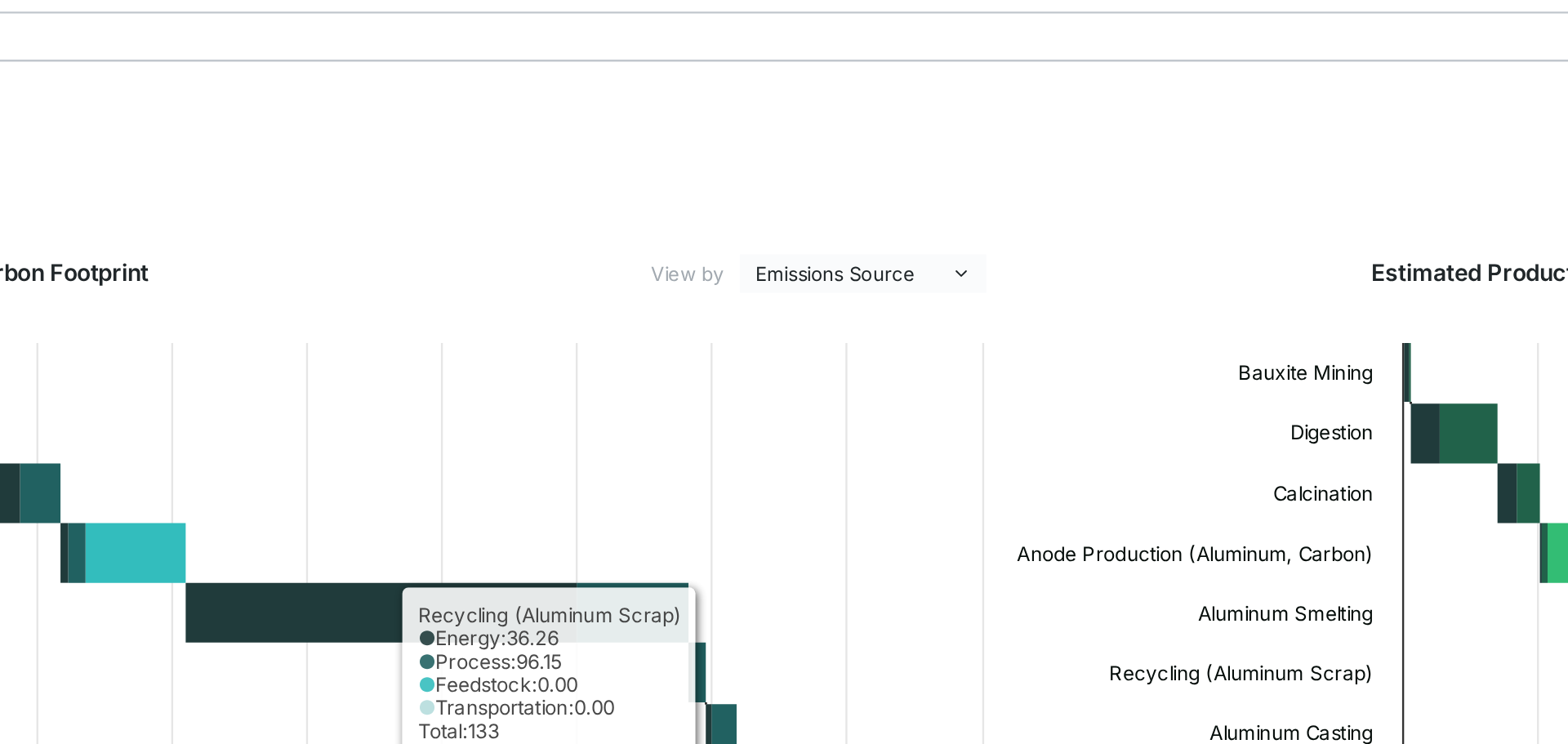
scroll to position [0, 0]
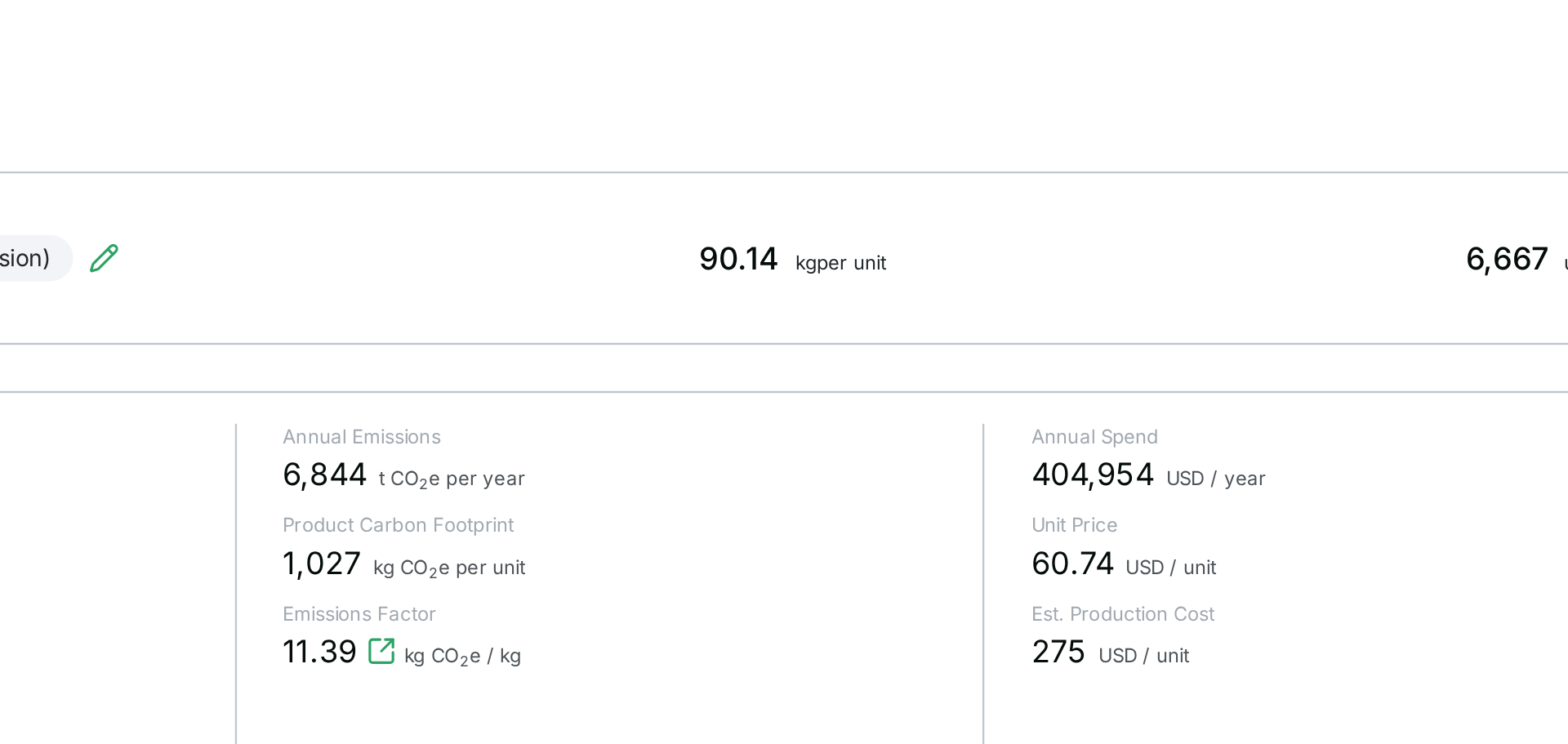
click at [628, 216] on div "6,844 t CO 2 e per year" at bounding box center [716, 221] width 285 height 19
click at [669, 214] on div "6,844 t CO 2 e per year" at bounding box center [716, 221] width 285 height 19
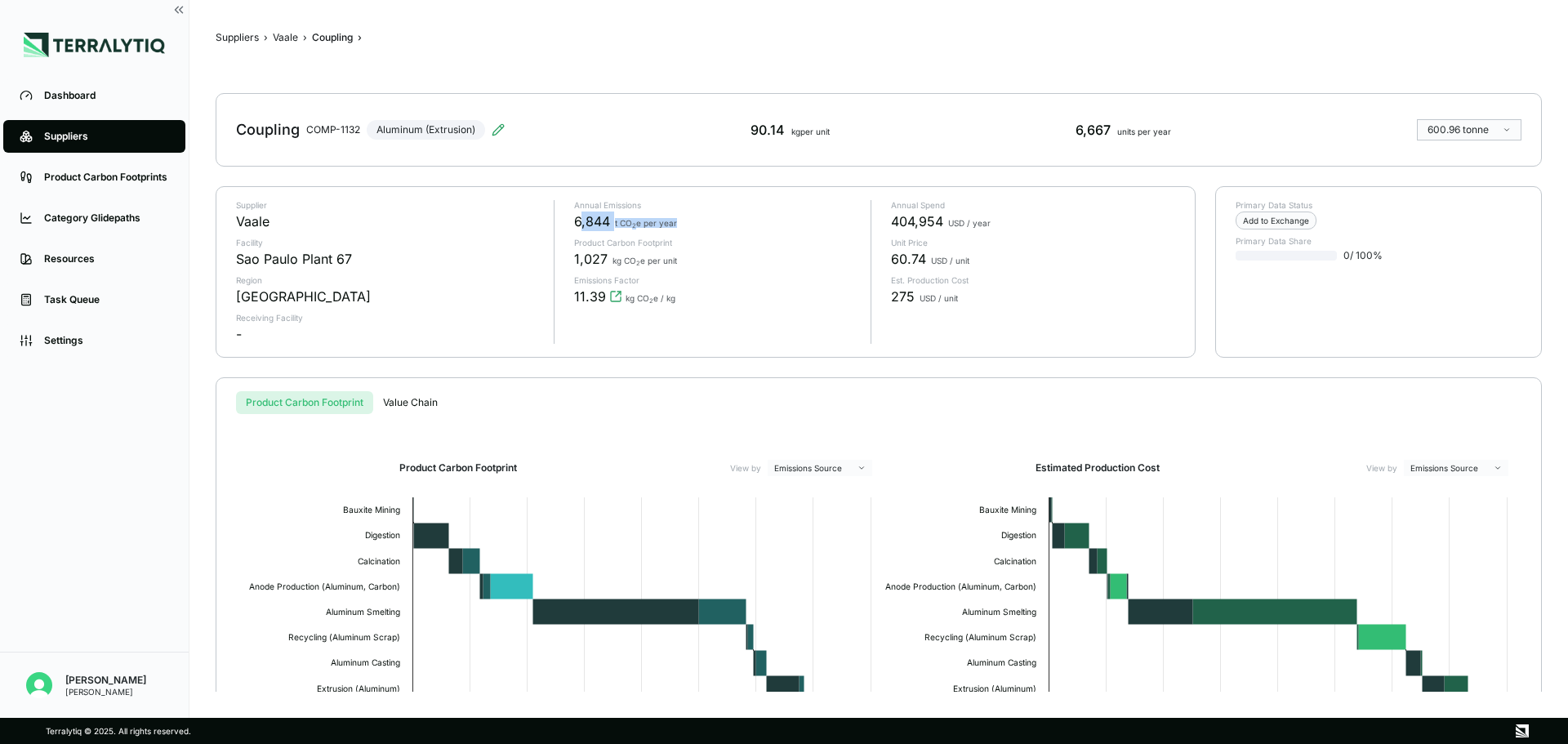
drag, startPoint x: 582, startPoint y: 226, endPoint x: 685, endPoint y: 211, distance: 104.1
click at [685, 211] on div "Annual Emissions 6,844 t CO 2 e per year" at bounding box center [716, 216] width 285 height 31
click at [976, 176] on div "Suppliers › Vaale › Coupling › Coupling COMP-1132 Aluminum (Extrusion) 90.14 kg…" at bounding box center [878, 358] width 1326 height 665
click at [984, 218] on div "404,954 USD / year" at bounding box center [1033, 221] width 285 height 19
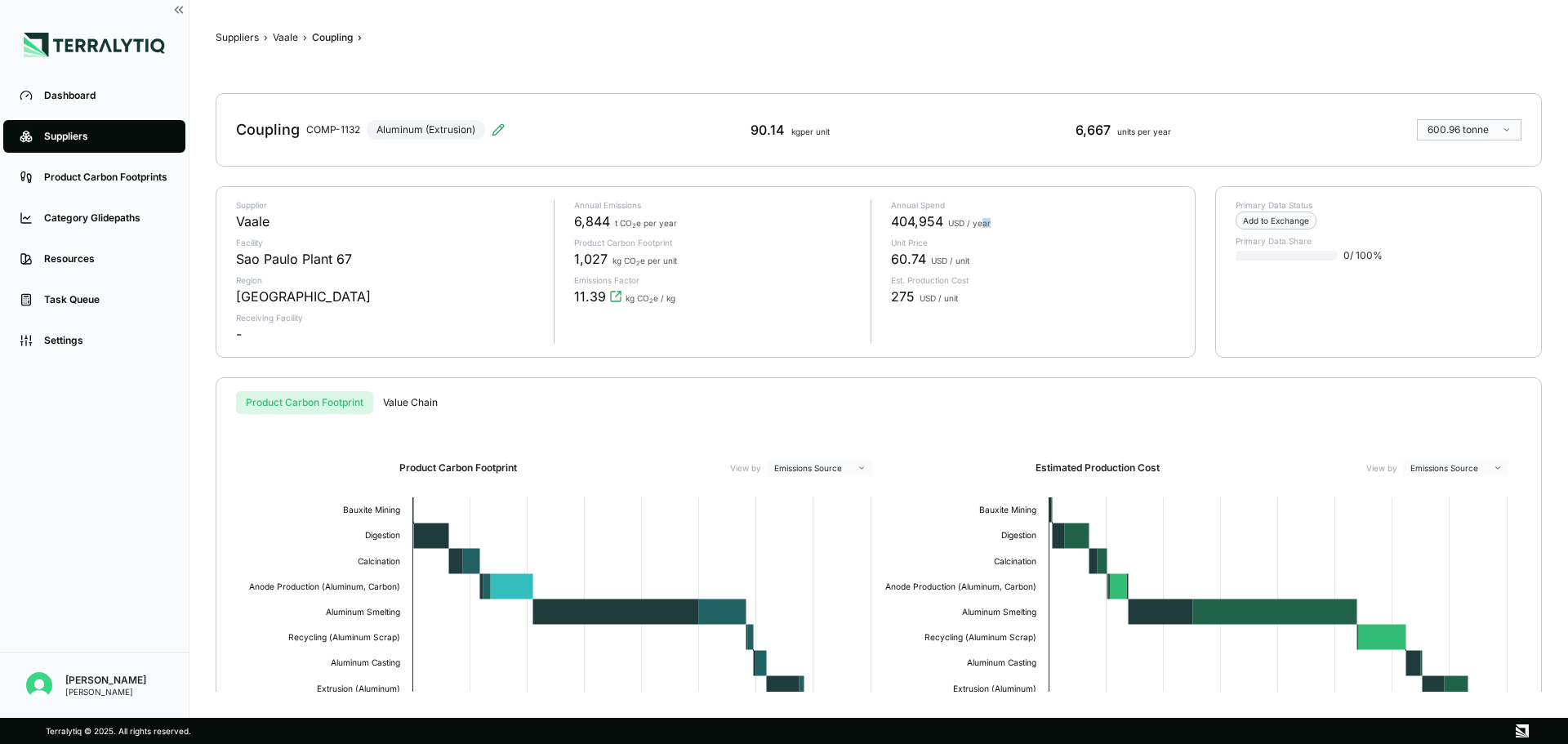
drag, startPoint x: 984, startPoint y: 218, endPoint x: 983, endPoint y: 236, distance: 18.0
click at [983, 236] on div "Annual Spend 404,954 USD / year Unit Price 60.74 USD / unit Est. Production Cos…" at bounding box center [1023, 272] width 305 height 144
click at [584, 262] on span "1,027" at bounding box center [591, 258] width 33 height 19
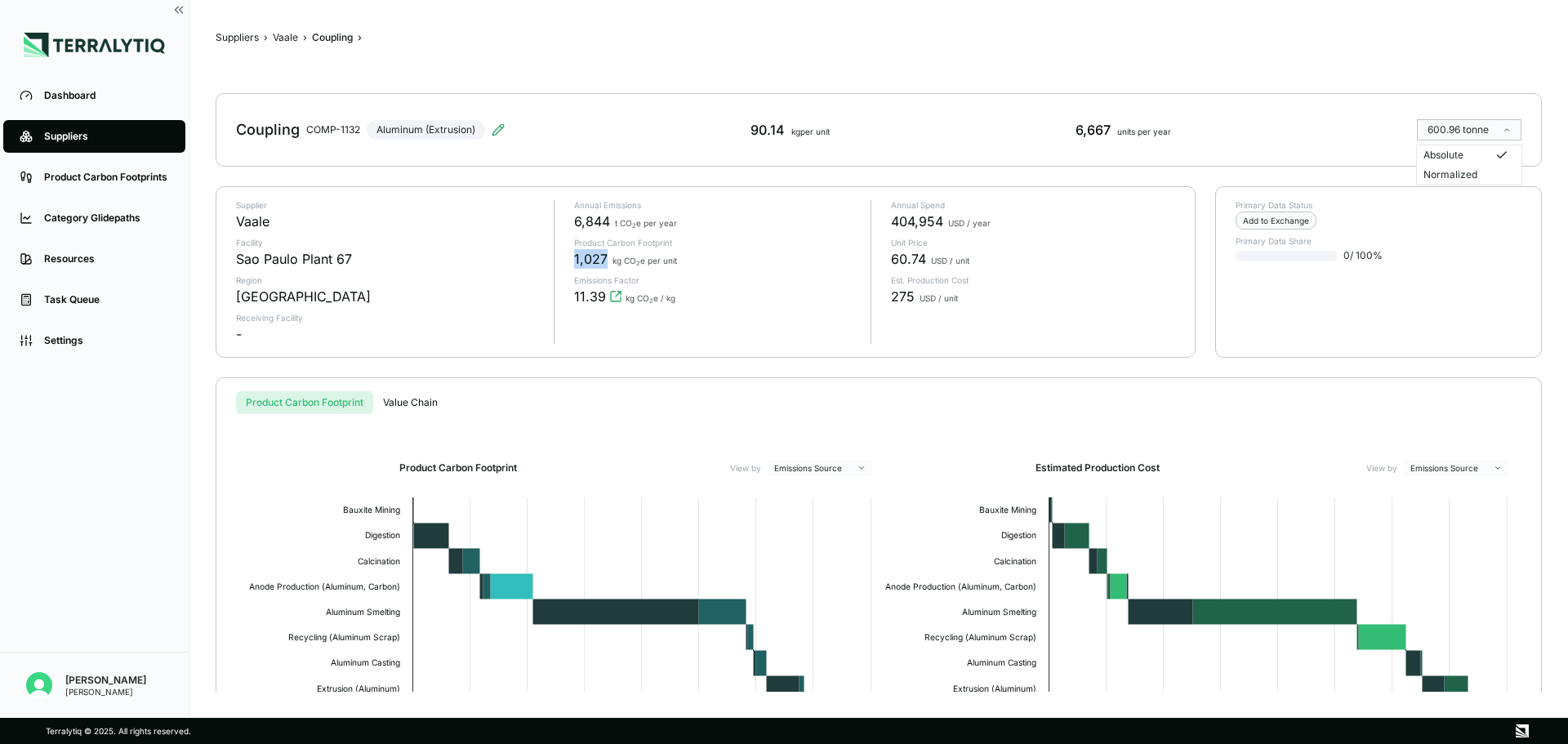
click at [1253, 136] on html "Dashboard Suppliers Product Carbon Footprints Category Glidepaths Resources Tas…" at bounding box center [784, 372] width 1568 height 744
click at [1253, 176] on div "Normalized" at bounding box center [1469, 174] width 91 height 13
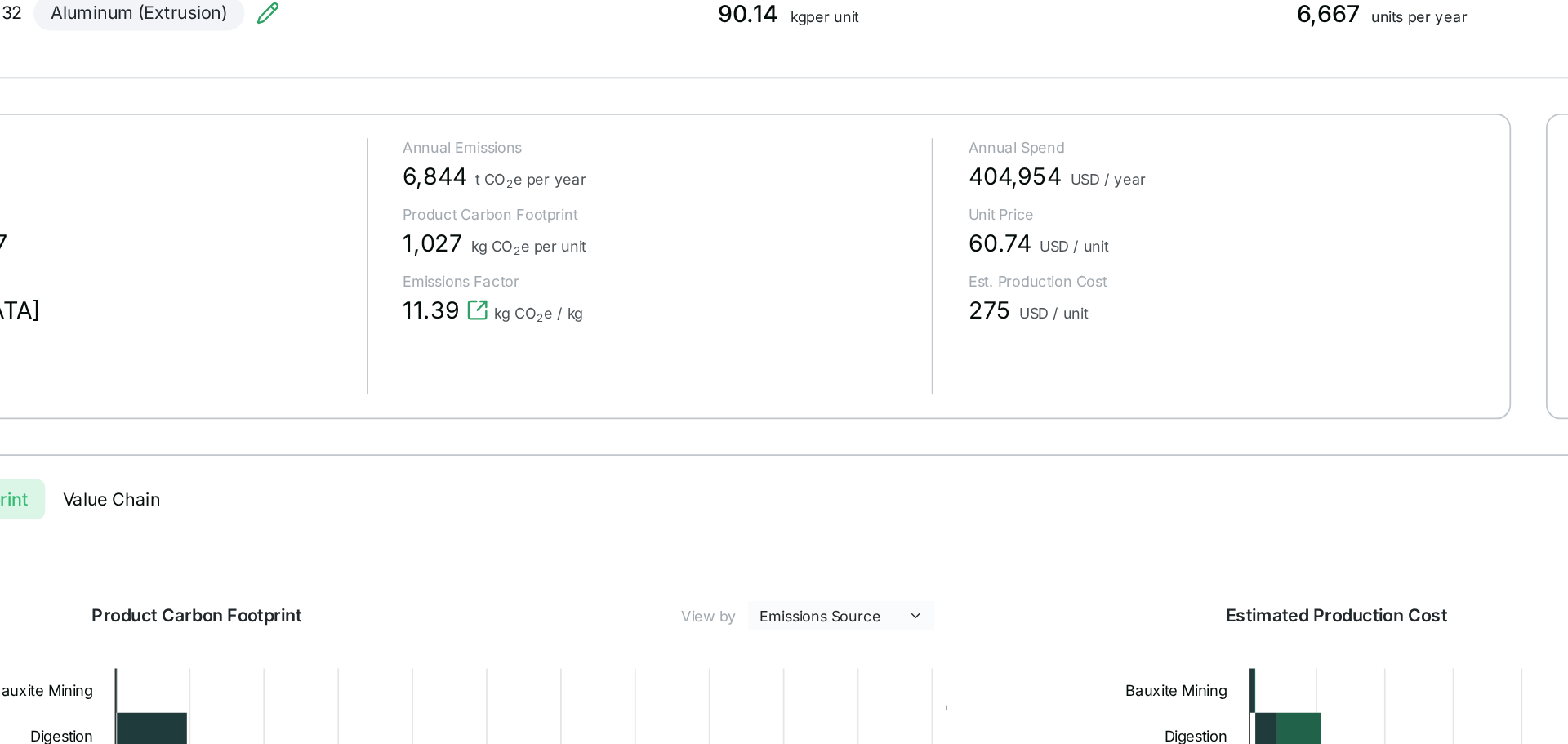
click at [631, 256] on span "kg CO 2 e per unit" at bounding box center [645, 260] width 64 height 10
click at [580, 258] on span "1,027" at bounding box center [591, 258] width 33 height 19
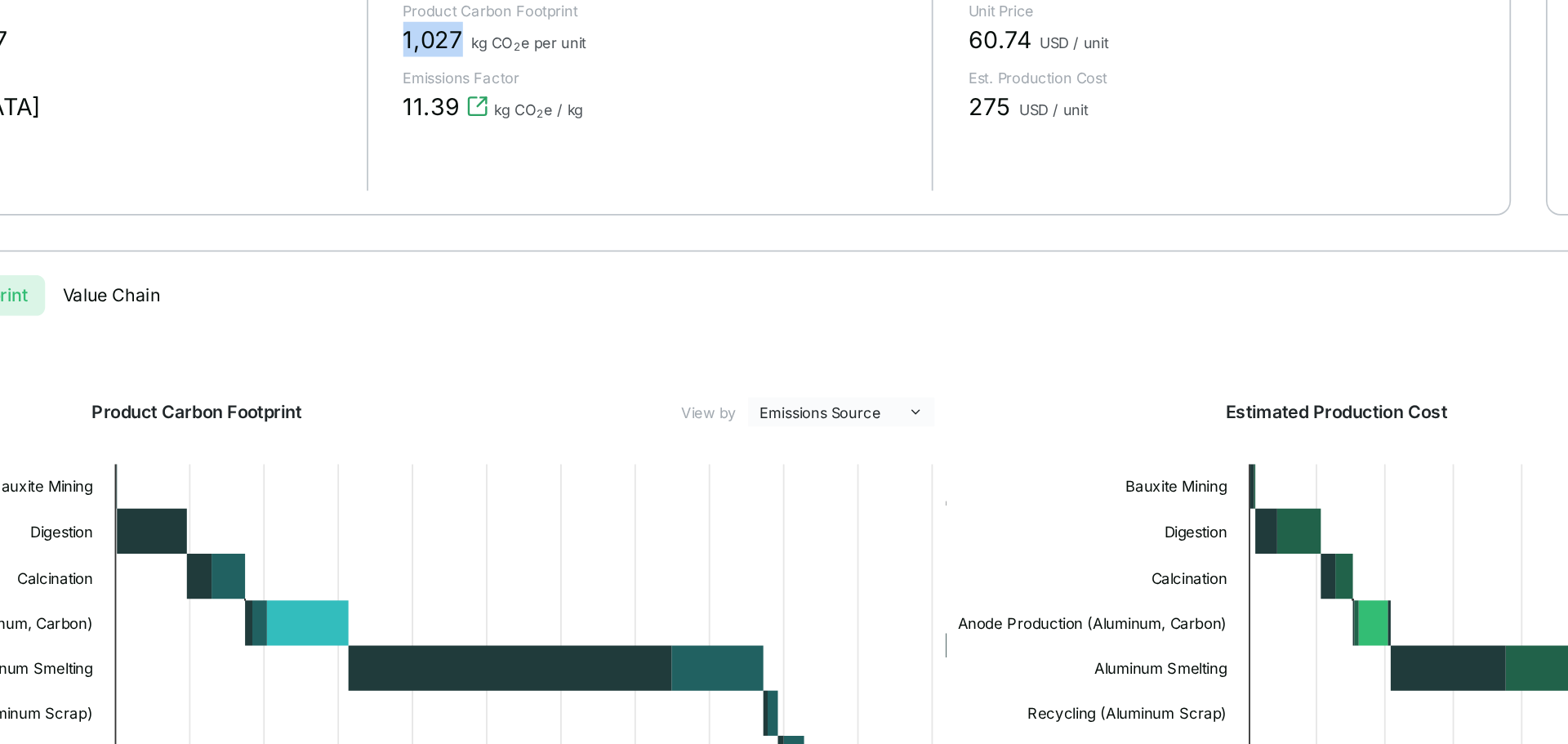
scroll to position [118, 0]
